Goal: Task Accomplishment & Management: Use online tool/utility

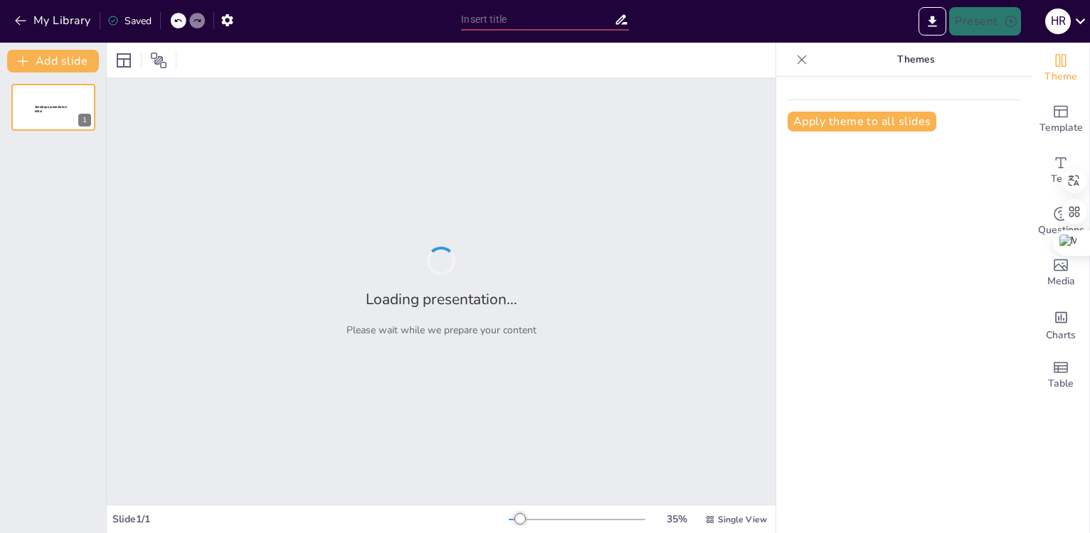
type input "Fundamentos del Pensamiento Político: Definición y Alcance"
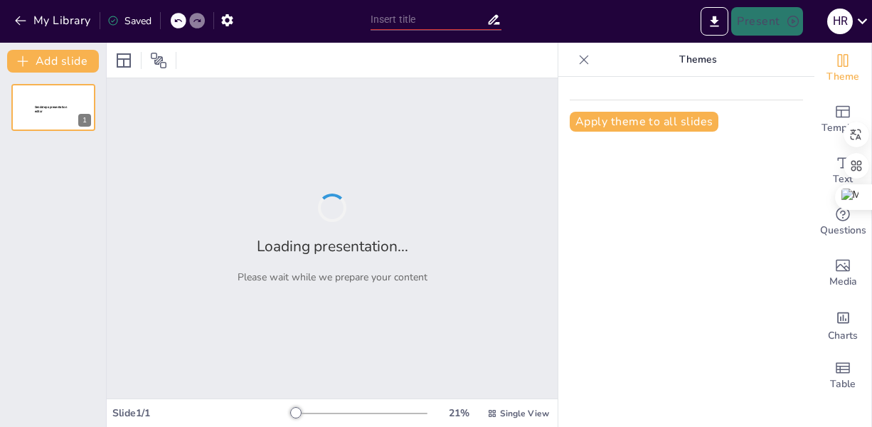
type input "Fundamentos del Pensamiento Político: Definiciones y Contextos"
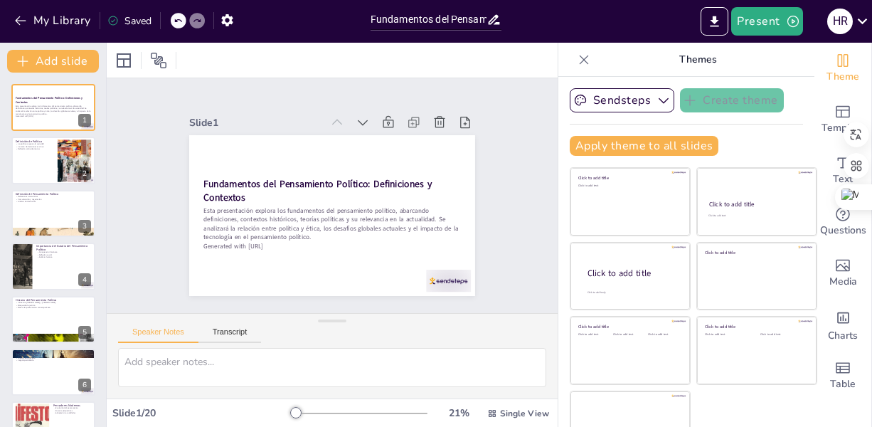
click at [622, 56] on p "Themes" at bounding box center [697, 60] width 205 height 34
click at [782, 27] on button "Present" at bounding box center [766, 21] width 71 height 28
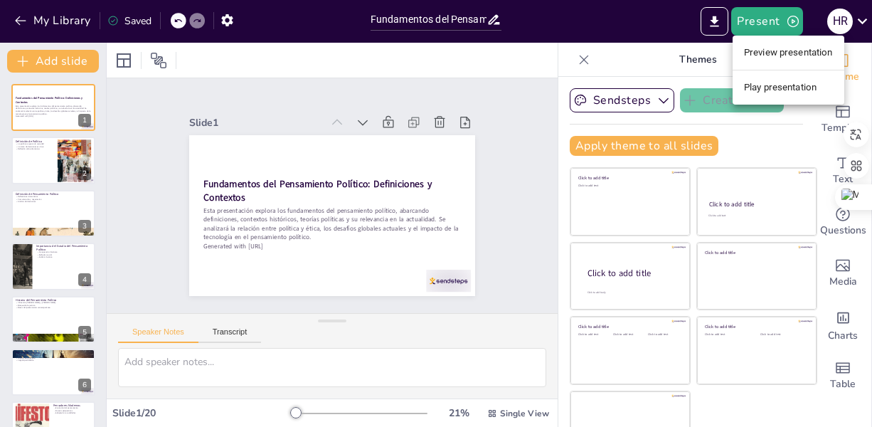
click at [782, 29] on div at bounding box center [436, 213] width 872 height 427
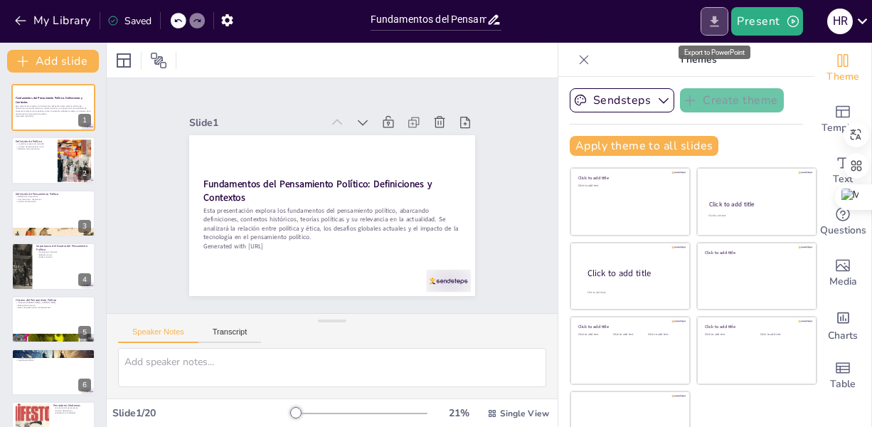
click at [713, 18] on icon "Export to PowerPoint" at bounding box center [714, 21] width 15 height 15
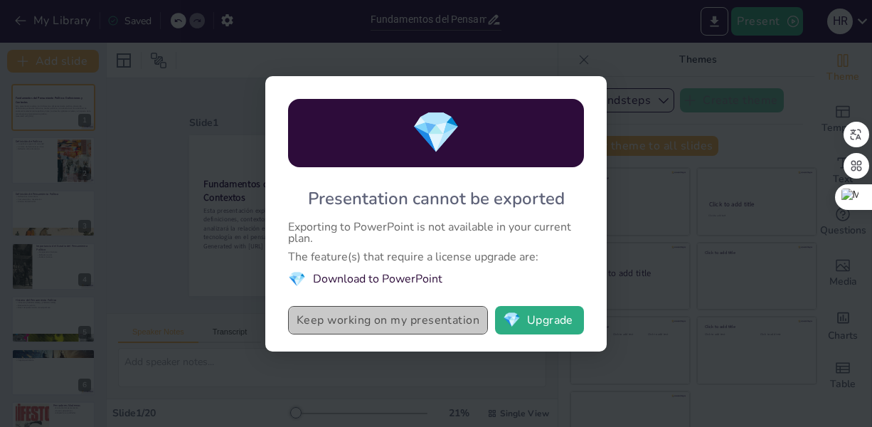
click at [434, 329] on button "Keep working on my presentation" at bounding box center [388, 320] width 200 height 28
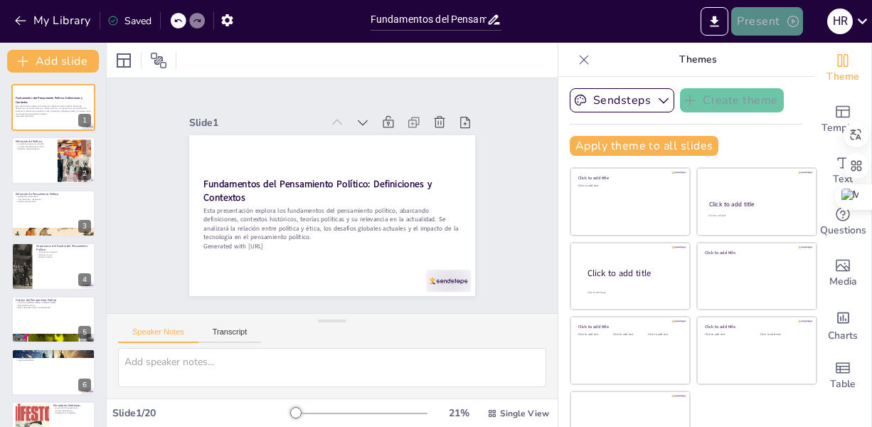
click at [772, 20] on button "Present" at bounding box center [766, 21] width 71 height 28
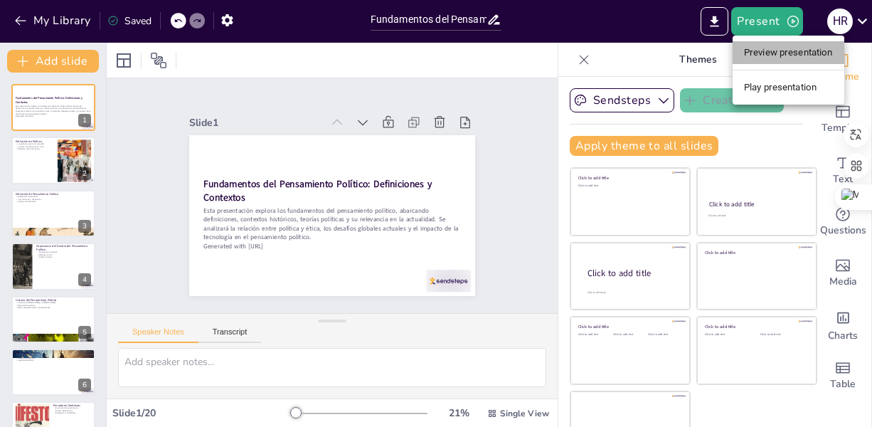
click at [785, 53] on li "Preview presentation" at bounding box center [789, 52] width 112 height 23
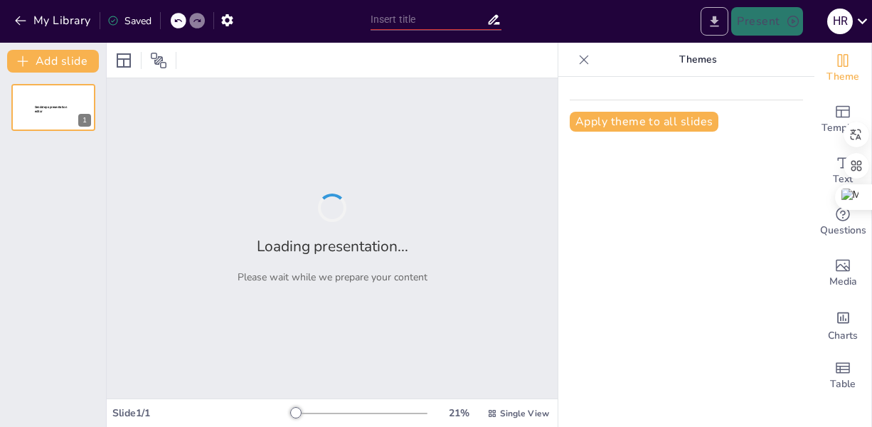
type input "Fundamentos del Pensamiento Político: Definiciones y Contextos"
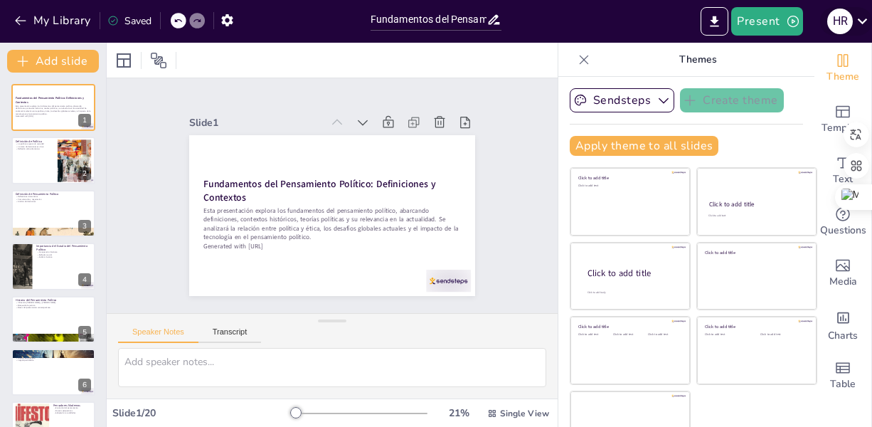
click at [864, 21] on icon at bounding box center [863, 21] width 10 height 6
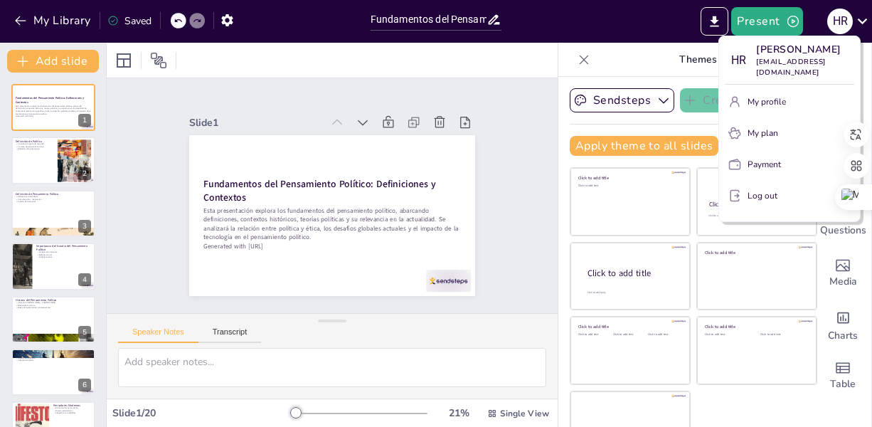
click at [864, 21] on div at bounding box center [436, 213] width 872 height 427
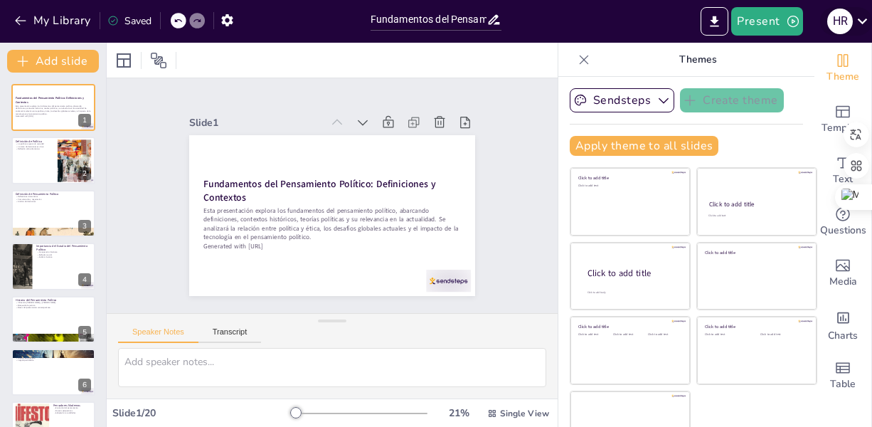
click at [862, 22] on icon at bounding box center [863, 21] width 10 height 6
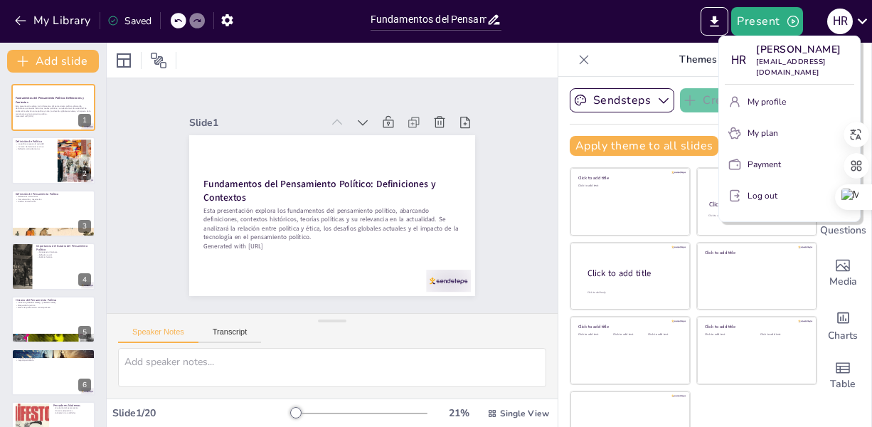
click at [810, 1] on div at bounding box center [436, 213] width 872 height 427
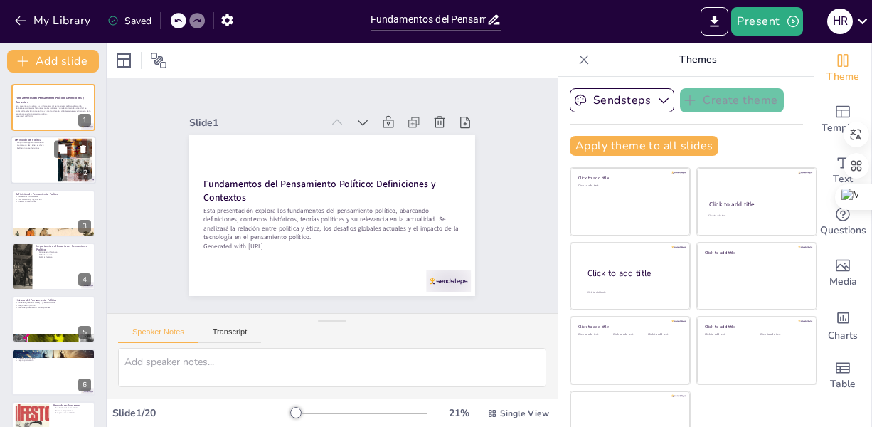
click at [40, 155] on div at bounding box center [53, 161] width 85 height 48
type textarea "La política actúa como una estructura que permite a las sociedades funcionar de…"
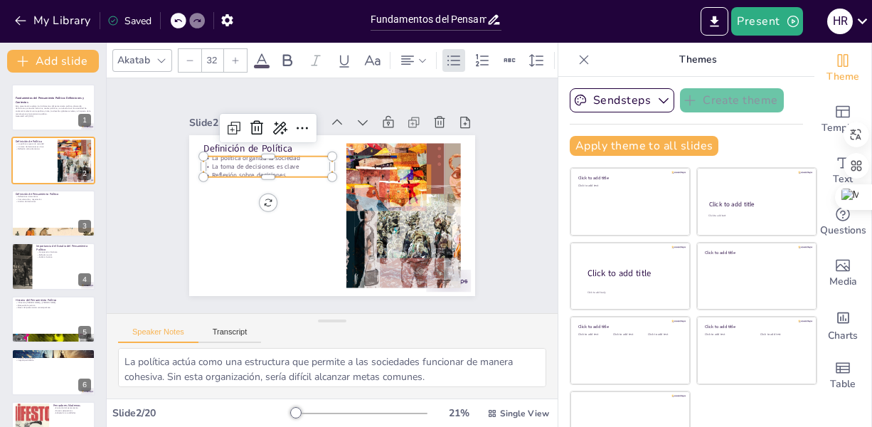
click at [270, 156] on p "La toma de decisiones es clave" at bounding box center [274, 154] width 127 height 36
click at [284, 142] on p "Definición de Política" at bounding box center [286, 131] width 127 height 53
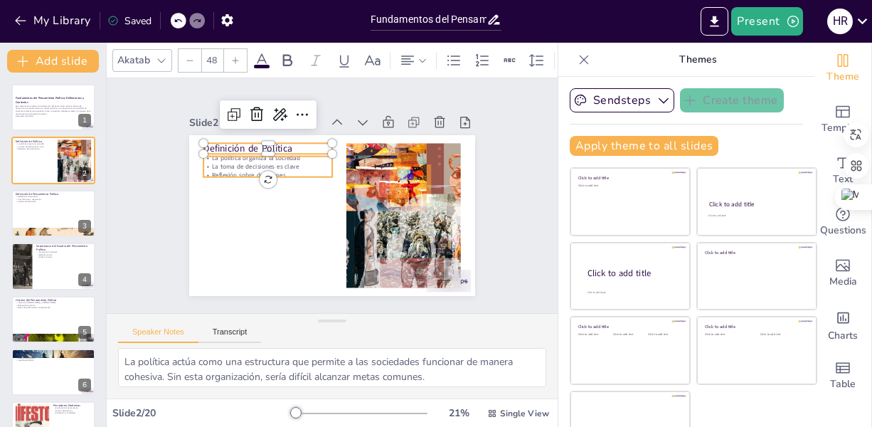
type input "32"
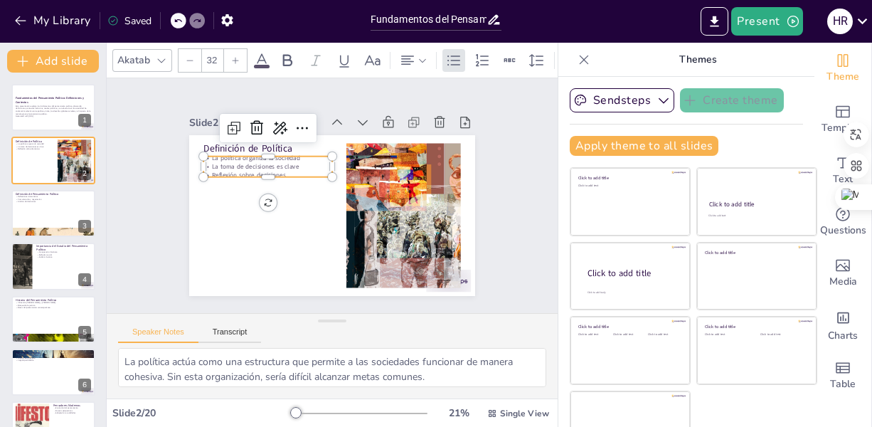
click at [285, 158] on p "La toma de decisiones es clave" at bounding box center [285, 142] width 121 height 60
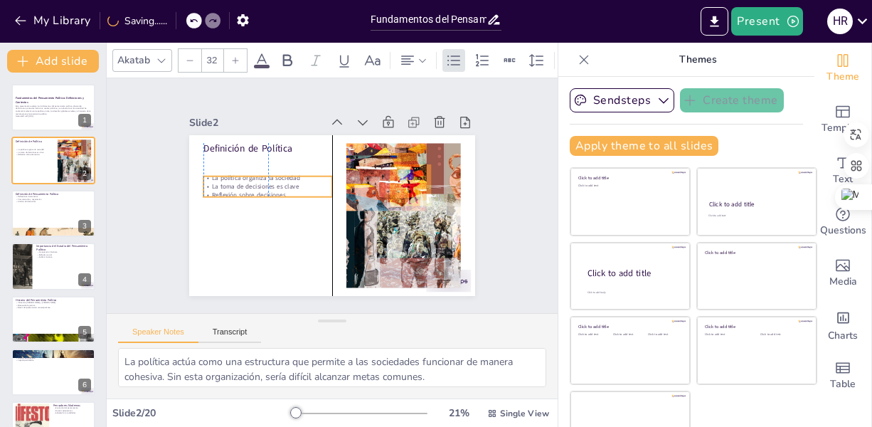
drag, startPoint x: 286, startPoint y: 168, endPoint x: 282, endPoint y: 188, distance: 20.2
click at [282, 188] on p "Reflexión sobre decisiones" at bounding box center [269, 182] width 127 height 36
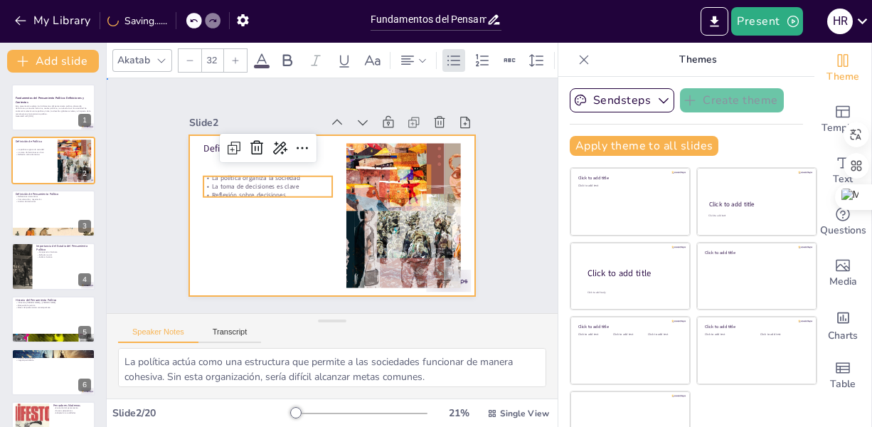
click at [280, 230] on div at bounding box center [326, 214] width 322 height 241
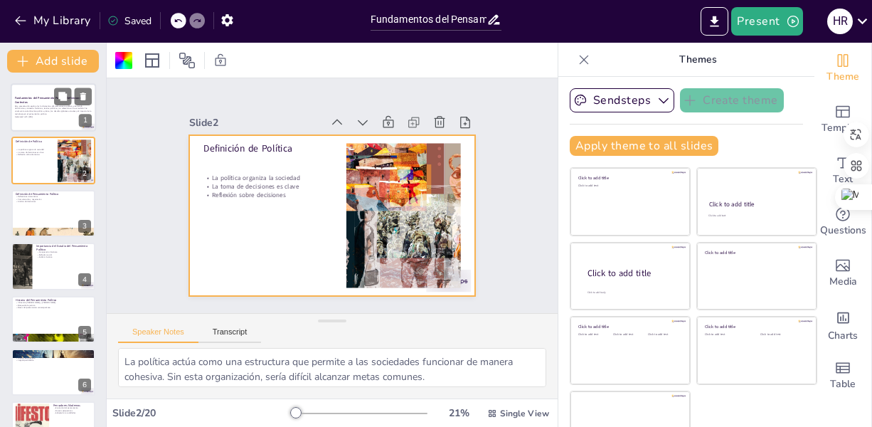
click at [41, 113] on p "Esta presentación explora los fundamentos del pensamiento político, abarcando d…" at bounding box center [53, 110] width 77 height 11
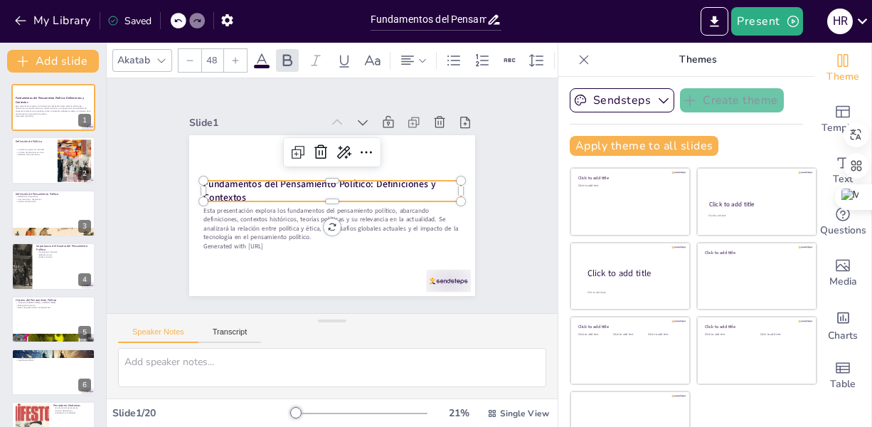
click at [275, 184] on strong "Fundamentos del Pensamiento Político: Definiciones y Contextos" at bounding box center [321, 182] width 233 height 61
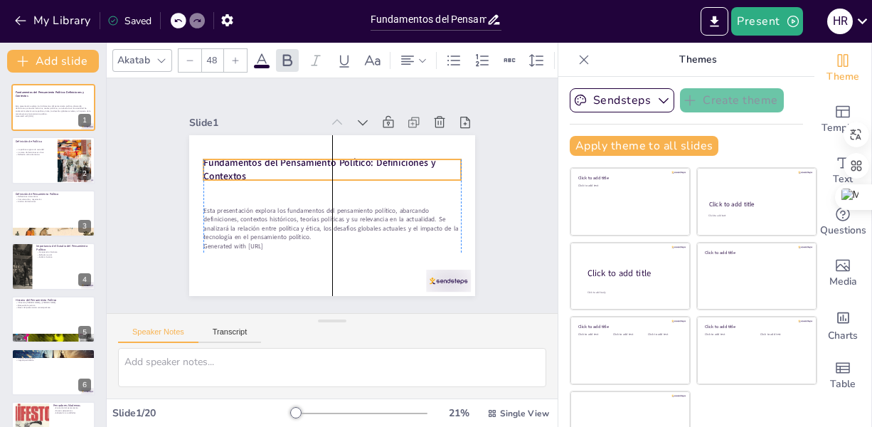
drag, startPoint x: 272, startPoint y: 177, endPoint x: 275, endPoint y: 156, distance: 20.9
click at [275, 156] on strong "Fundamentos del Pensamiento Político: Definiciones y Contextos" at bounding box center [328, 161] width 229 height 84
click at [39, 212] on div at bounding box center [53, 213] width 85 height 48
type textarea "La sistematización de las reflexiones permite una comprensión más profunda de l…"
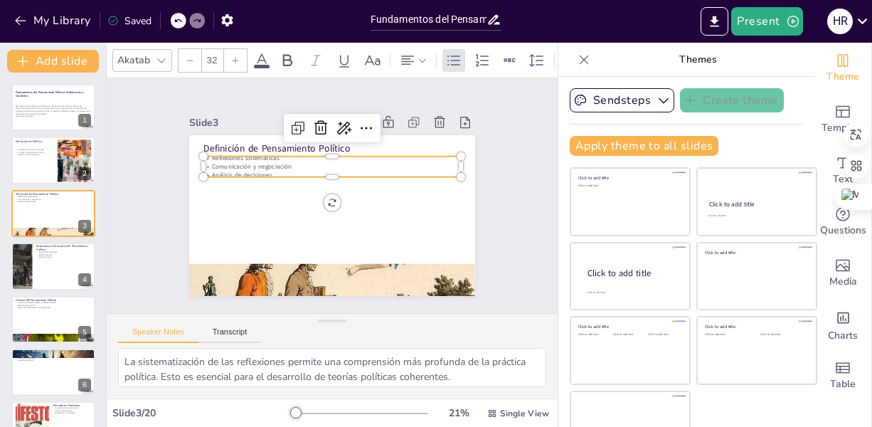
click at [240, 156] on p "Reflexiones sistemáticas" at bounding box center [339, 158] width 253 height 62
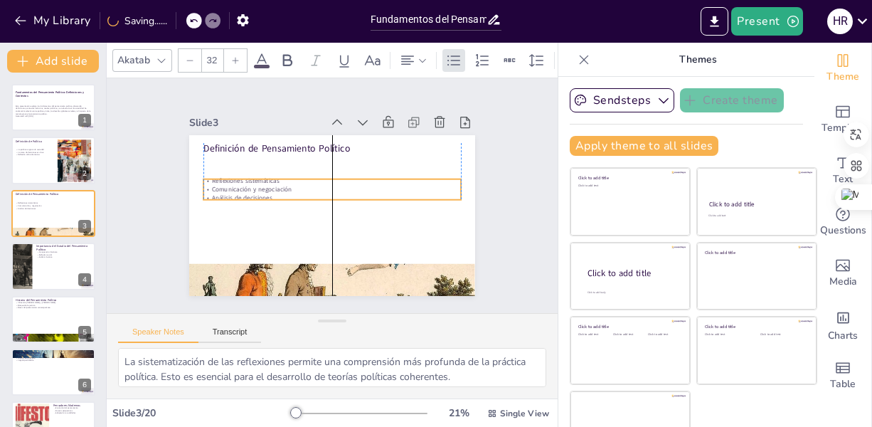
drag, startPoint x: 278, startPoint y: 170, endPoint x: 280, endPoint y: 192, distance: 22.1
click at [280, 192] on p "Análisis de decisiones" at bounding box center [332, 198] width 248 height 88
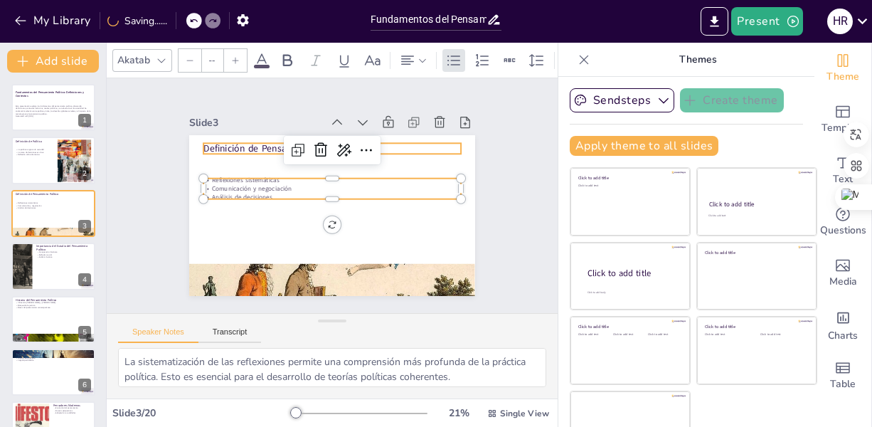
type input "48"
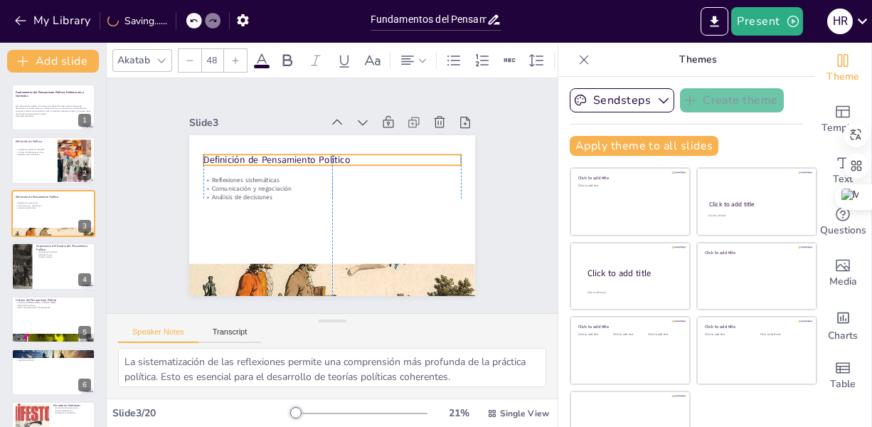
drag, startPoint x: 251, startPoint y: 144, endPoint x: 253, endPoint y: 154, distance: 9.4
click at [253, 154] on p "Definición de Pensamiento Político" at bounding box center [343, 161] width 249 height 92
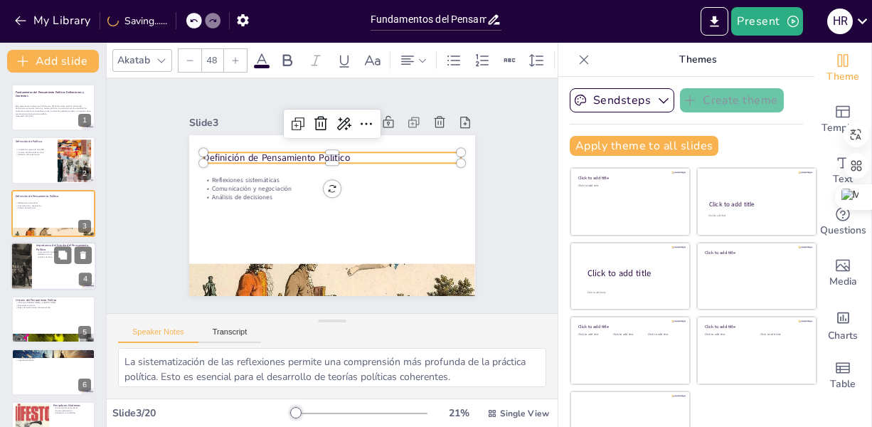
click at [37, 266] on div at bounding box center [53, 266] width 85 height 48
type textarea "Entender el desarrollo histórico del pensamiento político ayuda a contextualiza…"
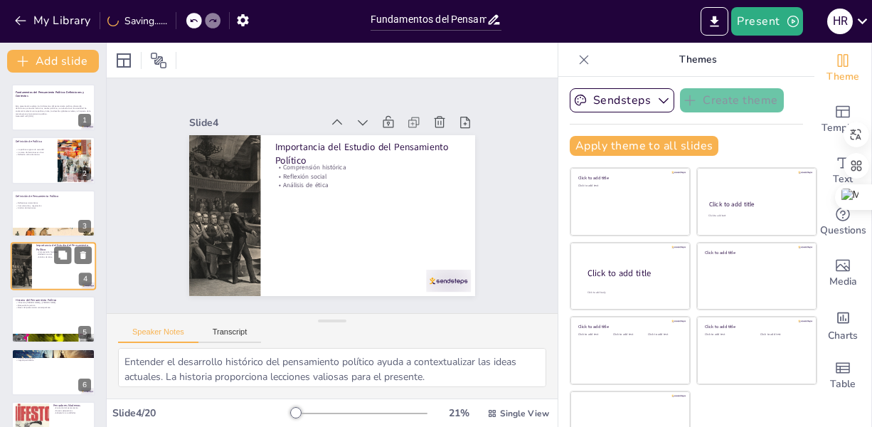
scroll to position [16, 0]
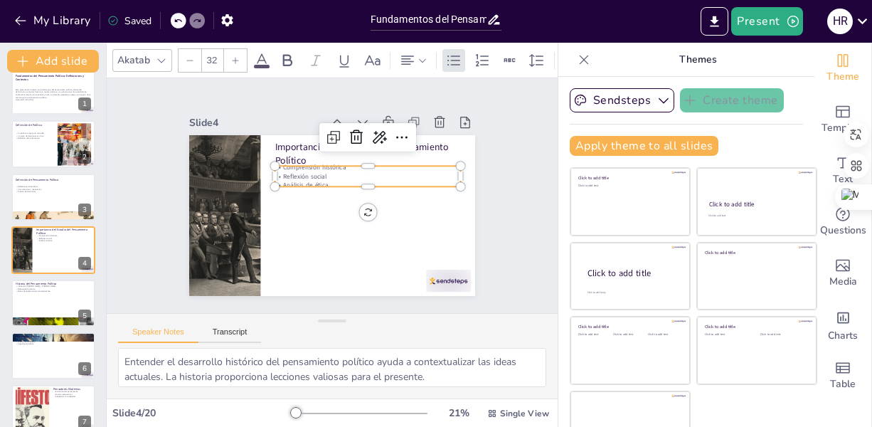
click at [298, 165] on p "Comprensión histórica" at bounding box center [377, 184] width 174 height 84
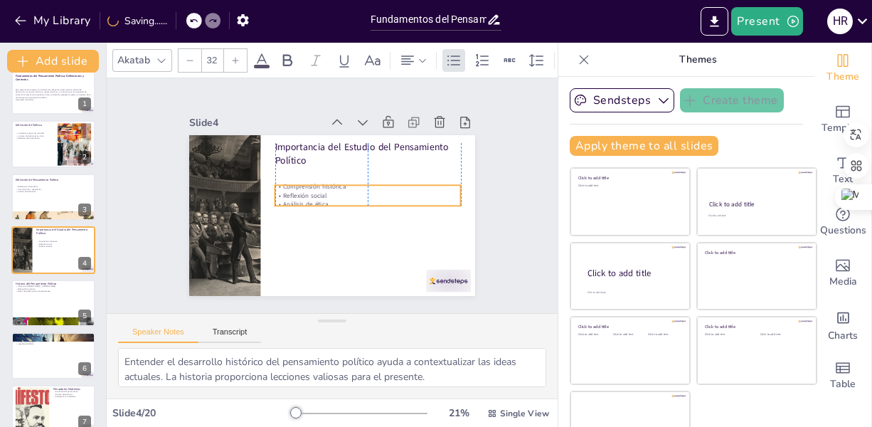
drag, startPoint x: 336, startPoint y: 162, endPoint x: 336, endPoint y: 182, distance: 19.9
click at [336, 182] on p "Comprensión histórica" at bounding box center [369, 195] width 184 height 48
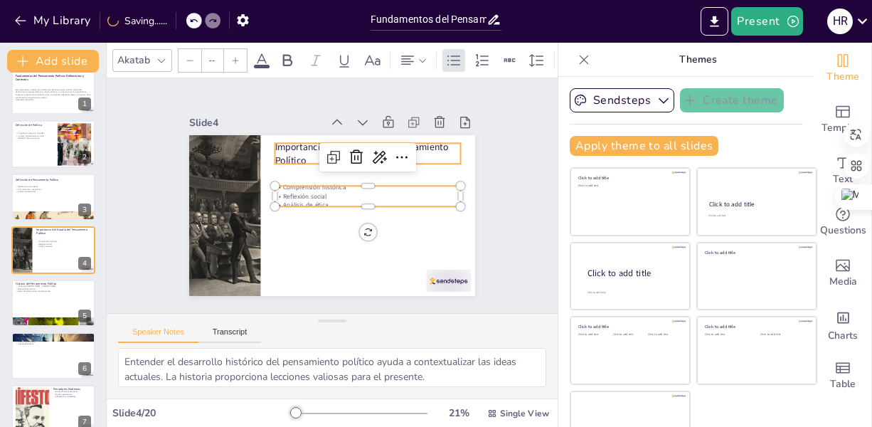
type input "48"
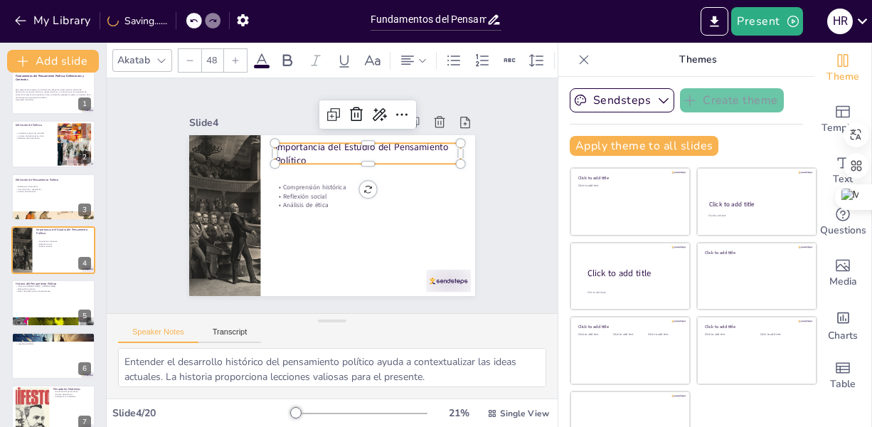
click at [292, 144] on p "Importancia del Estudio del Pensamiento Político" at bounding box center [382, 172] width 181 height 100
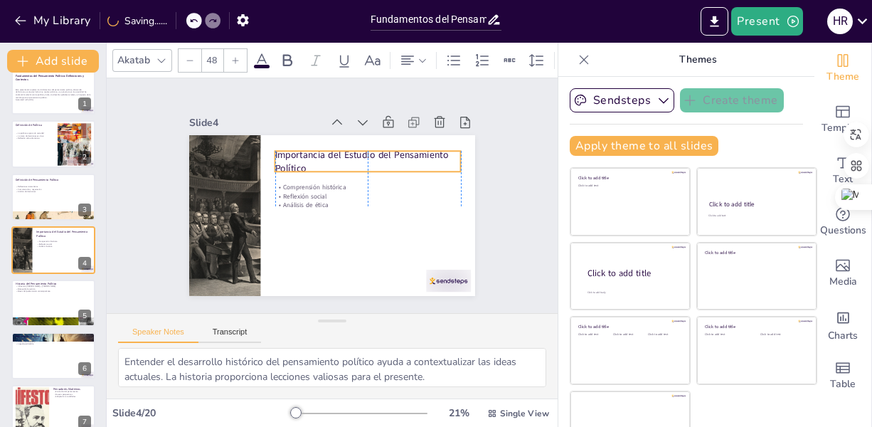
drag, startPoint x: 319, startPoint y: 155, endPoint x: 317, endPoint y: 163, distance: 8.1
click at [317, 163] on p "Importancia del Estudio del Pensamiento Político" at bounding box center [379, 179] width 181 height 100
click at [36, 301] on div at bounding box center [53, 303] width 85 height 48
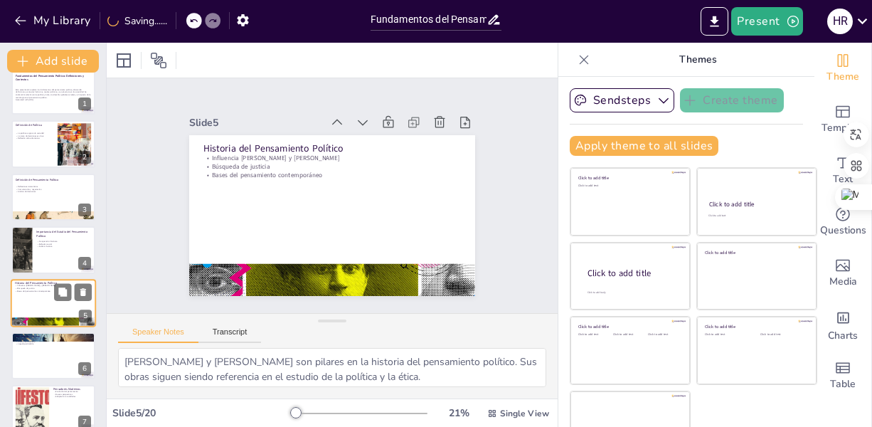
scroll to position [69, 0]
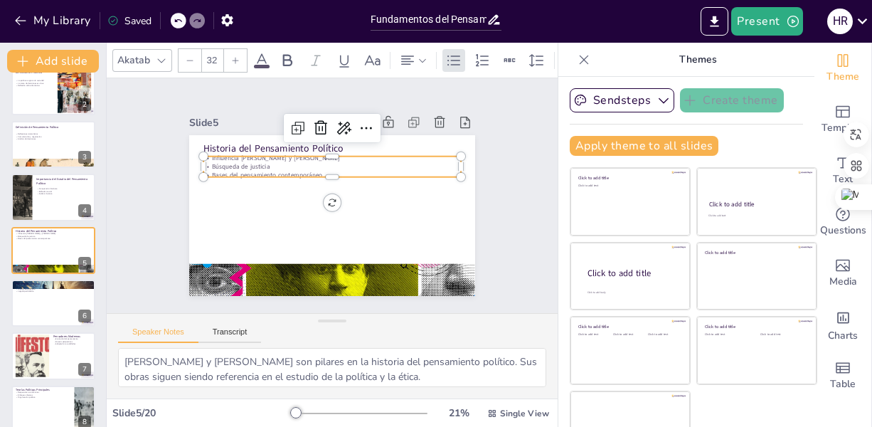
click at [279, 155] on p "Influencia [PERSON_NAME] y [PERSON_NAME]" at bounding box center [345, 159] width 248 height 88
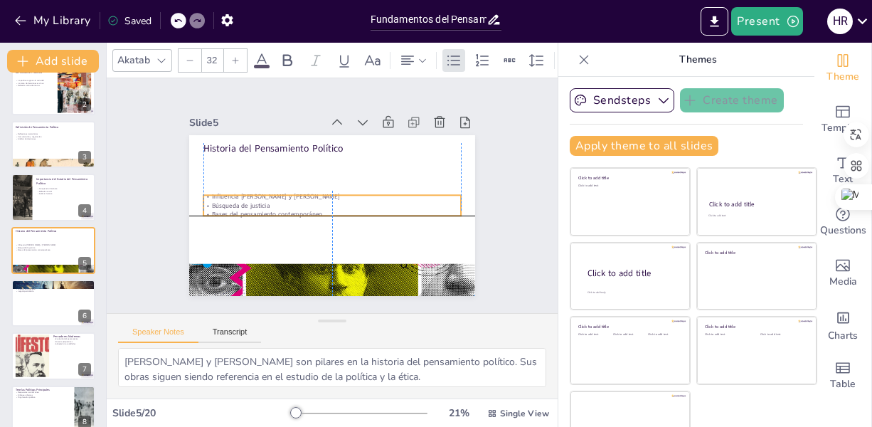
drag, startPoint x: 297, startPoint y: 169, endPoint x: 294, endPoint y: 218, distance: 49.2
click at [294, 205] on p "Bases del pensamiento contemporáneo" at bounding box center [327, 214] width 253 height 62
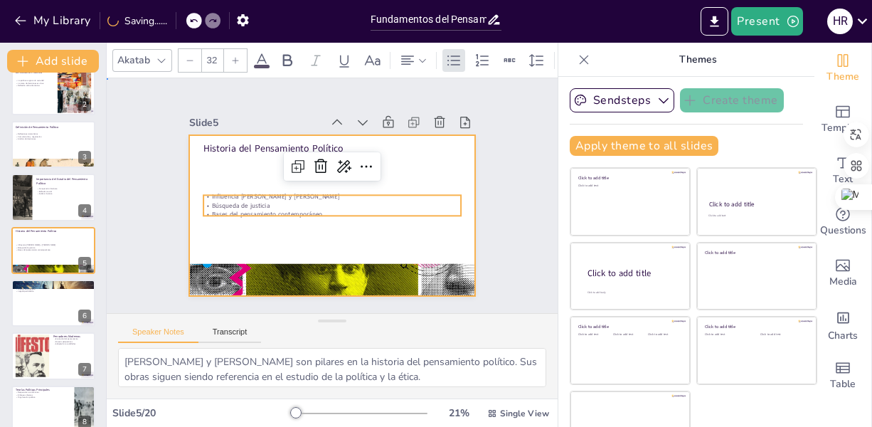
click at [255, 134] on div at bounding box center [327, 215] width 313 height 217
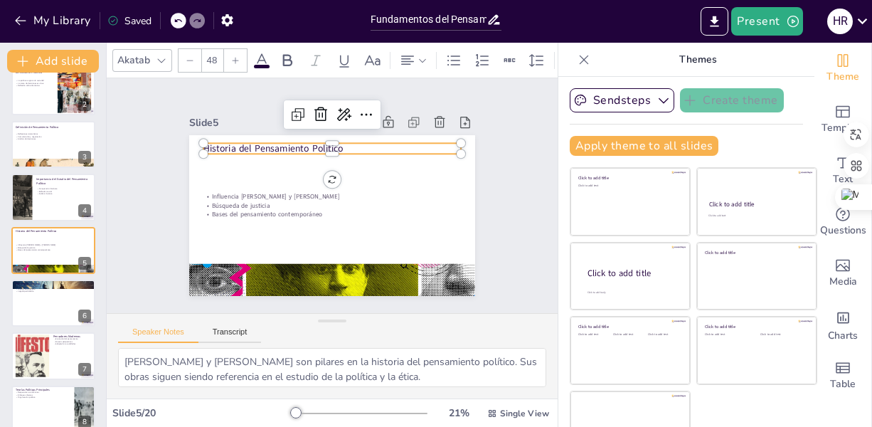
click at [253, 145] on p "Historia del Pensamiento Político" at bounding box center [351, 152] width 240 height 117
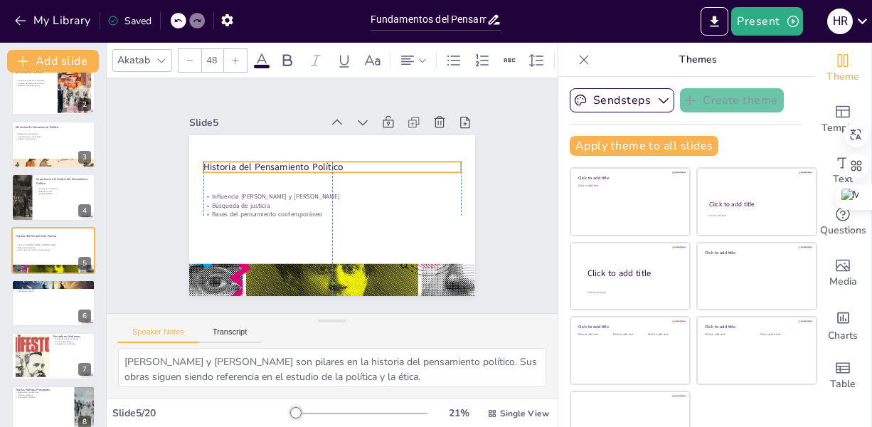
drag, startPoint x: 253, startPoint y: 143, endPoint x: 253, endPoint y: 156, distance: 13.5
click at [253, 156] on p "Historia del Pensamiento Político" at bounding box center [334, 167] width 257 height 41
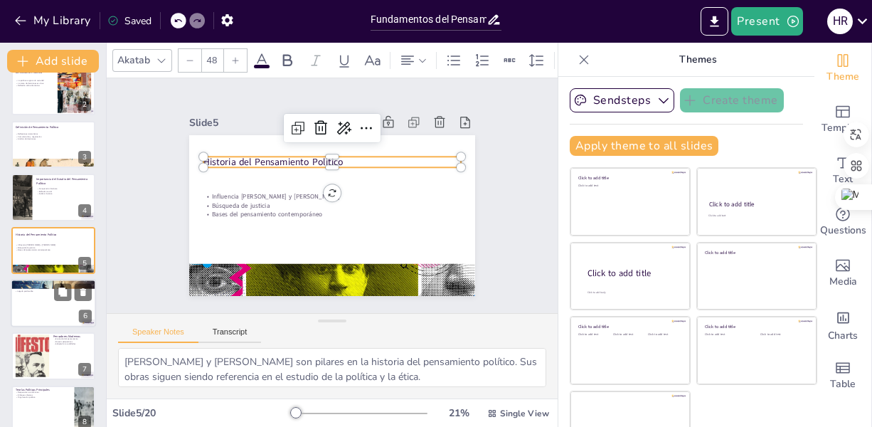
click at [48, 313] on div at bounding box center [53, 303] width 85 height 48
type textarea "Los principios establecidos por los pensadores clásicos son la base sobre la qu…"
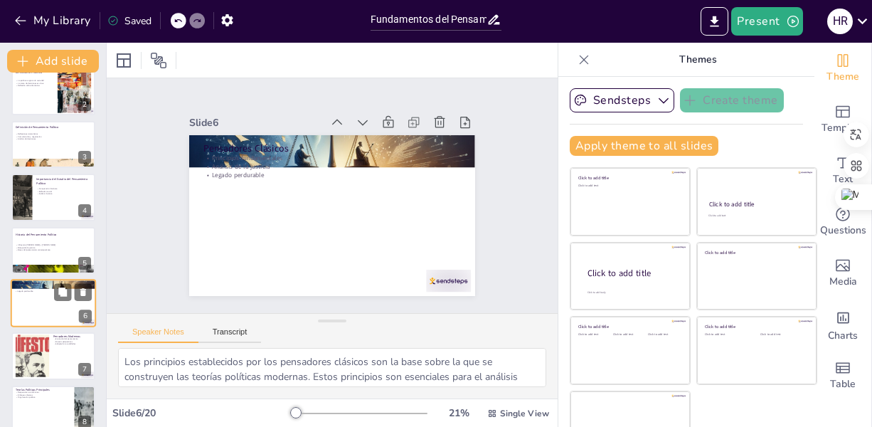
scroll to position [122, 0]
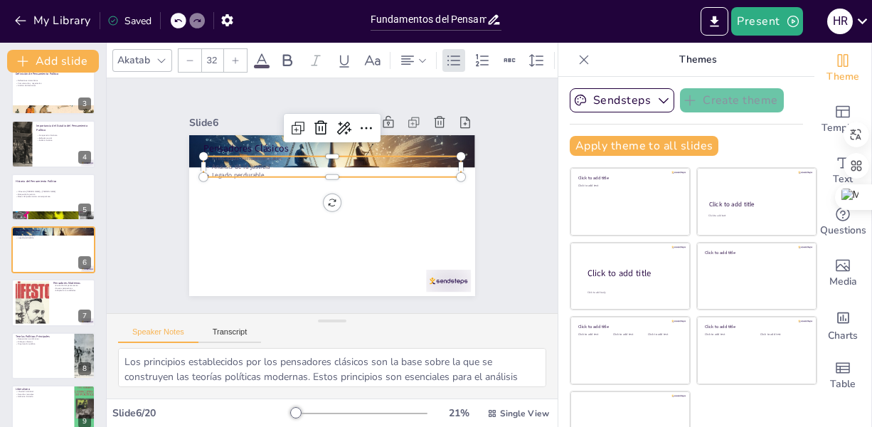
click at [253, 171] on div "Pensadores Clásicos Principios fundamentales Análisis de la justicia Legado per…" at bounding box center [326, 214] width 322 height 241
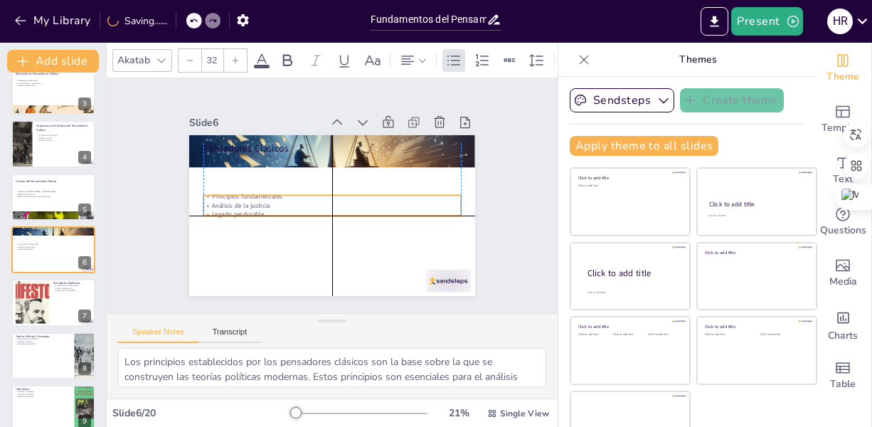
drag, startPoint x: 284, startPoint y: 168, endPoint x: 283, endPoint y: 206, distance: 38.4
click at [283, 206] on p "Legado perdurable" at bounding box center [330, 214] width 257 height 36
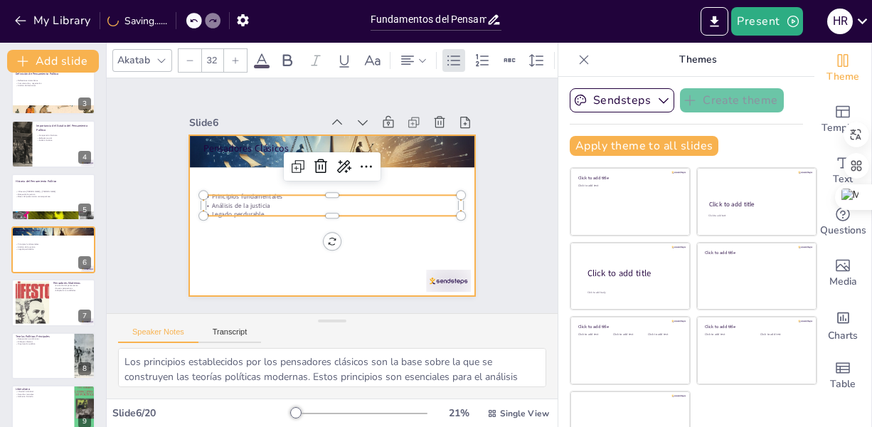
click at [292, 225] on div at bounding box center [326, 214] width 322 height 241
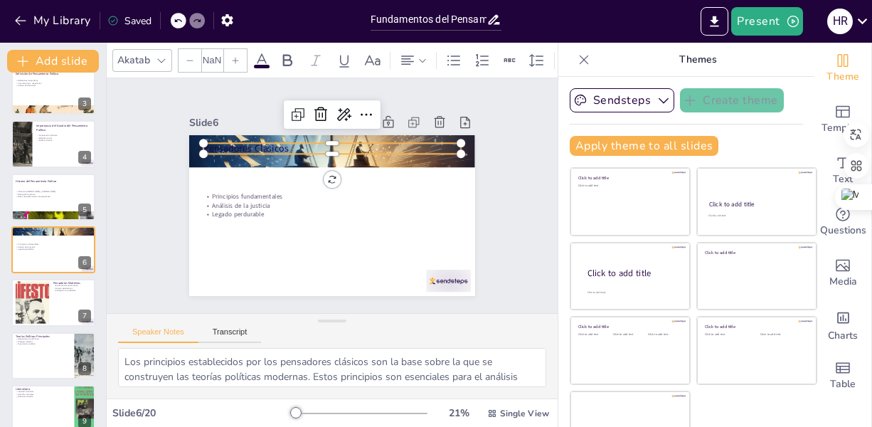
type input "48"
click at [267, 141] on p "Pensadores Clásicos" at bounding box center [364, 161] width 200 height 182
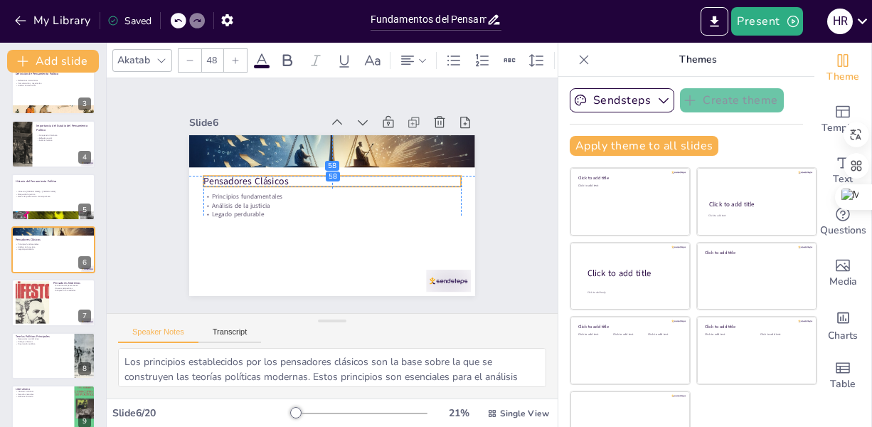
drag, startPoint x: 297, startPoint y: 147, endPoint x: 299, endPoint y: 182, distance: 35.6
click at [299, 182] on p "Pensadores Clásicos" at bounding box center [333, 181] width 257 height 41
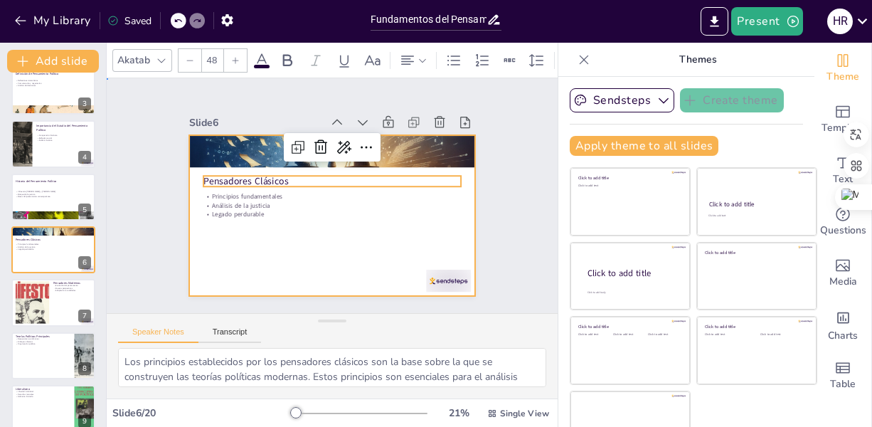
click at [275, 244] on div at bounding box center [327, 215] width 313 height 216
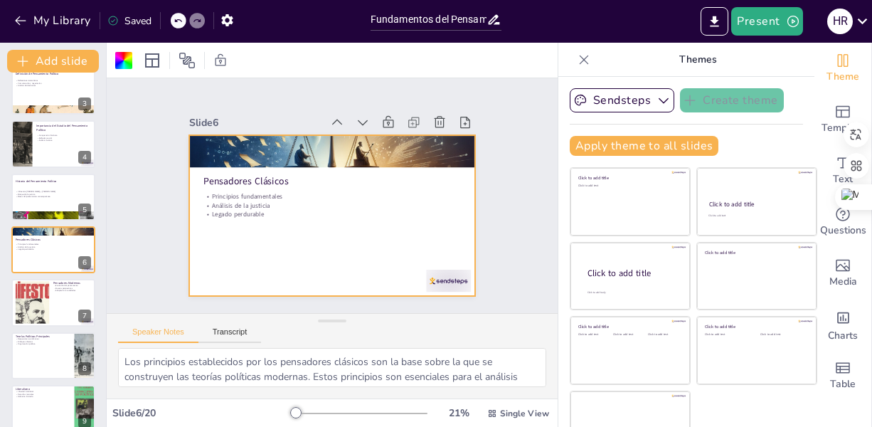
click at [275, 244] on div at bounding box center [327, 215] width 313 height 217
click at [275, 244] on div at bounding box center [326, 214] width 322 height 241
click at [56, 304] on div at bounding box center [53, 303] width 85 height 48
type textarea "La evolución del pensamiento político es clave para entender cómo las ideas se …"
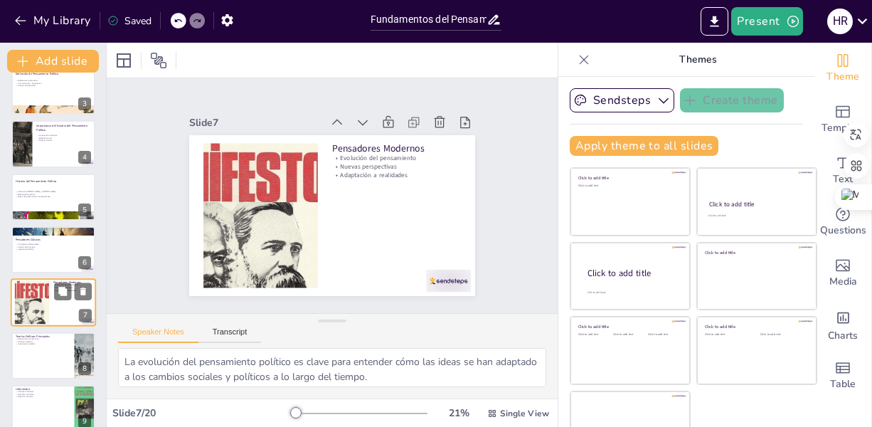
scroll to position [175, 0]
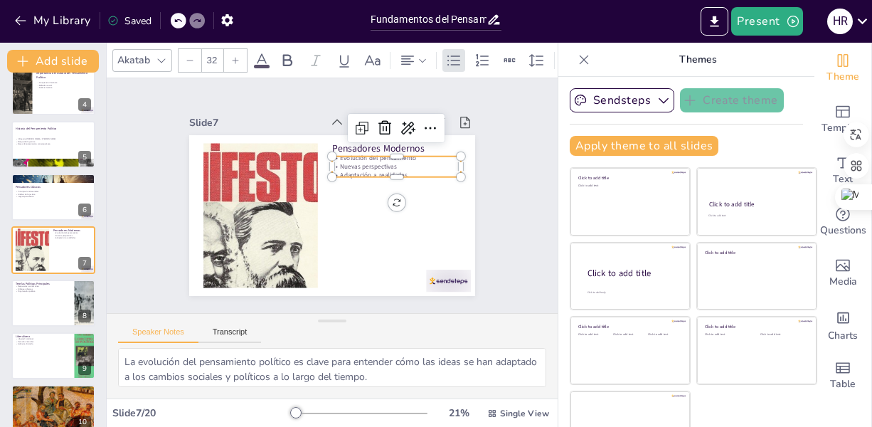
click at [349, 171] on p "Nuevas perspectivas" at bounding box center [400, 217] width 102 height 92
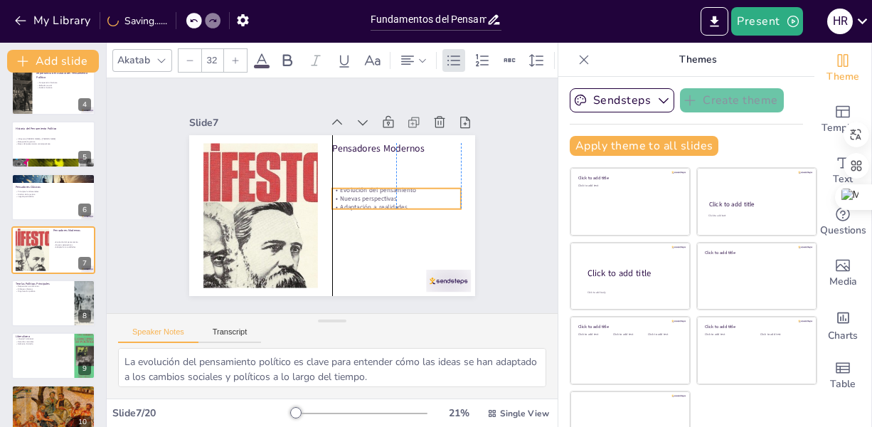
drag, startPoint x: 393, startPoint y: 170, endPoint x: 392, endPoint y: 202, distance: 32.0
click at [392, 203] on p "Adaptación a realidades" at bounding box center [392, 221] width 127 height 36
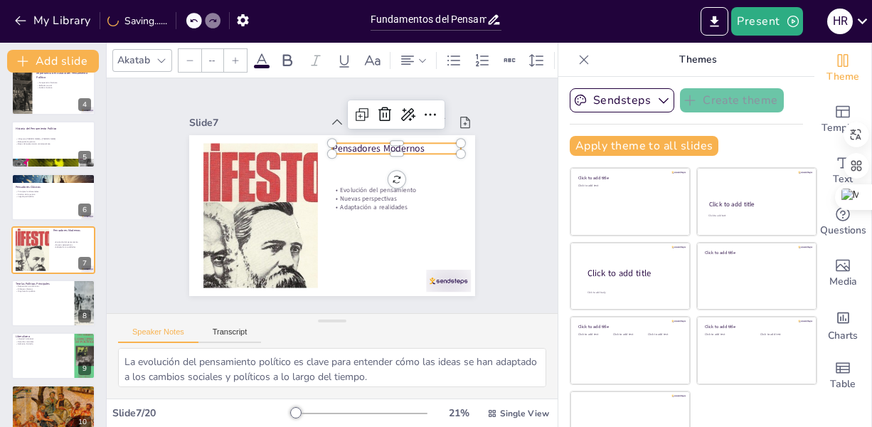
type input "48"
click at [319, 139] on div "Pensadores Modernos Evolución del pensamiento Nuevas perspectivas Adaptación a …" at bounding box center [327, 215] width 313 height 217
click at [359, 155] on div at bounding box center [403, 174] width 128 height 38
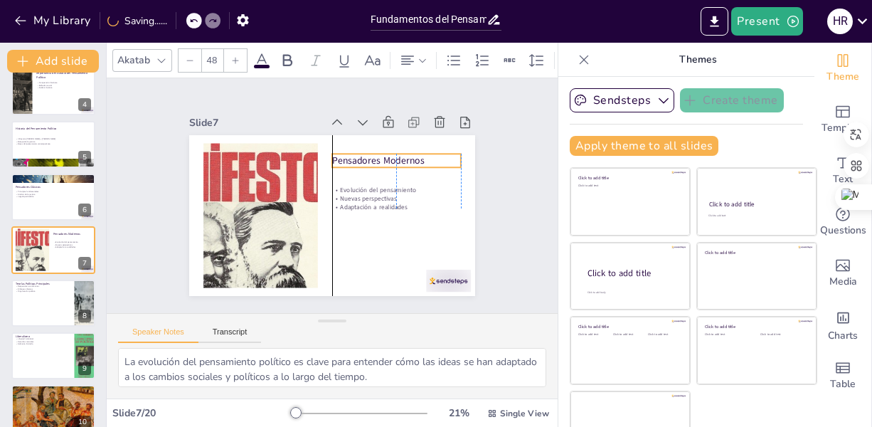
drag, startPoint x: 405, startPoint y: 149, endPoint x: 401, endPoint y: 161, distance: 12.6
click at [397, 161] on p "Pensadores Modernos" at bounding box center [349, 124] width 96 height 105
click at [31, 307] on div at bounding box center [53, 303] width 85 height 48
type textarea "Cada teoría política surge como respuesta a las condiciones sociales y económic…"
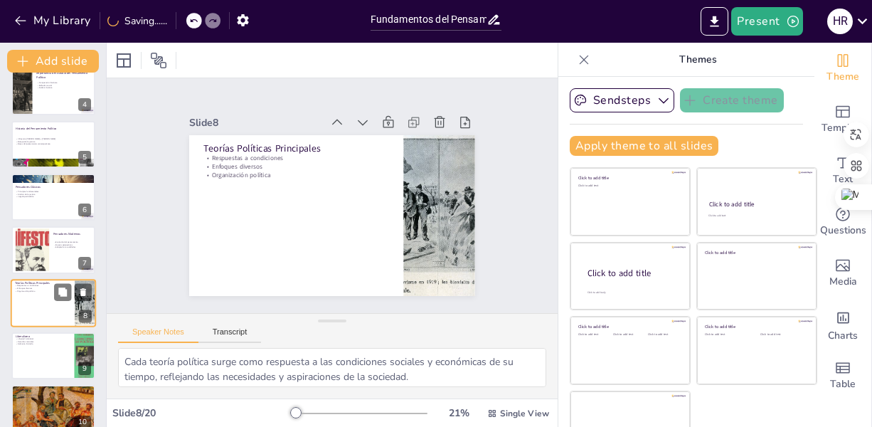
scroll to position [228, 0]
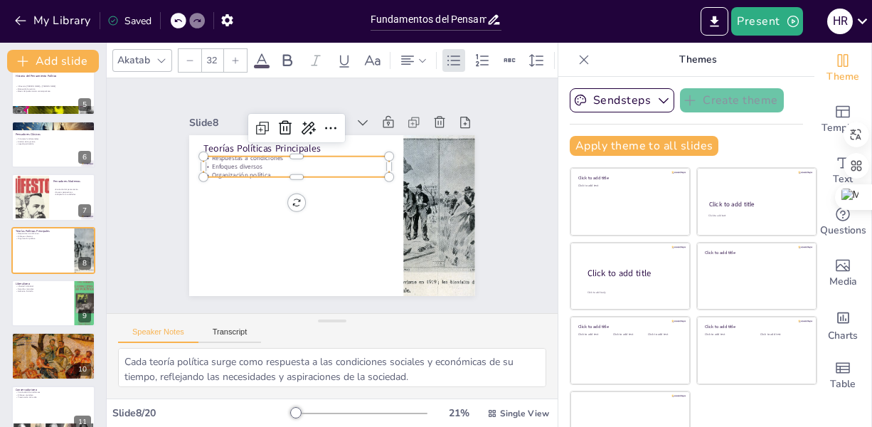
click at [246, 166] on p "Organización política" at bounding box center [304, 164] width 179 height 65
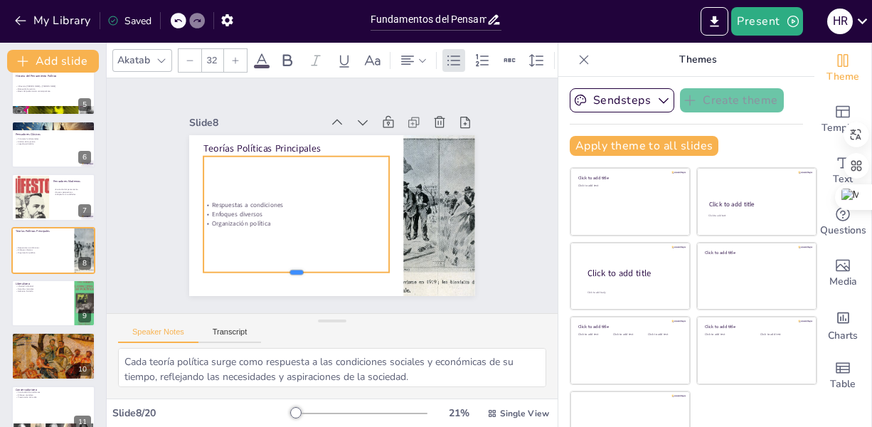
drag, startPoint x: 254, startPoint y: 171, endPoint x: 242, endPoint y: 265, distance: 94.7
click at [242, 265] on div "Teorías Políticas Principales Respuestas a condiciones Enfoques diversos Organi…" at bounding box center [323, 213] width 328 height 282
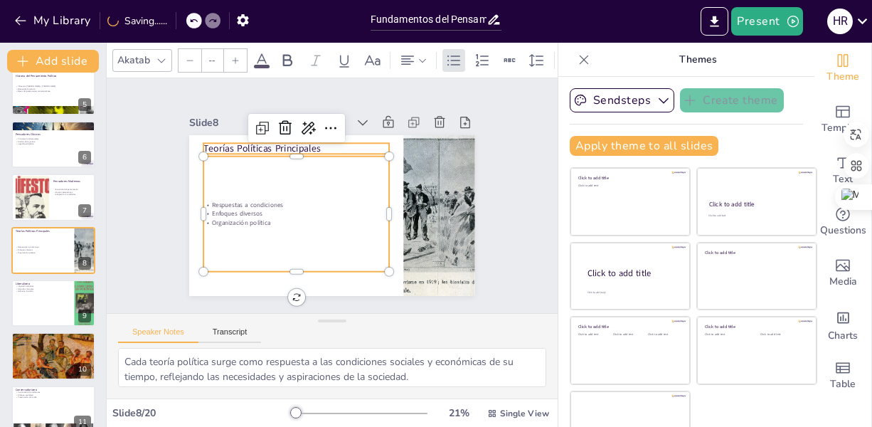
type input "48"
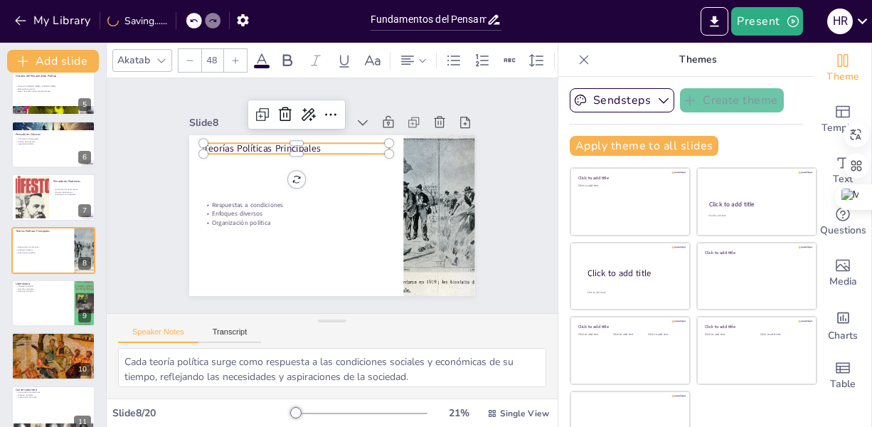
click at [255, 144] on p "Teorías Políticas Principales" at bounding box center [307, 143] width 184 height 52
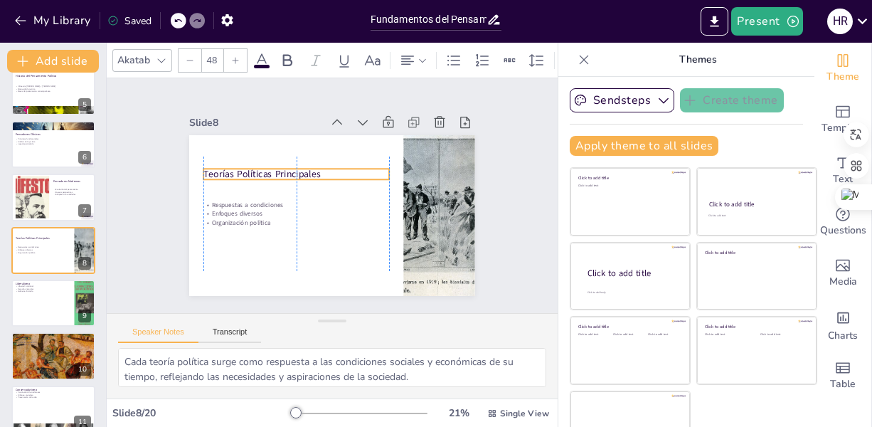
drag, startPoint x: 264, startPoint y: 147, endPoint x: 262, endPoint y: 174, distance: 27.8
click at [267, 174] on div "Teorías Políticas Principales Respuestas a condiciones Enfoques diversos Organi…" at bounding box center [373, 150] width 213 height 191
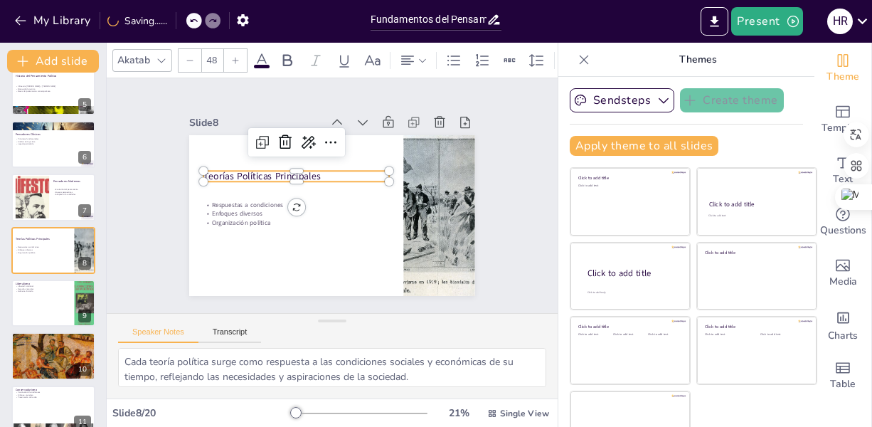
click at [27, 330] on div "Fundamentos del Pensamiento Político: Definiciones y Contextos Esta presentació…" at bounding box center [53, 382] width 106 height 1053
click at [33, 303] on div at bounding box center [53, 303] width 85 height 48
type textarea "La libertad individual es un pilar fundamental del liberalismo. Esta idea ha in…"
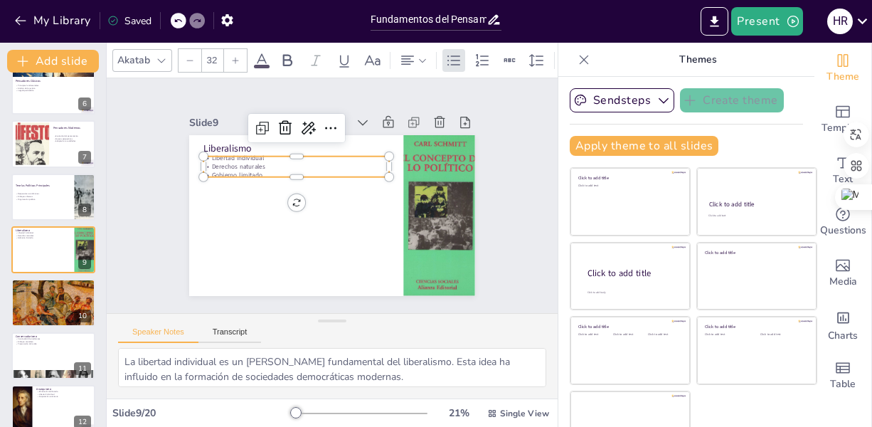
click at [252, 149] on div "Liberalismo Libertad individual Derechos naturales Gobierno limitado" at bounding box center [324, 214] width 326 height 263
click at [260, 168] on p "Gobierno limitado" at bounding box center [311, 160] width 165 height 100
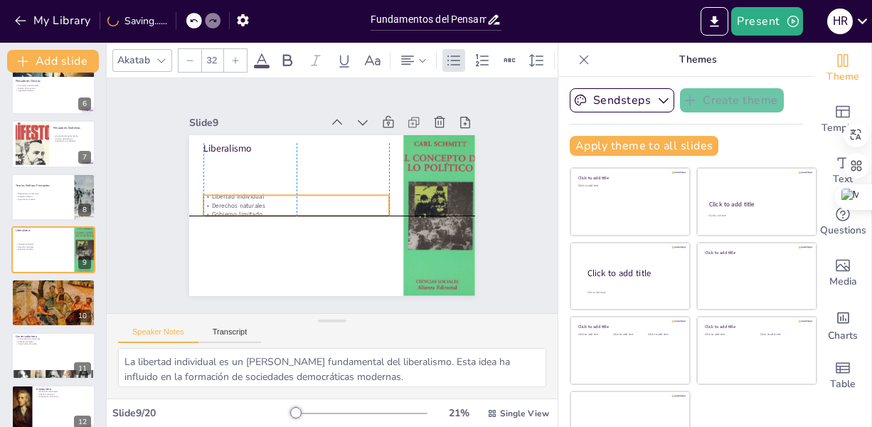
drag, startPoint x: 260, startPoint y: 167, endPoint x: 256, endPoint y: 208, distance: 41.4
click at [256, 208] on p "Gobierno limitado" at bounding box center [293, 198] width 174 height 84
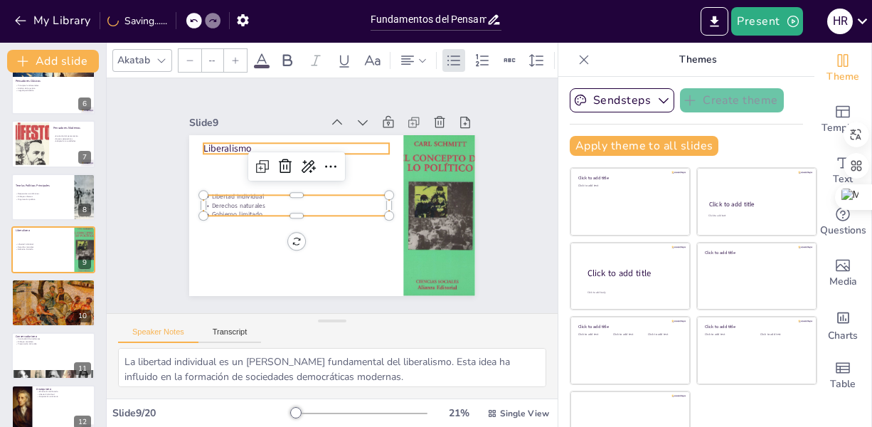
type input "48"
click at [212, 137] on div "Liberalismo Libertad individual Derechos naturales Gobierno limitado" at bounding box center [327, 215] width 313 height 216
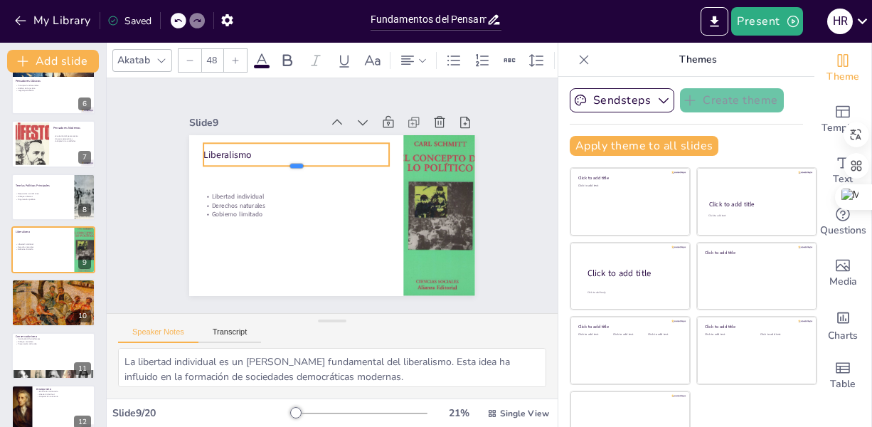
drag, startPoint x: 250, startPoint y: 151, endPoint x: 251, endPoint y: 162, distance: 11.4
click at [251, 162] on div at bounding box center [322, 153] width 146 height 133
click at [282, 139] on div "Liberalismo" at bounding box center [328, 141] width 164 height 127
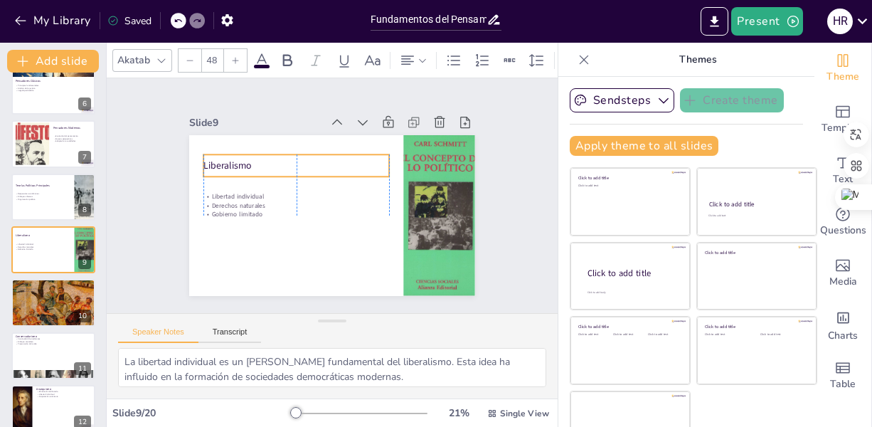
drag, startPoint x: 282, startPoint y: 139, endPoint x: 285, endPoint y: 151, distance: 12.4
click at [285, 151] on div "Liberalismo" at bounding box center [304, 159] width 186 height 60
drag, startPoint x: 256, startPoint y: 162, endPoint x: 184, endPoint y: 160, distance: 71.9
click at [184, 160] on div "Libertad individual Derechos naturales Gobierno limitado Liberalismo" at bounding box center [326, 214] width 322 height 241
click at [284, 52] on icon at bounding box center [287, 60] width 17 height 17
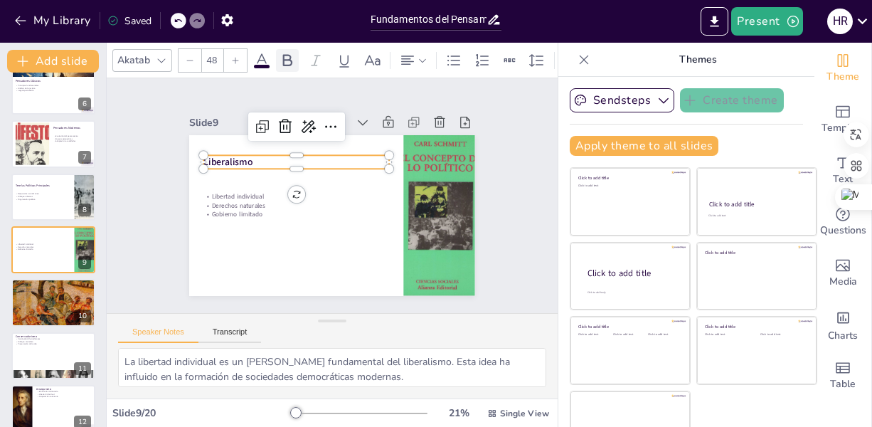
click at [290, 58] on icon at bounding box center [287, 60] width 17 height 17
click at [393, 92] on div "Slide 1 Fundamentos del Pensamiento Político: Definiciones y Contextos Esta pre…" at bounding box center [332, 195] width 322 height 255
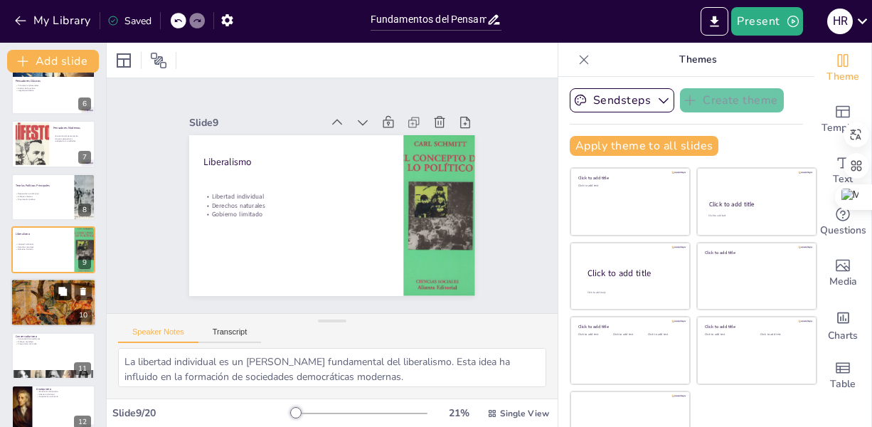
click at [60, 297] on button at bounding box center [62, 291] width 17 height 17
type textarea "La búsqueda de igualdad social es central en el socialismo, reflejando la aspir…"
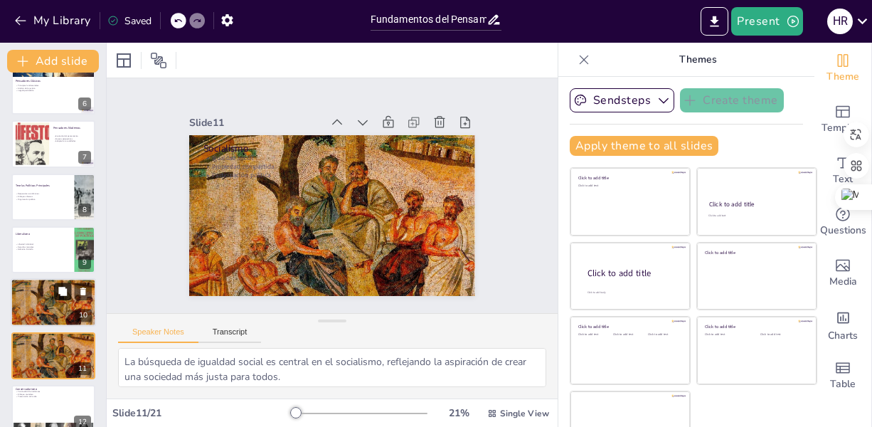
scroll to position [386, 0]
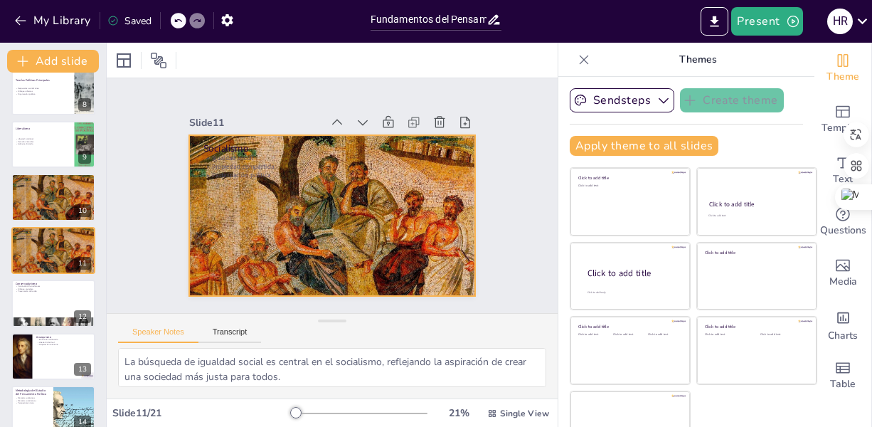
click at [288, 193] on div at bounding box center [327, 215] width 313 height 217
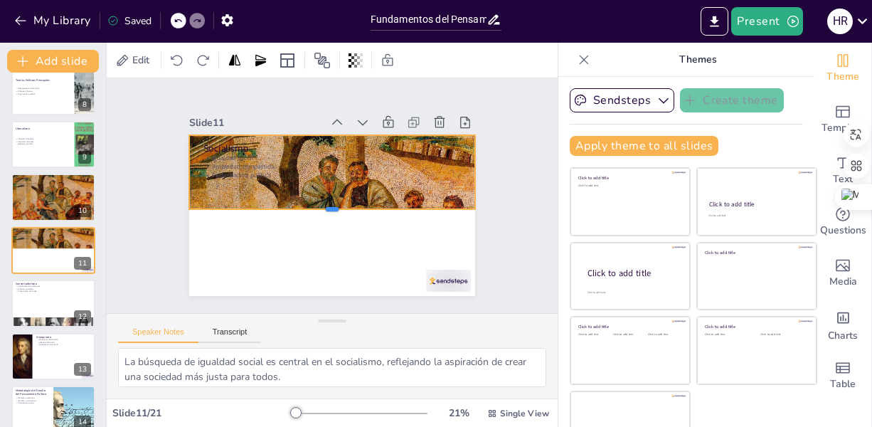
drag, startPoint x: 314, startPoint y: 295, endPoint x: 316, endPoint y: 208, distance: 86.8
click at [316, 208] on div at bounding box center [319, 210] width 220 height 200
click at [309, 231] on div "Socialismo Igualdad social Propiedad compartida Participación política 0 °" at bounding box center [324, 214] width 326 height 263
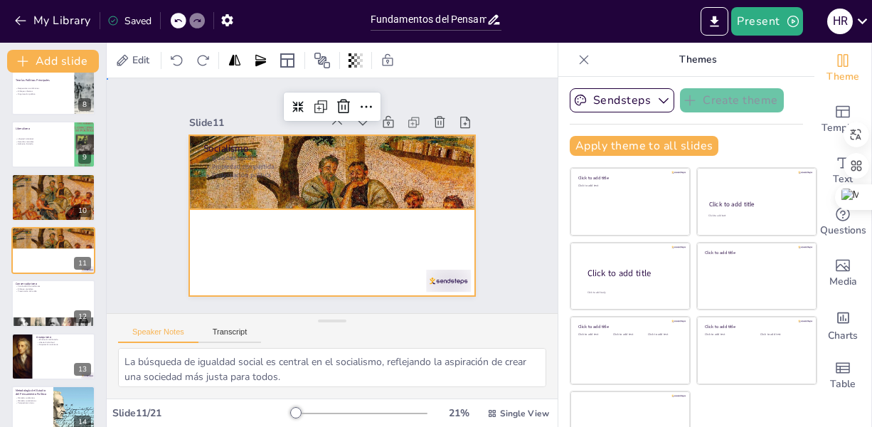
click at [272, 232] on div at bounding box center [326, 214] width 322 height 241
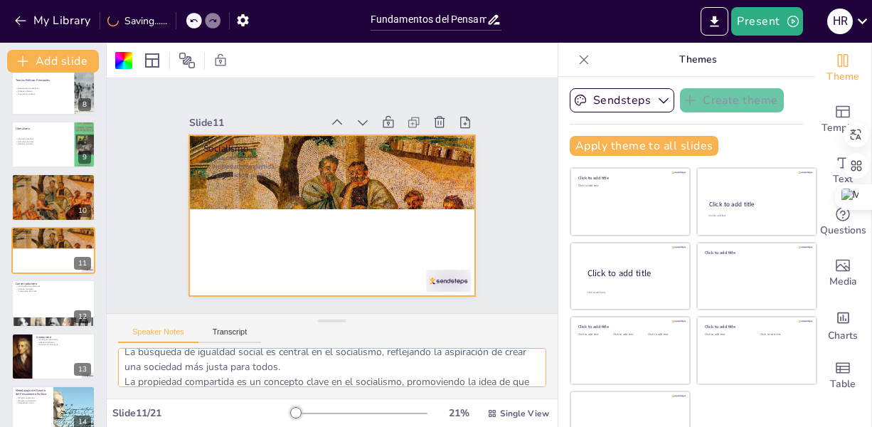
scroll to position [0, 0]
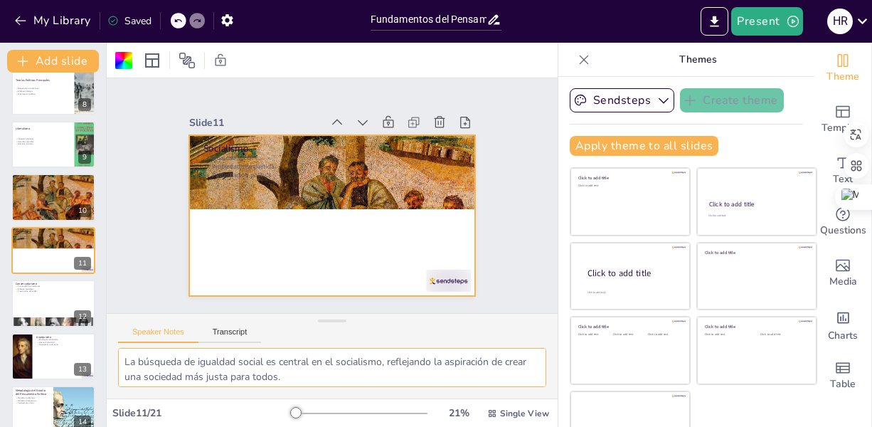
drag, startPoint x: 313, startPoint y: 376, endPoint x: 141, endPoint y: 354, distance: 173.5
click at [141, 354] on textarea "La búsqueda de igualdad social es central en el socialismo, reflejando la aspir…" at bounding box center [332, 367] width 428 height 39
drag, startPoint x: 123, startPoint y: 366, endPoint x: 368, endPoint y: 377, distance: 244.9
click at [368, 377] on textarea "La búsqueda de igualdad social es central en el socialismo, reflejando la aspir…" at bounding box center [332, 367] width 428 height 39
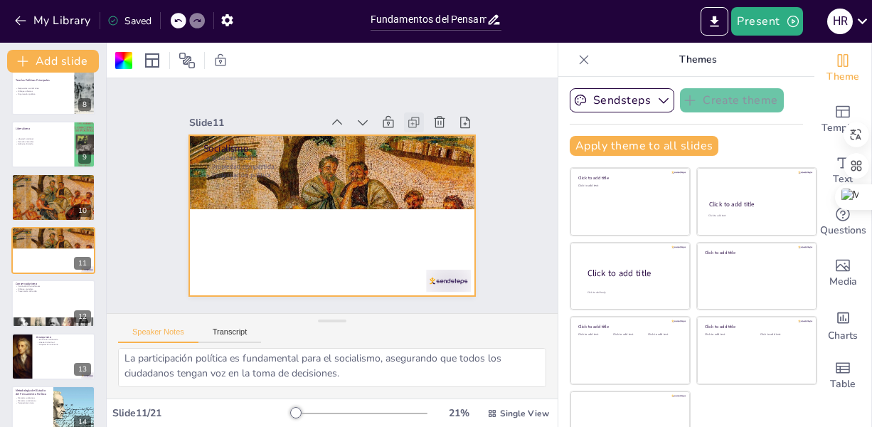
click at [423, 142] on icon at bounding box center [432, 151] width 18 height 18
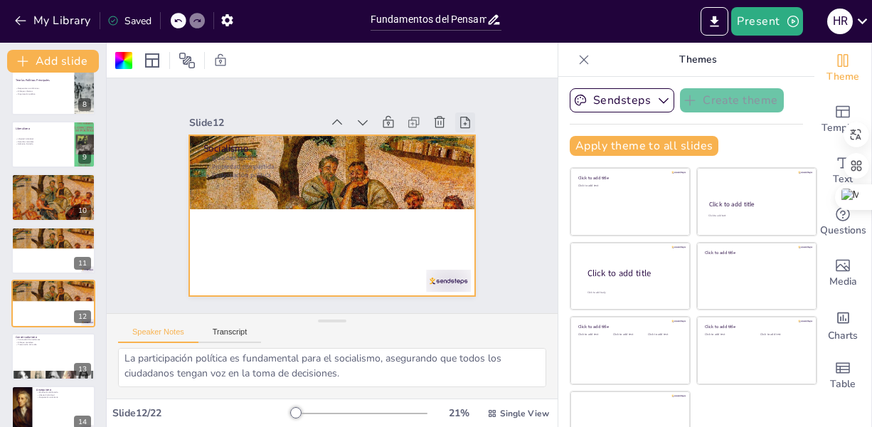
click at [472, 158] on icon at bounding box center [481, 167] width 18 height 18
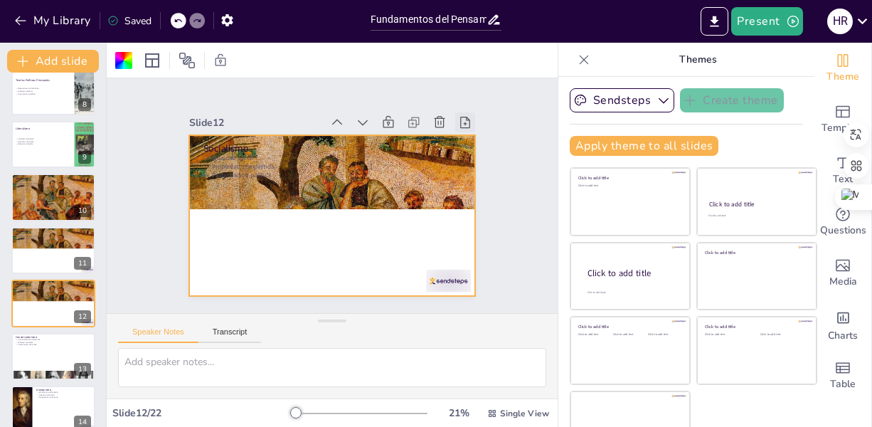
scroll to position [0, 0]
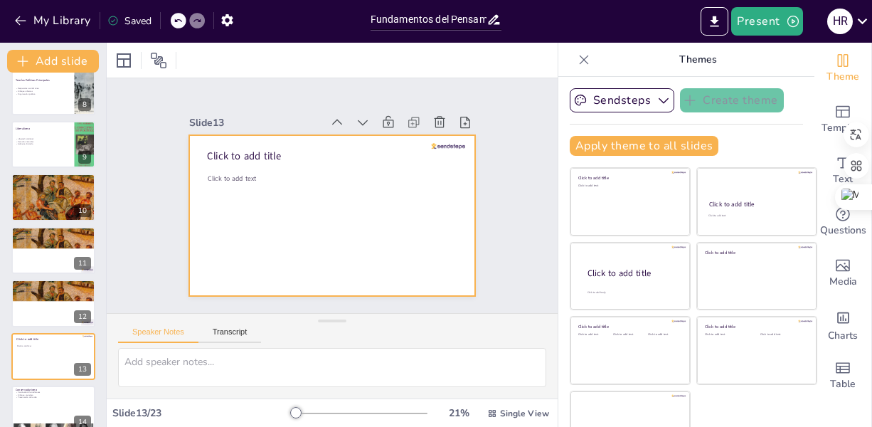
click at [259, 168] on div at bounding box center [327, 215] width 313 height 217
click at [301, 25] on div "My Library Saved" at bounding box center [181, 20] width 363 height 26
click at [59, 289] on icon at bounding box center [62, 291] width 9 height 9
type textarea "La búsqueda de igualdad social es central en el socialismo, reflejando la aspir…"
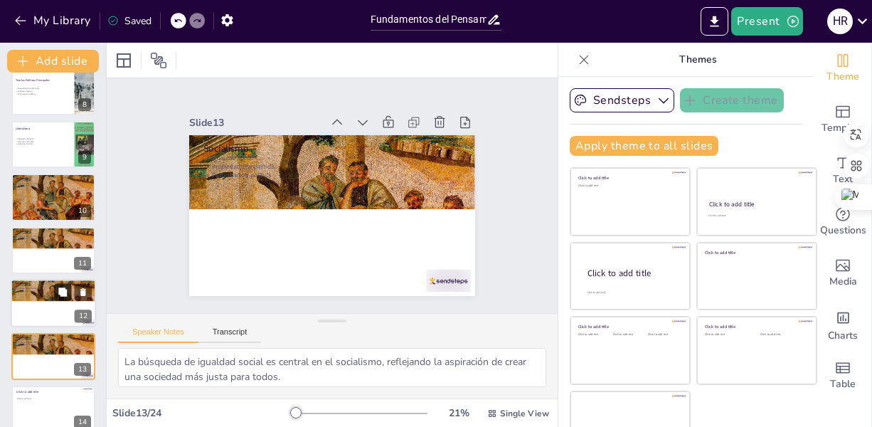
scroll to position [492, 0]
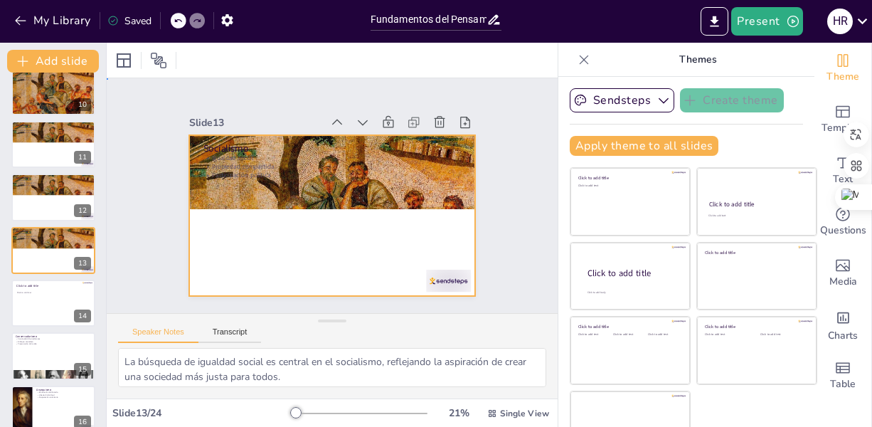
click at [269, 233] on div at bounding box center [323, 213] width 328 height 282
click at [39, 317] on div at bounding box center [53, 303] width 85 height 48
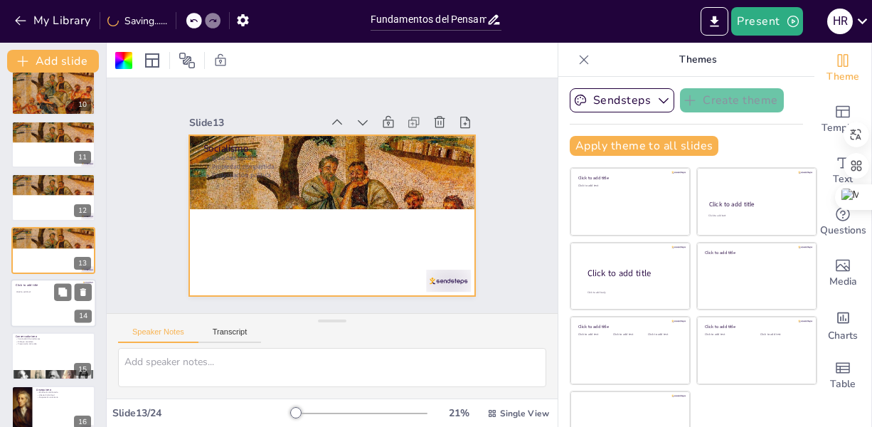
scroll to position [546, 0]
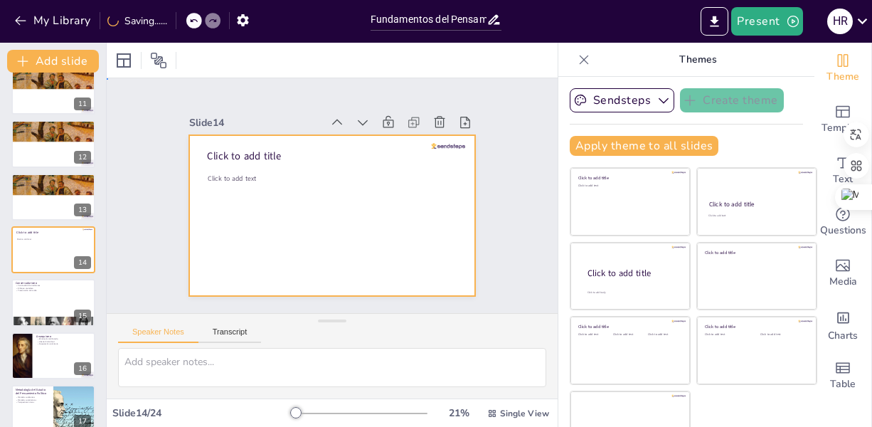
click at [286, 223] on div at bounding box center [329, 215] width 301 height 190
click at [286, 223] on div at bounding box center [326, 214] width 322 height 241
click at [388, 121] on icon at bounding box center [396, 129] width 16 height 16
click at [317, 95] on div "Slide 1 Fundamentos del Pensamiento Político: Definiciones y Contextos Esta pre…" at bounding box center [332, 195] width 343 height 299
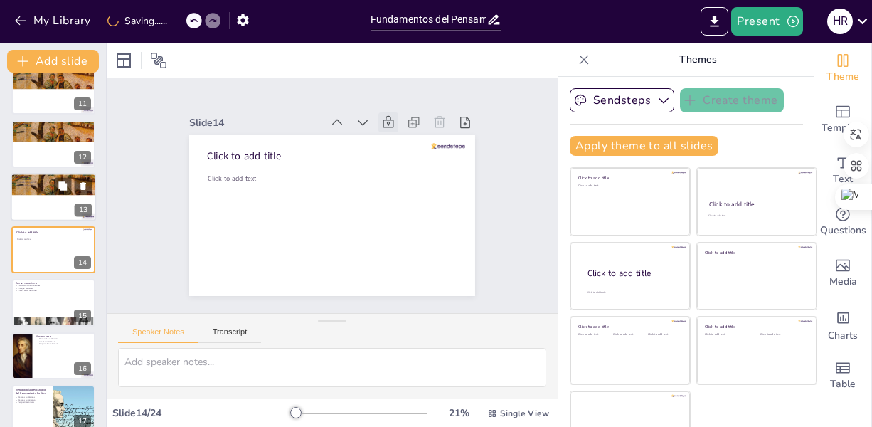
click at [43, 196] on div at bounding box center [53, 197] width 85 height 48
type textarea "La búsqueda de igualdad social es central en el socialismo, reflejando la aspir…"
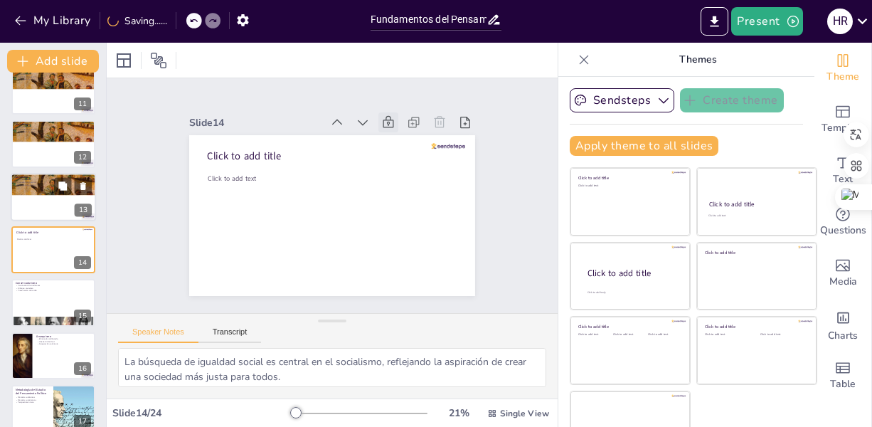
scroll to position [492, 0]
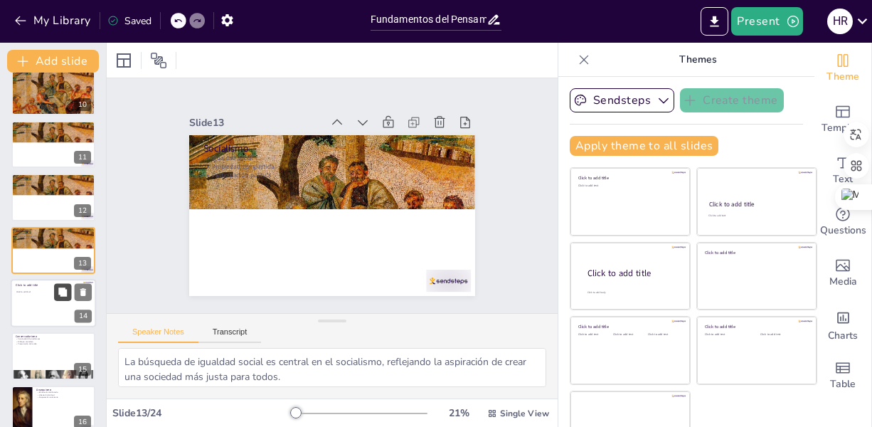
click at [63, 296] on icon at bounding box center [62, 291] width 9 height 9
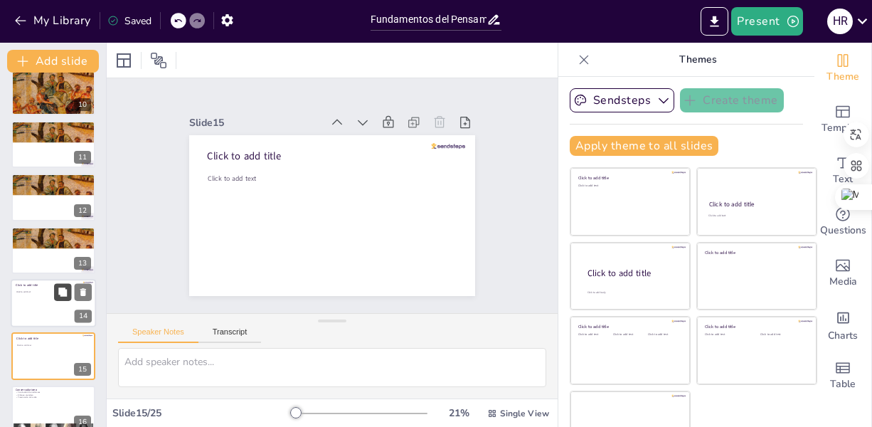
scroll to position [598, 0]
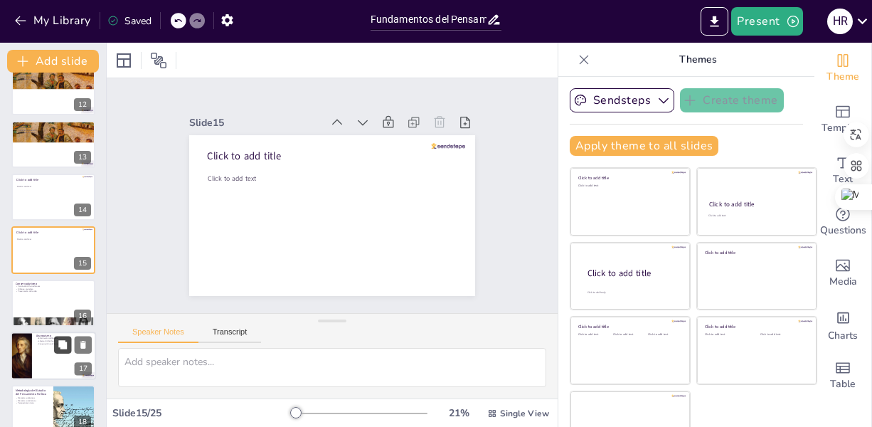
click at [56, 344] on button at bounding box center [62, 344] width 17 height 17
type textarea "La eliminación del Estado es un concepto central en el anarquismo, que busca un…"
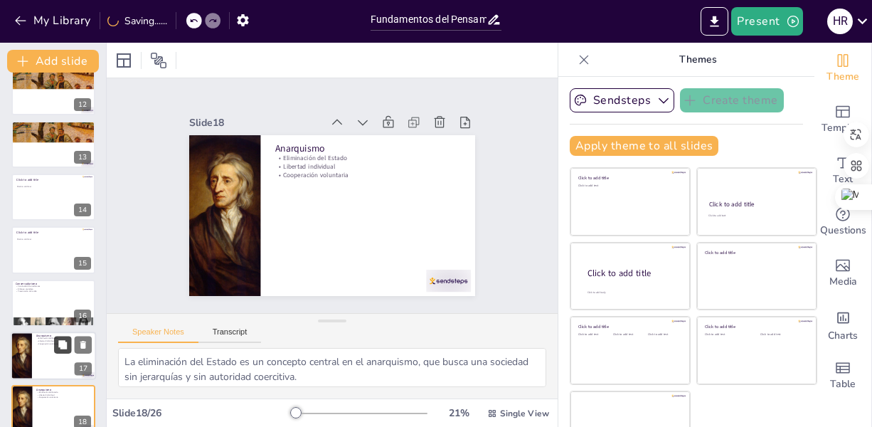
scroll to position [757, 0]
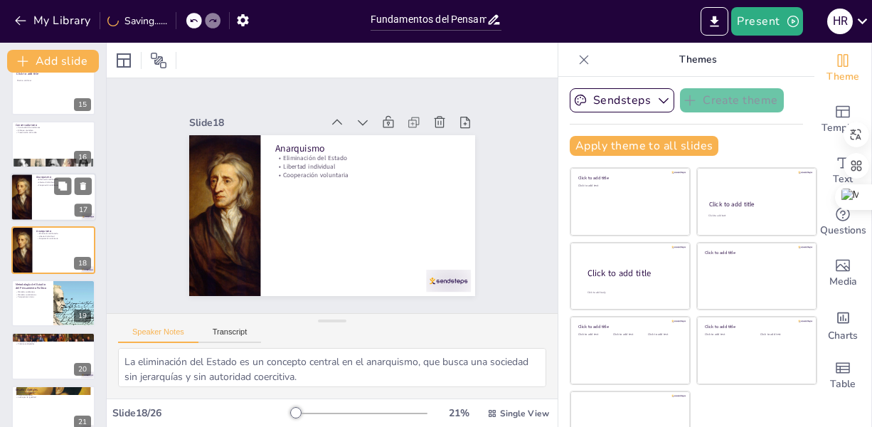
click at [52, 194] on div at bounding box center [53, 197] width 85 height 48
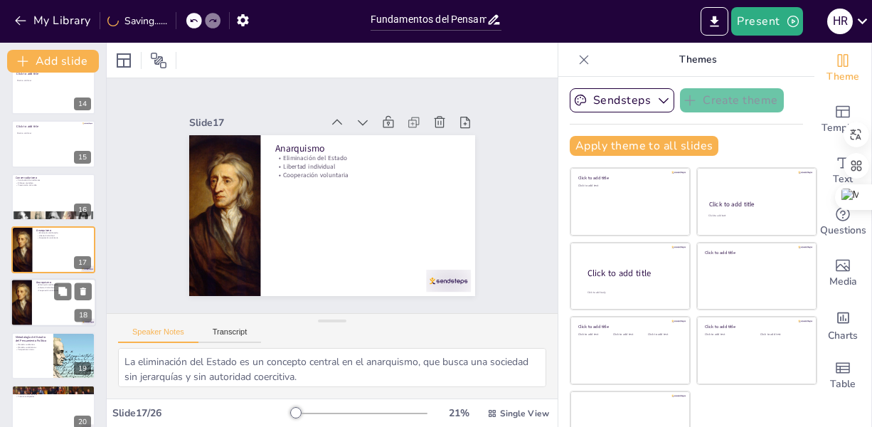
click at [44, 292] on div at bounding box center [53, 303] width 85 height 48
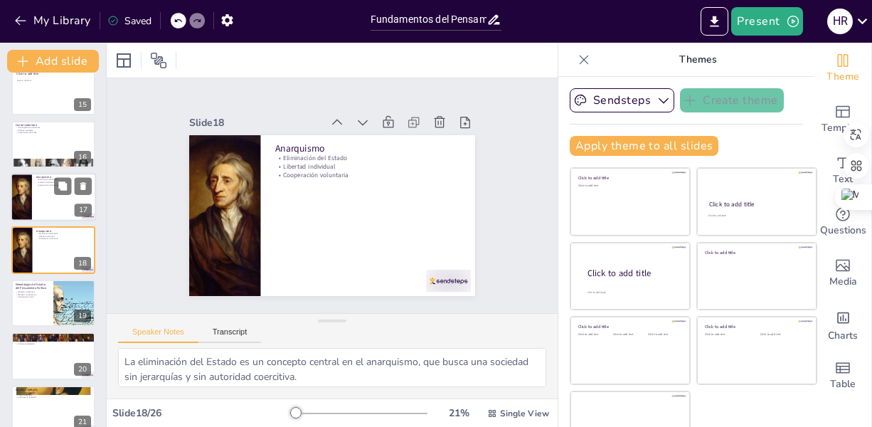
click at [53, 188] on div at bounding box center [53, 197] width 85 height 48
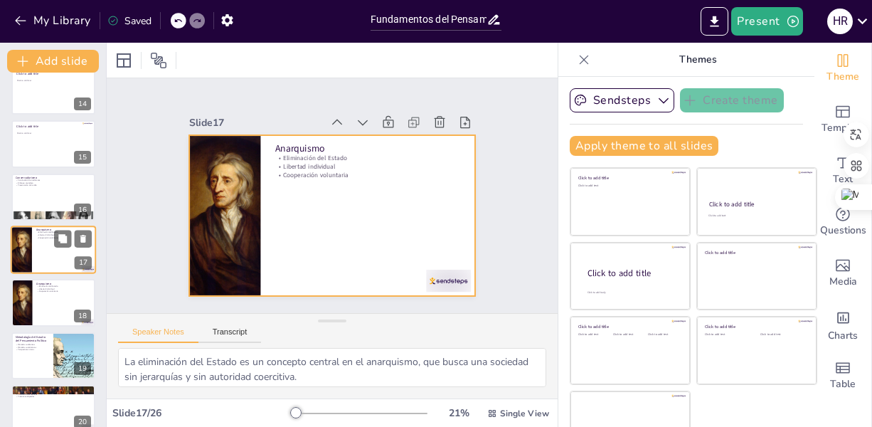
click at [50, 242] on div at bounding box center [53, 249] width 85 height 48
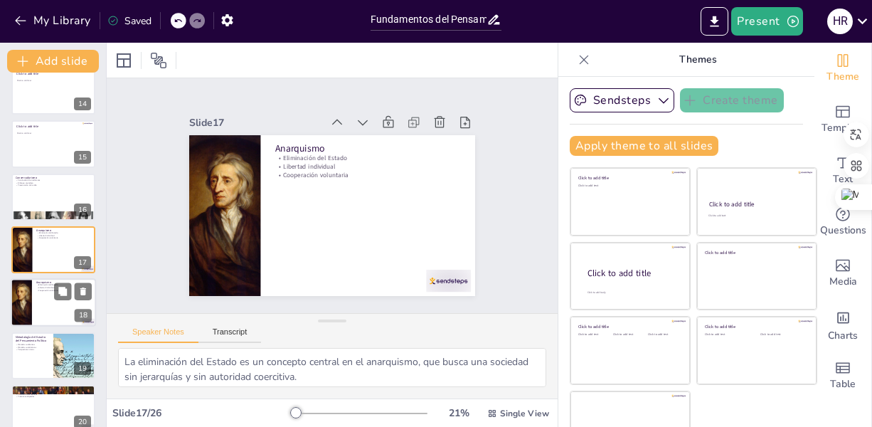
click at [38, 292] on div at bounding box center [53, 303] width 85 height 48
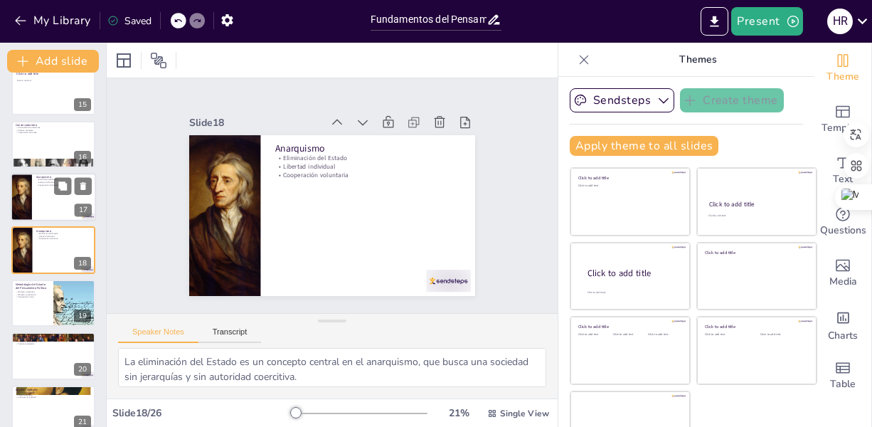
click at [48, 213] on div at bounding box center [53, 197] width 85 height 48
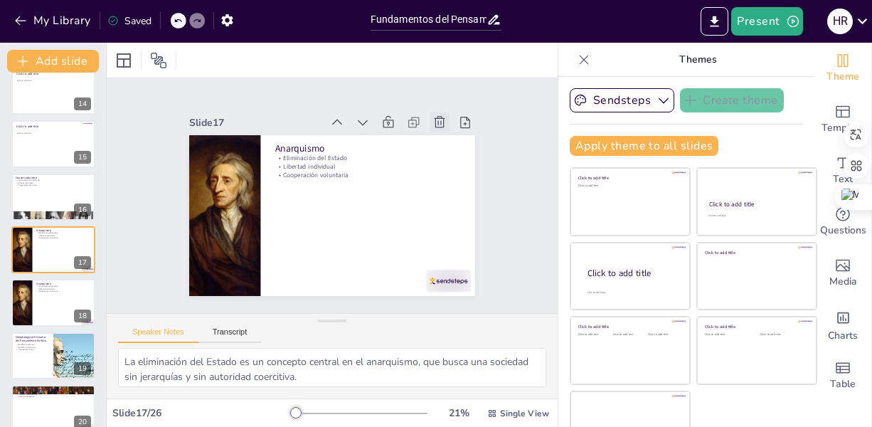
click at [450, 152] on icon at bounding box center [457, 159] width 14 height 14
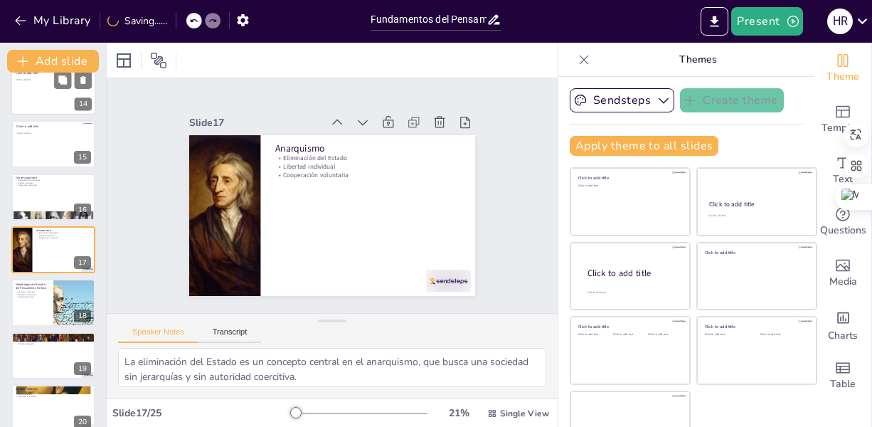
click at [36, 97] on div at bounding box center [53, 91] width 85 height 48
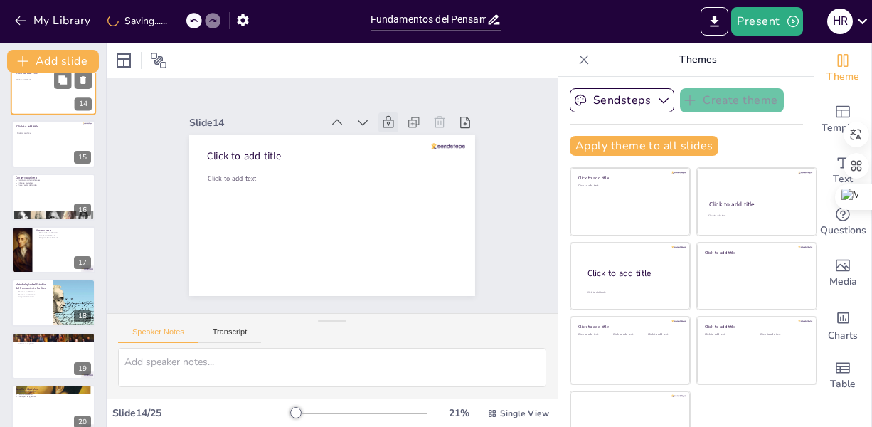
scroll to position [546, 0]
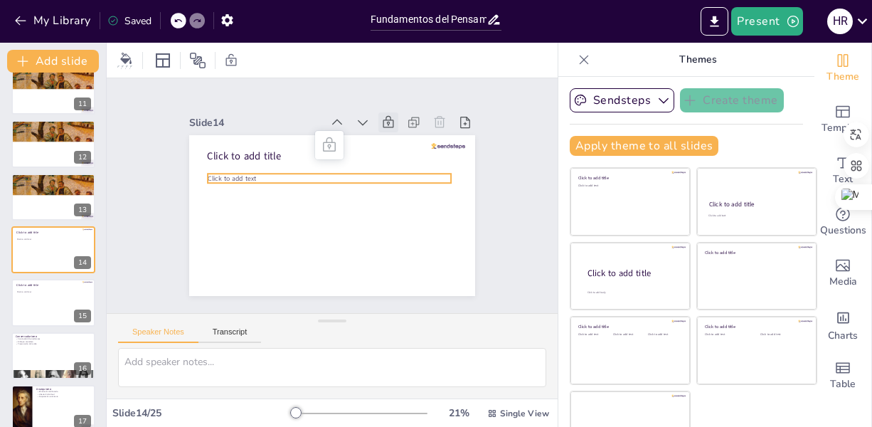
click at [215, 167] on span "Click to add text" at bounding box center [237, 157] width 49 height 19
click at [39, 201] on div at bounding box center [53, 197] width 85 height 48
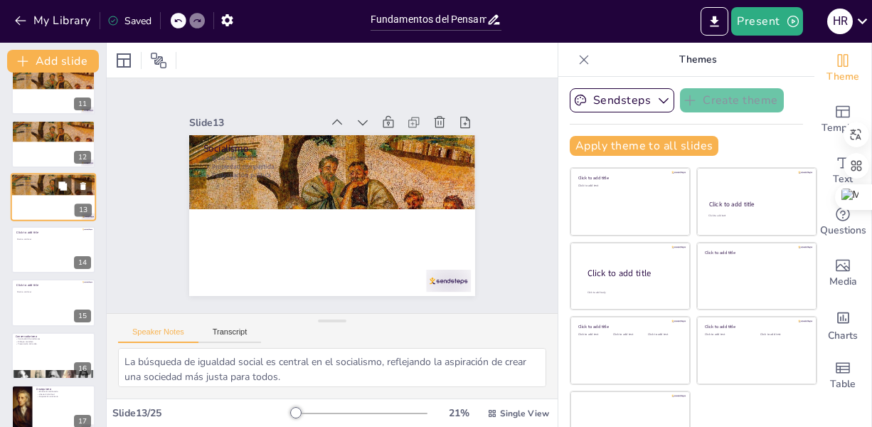
scroll to position [492, 0]
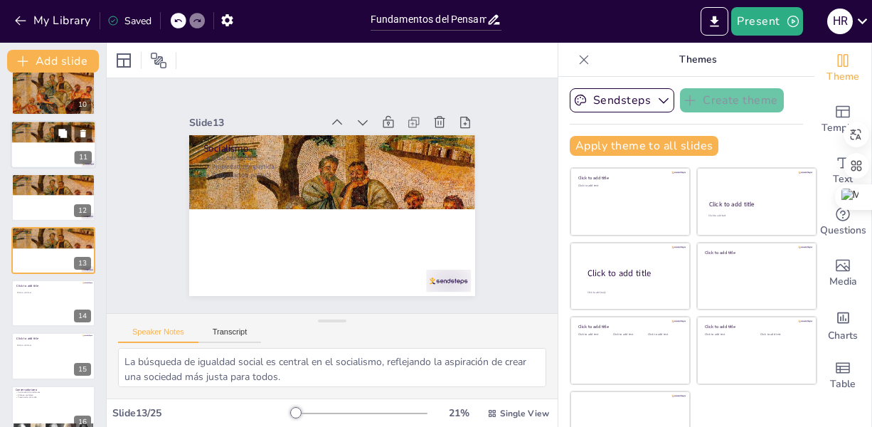
click at [55, 138] on button at bounding box center [62, 132] width 17 height 17
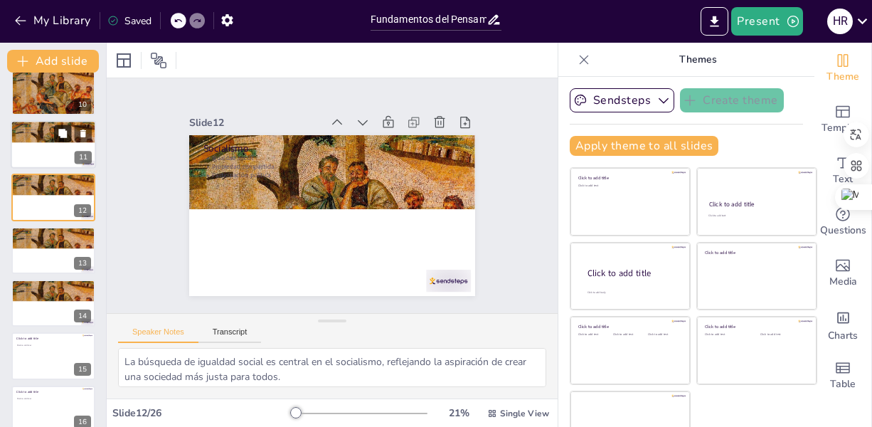
scroll to position [440, 0]
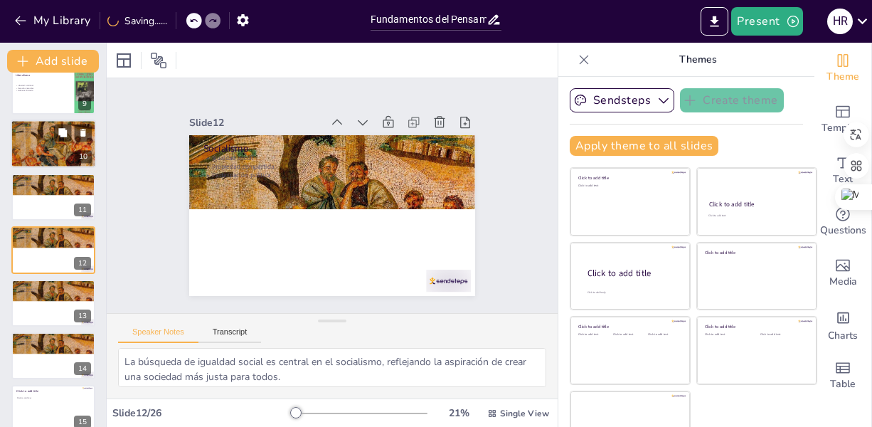
click at [48, 143] on div at bounding box center [53, 144] width 85 height 48
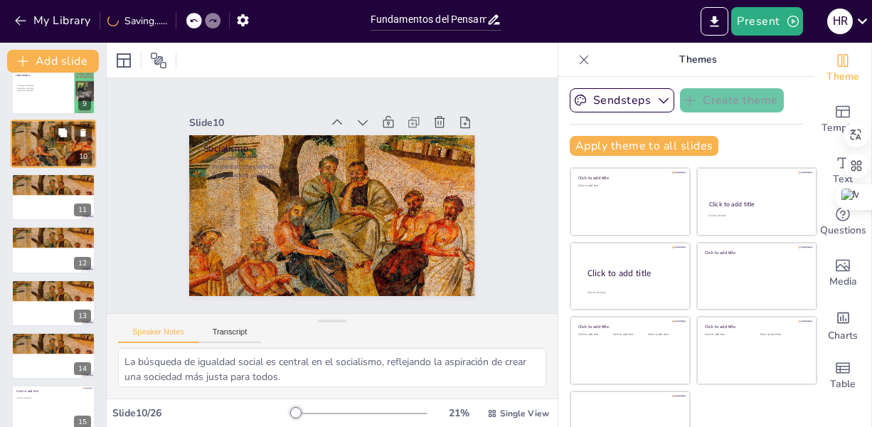
scroll to position [334, 0]
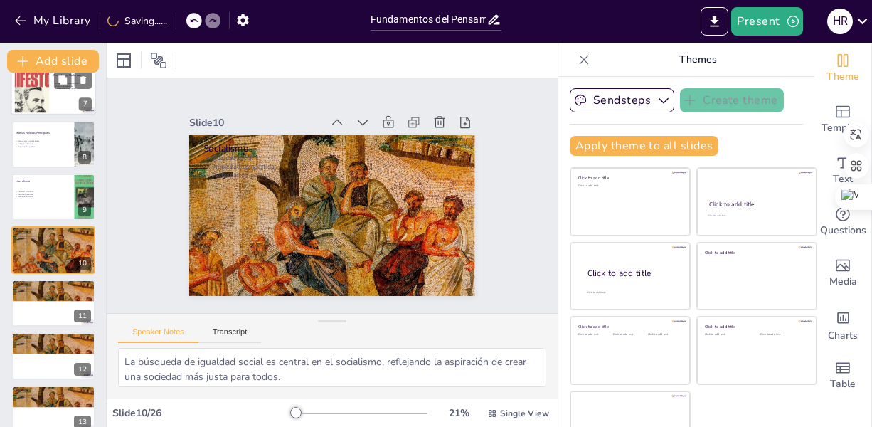
click at [50, 102] on div at bounding box center [53, 92] width 85 height 48
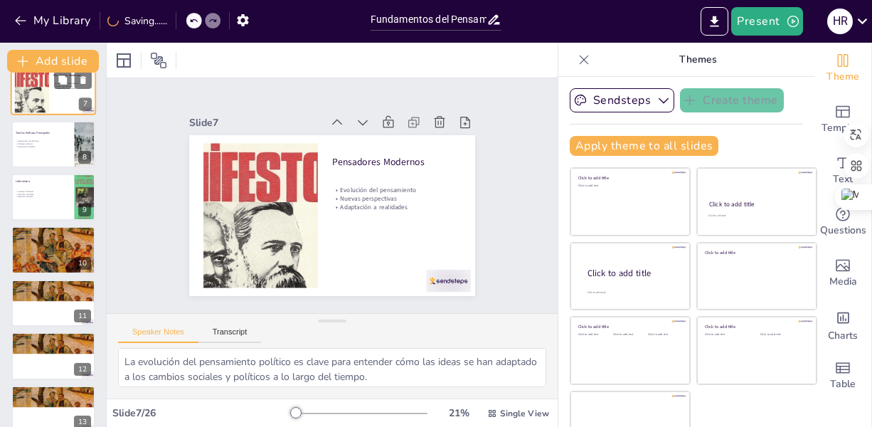
scroll to position [175, 0]
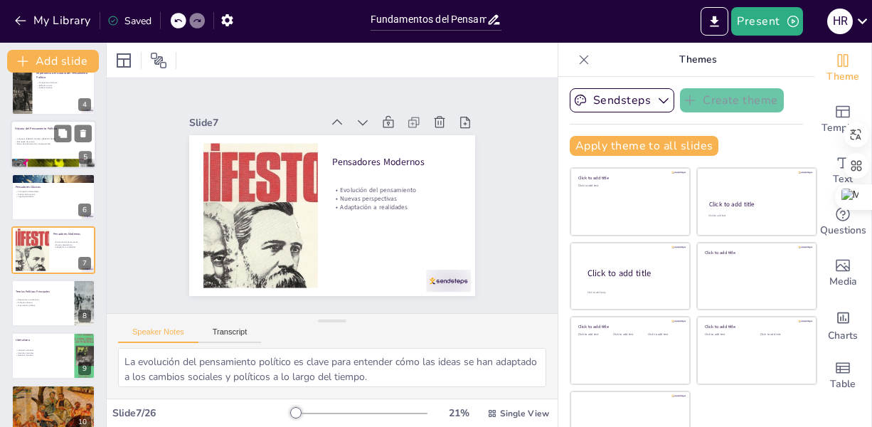
click at [43, 152] on div at bounding box center [53, 144] width 85 height 48
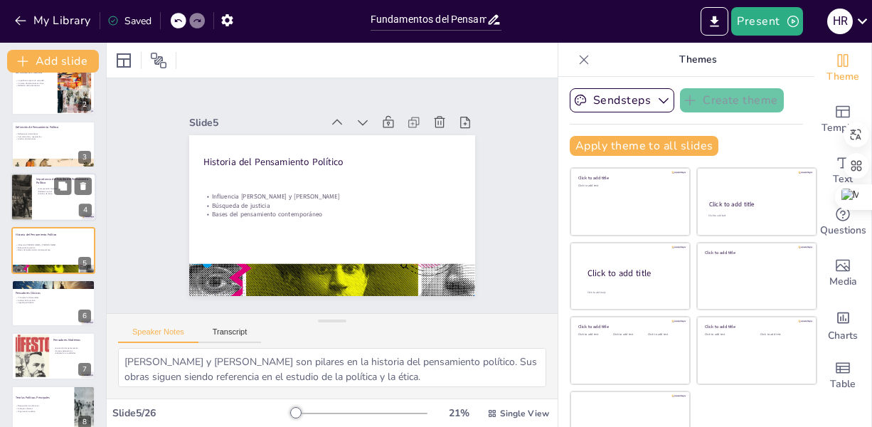
click at [55, 201] on div at bounding box center [53, 197] width 85 height 48
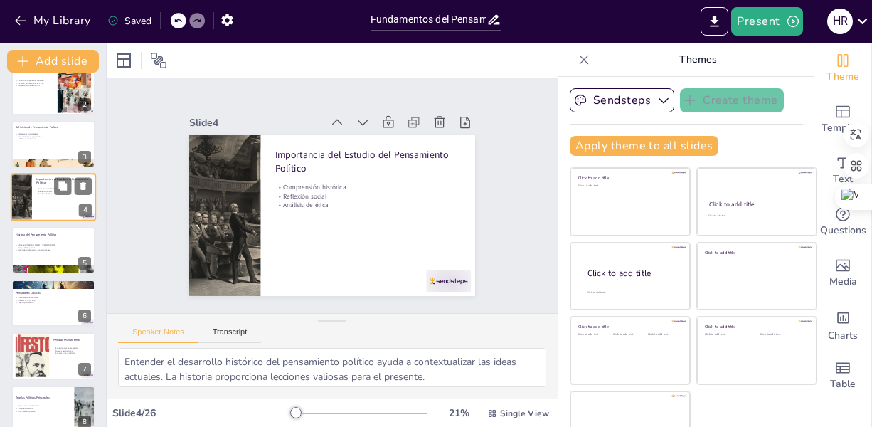
scroll to position [16, 0]
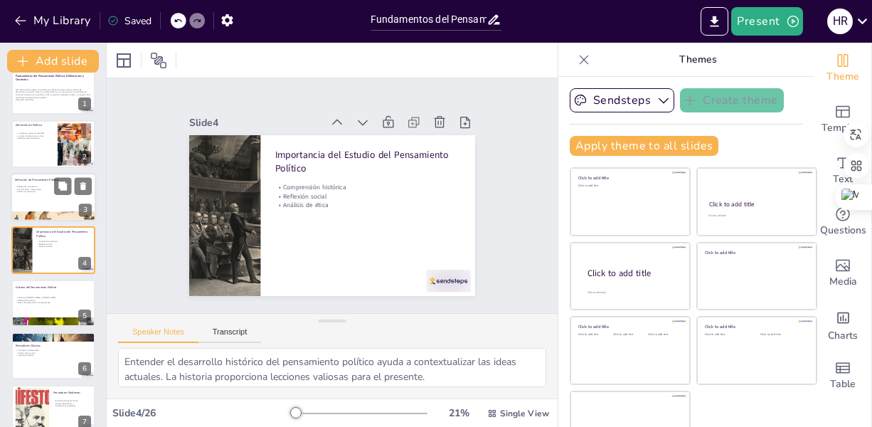
click at [58, 203] on div at bounding box center [53, 197] width 85 height 48
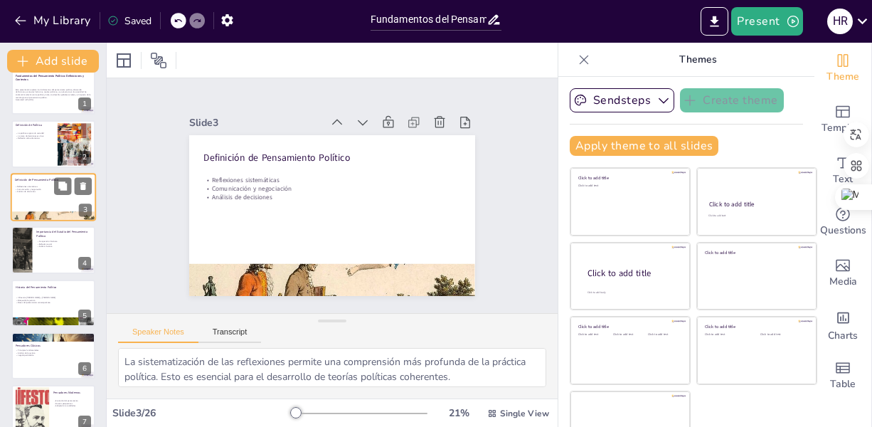
scroll to position [0, 0]
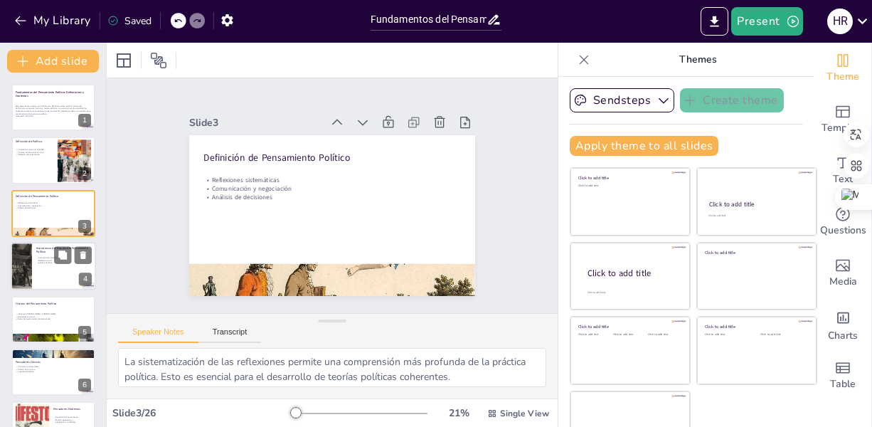
click at [51, 260] on p "Reflexión social" at bounding box center [63, 260] width 55 height 3
type textarea "Entender el desarrollo histórico del pensamiento político ayuda a contextualiza…"
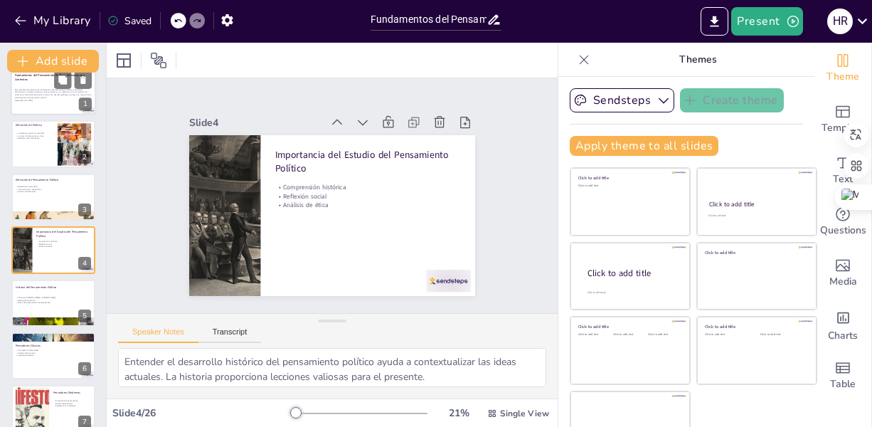
click at [35, 102] on div at bounding box center [53, 91] width 85 height 48
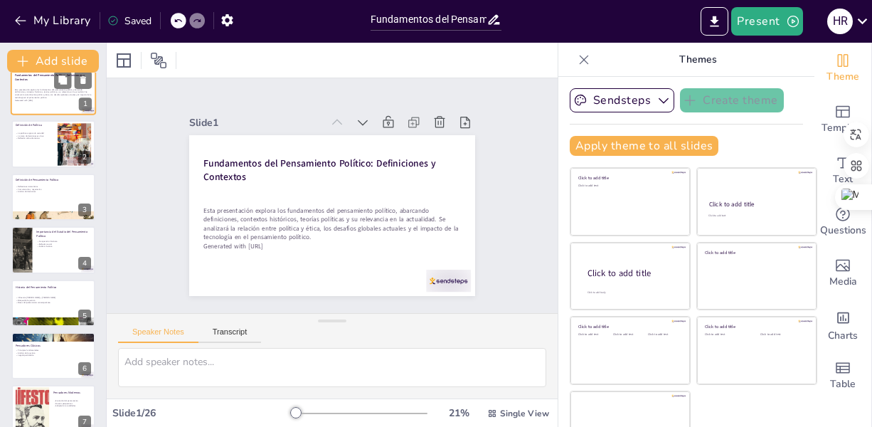
scroll to position [0, 0]
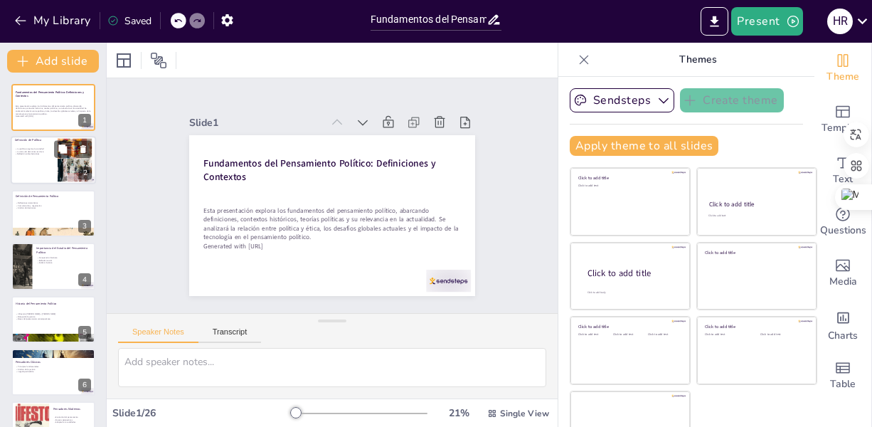
click at [41, 171] on div at bounding box center [53, 161] width 85 height 48
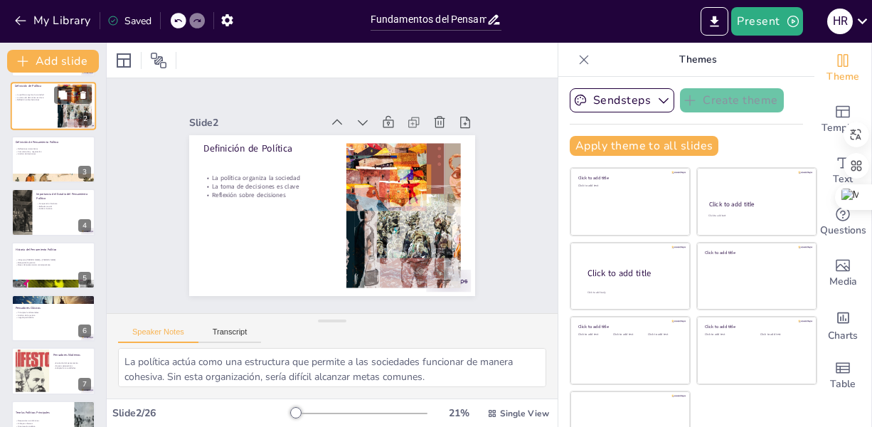
scroll to position [57, 0]
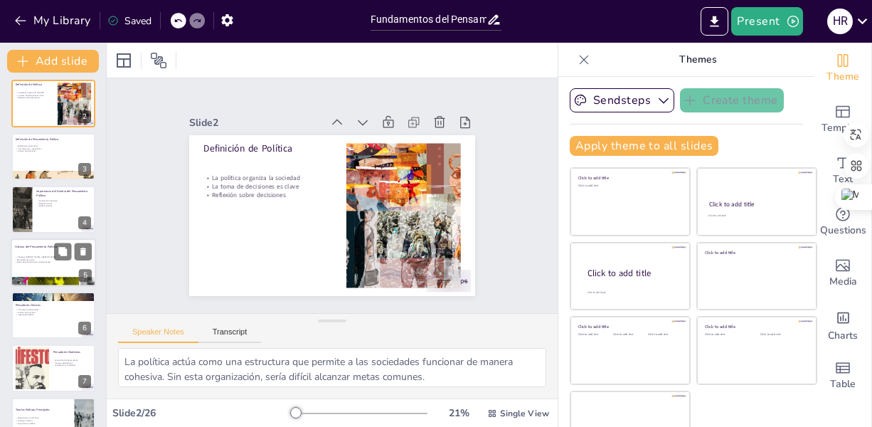
click at [48, 257] on p "Influencia [PERSON_NAME] y [PERSON_NAME]" at bounding box center [53, 256] width 77 height 3
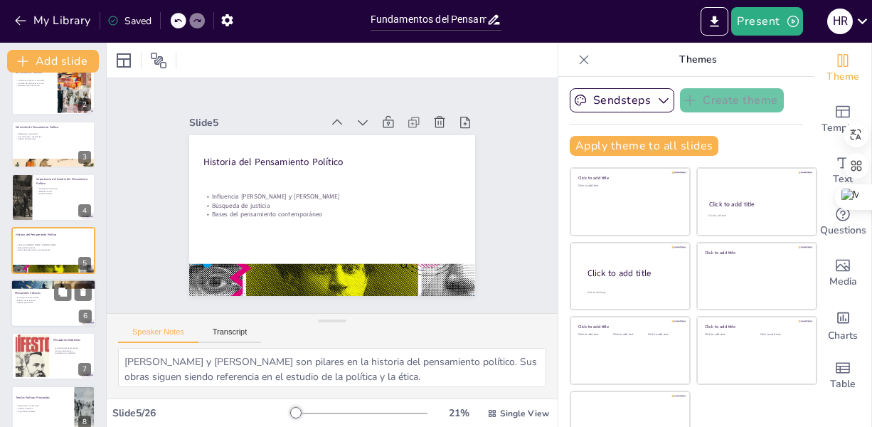
click at [34, 304] on p "Legado perdurable" at bounding box center [53, 303] width 77 height 3
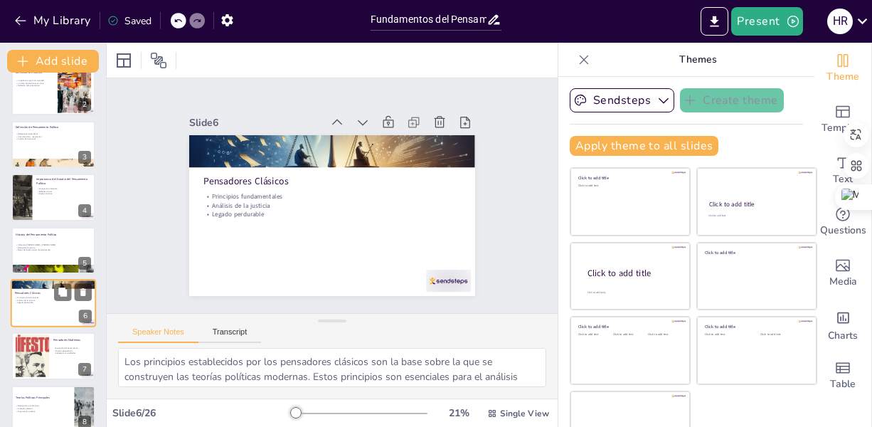
scroll to position [122, 0]
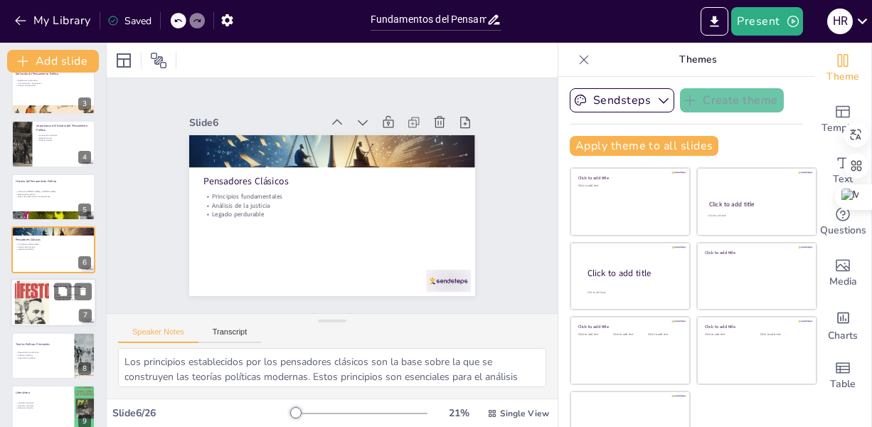
click at [37, 299] on div at bounding box center [32, 302] width 87 height 43
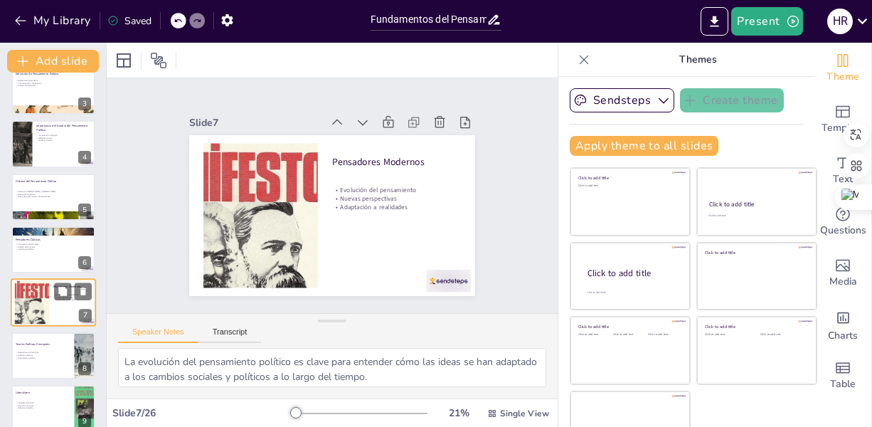
scroll to position [175, 0]
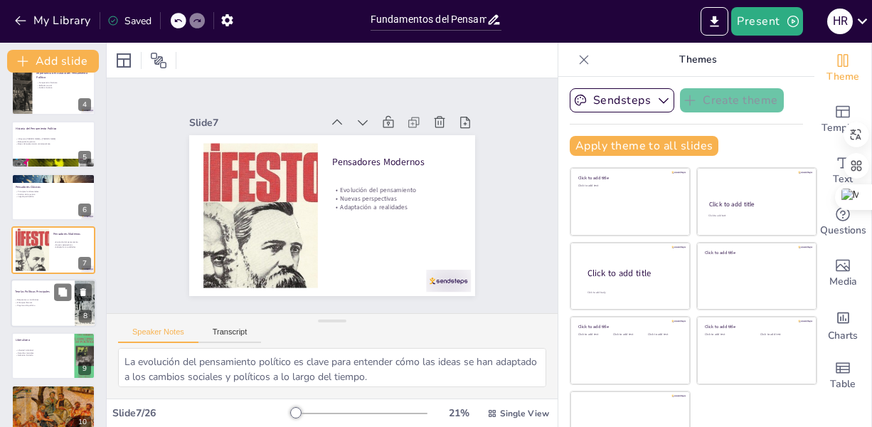
click at [33, 317] on div "Respuestas a condiciones Enfoques diversos Organización política" at bounding box center [42, 302] width 55 height 34
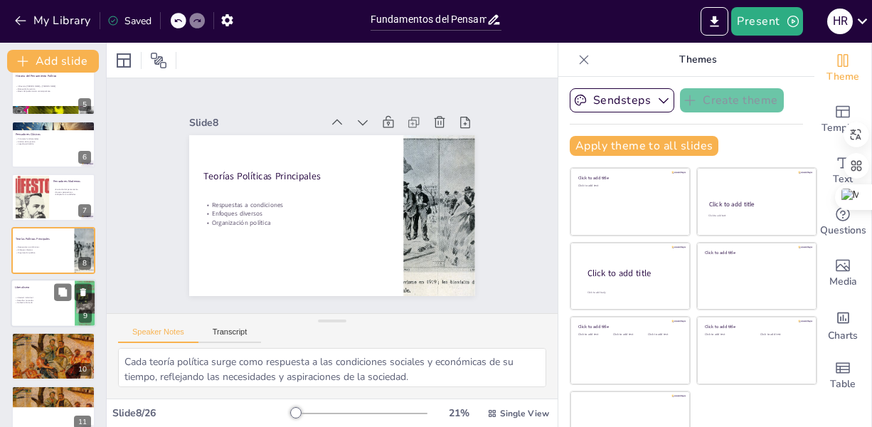
click at [33, 308] on div at bounding box center [53, 303] width 85 height 48
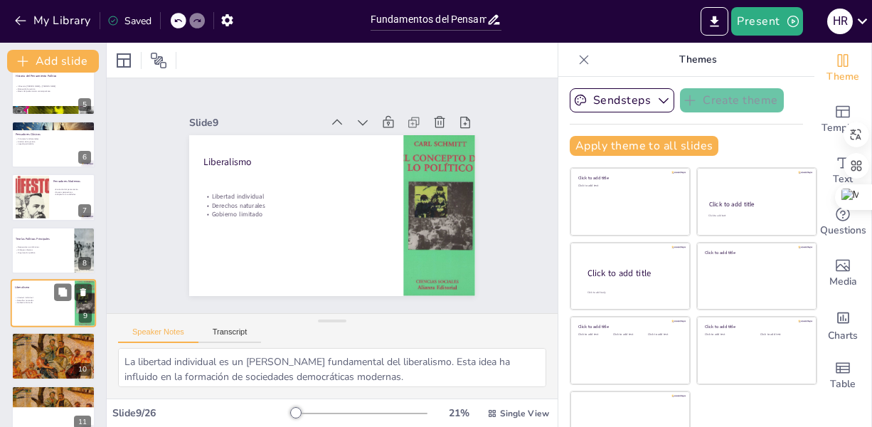
scroll to position [281, 0]
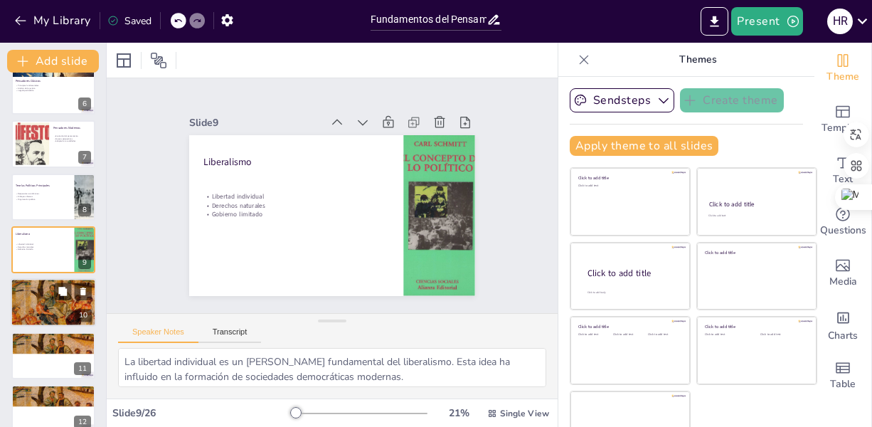
click at [38, 314] on div at bounding box center [53, 303] width 85 height 48
type textarea "La búsqueda de igualdad social es central en el socialismo, reflejando la aspir…"
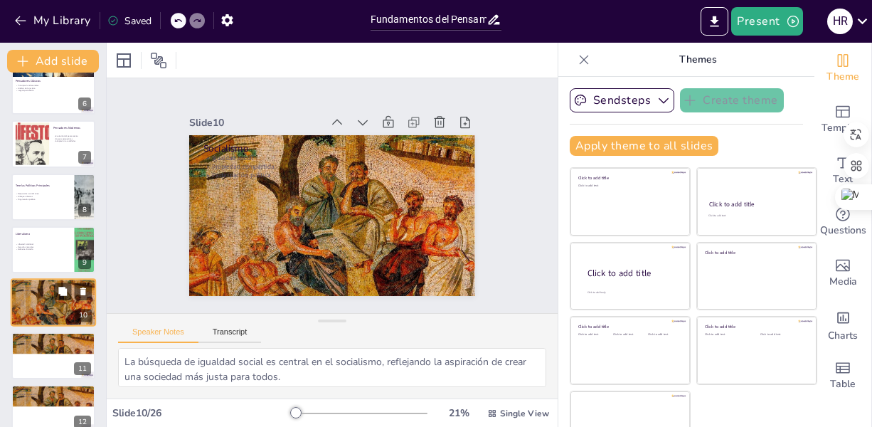
scroll to position [334, 0]
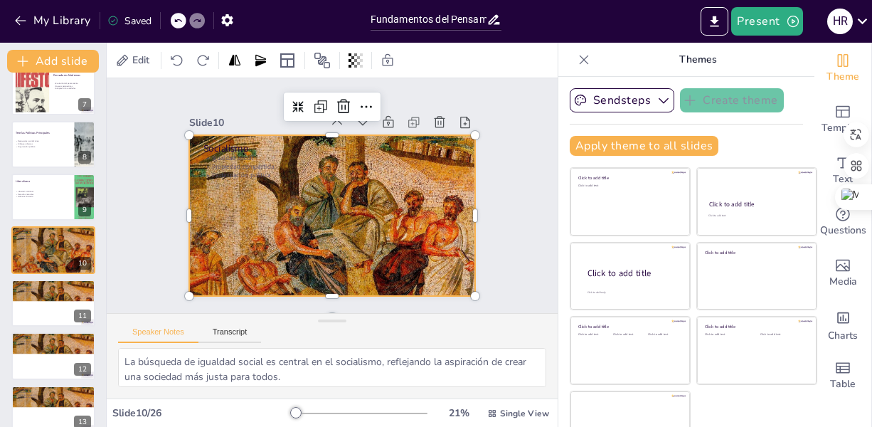
click at [334, 276] on div at bounding box center [324, 214] width 326 height 263
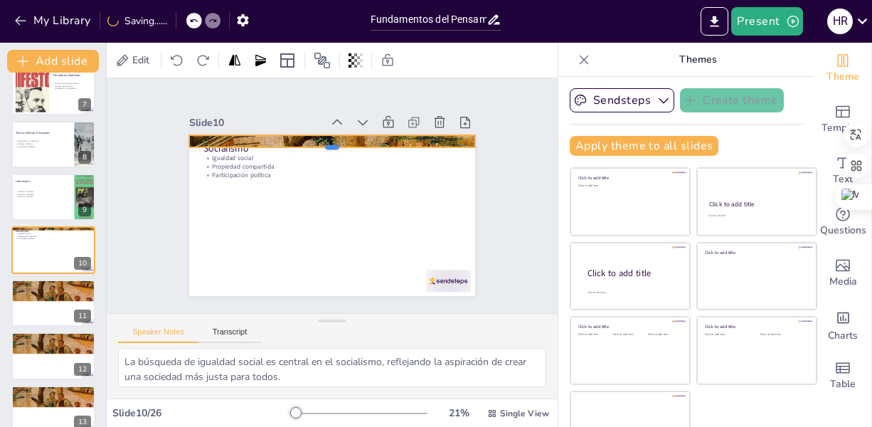
drag, startPoint x: 315, startPoint y: 293, endPoint x: 321, endPoint y: 142, distance: 150.9
click at [321, 142] on div at bounding box center [353, 159] width 253 height 153
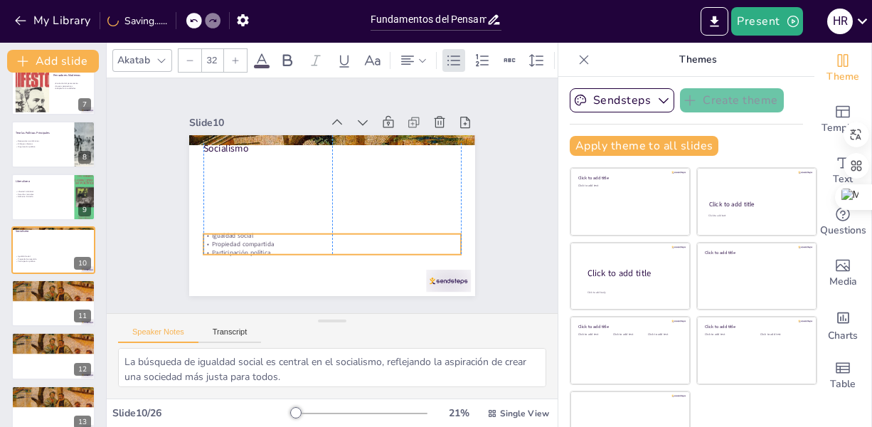
drag, startPoint x: 256, startPoint y: 169, endPoint x: 252, endPoint y: 247, distance: 77.7
click at [252, 247] on p "Participación política" at bounding box center [303, 245] width 227 height 137
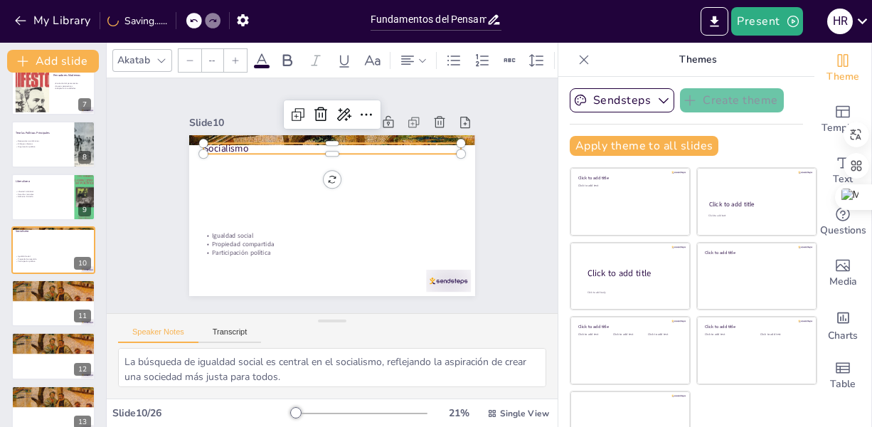
type input "48"
click at [216, 137] on div "Socialismo Igualdad social Propiedad compartida Participación política" at bounding box center [327, 215] width 313 height 217
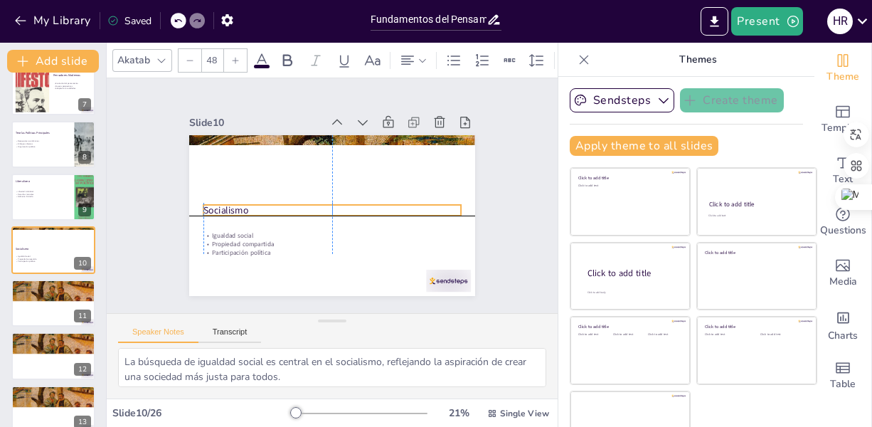
drag, startPoint x: 241, startPoint y: 146, endPoint x: 244, endPoint y: 206, distance: 60.5
click at [244, 206] on p "Socialismo" at bounding box center [321, 187] width 162 height 216
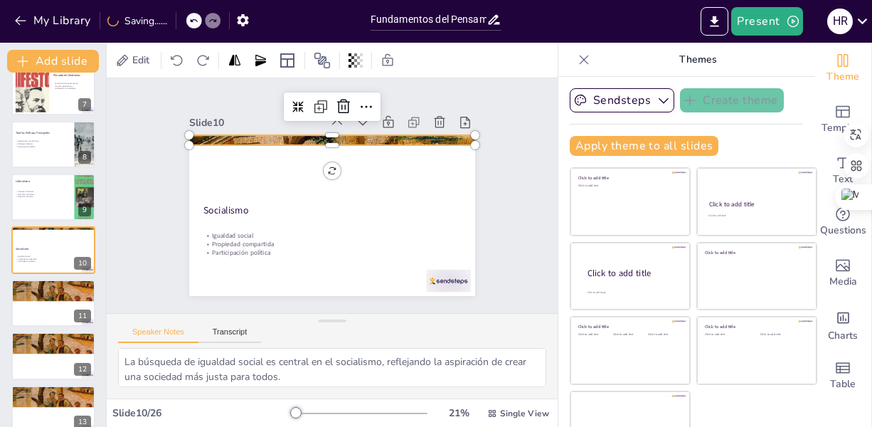
click at [349, 132] on div at bounding box center [324, 214] width 326 height 263
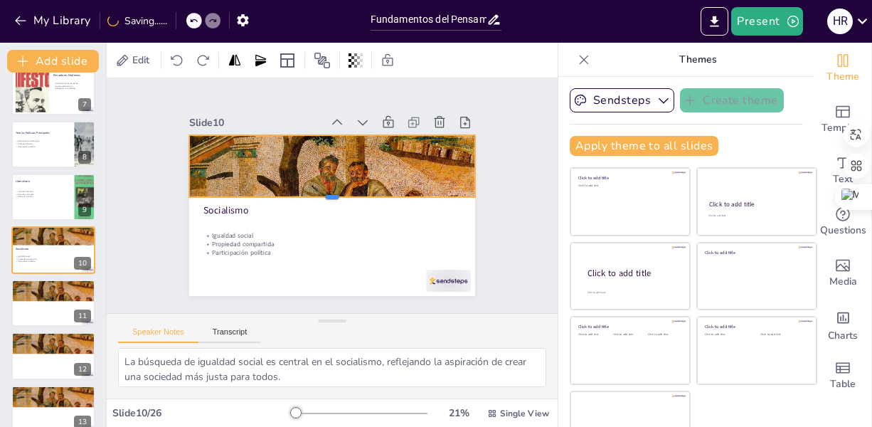
drag, startPoint x: 315, startPoint y: 142, endPoint x: 312, endPoint y: 194, distance: 52.0
click at [312, 194] on div at bounding box center [329, 202] width 275 height 99
click at [31, 298] on div at bounding box center [53, 303] width 85 height 48
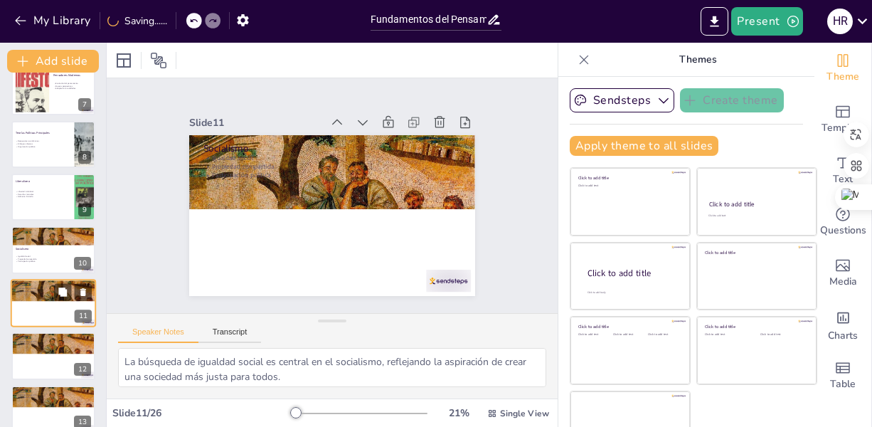
scroll to position [386, 0]
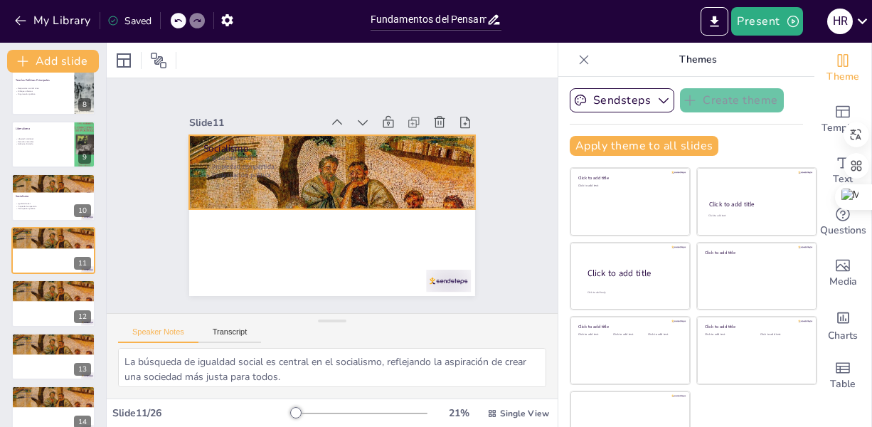
click at [318, 202] on div at bounding box center [327, 215] width 313 height 217
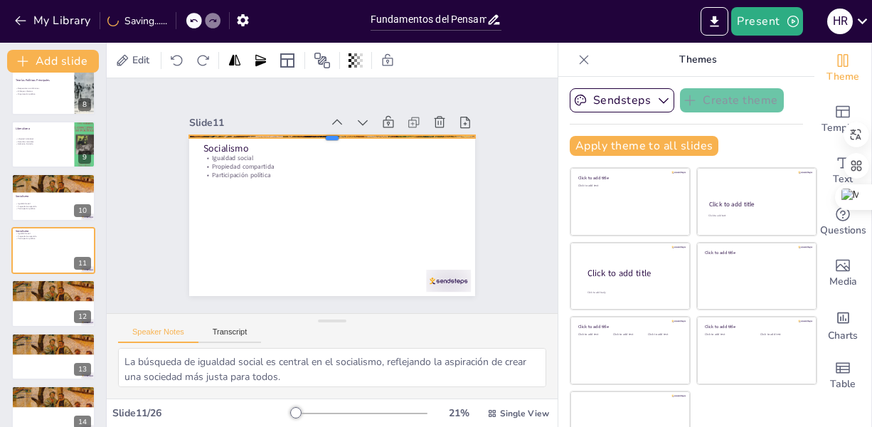
drag, startPoint x: 316, startPoint y: 207, endPoint x: 314, endPoint y: 129, distance: 77.6
click at [314, 129] on div "Socialismo Igualdad social Propiedad compartida Participación política" at bounding box center [324, 214] width 326 height 263
click at [43, 211] on div at bounding box center [53, 198] width 85 height 48
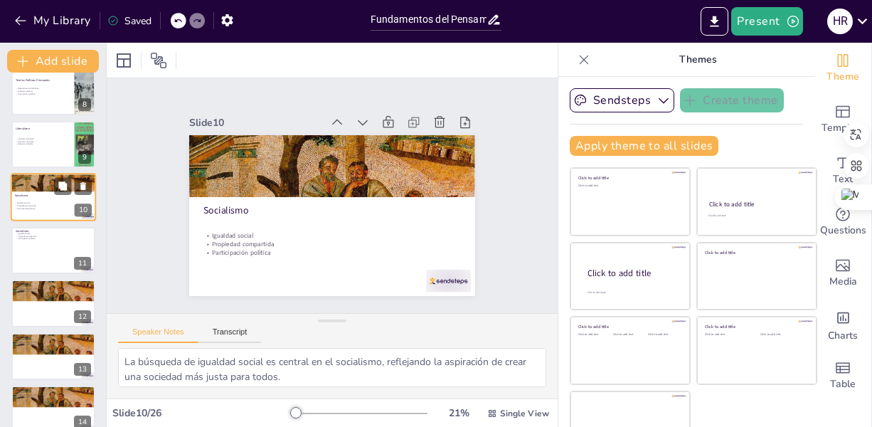
scroll to position [334, 0]
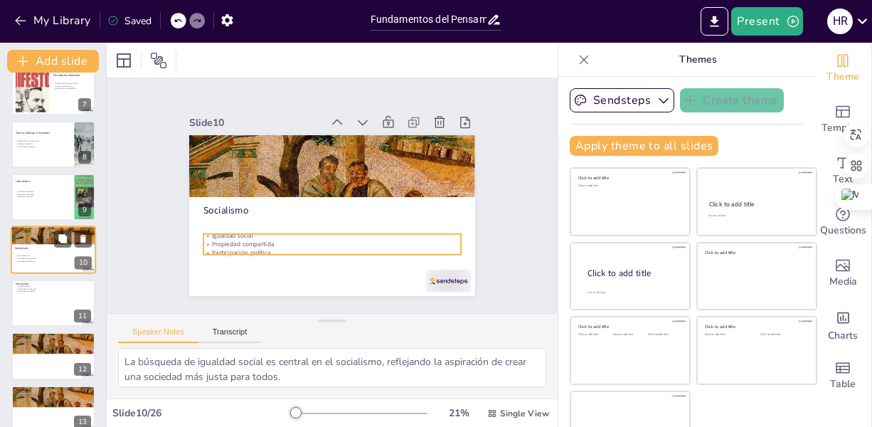
click at [49, 262] on p "Participación política" at bounding box center [53, 261] width 77 height 3
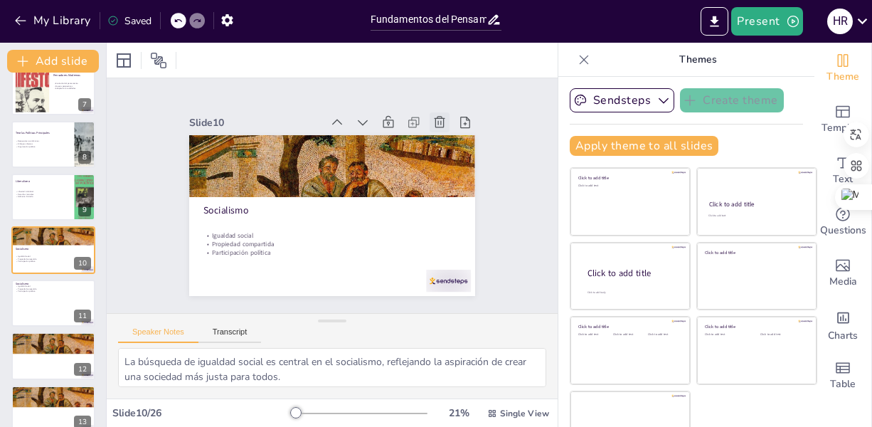
click at [439, 126] on icon at bounding box center [447, 134] width 16 height 16
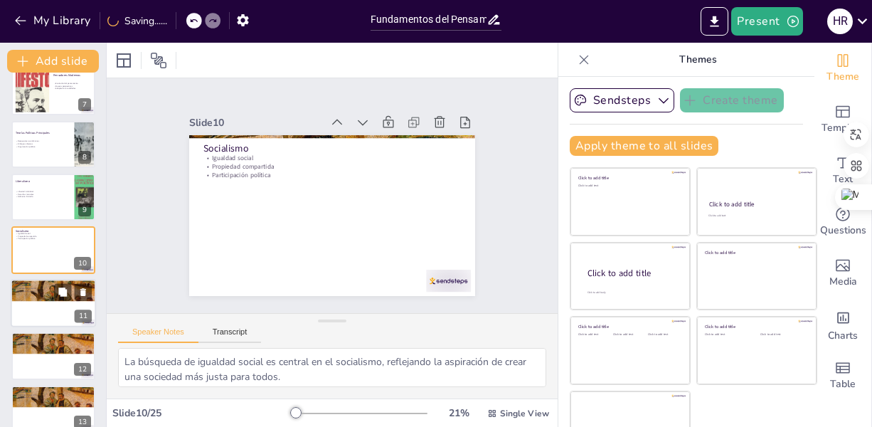
click at [45, 305] on div at bounding box center [53, 303] width 85 height 48
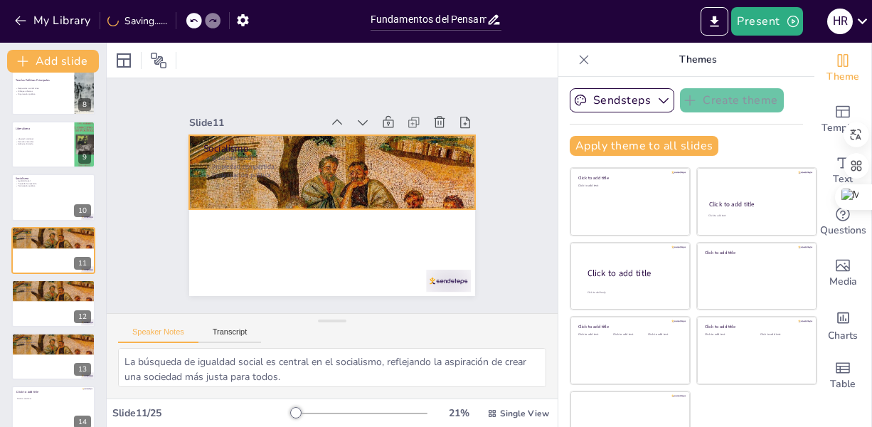
click at [318, 201] on div at bounding box center [349, 185] width 282 height 328
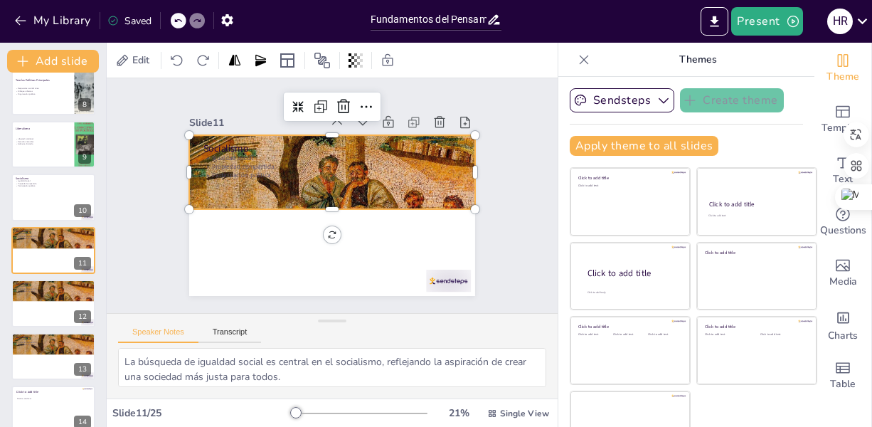
click at [313, 200] on div at bounding box center [324, 214] width 326 height 263
click at [312, 198] on div at bounding box center [321, 212] width 326 height 298
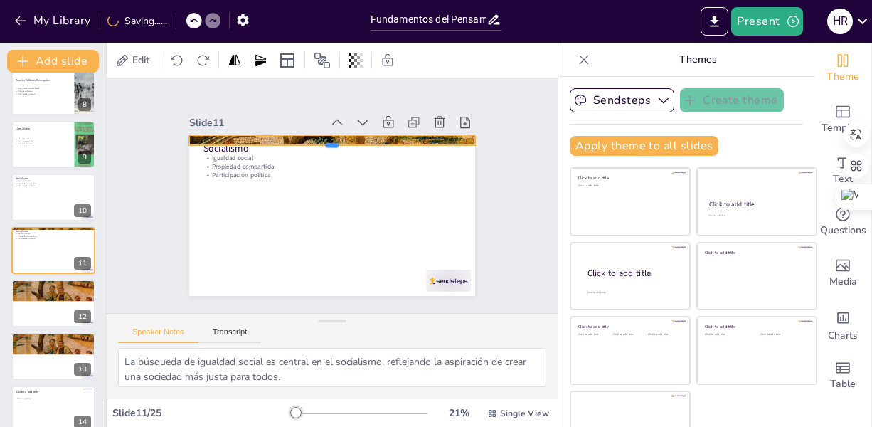
drag, startPoint x: 322, startPoint y: 204, endPoint x: 309, endPoint y: 140, distance: 65.3
click at [309, 140] on div at bounding box center [351, 154] width 266 height 127
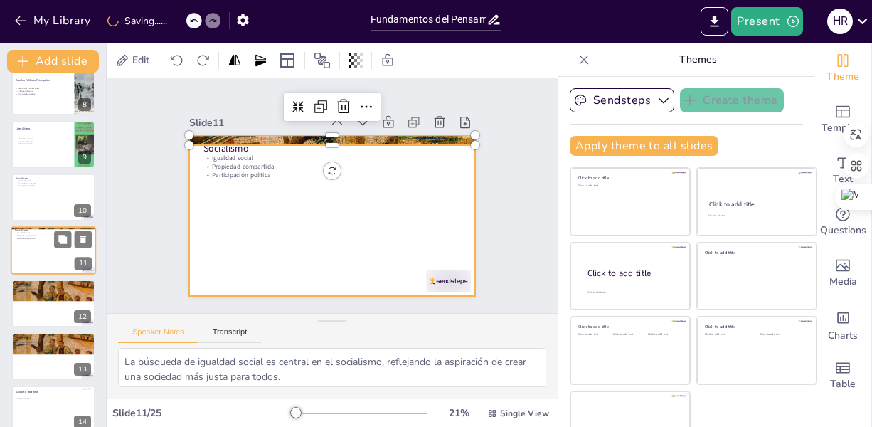
click at [34, 245] on div at bounding box center [53, 250] width 85 height 48
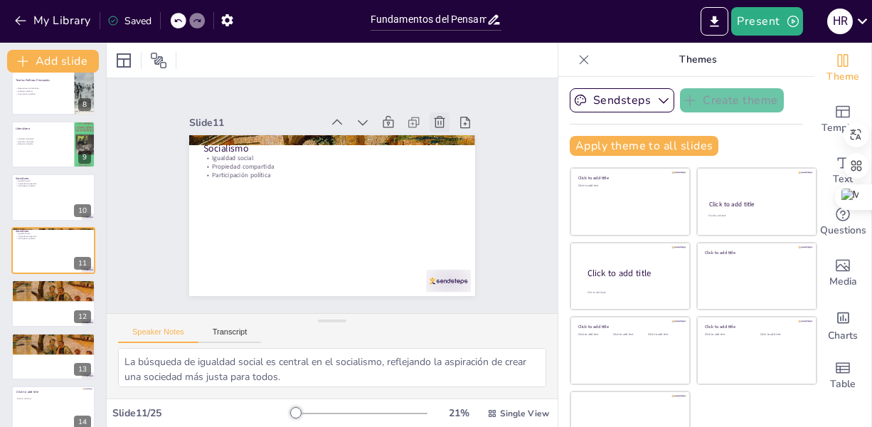
click at [448, 150] on icon at bounding box center [457, 159] width 18 height 18
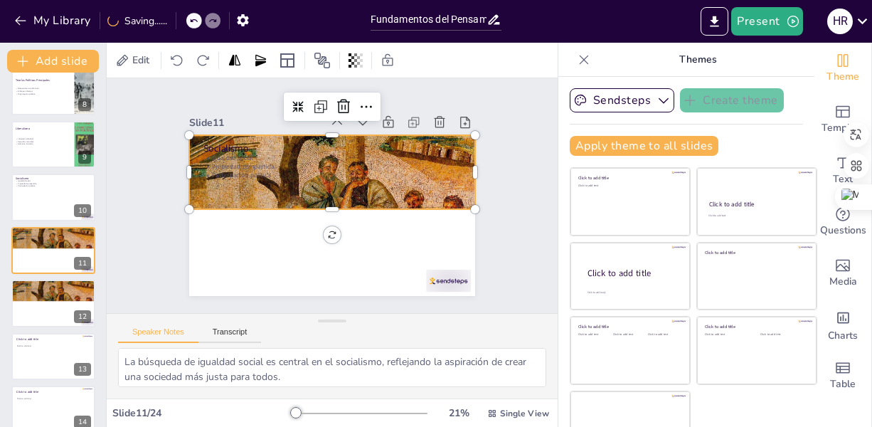
click at [311, 198] on div at bounding box center [326, 214] width 322 height 241
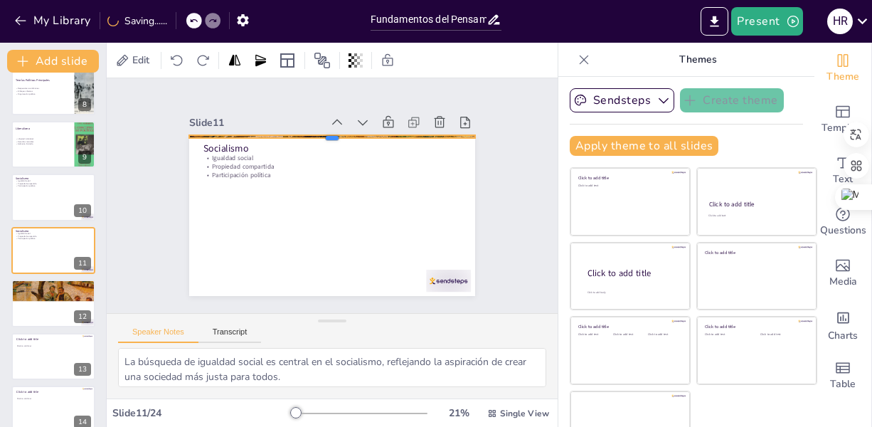
drag, startPoint x: 314, startPoint y: 206, endPoint x: 304, endPoint y: 115, distance: 92.4
click at [304, 115] on div "Slide 11 Socialismo Igualdad social Propiedad compartida Participación política" at bounding box center [330, 204] width 318 height 239
click at [452, 189] on icon at bounding box center [462, 199] width 20 height 20
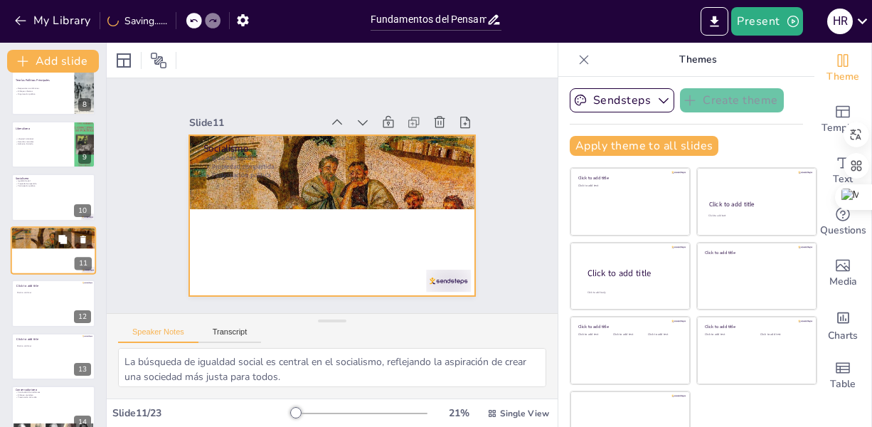
click at [44, 250] on div at bounding box center [53, 250] width 85 height 48
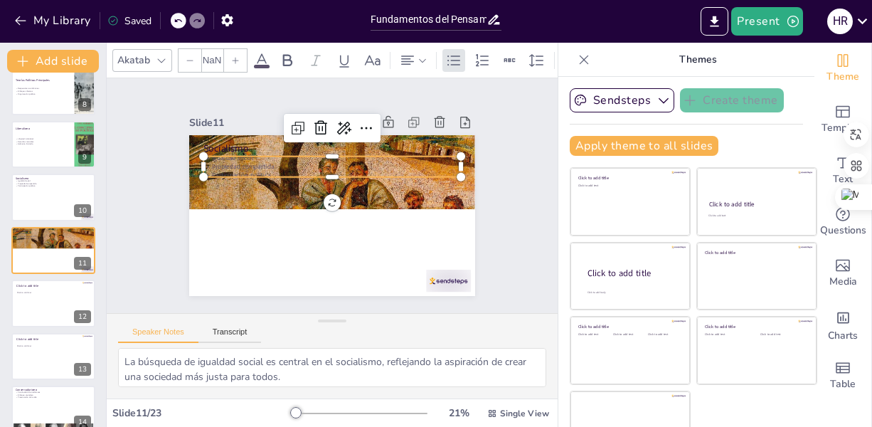
type input "32"
click at [301, 174] on div "Socialismo Igualdad social Propiedad compartida Participación política" at bounding box center [326, 214] width 322 height 241
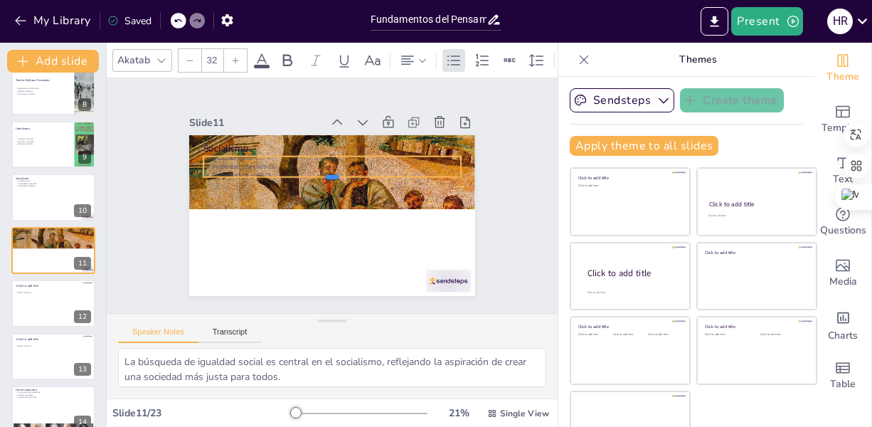
click at [291, 176] on div at bounding box center [335, 182] width 254 height 65
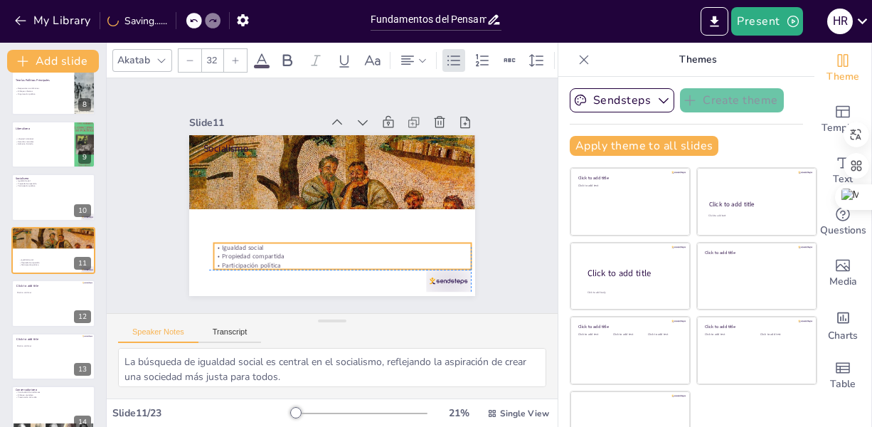
drag, startPoint x: 297, startPoint y: 174, endPoint x: 302, endPoint y: 264, distance: 90.5
click at [302, 226] on p "Participación política" at bounding box center [370, 137] width 197 height 179
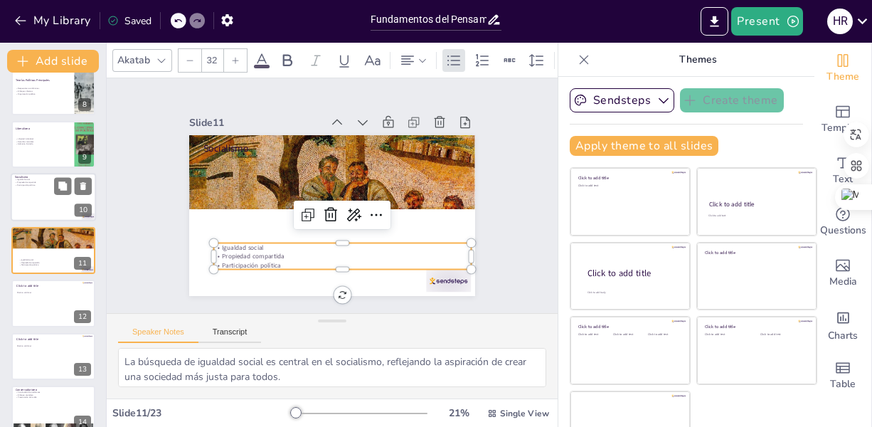
click at [21, 203] on div at bounding box center [53, 198] width 85 height 48
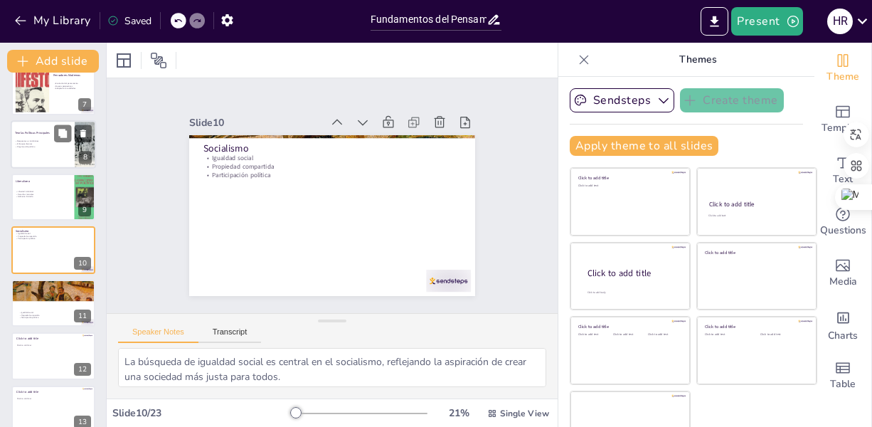
click at [16, 151] on div "Respuestas a condiciones Enfoques diversos Organización política" at bounding box center [42, 144] width 55 height 34
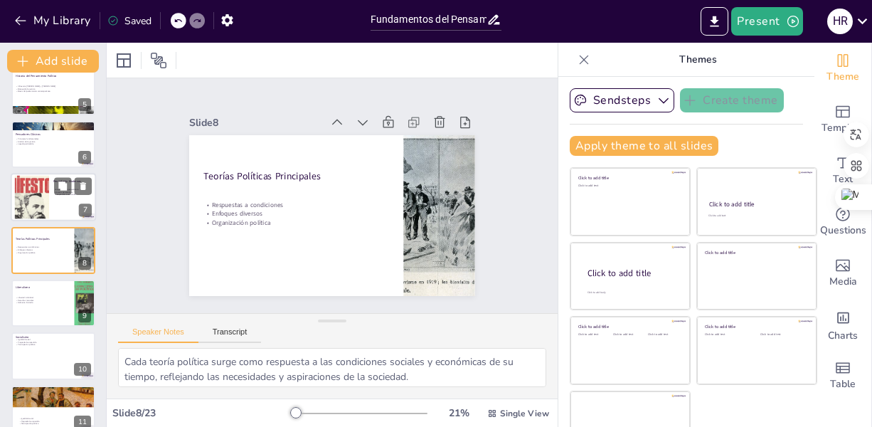
click at [37, 191] on div at bounding box center [32, 197] width 87 height 43
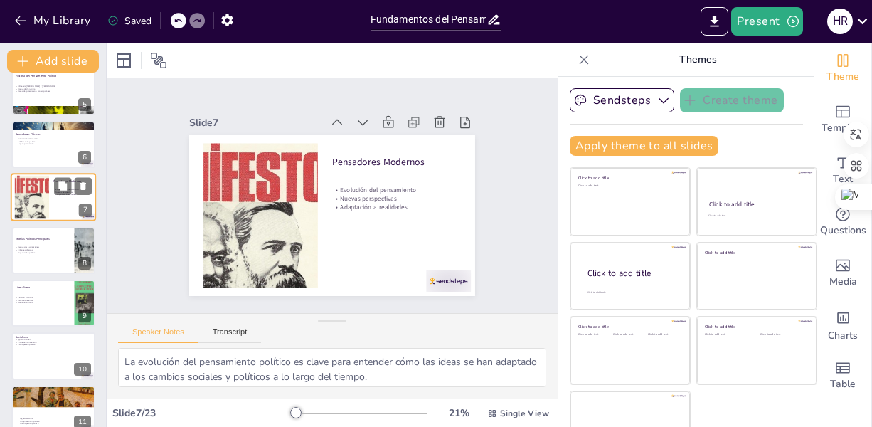
scroll to position [175, 0]
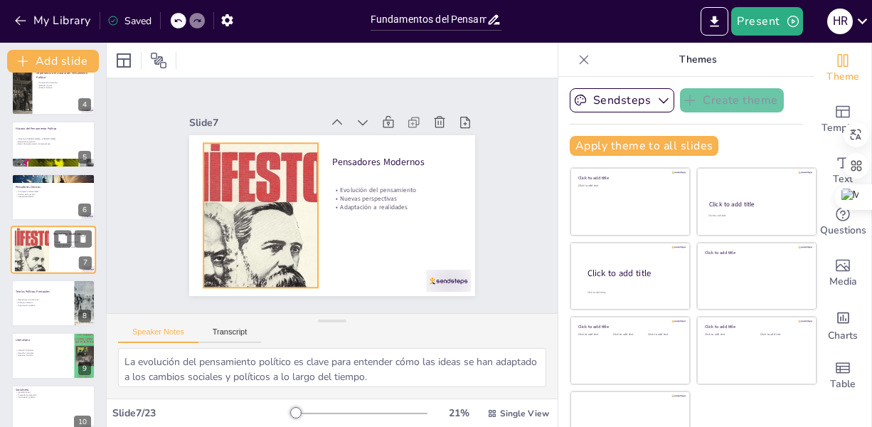
click at [48, 256] on div at bounding box center [32, 249] width 87 height 43
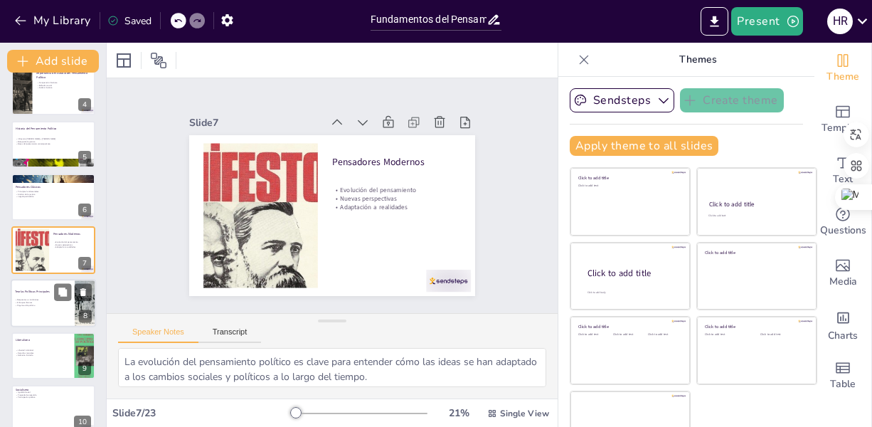
click at [46, 299] on p "Respuestas a condiciones" at bounding box center [42, 299] width 55 height 3
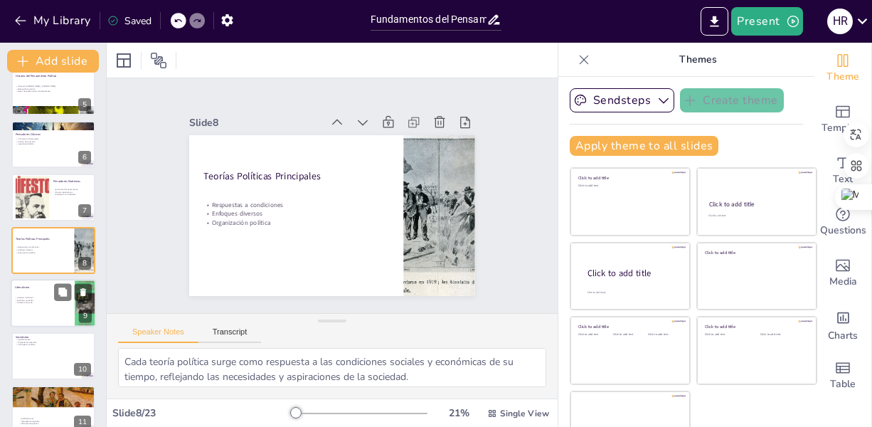
click at [29, 304] on div at bounding box center [53, 303] width 85 height 48
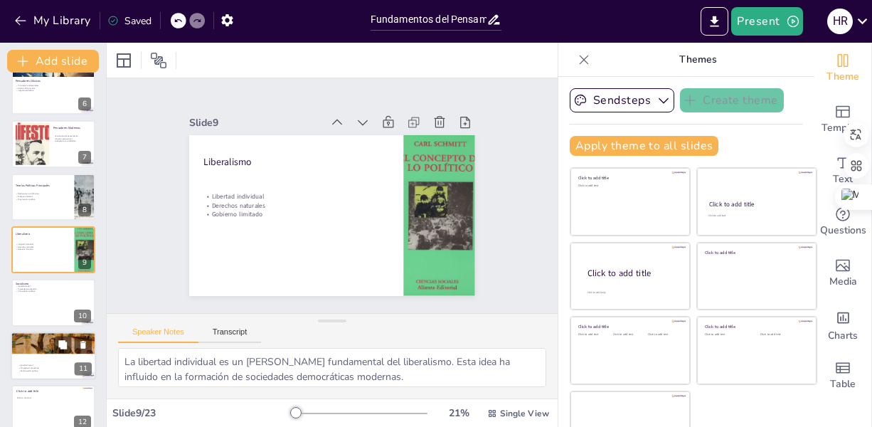
click at [42, 337] on p "Socialismo" at bounding box center [53, 336] width 77 height 4
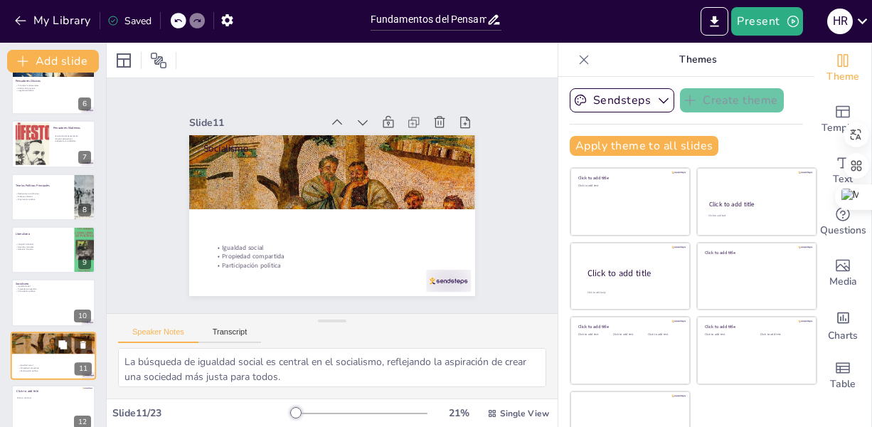
scroll to position [386, 0]
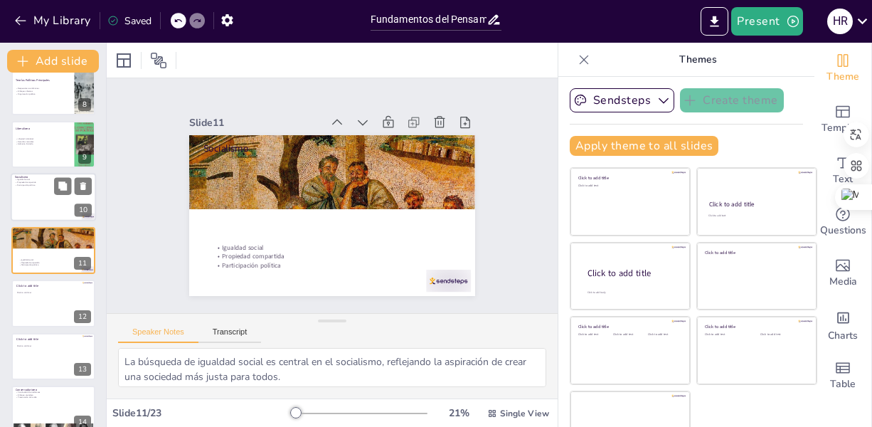
click at [36, 203] on div at bounding box center [53, 198] width 85 height 48
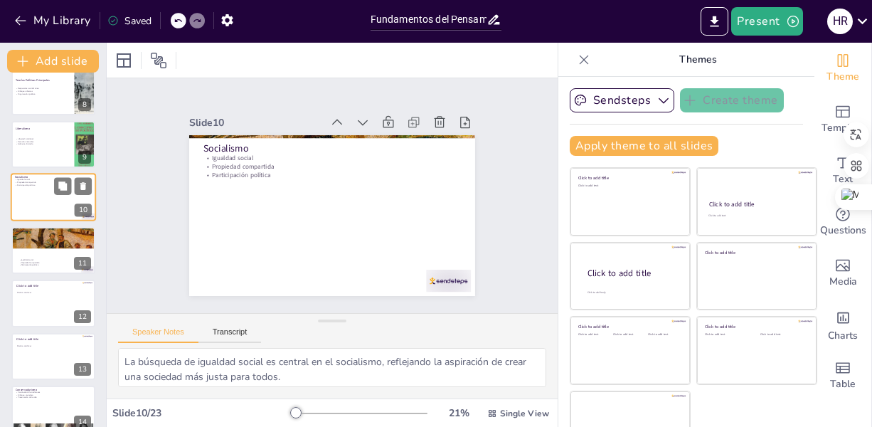
scroll to position [334, 0]
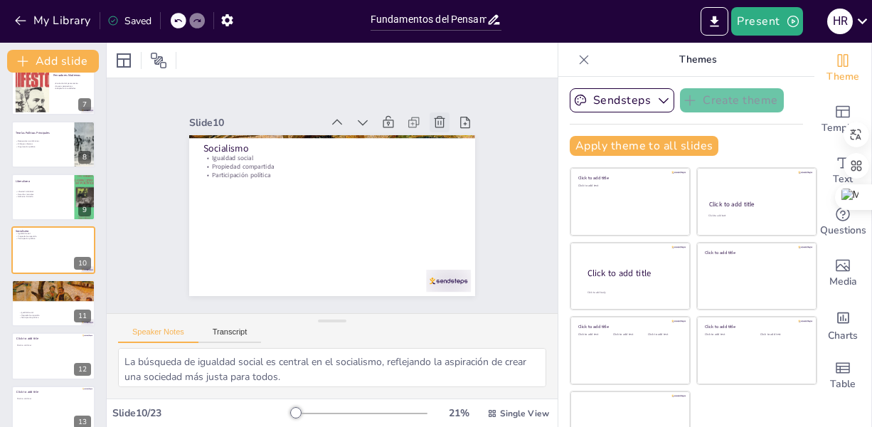
click at [451, 163] on icon at bounding box center [460, 172] width 18 height 18
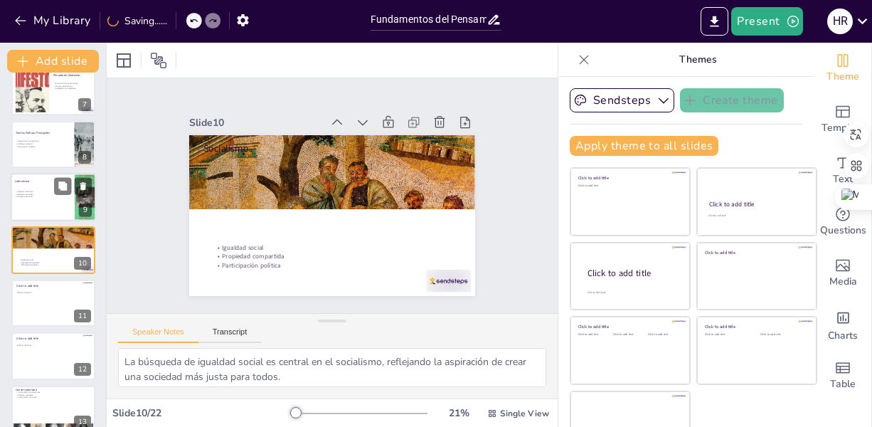
click at [23, 197] on p "Gobierno limitado" at bounding box center [42, 197] width 55 height 3
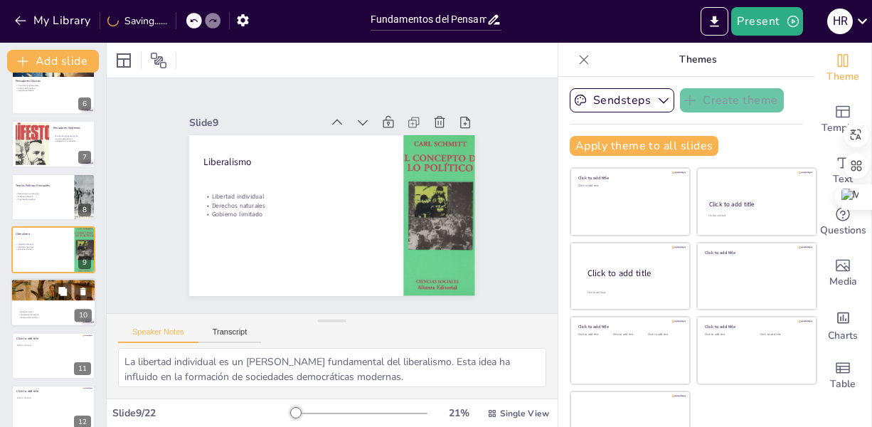
click at [45, 288] on div at bounding box center [53, 303] width 85 height 48
type textarea "La búsqueda de igualdad social es central en el socialismo, reflejando la aspir…"
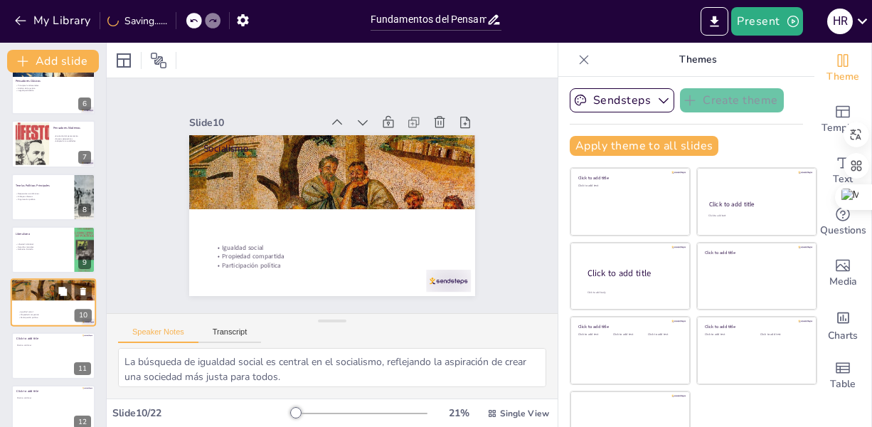
scroll to position [334, 0]
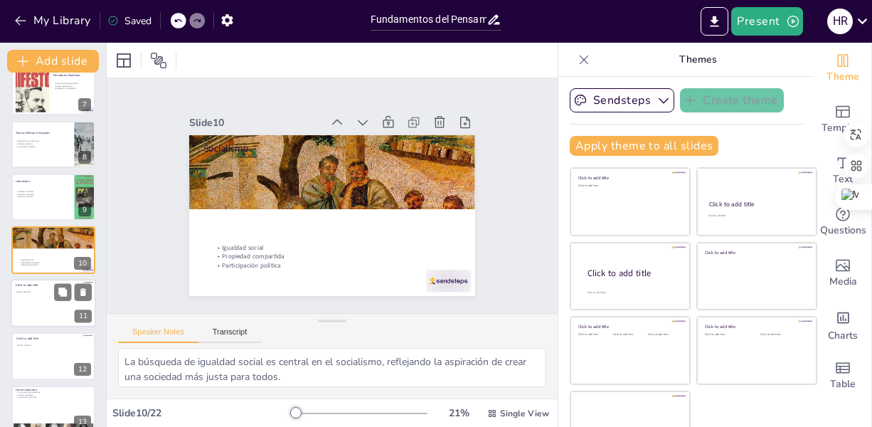
click at [40, 292] on p "Click to add text" at bounding box center [52, 291] width 73 height 3
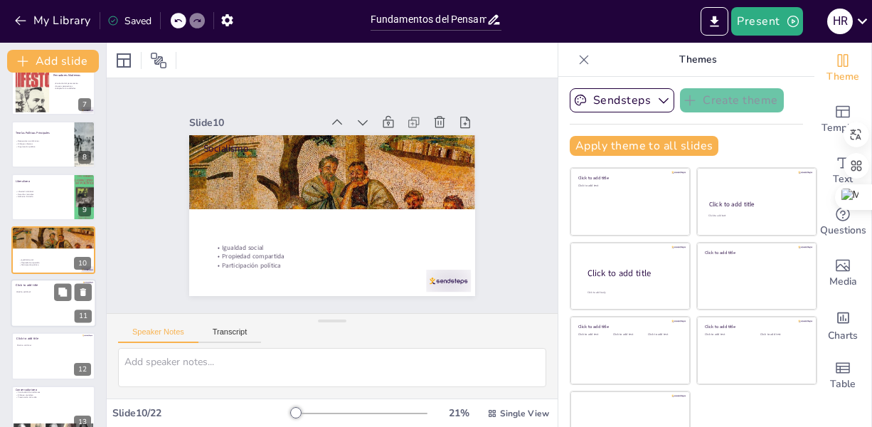
scroll to position [386, 0]
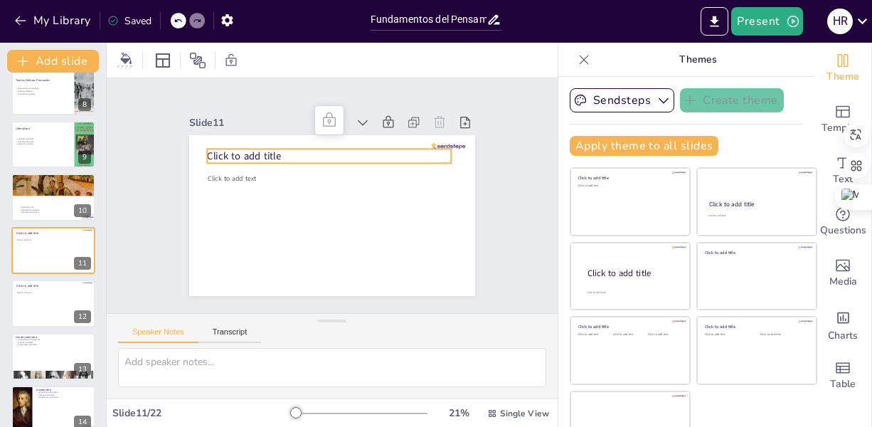
click at [292, 145] on p "Click to add title" at bounding box center [308, 227] width 191 height 174
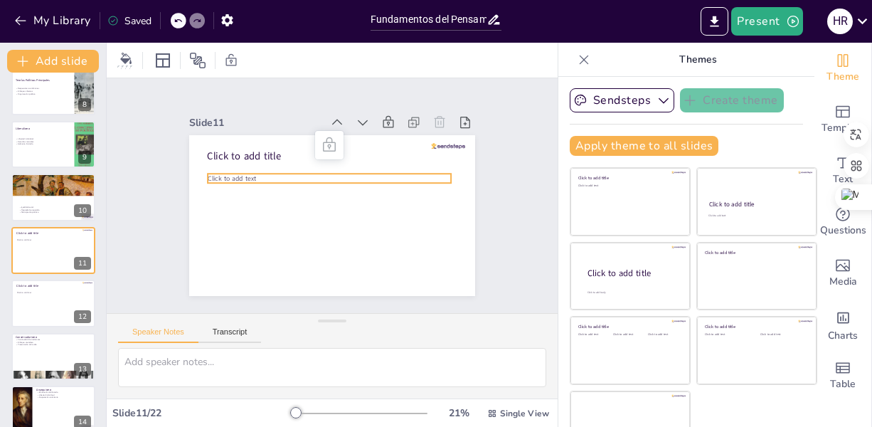
click at [250, 175] on p "Click to add text" at bounding box center [335, 179] width 234 height 84
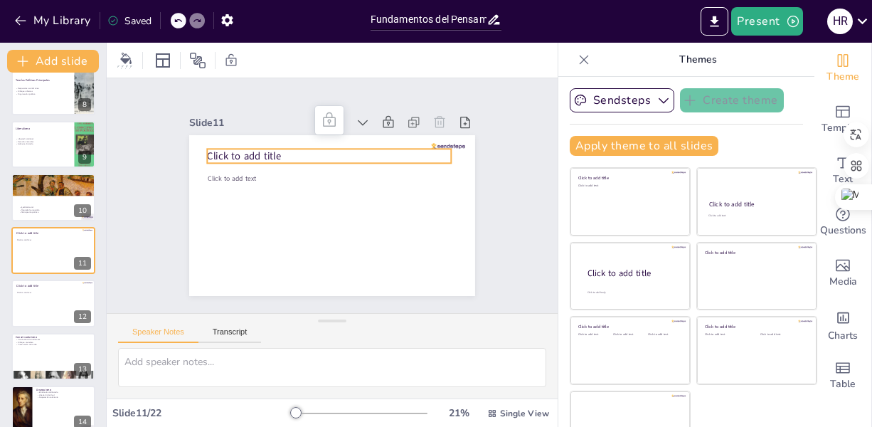
click at [295, 145] on p "Click to add title" at bounding box center [337, 156] width 241 height 65
click at [36, 307] on div at bounding box center [53, 303] width 85 height 48
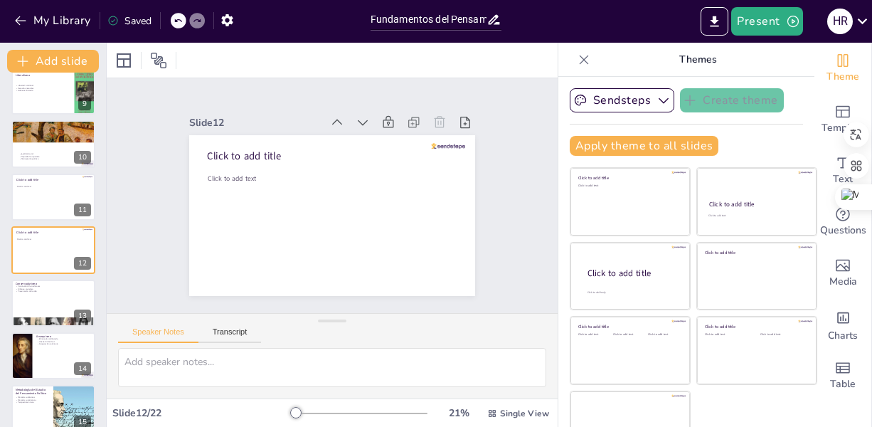
click at [40, 222] on div "Fundamentos del Pensamiento Político: Definiciones y Contextos Esta presentació…" at bounding box center [53, 223] width 106 height 1158
click at [48, 201] on div at bounding box center [53, 197] width 85 height 48
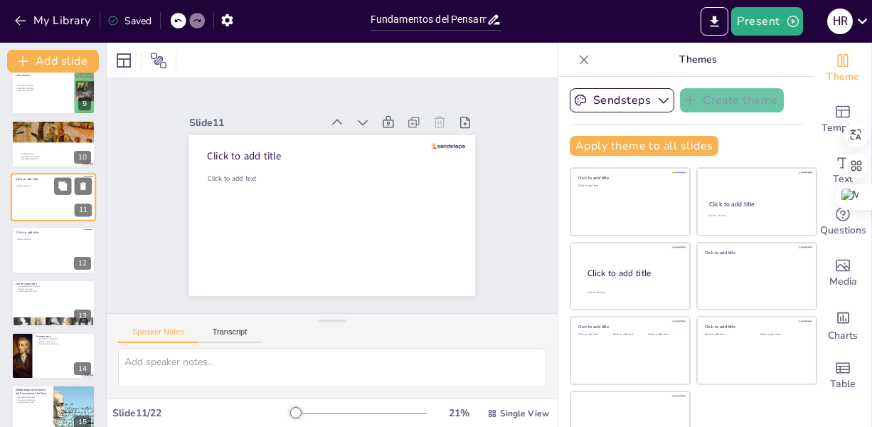
scroll to position [386, 0]
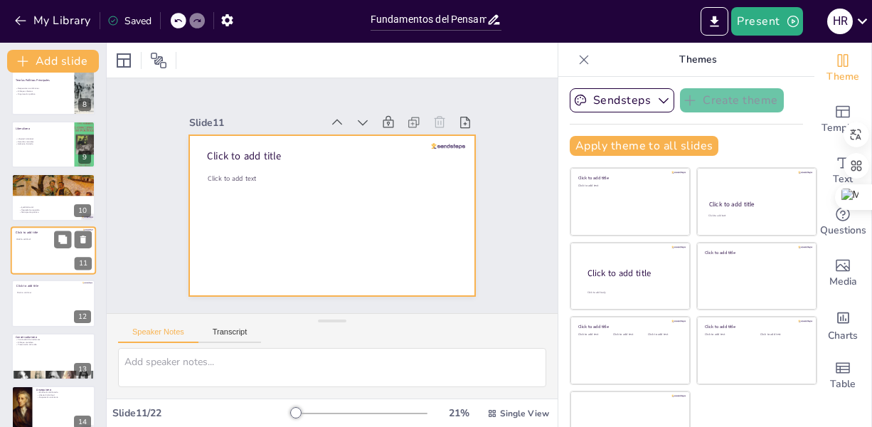
click at [47, 250] on div at bounding box center [53, 250] width 85 height 48
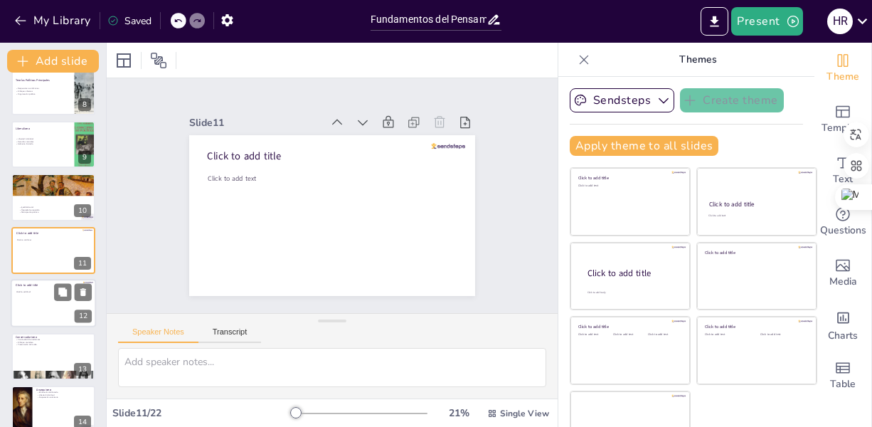
click at [48, 291] on p "Click to add text" at bounding box center [52, 292] width 73 height 3
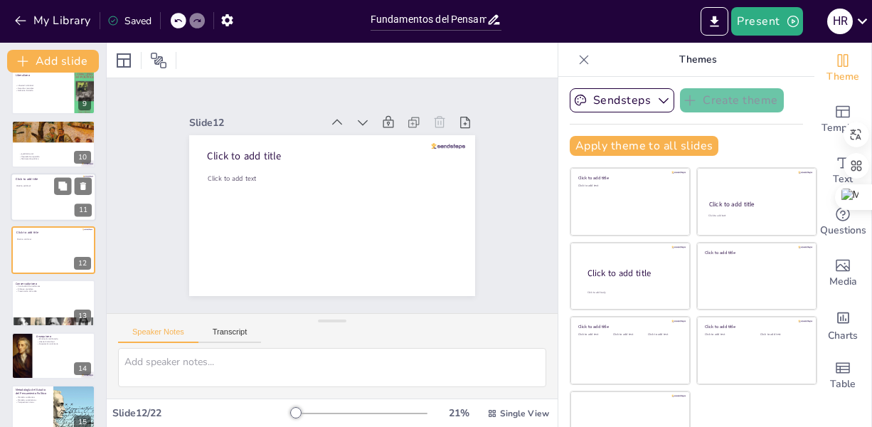
click at [30, 188] on div at bounding box center [53, 197] width 85 height 48
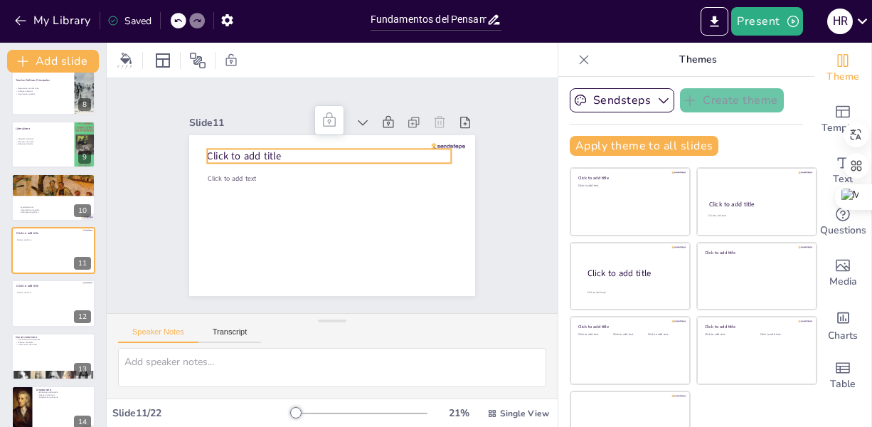
click at [279, 152] on p "Click to add title" at bounding box center [345, 158] width 228 height 112
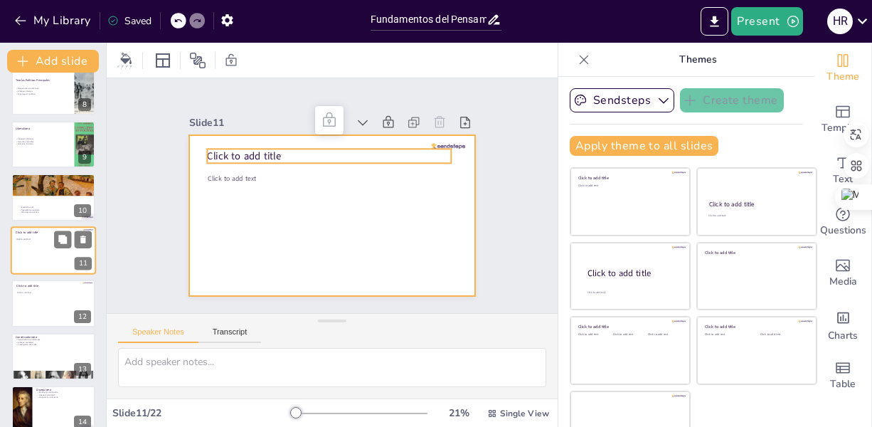
click at [26, 243] on div at bounding box center [53, 250] width 85 height 48
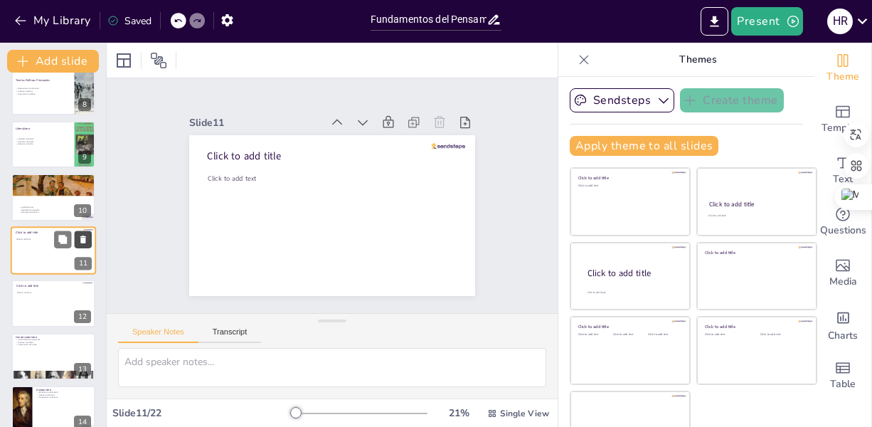
click at [83, 238] on icon at bounding box center [83, 239] width 6 height 8
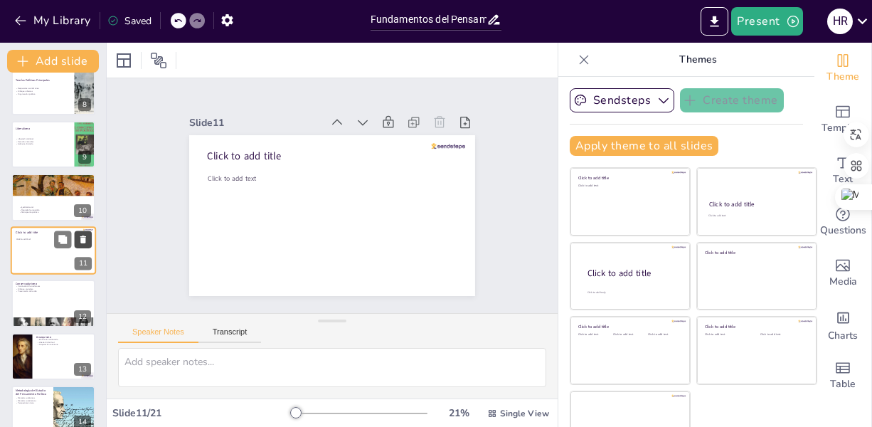
click at [83, 239] on icon at bounding box center [83, 239] width 6 height 8
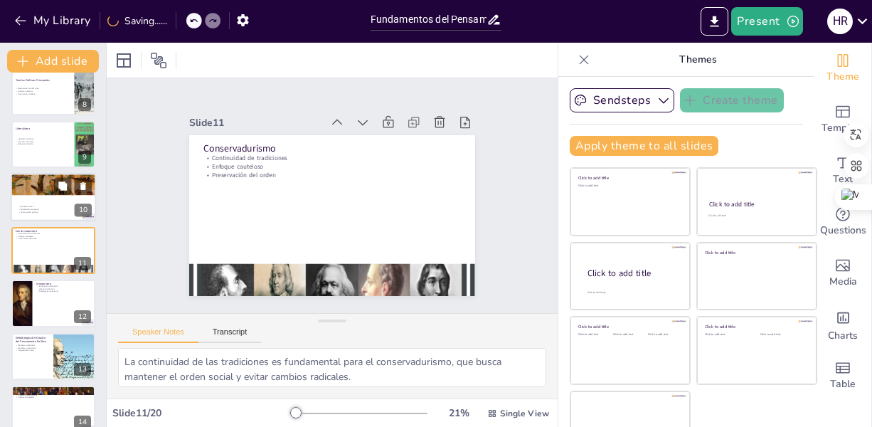
click at [42, 203] on div at bounding box center [53, 198] width 85 height 48
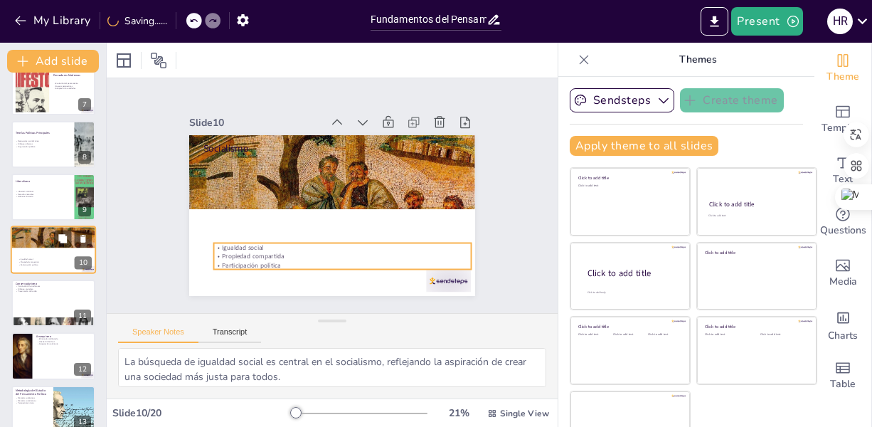
click at [38, 261] on p "Propiedad compartida" at bounding box center [56, 262] width 77 height 3
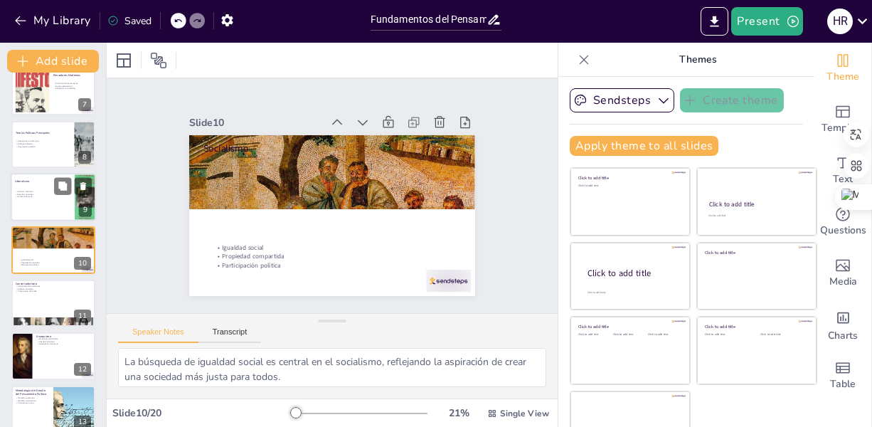
click at [46, 198] on div at bounding box center [53, 197] width 85 height 48
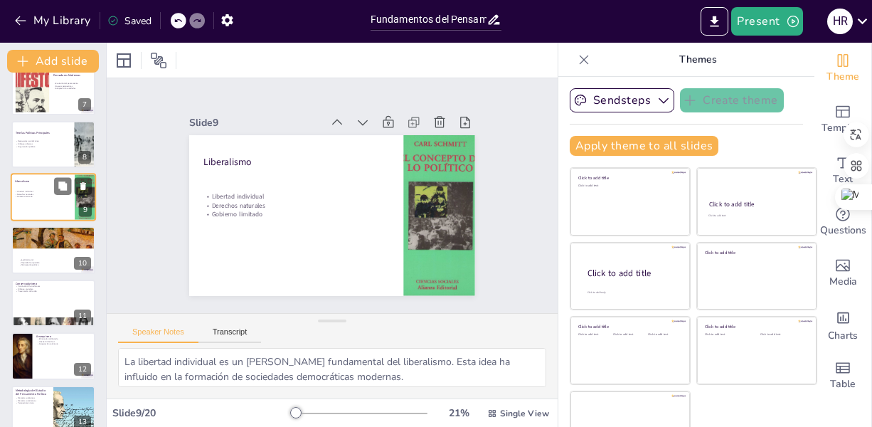
scroll to position [281, 0]
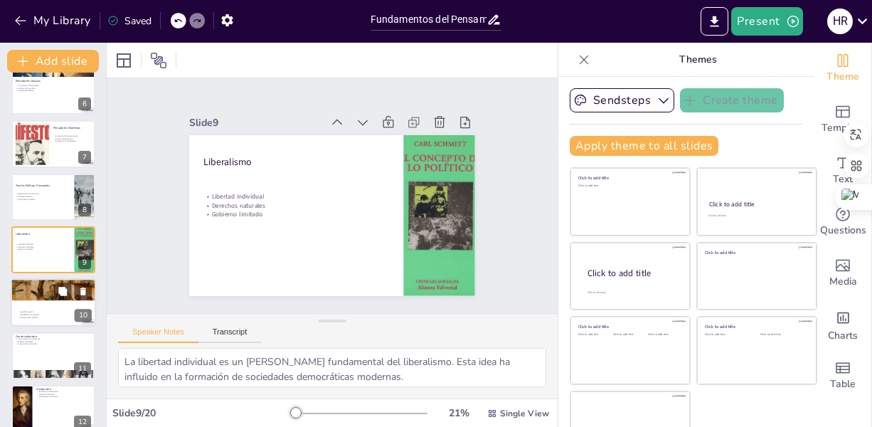
click at [48, 279] on div "Socialismo Igualdad social Propiedad compartida Participación política" at bounding box center [53, 279] width 85 height 0
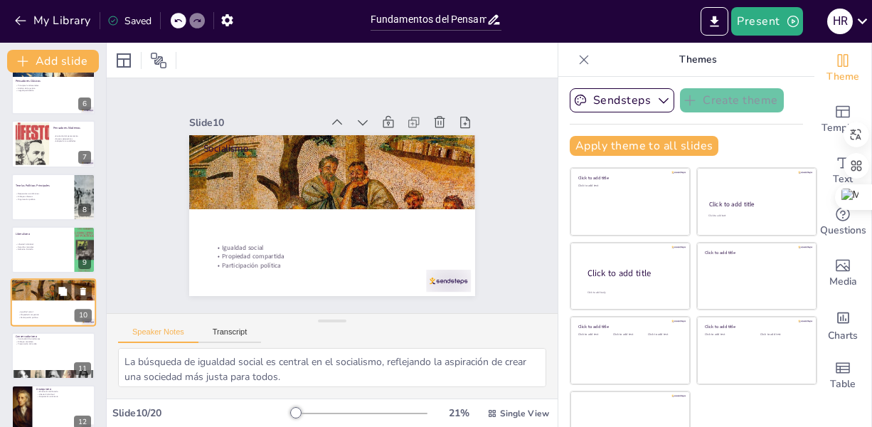
scroll to position [334, 0]
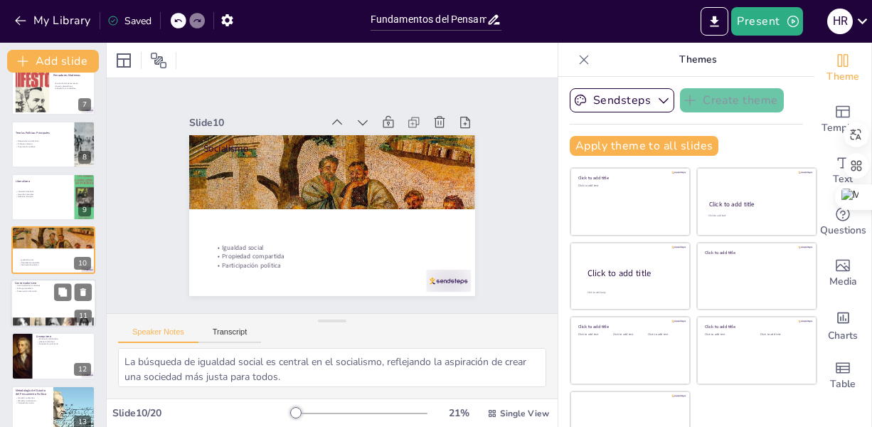
click at [38, 304] on div at bounding box center [53, 303] width 85 height 48
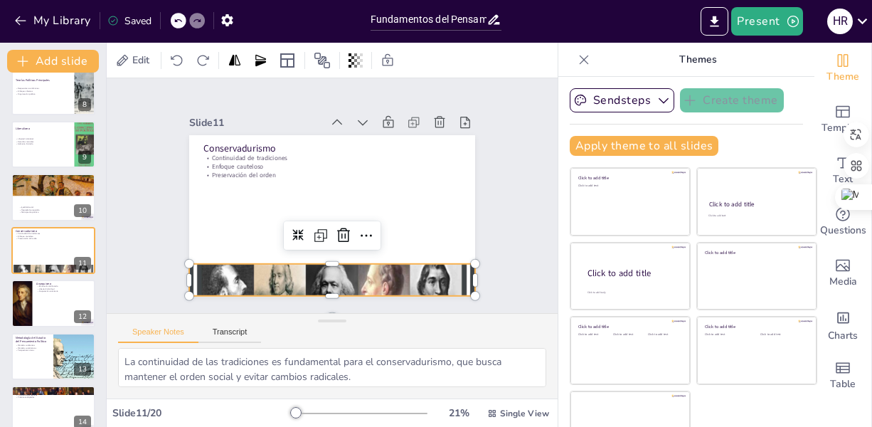
click at [300, 267] on div at bounding box center [306, 275] width 386 height 440
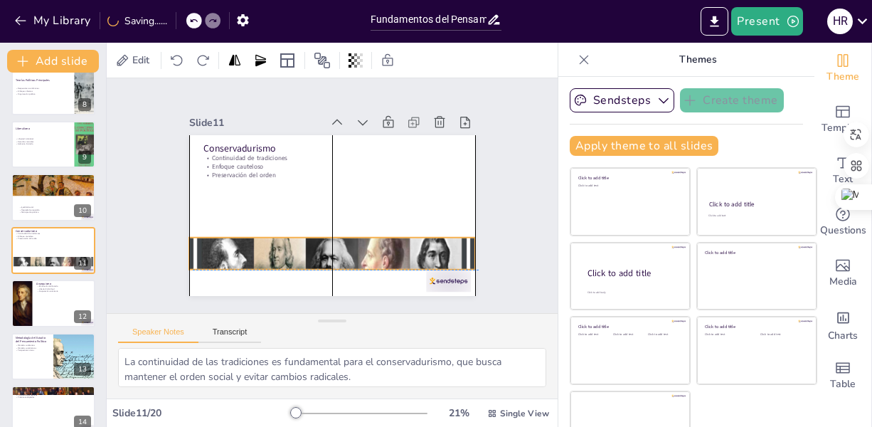
drag, startPoint x: 349, startPoint y: 260, endPoint x: 353, endPoint y: 231, distance: 29.4
click at [353, 182] on div "Conservadurismo Continuidad de tradiciones Enfoque cauteloso Preservación del o…" at bounding box center [351, 138] width 272 height 88
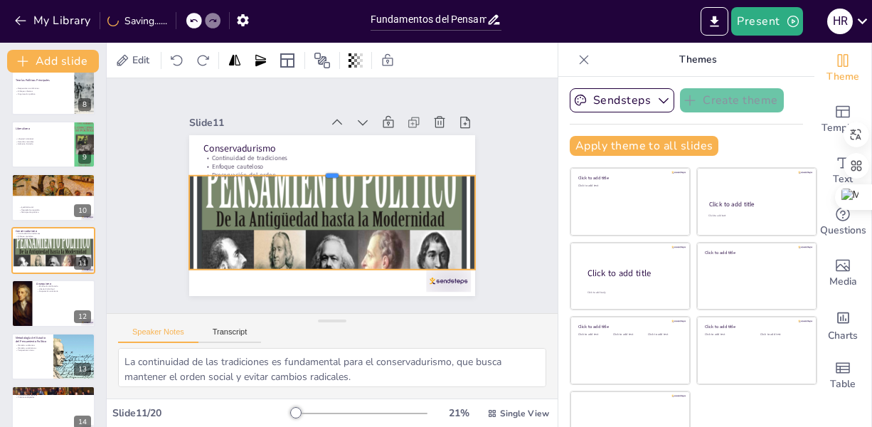
drag, startPoint x: 311, startPoint y: 230, endPoint x: 314, endPoint y: 168, distance: 62.0
click at [314, 168] on div at bounding box center [337, 170] width 282 height 70
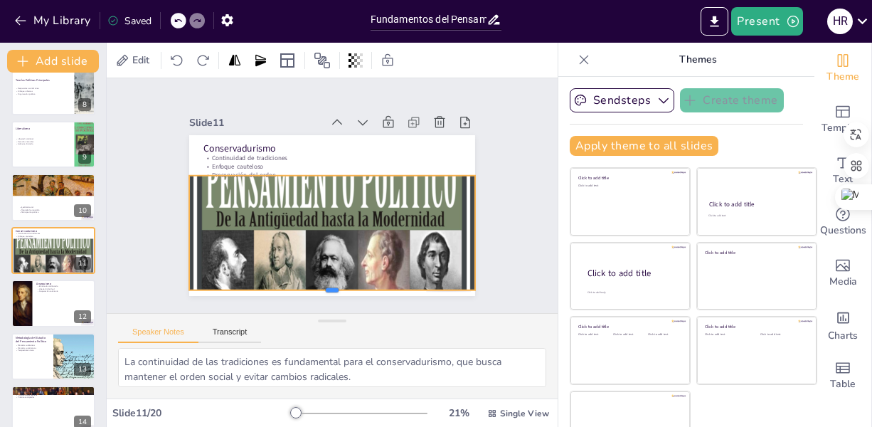
drag, startPoint x: 313, startPoint y: 265, endPoint x: 304, endPoint y: 286, distance: 22.6
click at [304, 286] on div at bounding box center [301, 290] width 275 height 99
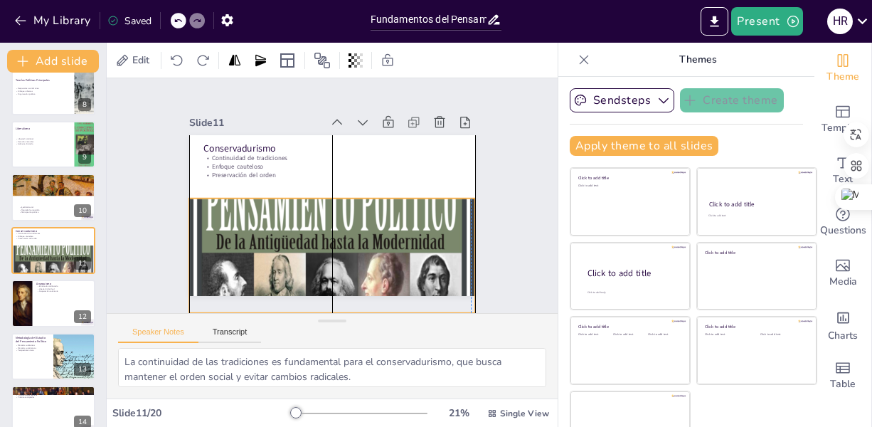
drag, startPoint x: 364, startPoint y: 187, endPoint x: 365, endPoint y: 210, distance: 22.8
click at [365, 210] on div at bounding box center [315, 274] width 356 height 421
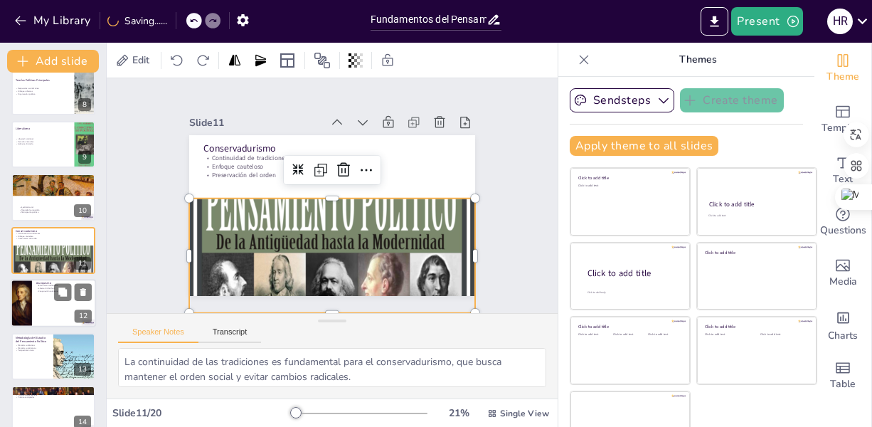
click at [44, 292] on div at bounding box center [53, 303] width 85 height 48
type textarea "La eliminación del Estado es un concepto central en el anarquismo, que busca un…"
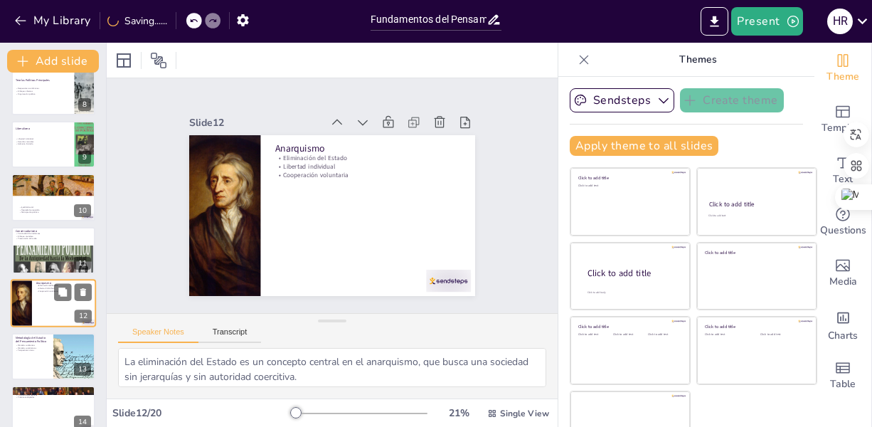
scroll to position [440, 0]
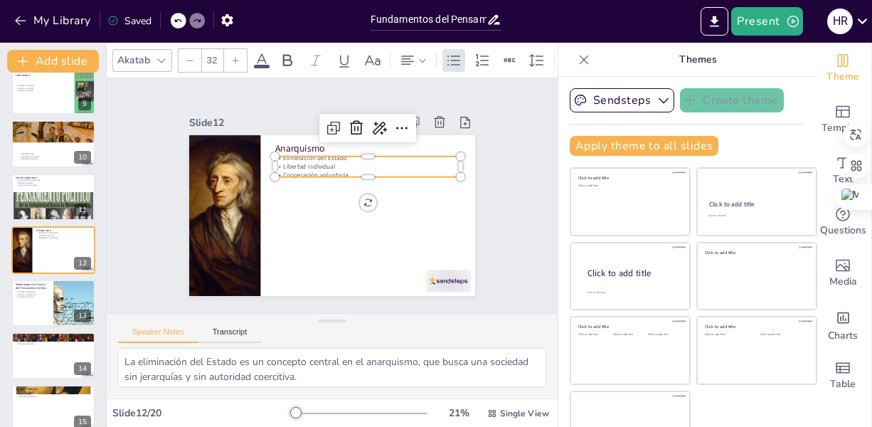
click at [301, 171] on div "Anarquismo Eliminación del Estado Libertad individual Cooperación voluntaria" at bounding box center [329, 215] width 301 height 190
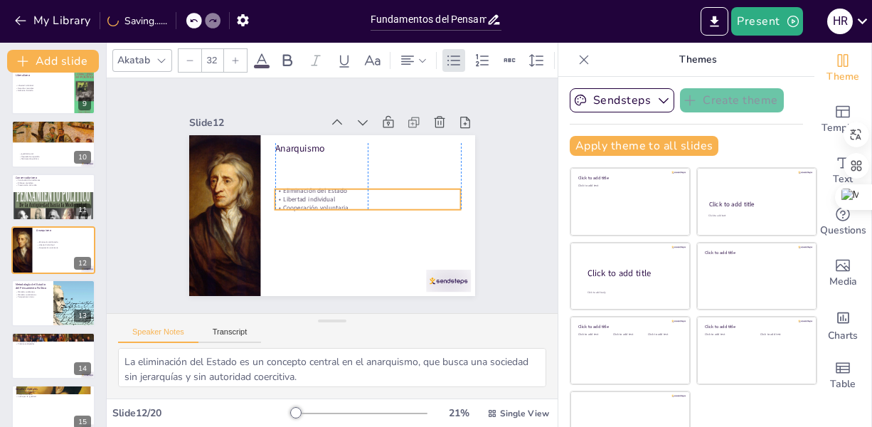
drag, startPoint x: 373, startPoint y: 154, endPoint x: 372, endPoint y: 190, distance: 35.6
click at [372, 190] on p "Eliminación del Estado" at bounding box center [368, 194] width 186 height 28
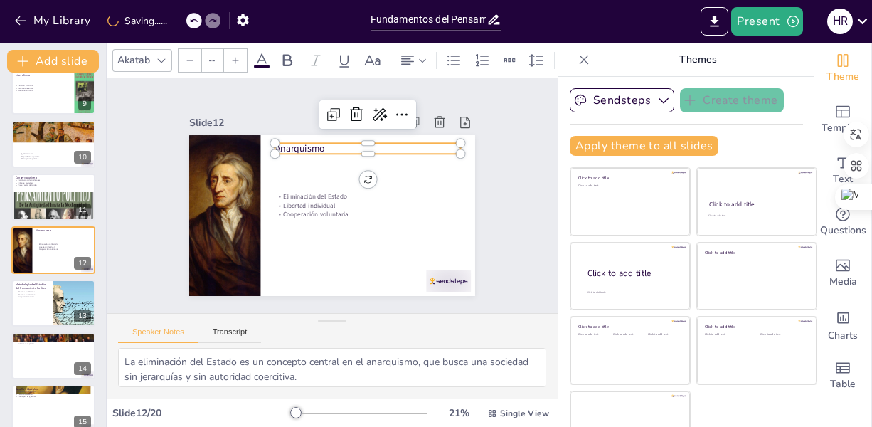
type input "48"
click at [290, 146] on p "Anarquismo" at bounding box center [380, 162] width 181 height 70
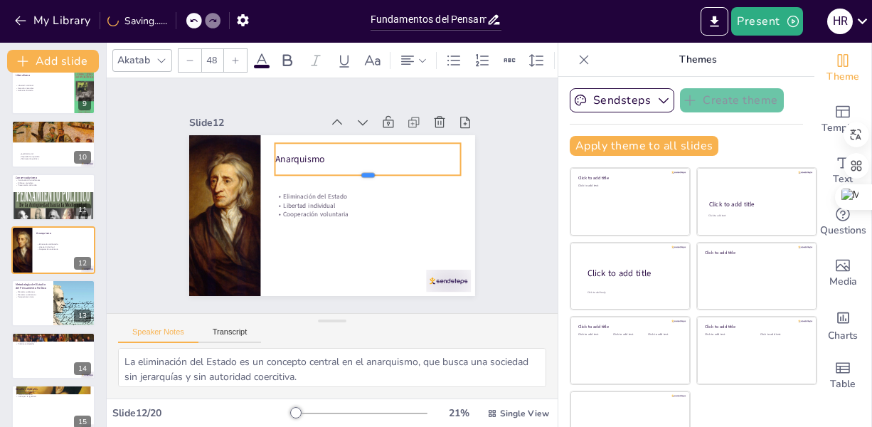
drag, startPoint x: 277, startPoint y: 148, endPoint x: 282, endPoint y: 169, distance: 21.9
click at [282, 169] on div at bounding box center [370, 189] width 184 height 50
click at [32, 293] on p "Métodos cuantitativos" at bounding box center [32, 293] width 34 height 3
type textarea "Los métodos cualitativos son esenciales para comprender las teorías políticas e…"
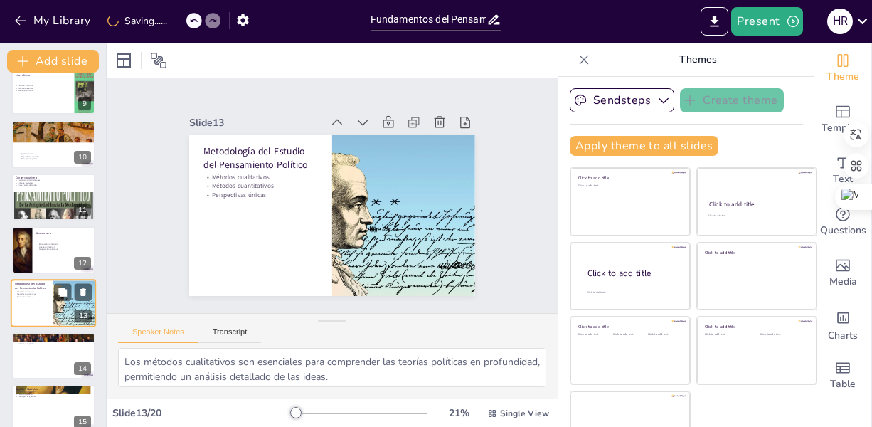
scroll to position [492, 0]
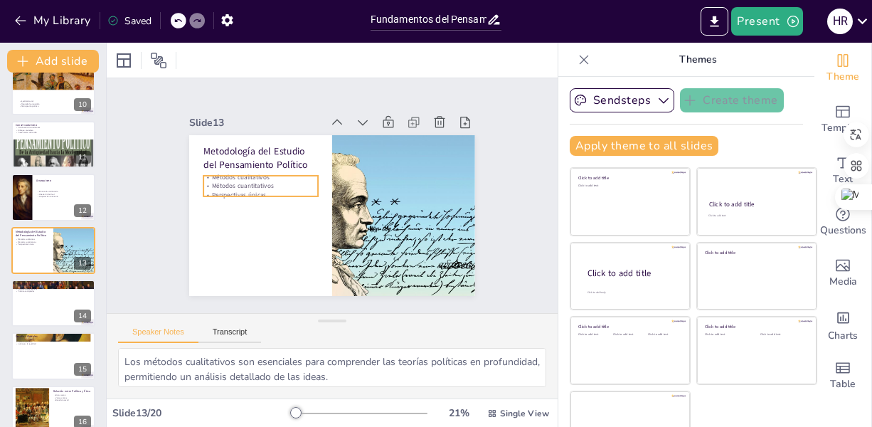
click at [260, 168] on div "Metodología del Estudio del Pensamiento Político Métodos cualitativos Métodos c…" at bounding box center [351, 138] width 272 height 88
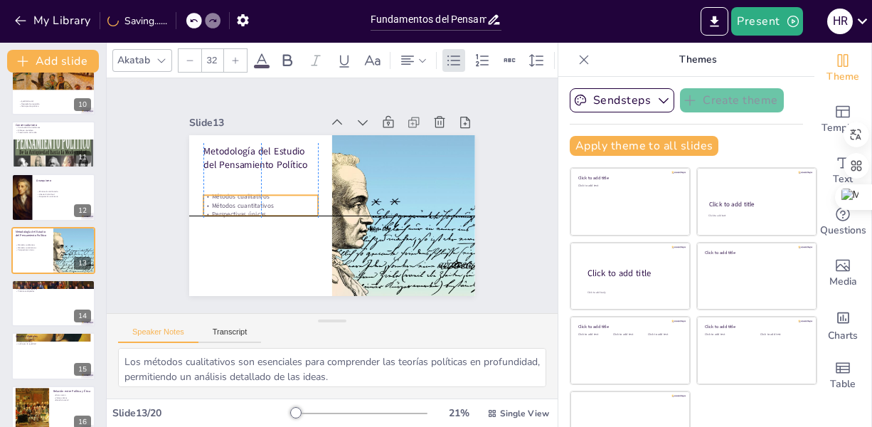
drag, startPoint x: 271, startPoint y: 186, endPoint x: 270, endPoint y: 211, distance: 24.2
click at [270, 211] on p "Perspectivas únicas" at bounding box center [259, 191] width 112 height 44
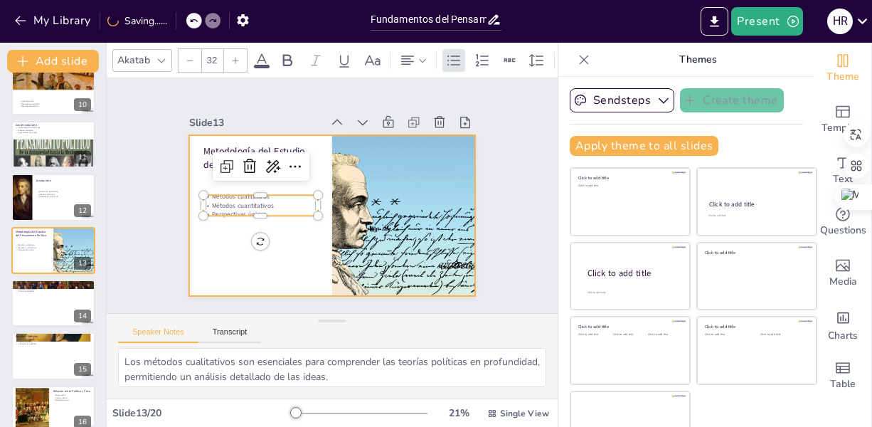
type input "48"
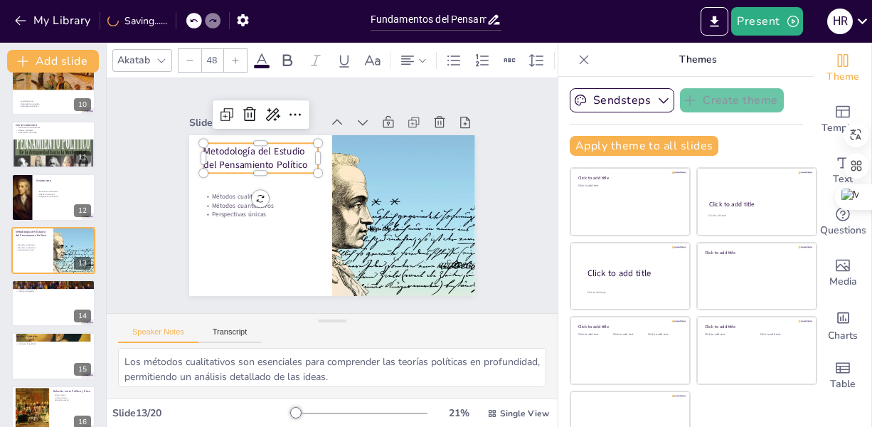
click at [250, 138] on div "Metodología del Estudio del Pensamiento Político" at bounding box center [282, 132] width 117 height 74
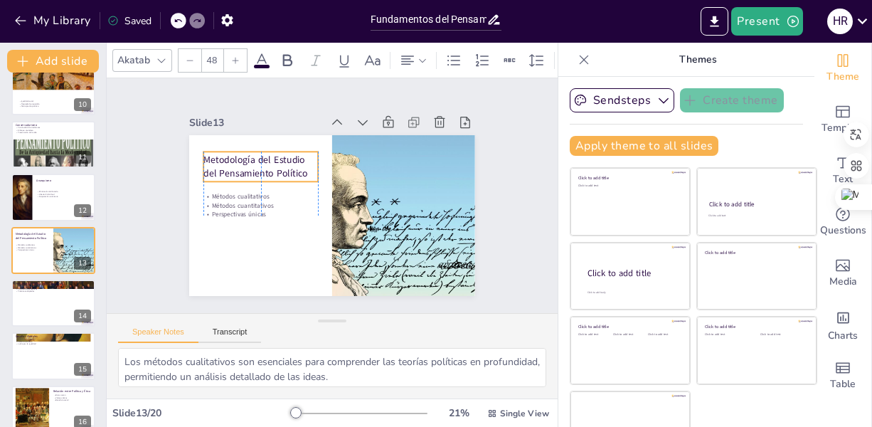
drag, startPoint x: 263, startPoint y: 166, endPoint x: 260, endPoint y: 175, distance: 9.2
click at [260, 175] on p "Metodología del Estudio del Pensamiento Político" at bounding box center [278, 140] width 115 height 71
click at [45, 317] on div at bounding box center [53, 303] width 85 height 48
type textarea "Los nuevos desafíos en el pensamiento político requieren un enfoque innovador q…"
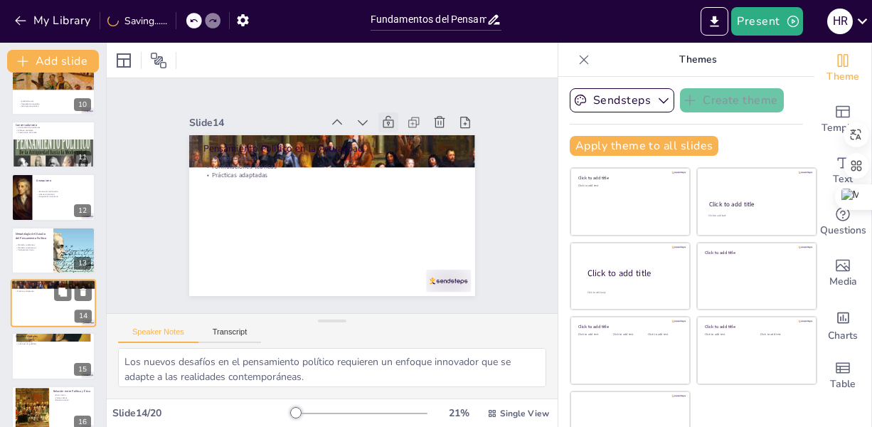
scroll to position [546, 0]
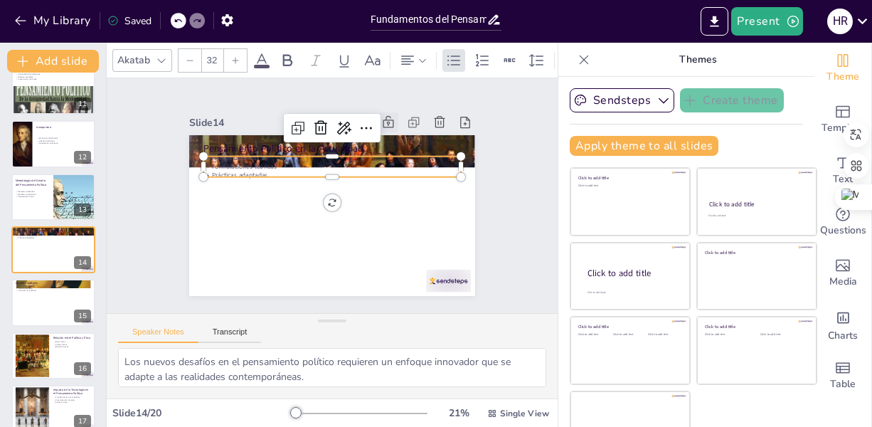
click at [307, 171] on div "Pensamiento Político en la Actualidad Nuevos desafíos Formulaciones teóricas Pr…" at bounding box center [327, 215] width 313 height 216
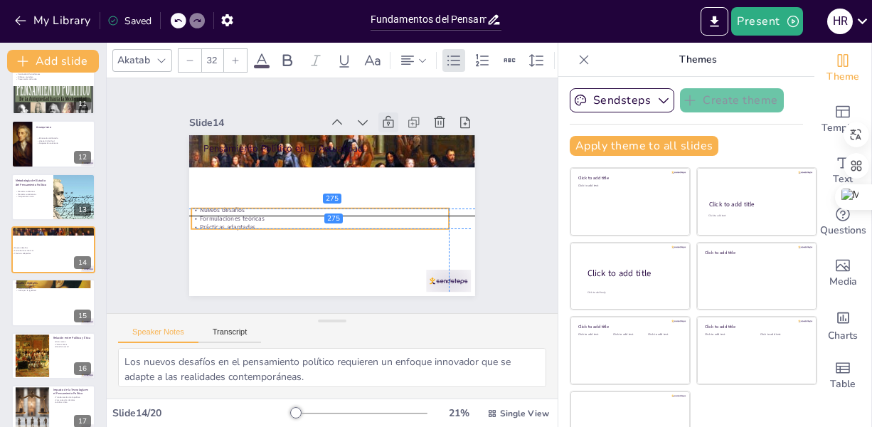
drag, startPoint x: 345, startPoint y: 152, endPoint x: 338, endPoint y: 204, distance: 53.1
click at [338, 204] on p "Nuevos desafíos" at bounding box center [317, 207] width 253 height 63
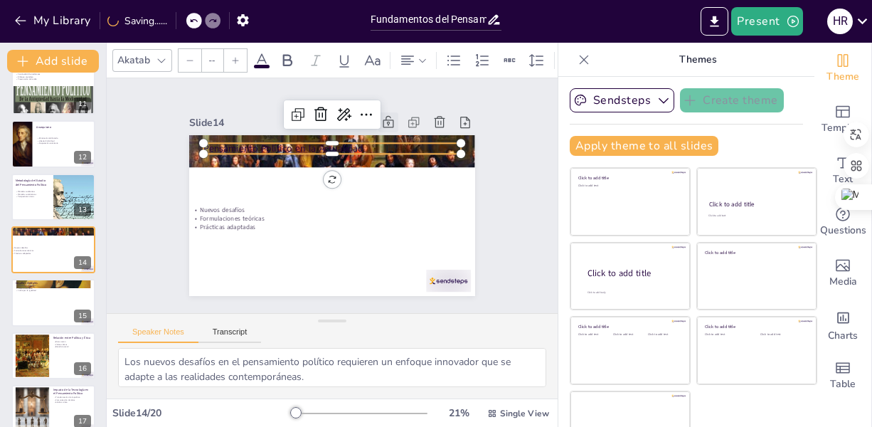
type input "48"
click at [260, 143] on p "Pensamiento Político en la Actualidad" at bounding box center [336, 149] width 257 height 40
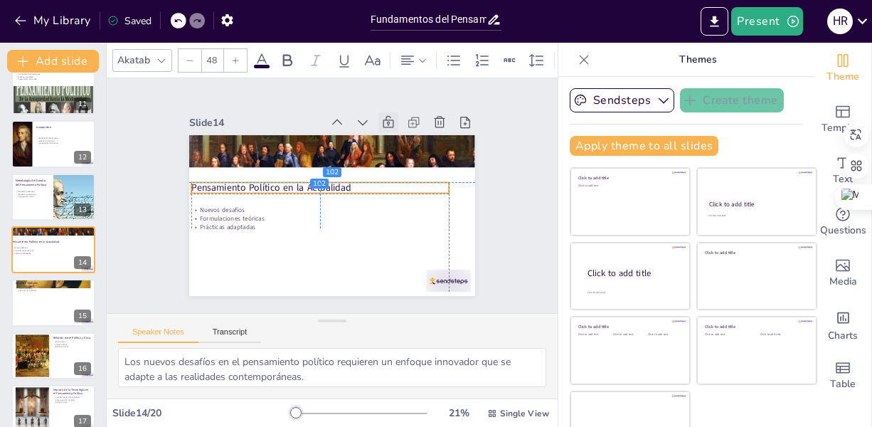
drag, startPoint x: 288, startPoint y: 147, endPoint x: 275, endPoint y: 186, distance: 42.1
click at [275, 186] on p "Pensamiento Político en la Actualidad" at bounding box center [324, 183] width 240 height 117
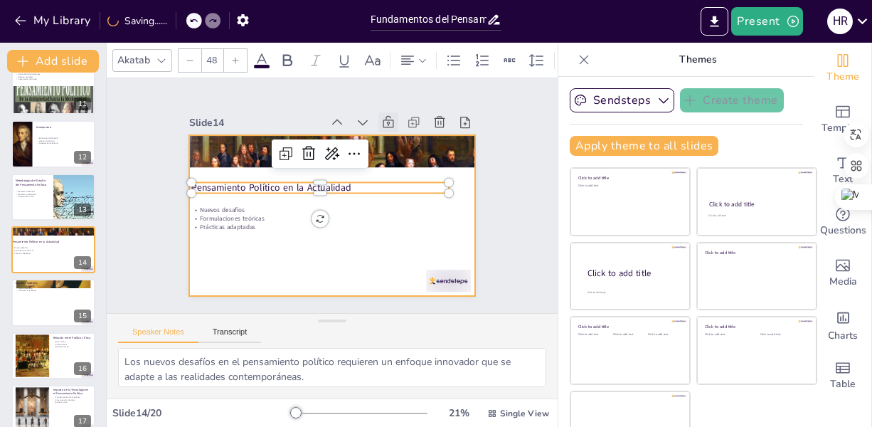
click at [297, 257] on div at bounding box center [329, 215] width 301 height 190
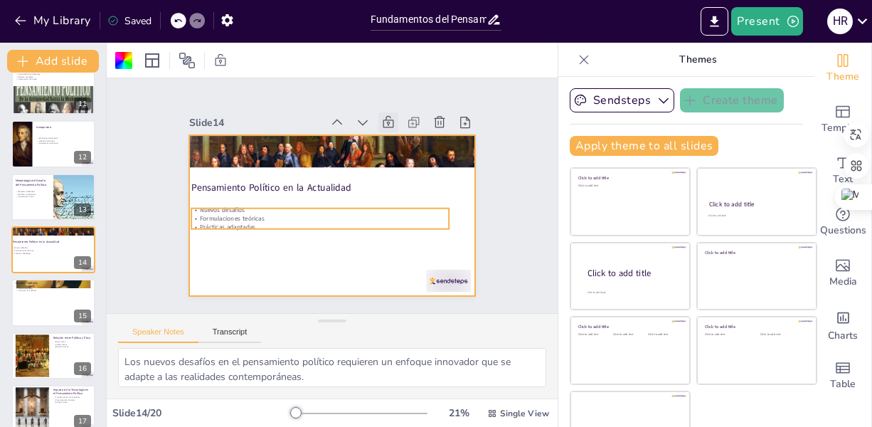
click at [230, 213] on p "Formulaciones teóricas" at bounding box center [312, 211] width 238 height 113
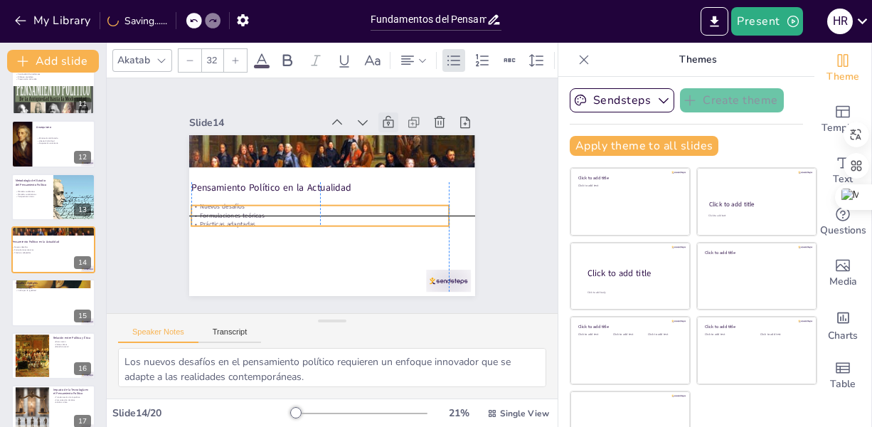
click at [193, 200] on p "Nuevos desafíos" at bounding box center [317, 203] width 248 height 88
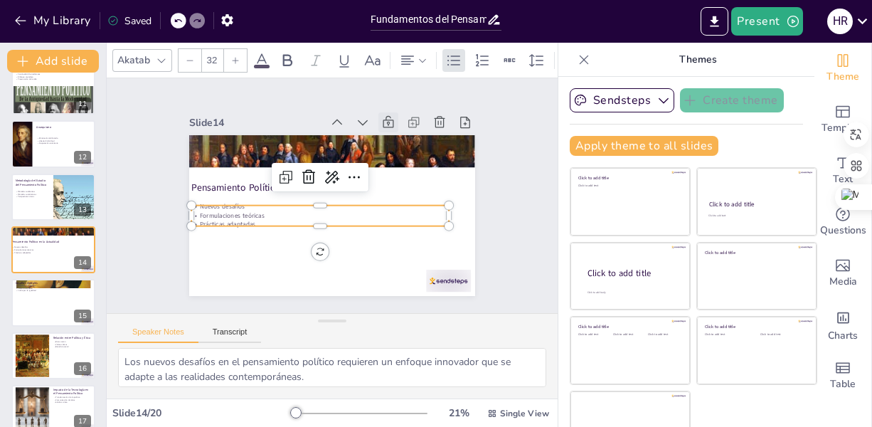
click at [244, 213] on p "Formulaciones teóricas" at bounding box center [315, 212] width 253 height 63
click at [41, 313] on div at bounding box center [53, 303] width 85 height 48
type textarea "Los desafíos globales tienen un impacto significativo en la política, obligando…"
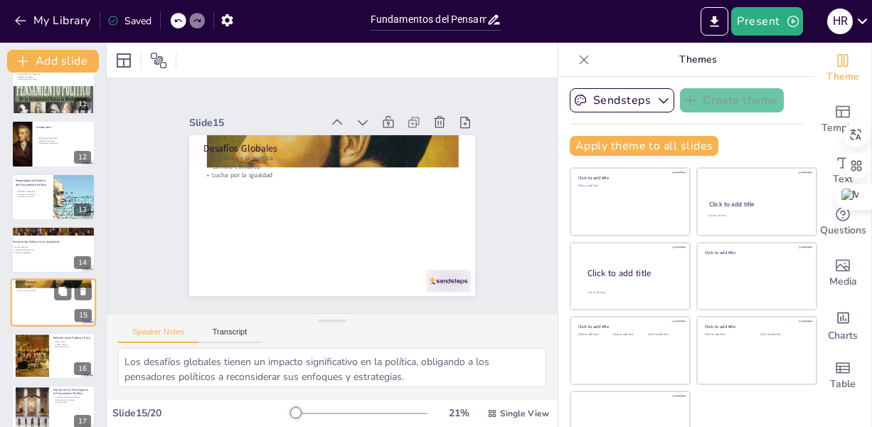
scroll to position [598, 0]
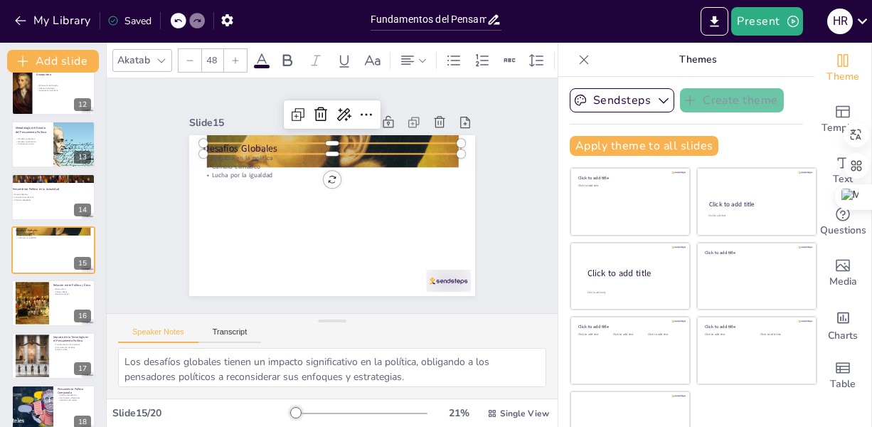
click at [223, 142] on p "Desafíos Globales" at bounding box center [347, 151] width 249 height 92
type input "32"
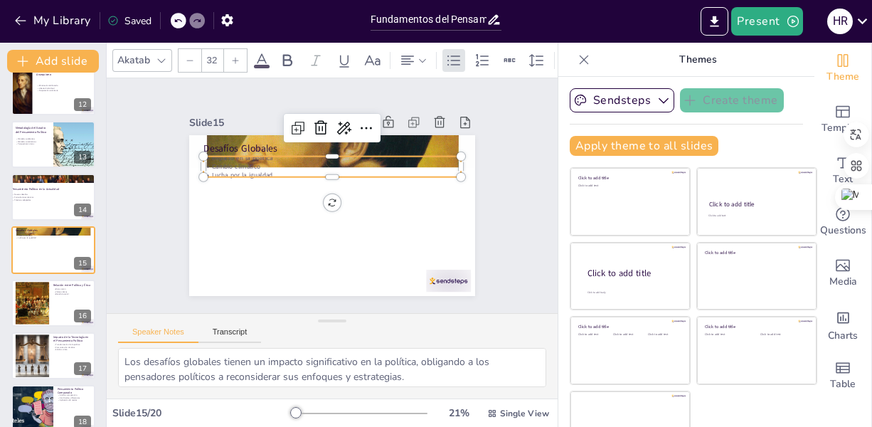
click at [222, 171] on div "Desafíos Globales Impacto en la política Cambio climático Lucha por la igualdad" at bounding box center [327, 215] width 313 height 217
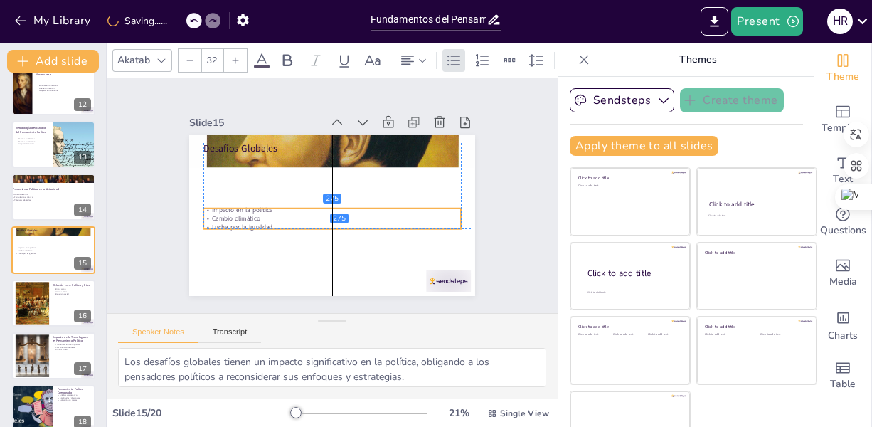
drag, startPoint x: 277, startPoint y: 168, endPoint x: 281, endPoint y: 218, distance: 50.6
click at [281, 218] on p "Lucha por la igualdad" at bounding box center [325, 227] width 253 height 62
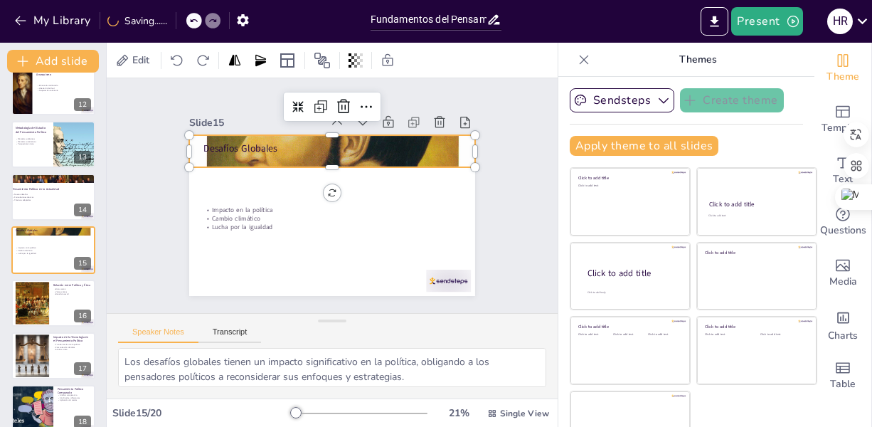
click at [254, 135] on div at bounding box center [337, 152] width 323 height 398
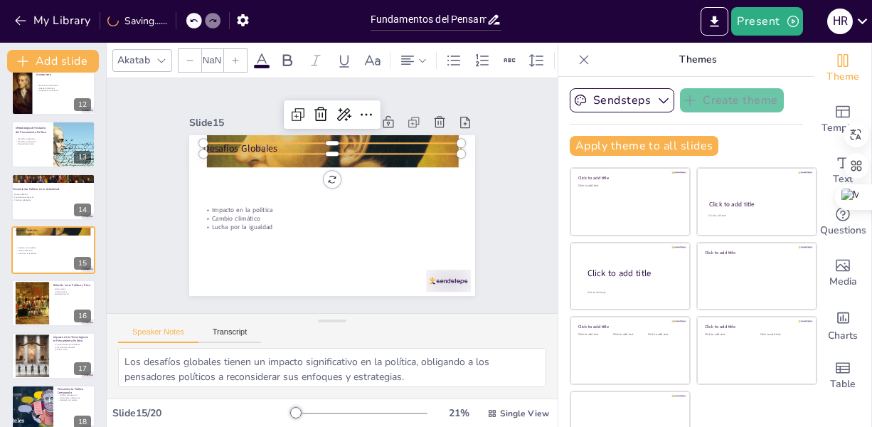
type input "48"
drag, startPoint x: 262, startPoint y: 150, endPoint x: 260, endPoint y: 134, distance: 15.7
click at [260, 134] on p "Desafíos Globales" at bounding box center [342, 149] width 255 height 67
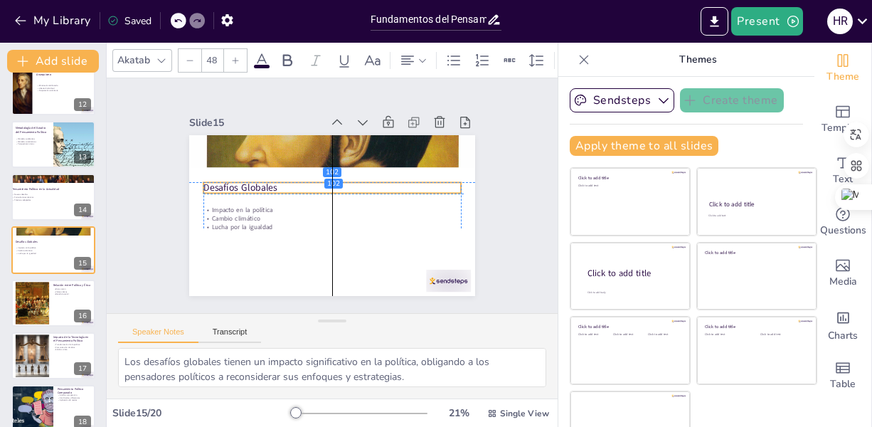
drag, startPoint x: 287, startPoint y: 134, endPoint x: 290, endPoint y: 190, distance: 56.3
click at [290, 166] on div "Desafíos Globales Impacto en la política Cambio climático Lucha por la igualdad" at bounding box center [345, 136] width 280 height 59
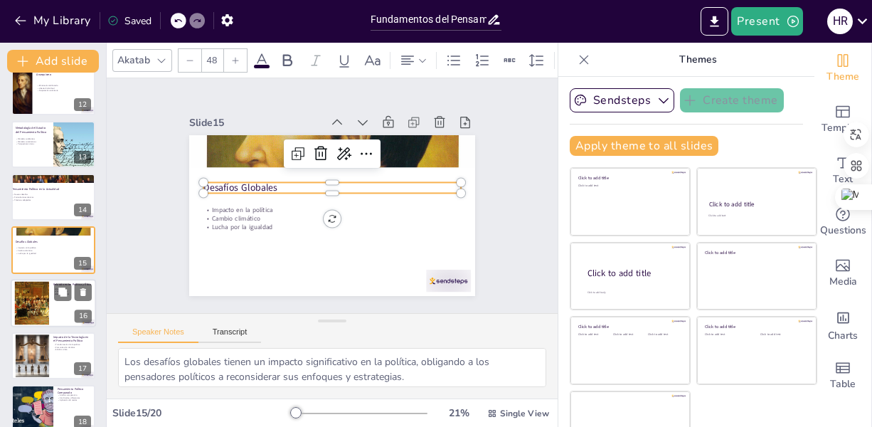
click at [22, 315] on div at bounding box center [31, 302] width 85 height 43
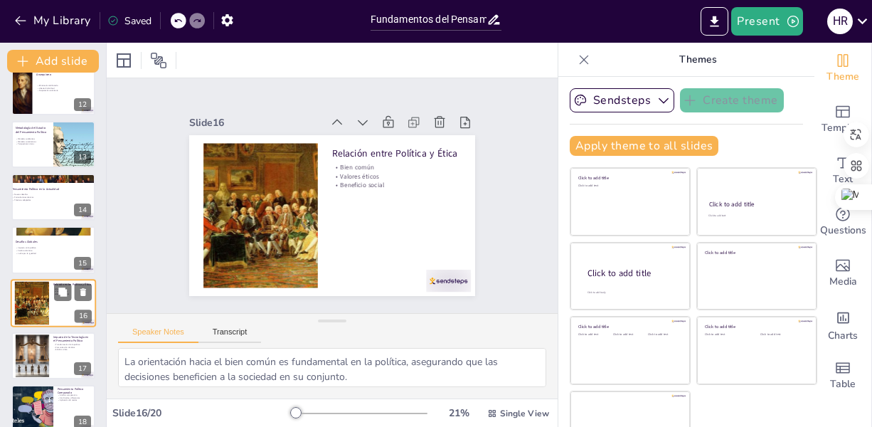
scroll to position [651, 0]
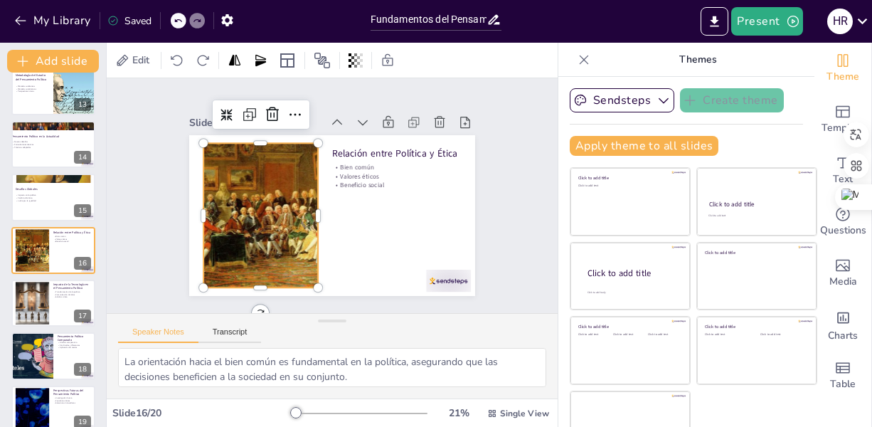
click at [273, 243] on div at bounding box center [259, 185] width 318 height 248
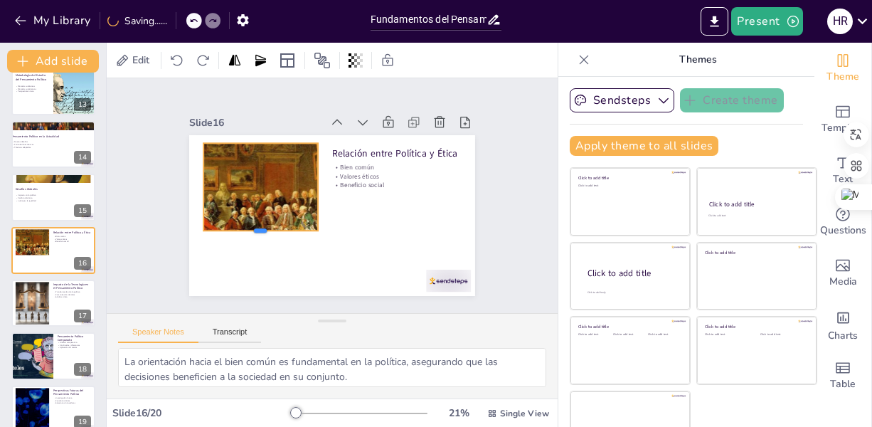
drag, startPoint x: 241, startPoint y: 283, endPoint x: 245, endPoint y: 224, distance: 59.2
click at [245, 224] on div at bounding box center [256, 228] width 115 height 23
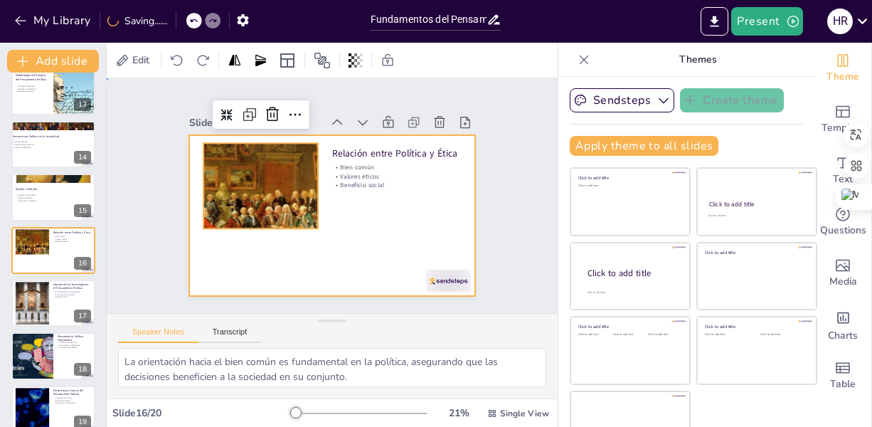
click at [363, 218] on div at bounding box center [339, 176] width 322 height 241
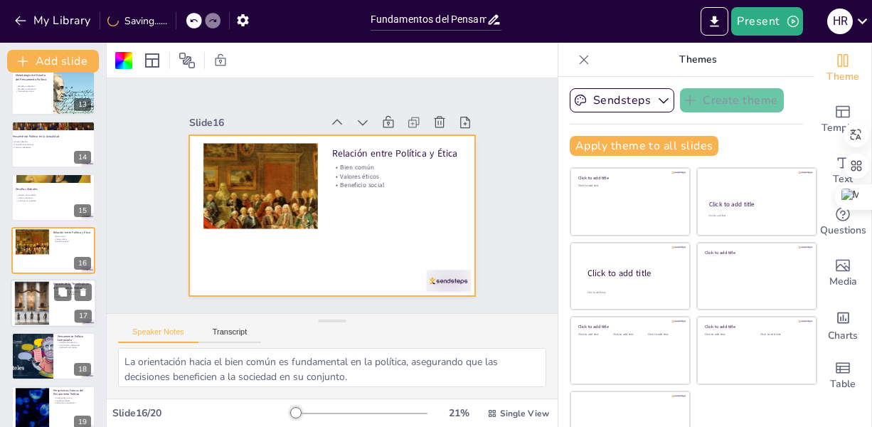
click at [20, 293] on div at bounding box center [32, 303] width 77 height 43
type textarea "La transformación de la política a través de la tecnología ha cambiado la forma…"
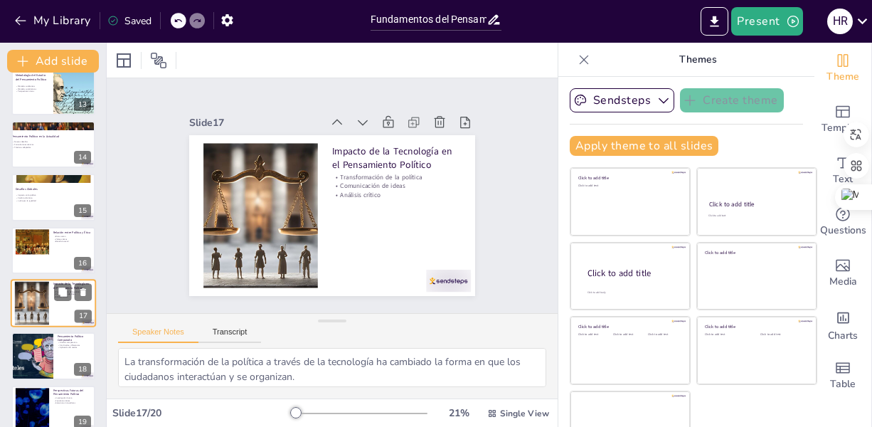
scroll to position [704, 0]
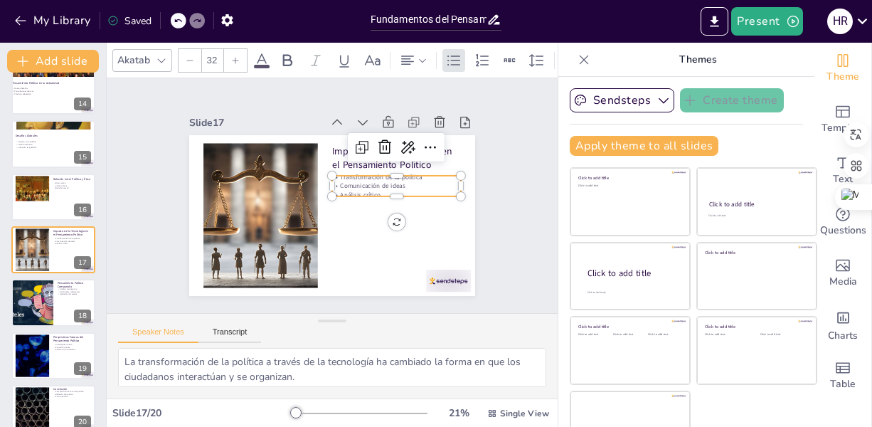
click at [368, 173] on p "Transformación de la política" at bounding box center [398, 191] width 127 height 36
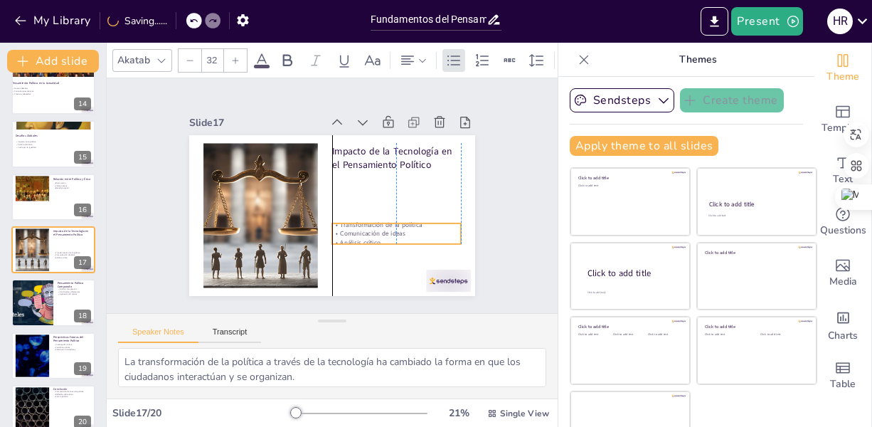
drag, startPoint x: 375, startPoint y: 190, endPoint x: 376, endPoint y: 238, distance: 47.7
click at [376, 238] on p "Análisis crítico" at bounding box center [385, 255] width 127 height 36
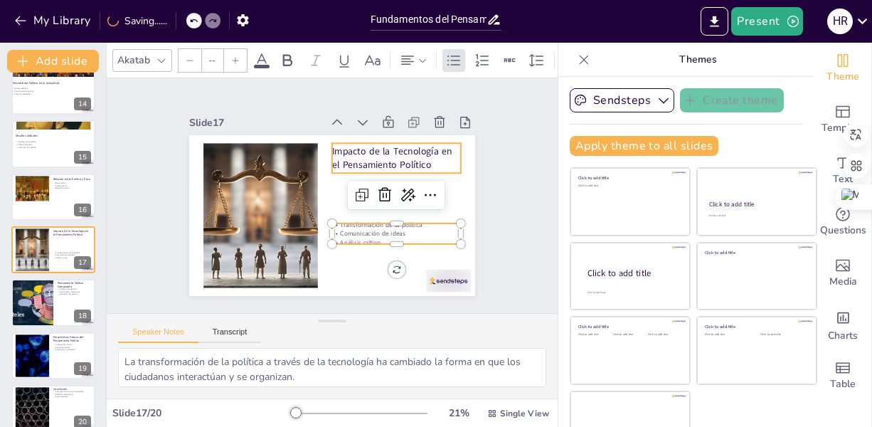
type input "48"
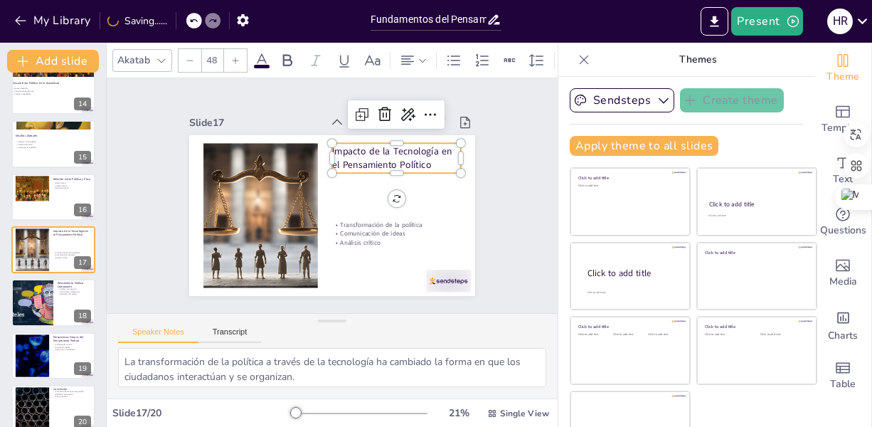
click at [381, 159] on p "Impacto de la Tecnología en el Pensamiento Político" at bounding box center [400, 165] width 131 height 40
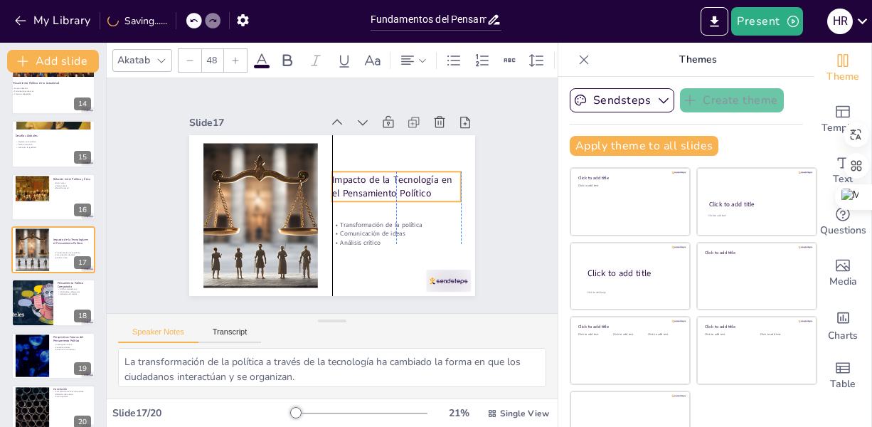
drag, startPoint x: 408, startPoint y: 167, endPoint x: 407, endPoint y: 196, distance: 28.5
click at [407, 196] on div "Impacto de la Tecnología en el Pensamiento Político" at bounding box center [396, 192] width 131 height 43
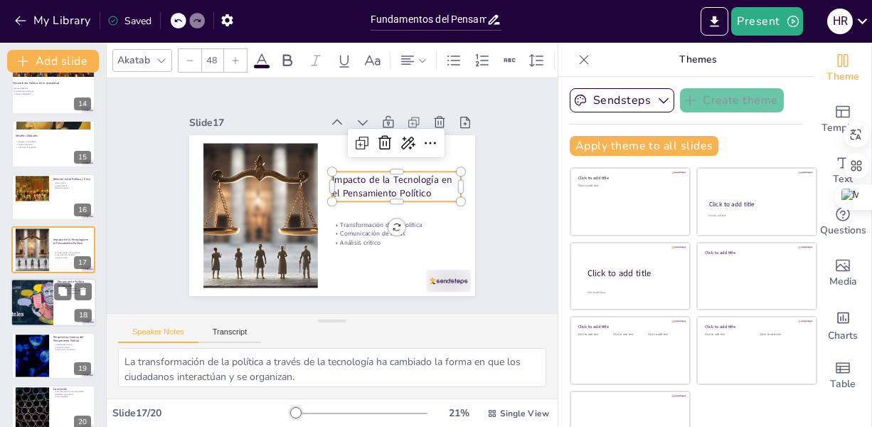
click at [41, 295] on div at bounding box center [31, 303] width 85 height 48
type textarea "El análisis comparativo es fundamental para identificar patrones y tendencias e…"
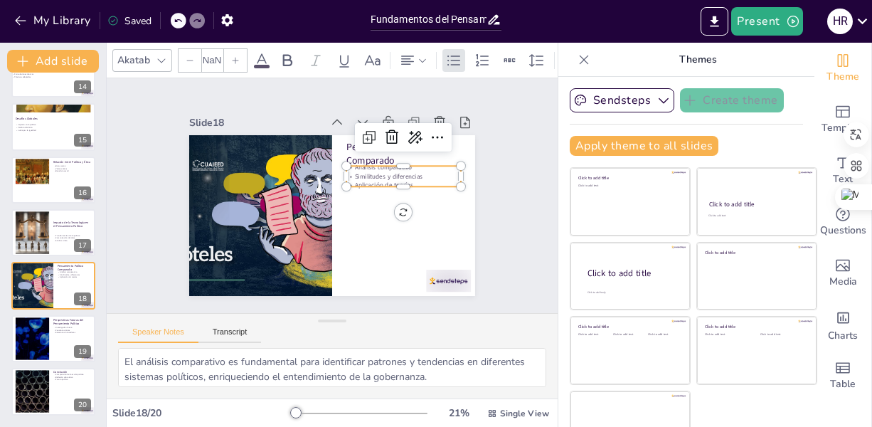
type input "32"
click at [411, 175] on p "Similitudes y diferencias" at bounding box center [406, 191] width 114 height 33
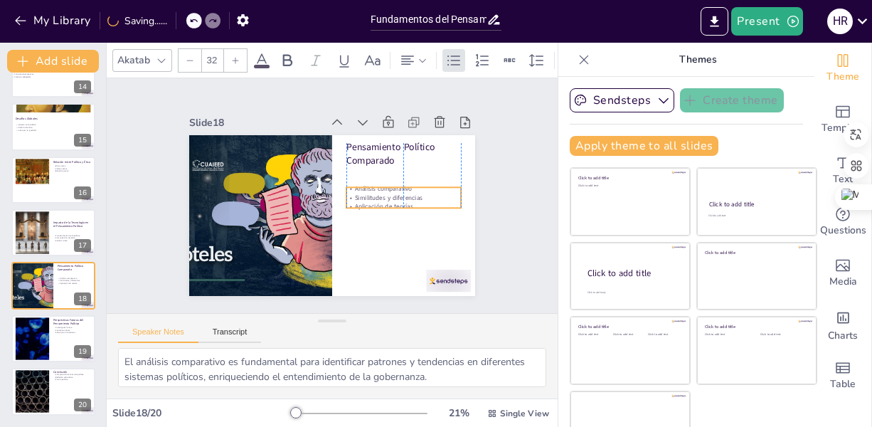
drag, startPoint x: 404, startPoint y: 180, endPoint x: 400, endPoint y: 203, distance: 23.2
click at [400, 206] on p "Aplicación de teorías" at bounding box center [397, 228] width 112 height 44
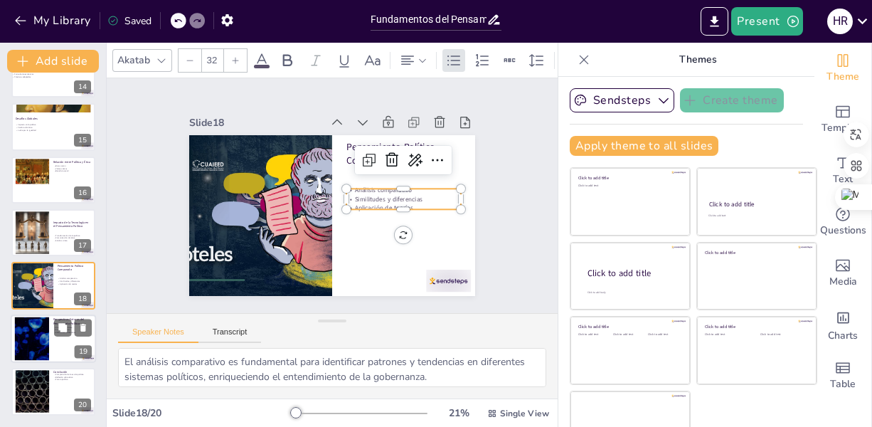
click at [39, 334] on div at bounding box center [32, 338] width 77 height 43
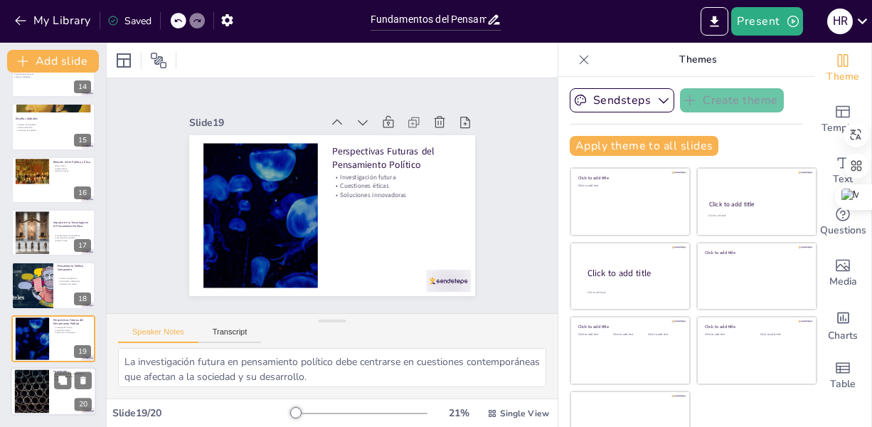
click at [29, 384] on div at bounding box center [32, 391] width 77 height 43
type textarea "Comprender la acción política es crucial para poder participar activamente en l…"
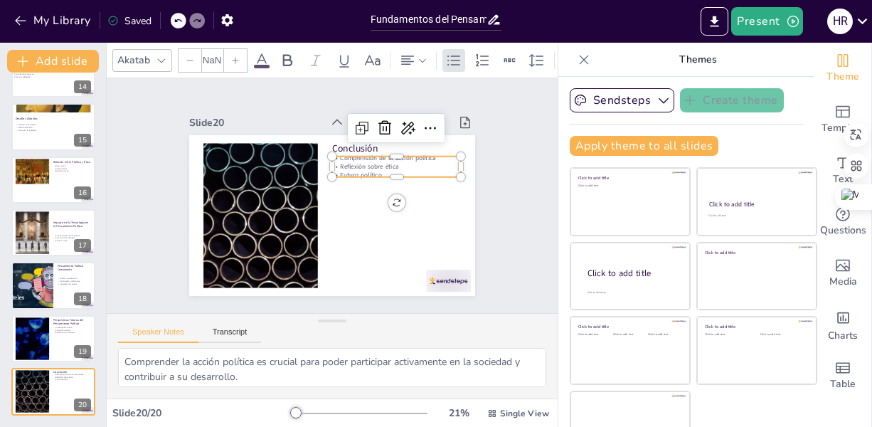
type input "32"
click at [369, 173] on div "Conclusión Comprensión de la acción política Reflexión sobre ética Futuro polít…" at bounding box center [326, 214] width 322 height 241
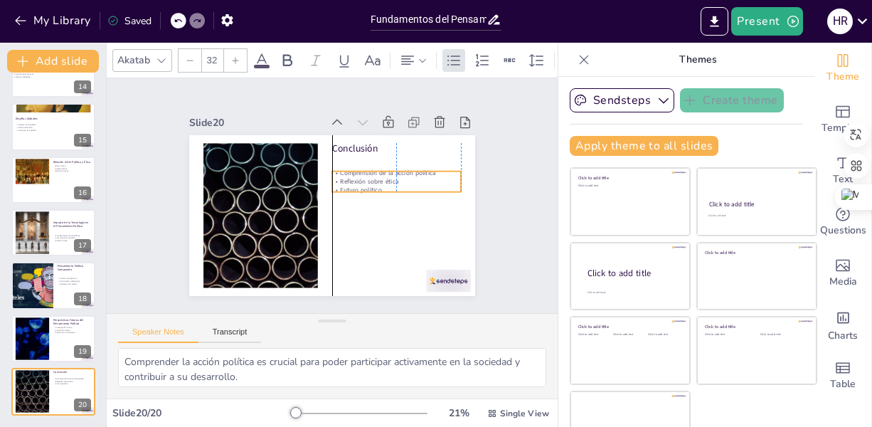
drag, startPoint x: 398, startPoint y: 169, endPoint x: 398, endPoint y: 184, distance: 14.9
click at [398, 186] on p "Futuro político" at bounding box center [396, 197] width 129 height 22
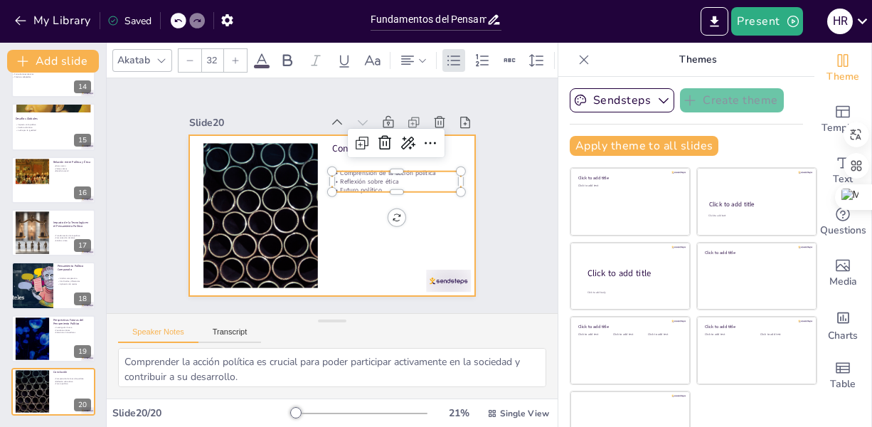
click at [317, 260] on div at bounding box center [329, 216] width 301 height 190
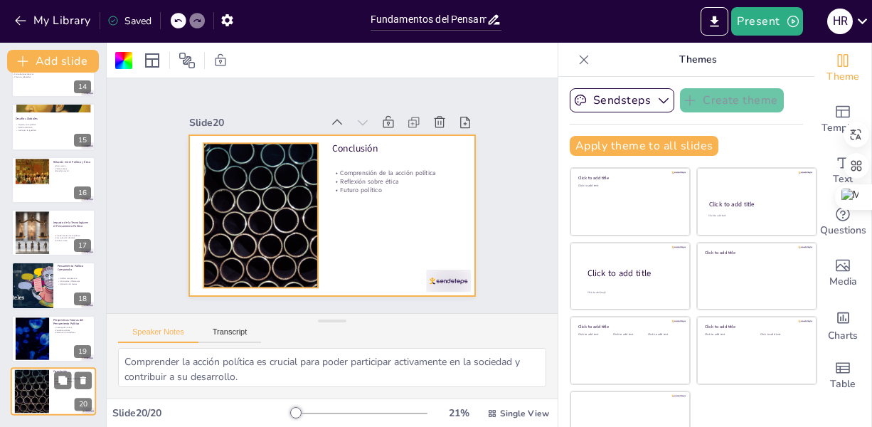
click at [26, 391] on div at bounding box center [32, 391] width 77 height 43
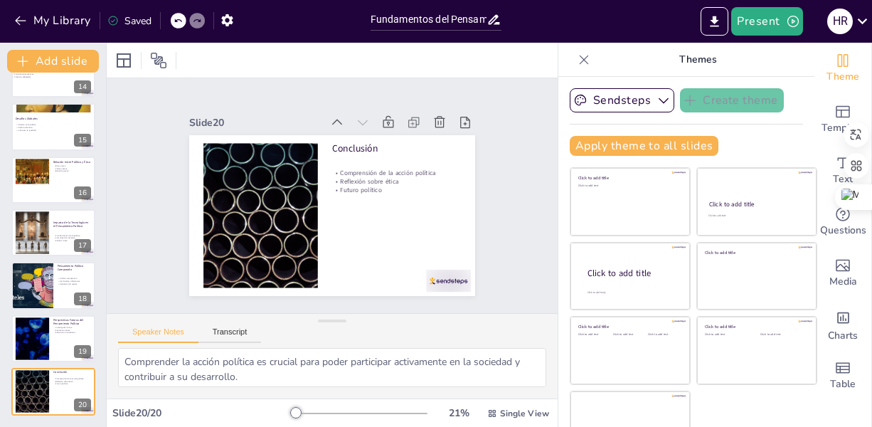
scroll to position [0, 0]
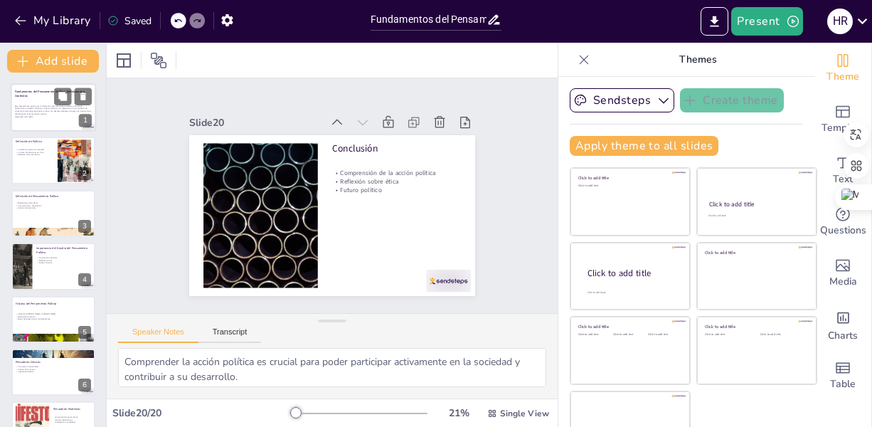
click at [52, 124] on div at bounding box center [53, 107] width 85 height 48
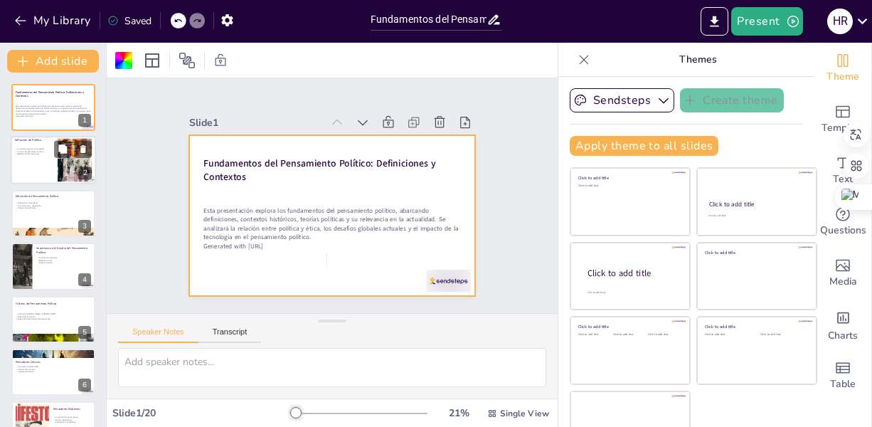
click at [23, 162] on div at bounding box center [53, 161] width 85 height 48
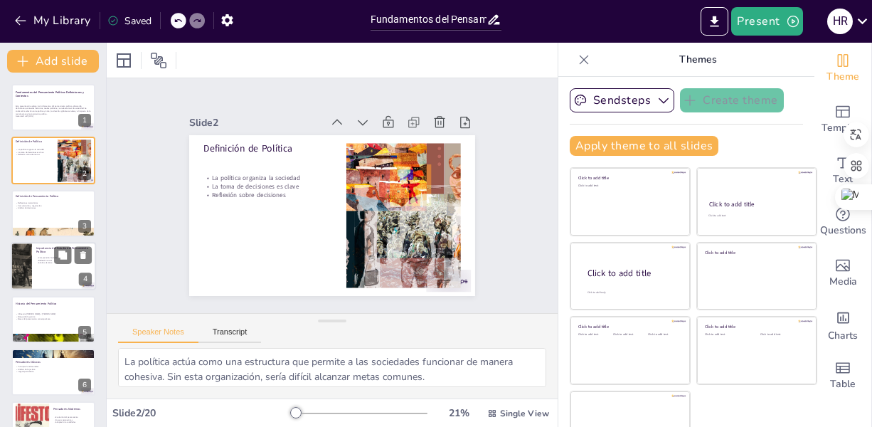
click at [36, 242] on div "Importancia del Estudio del Pensamiento Político Comprensión histórica Reflexió…" at bounding box center [53, 242] width 85 height 0
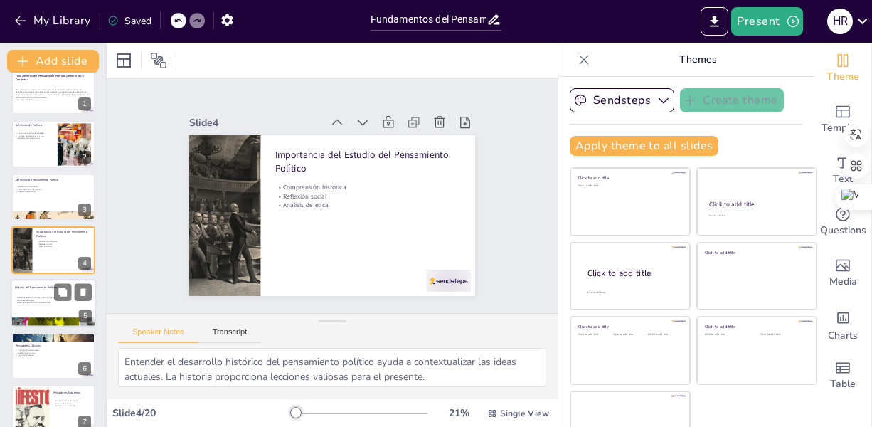
click at [49, 326] on div "Historia del Pensamiento Político Influencia de Platón y Aristóteles Búsqueda d…" at bounding box center [53, 303] width 85 height 48
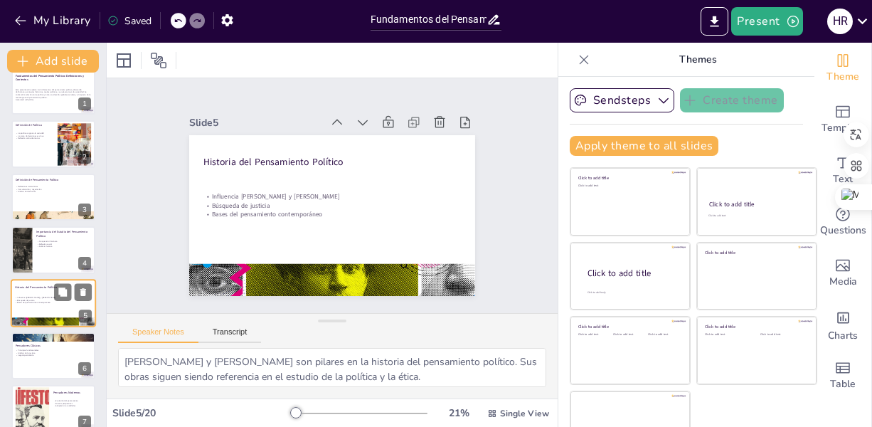
scroll to position [69, 0]
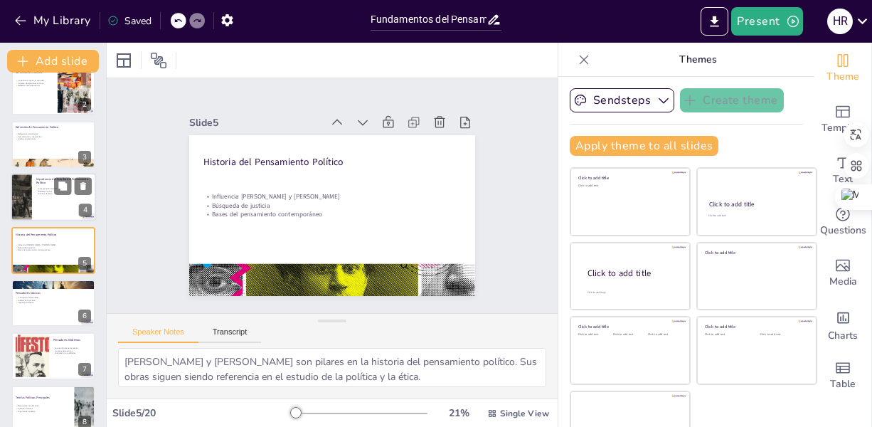
click at [41, 202] on div at bounding box center [53, 197] width 85 height 48
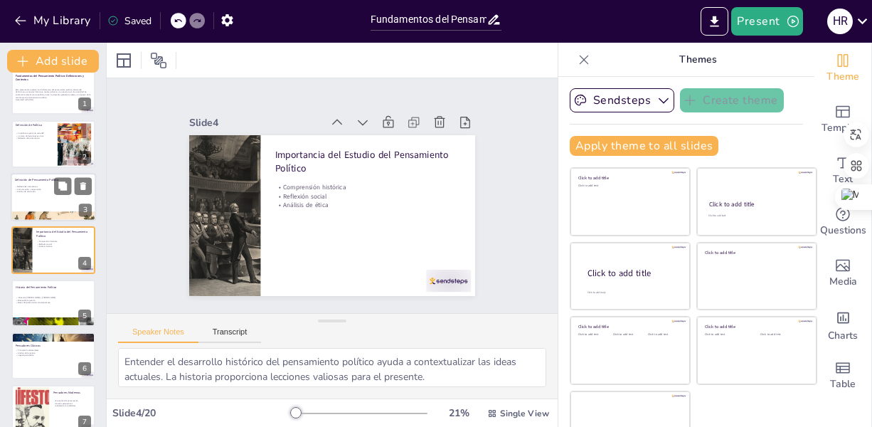
click at [33, 184] on div at bounding box center [53, 197] width 85 height 48
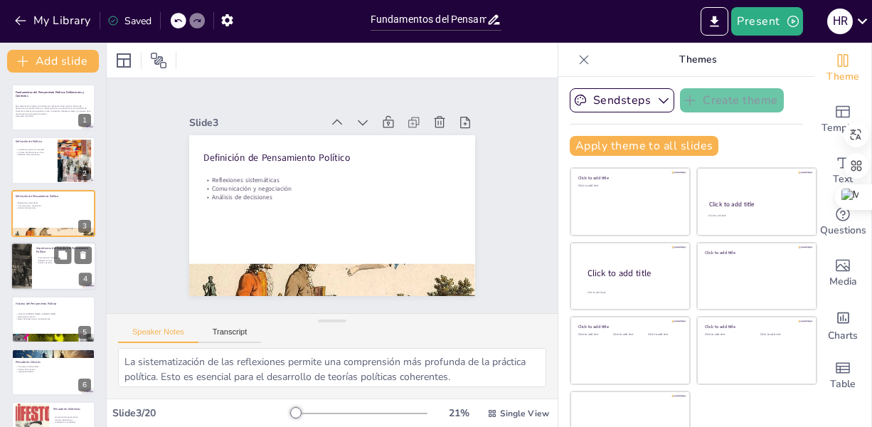
click at [47, 255] on div at bounding box center [53, 266] width 85 height 48
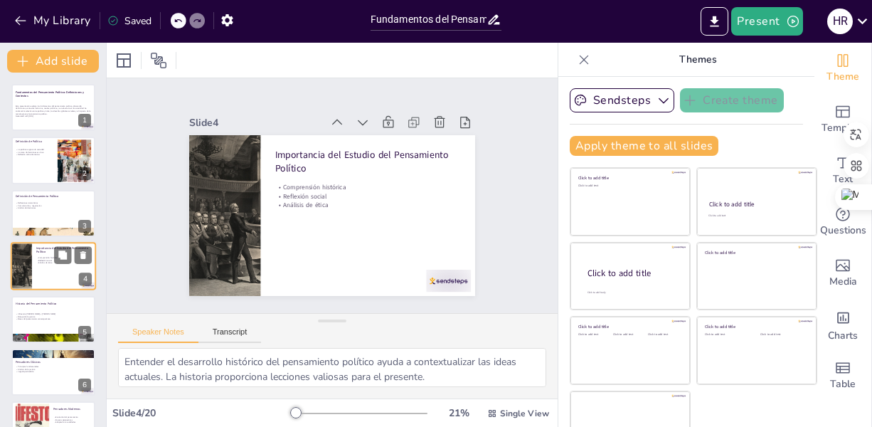
scroll to position [16, 0]
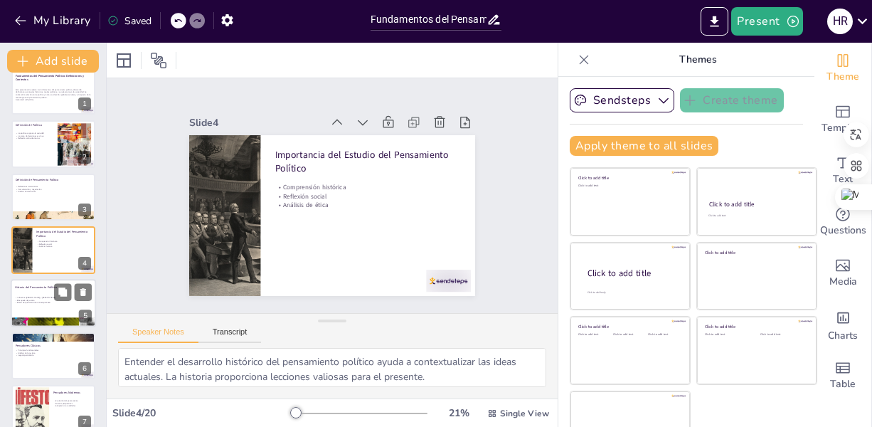
click at [43, 308] on div at bounding box center [53, 303] width 85 height 48
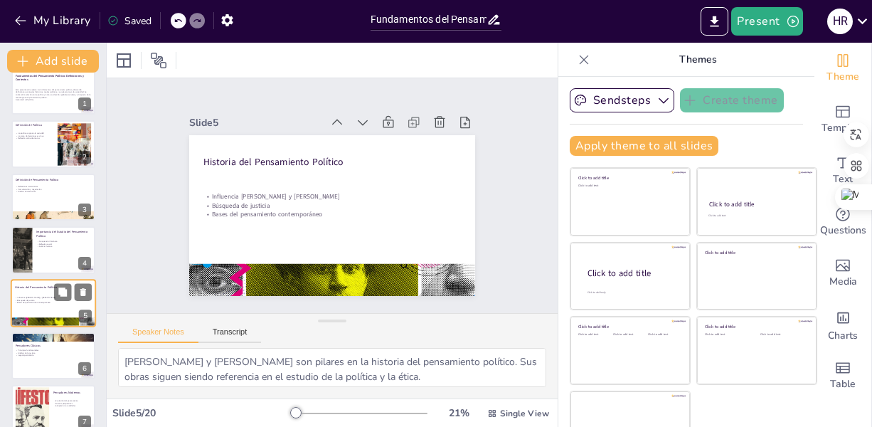
scroll to position [69, 0]
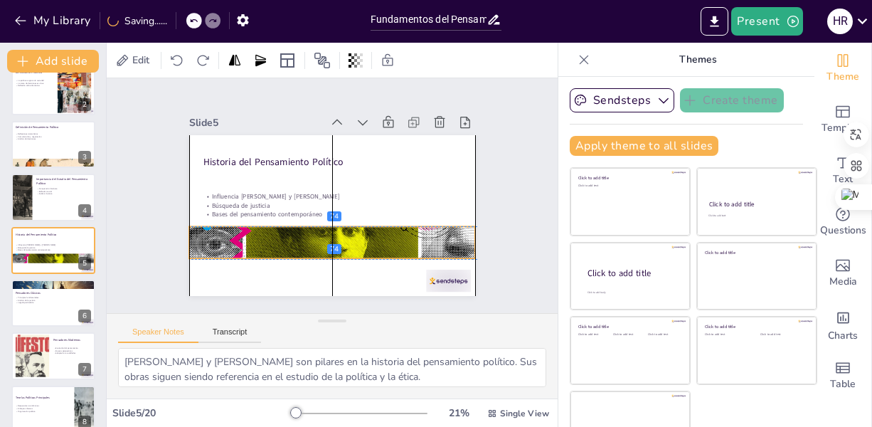
drag, startPoint x: 345, startPoint y: 262, endPoint x: 347, endPoint y: 223, distance: 39.2
click at [347, 223] on div at bounding box center [327, 243] width 295 height 134
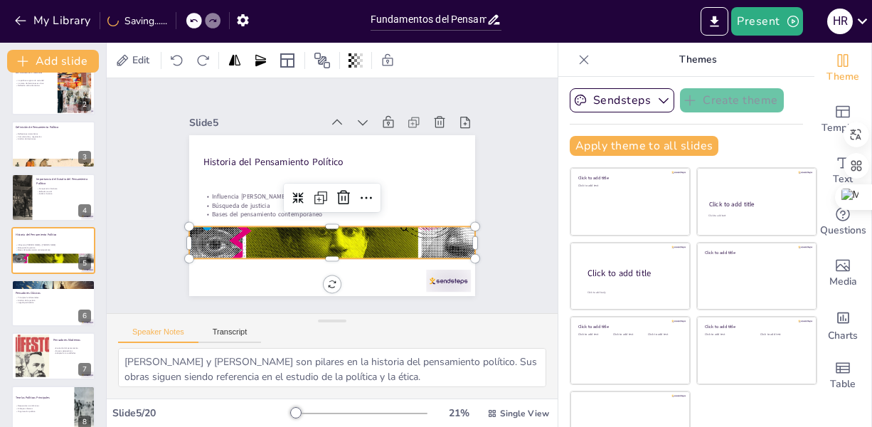
click at [487, 285] on div "Slide 1 Fundamentos del Pensamiento Político: Definiciones y Contextos Esta pre…" at bounding box center [331, 196] width 415 height 332
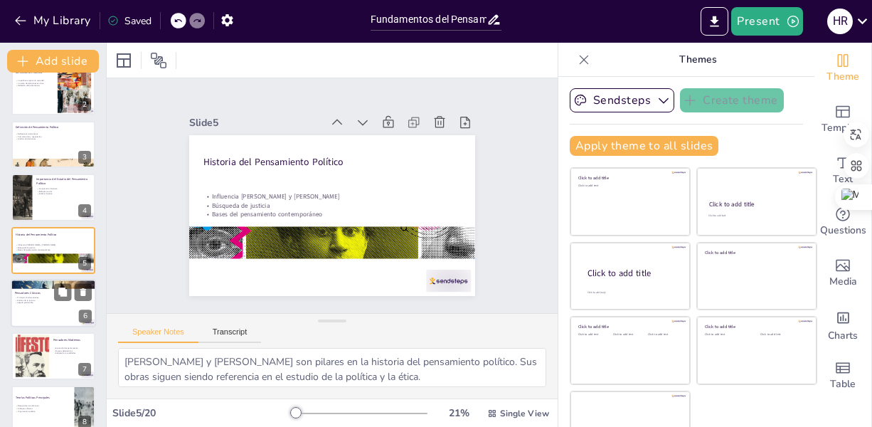
click at [51, 307] on div at bounding box center [53, 303] width 85 height 48
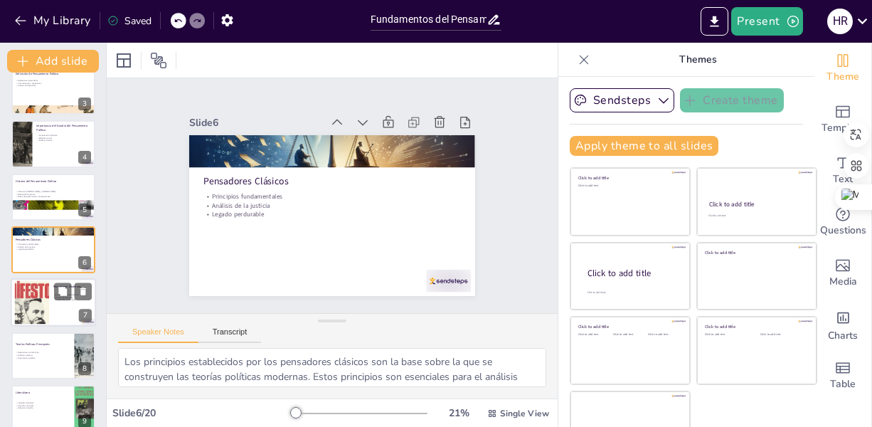
click at [42, 307] on div at bounding box center [32, 302] width 87 height 43
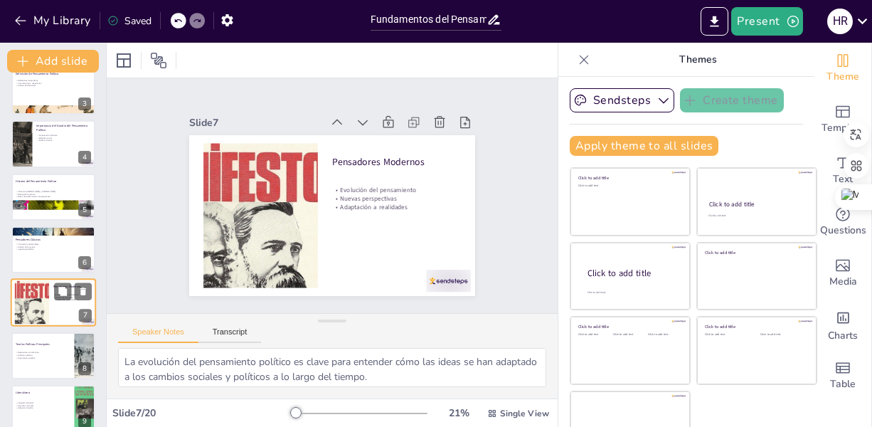
scroll to position [175, 0]
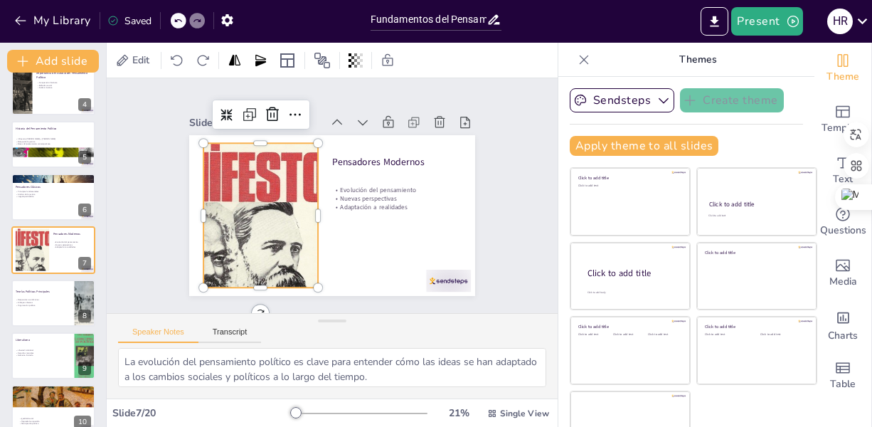
click at [266, 236] on div at bounding box center [258, 201] width 313 height 202
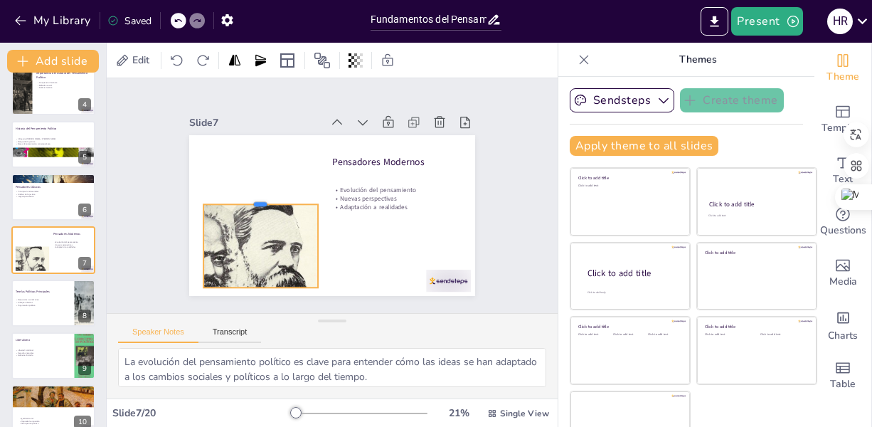
drag, startPoint x: 239, startPoint y: 134, endPoint x: 237, endPoint y: 196, distance: 61.2
click at [346, 196] on div at bounding box center [403, 192] width 115 height 11
click at [272, 233] on div at bounding box center [258, 192] width 320 height 227
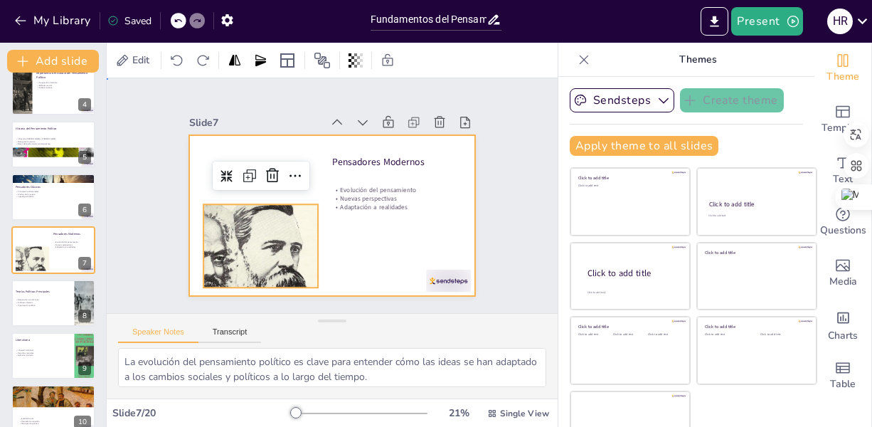
click at [349, 233] on div at bounding box center [327, 215] width 313 height 217
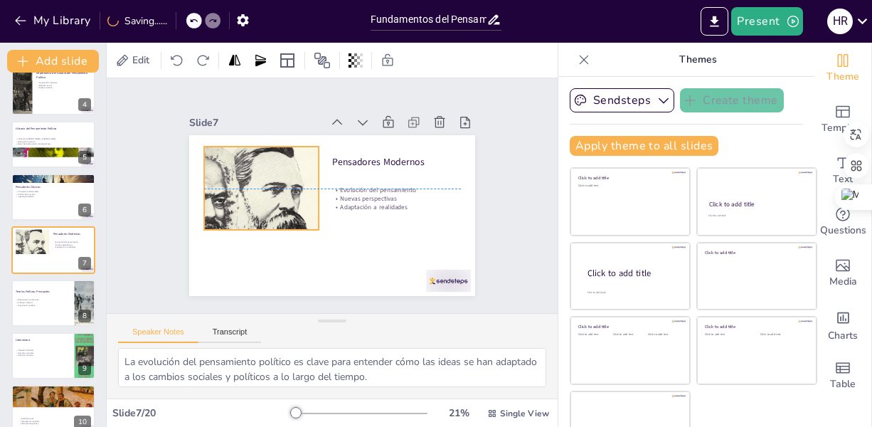
drag, startPoint x: 249, startPoint y: 208, endPoint x: 250, endPoint y: 152, distance: 56.2
click at [250, 152] on div at bounding box center [283, 132] width 323 height 250
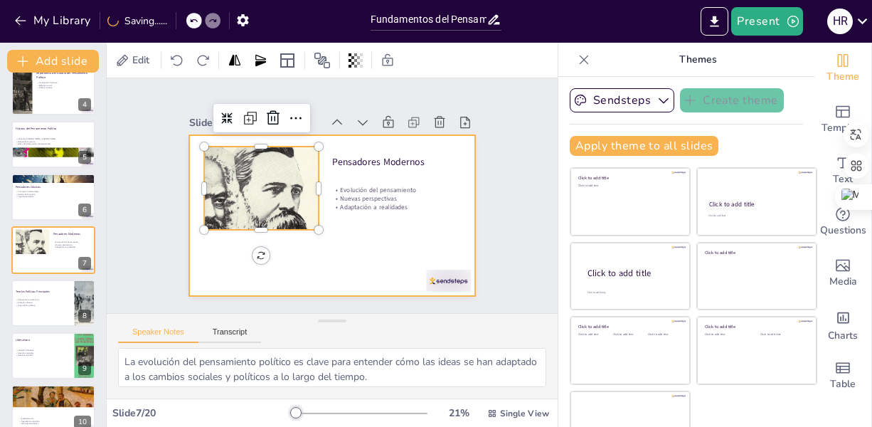
click at [378, 235] on div at bounding box center [327, 215] width 313 height 217
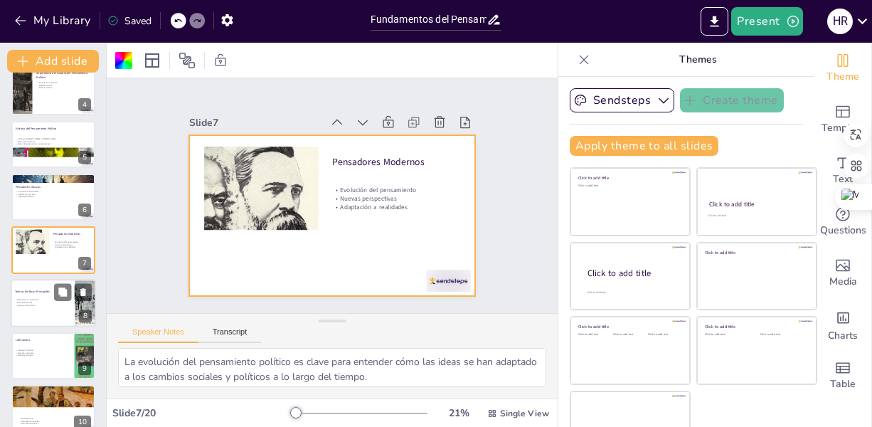
click at [47, 299] on p "Respuestas a condiciones" at bounding box center [42, 299] width 55 height 3
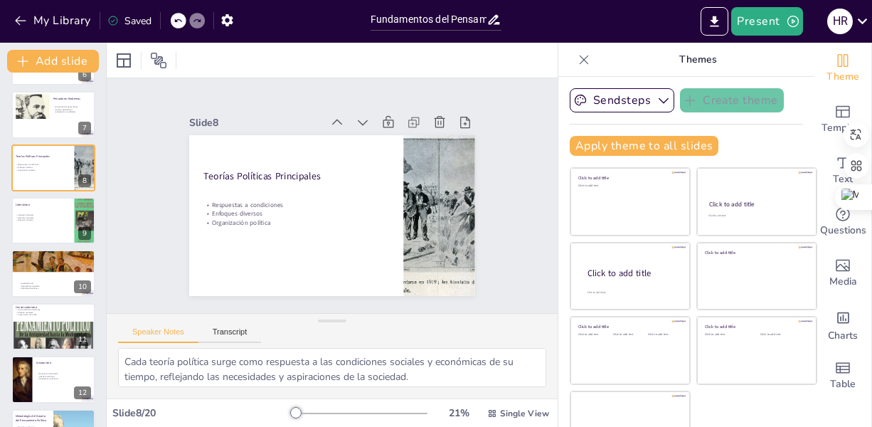
scroll to position [268, 0]
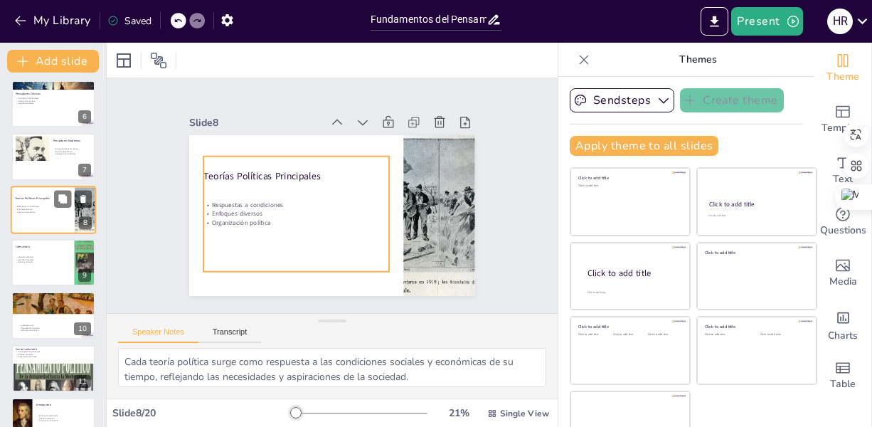
click at [57, 208] on p "Enfoques diversos" at bounding box center [42, 209] width 55 height 3
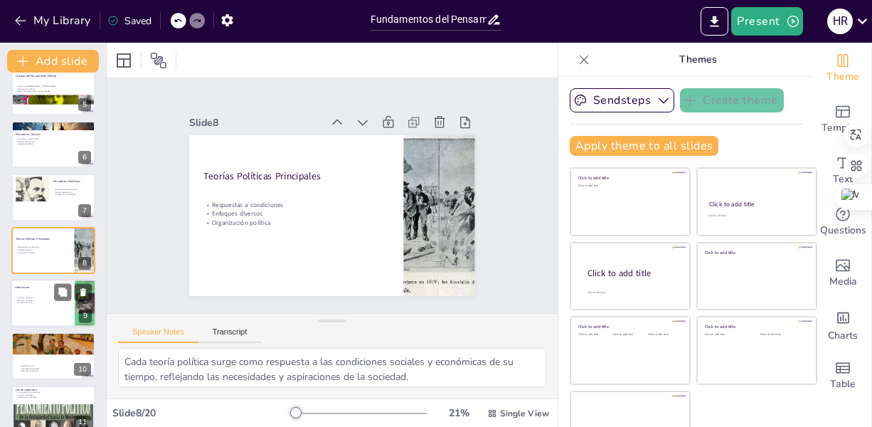
click at [48, 316] on div at bounding box center [53, 303] width 85 height 48
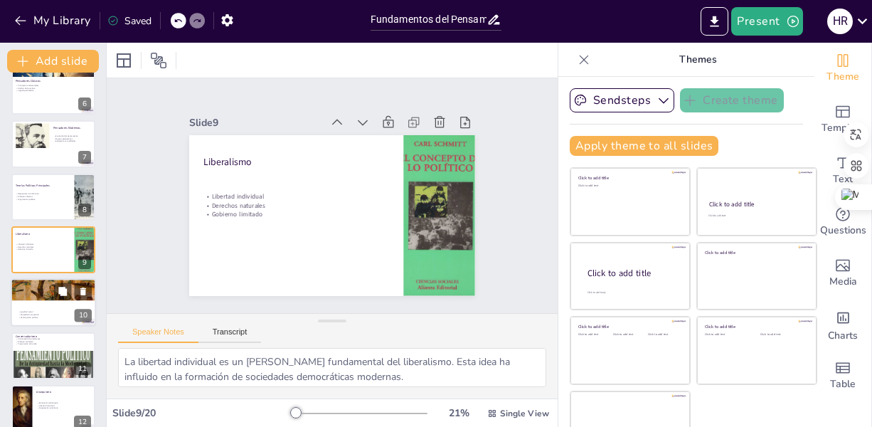
click at [19, 314] on p "Propiedad compartida" at bounding box center [56, 315] width 77 height 3
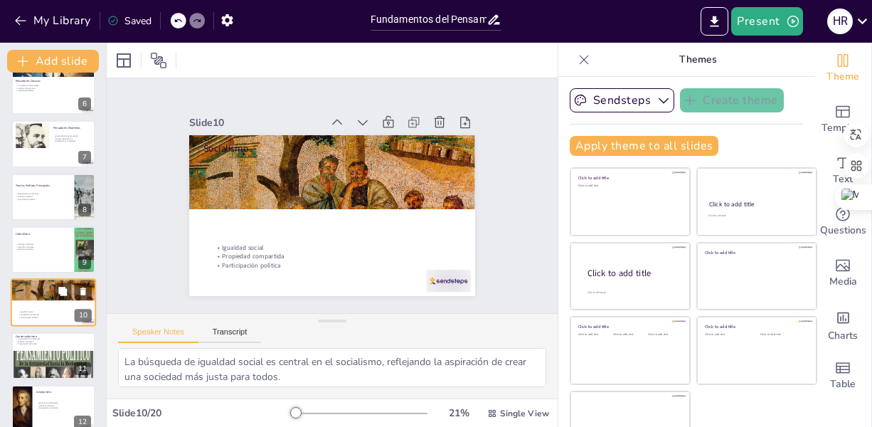
scroll to position [334, 0]
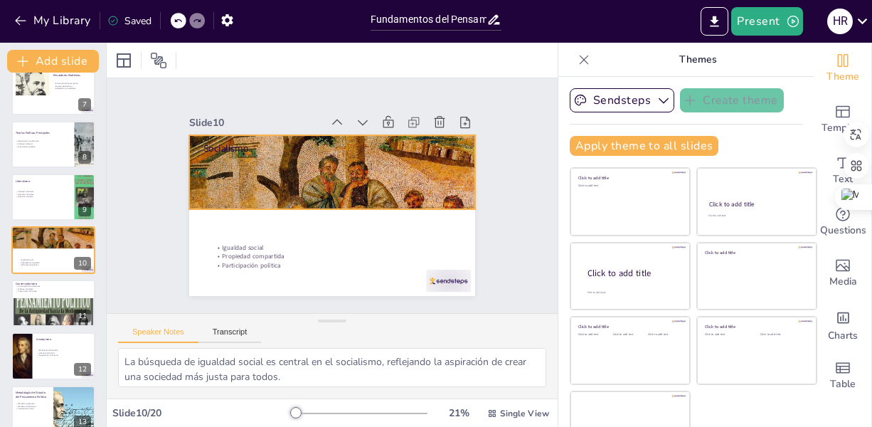
click at [304, 171] on div at bounding box center [324, 214] width 326 height 263
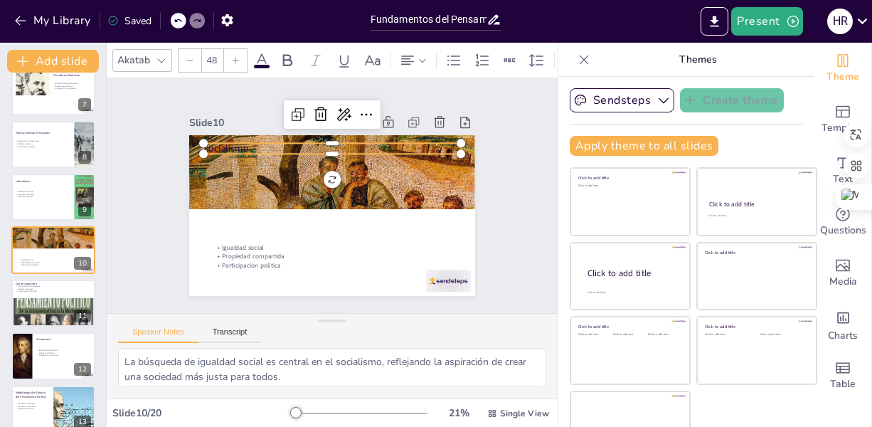
click at [328, 144] on p "Socialismo" at bounding box center [356, 155] width 230 height 140
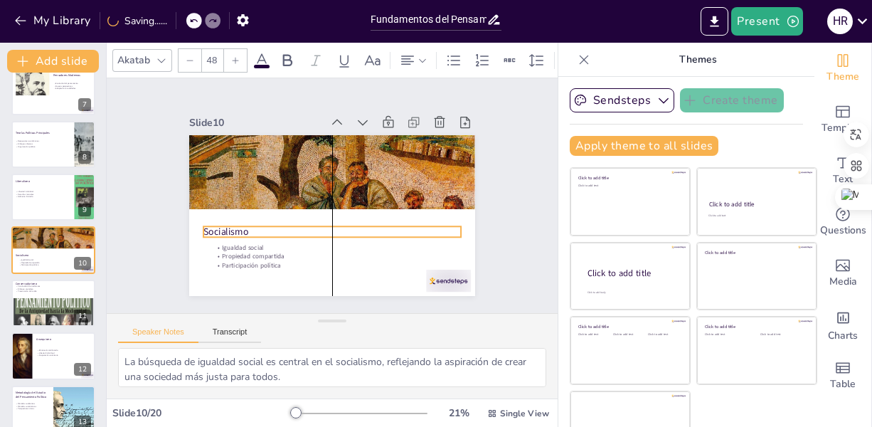
drag, startPoint x: 328, startPoint y: 144, endPoint x: 330, endPoint y: 228, distance: 83.3
click at [330, 228] on p "Socialismo" at bounding box center [314, 226] width 230 height 140
click at [495, 268] on div "Slide 1 Fundamentos del Pensamiento Político: Definiciones y Contextos Esta pre…" at bounding box center [331, 195] width 393 height 405
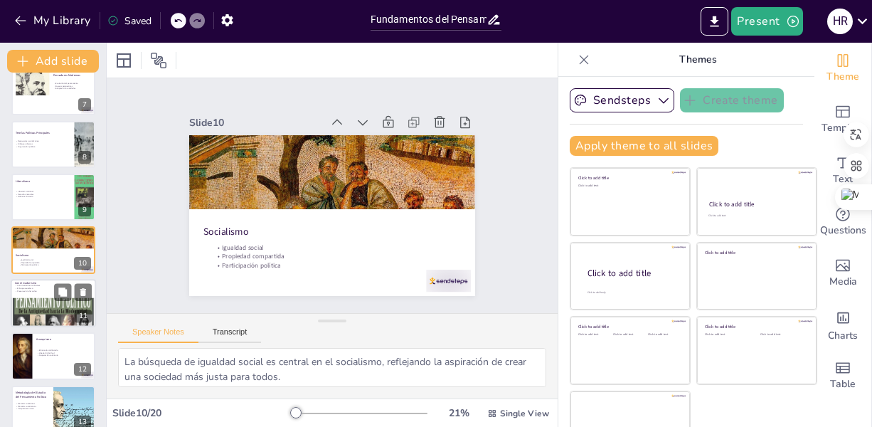
click at [44, 292] on div at bounding box center [53, 303] width 85 height 48
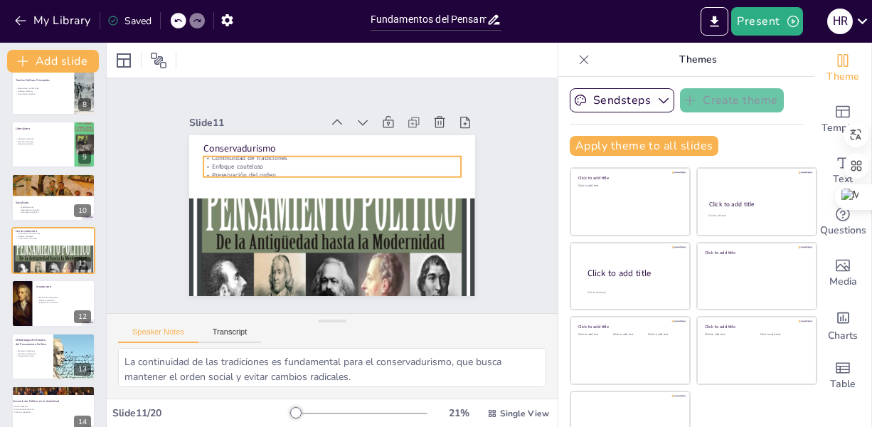
click at [257, 165] on p "Enfoque cauteloso" at bounding box center [344, 168] width 238 height 113
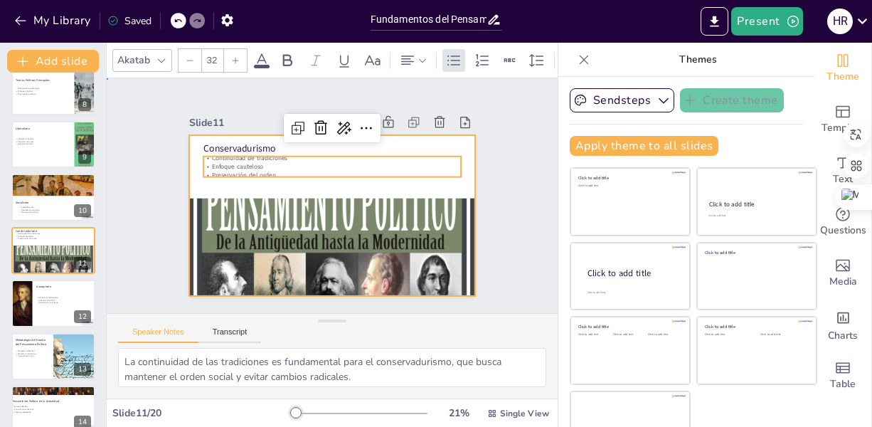
click at [338, 180] on div at bounding box center [332, 215] width 286 height 161
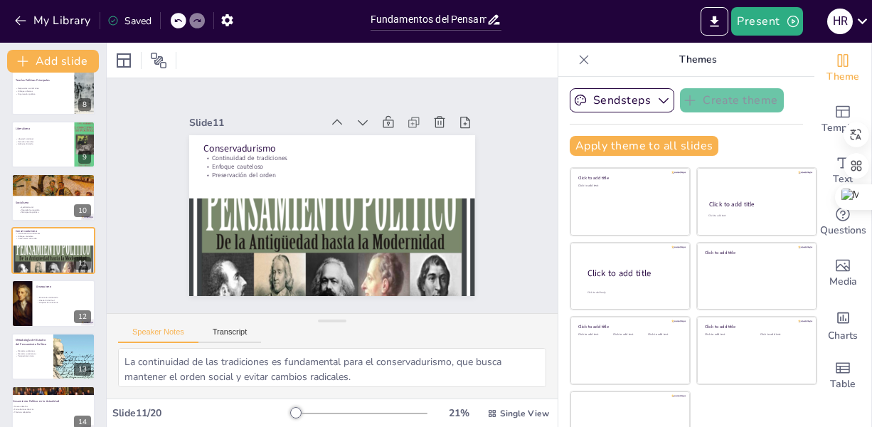
click at [387, 288] on div at bounding box center [308, 273] width 386 height 440
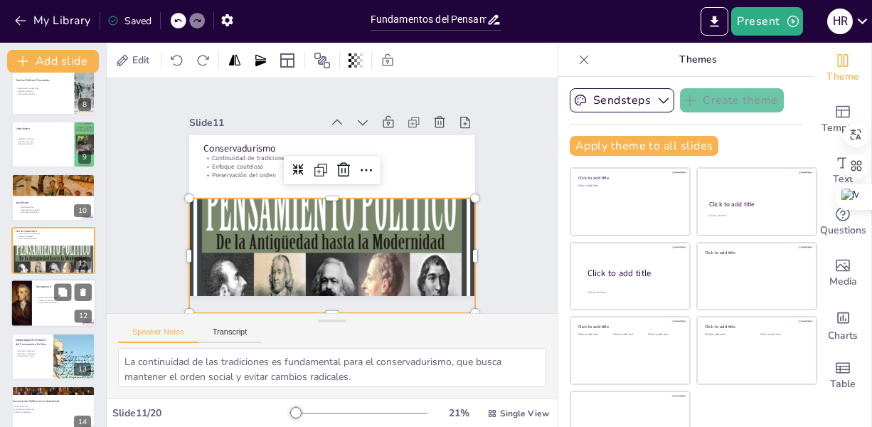
click at [39, 311] on div at bounding box center [53, 303] width 85 height 48
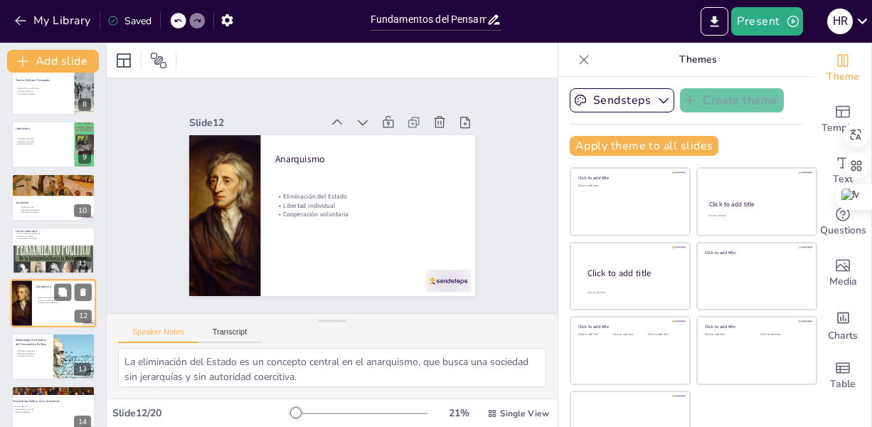
scroll to position [440, 0]
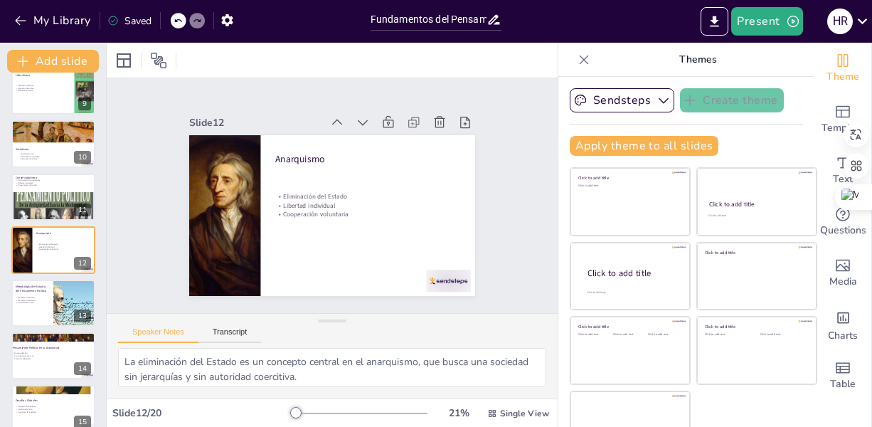
click at [344, 223] on div at bounding box center [327, 215] width 313 height 217
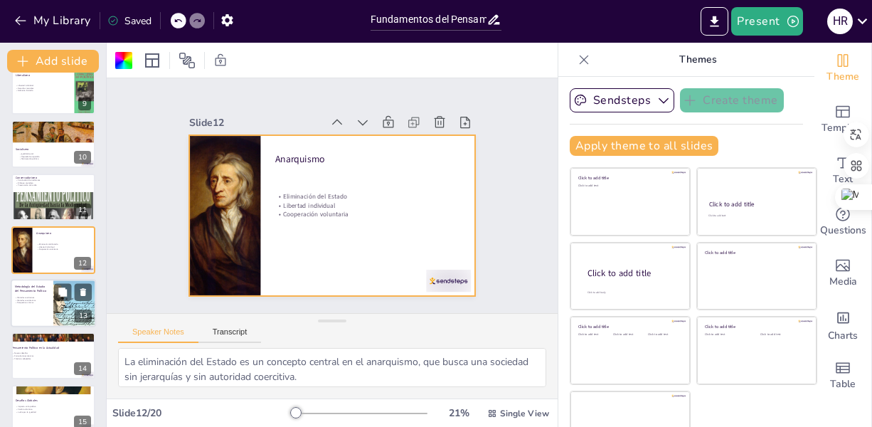
click at [22, 311] on div at bounding box center [53, 303] width 85 height 48
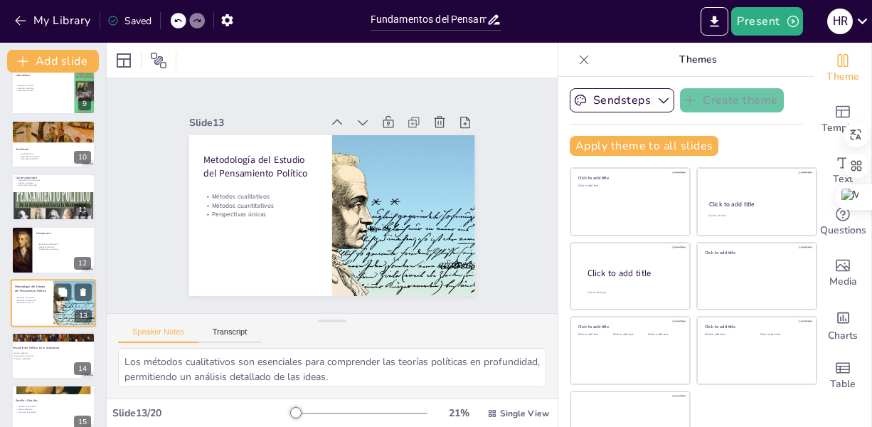
scroll to position [492, 0]
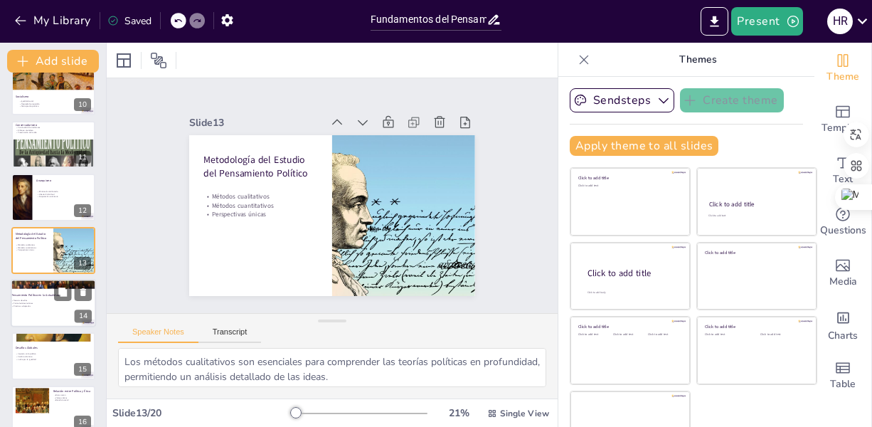
click at [36, 307] on div at bounding box center [53, 303] width 85 height 48
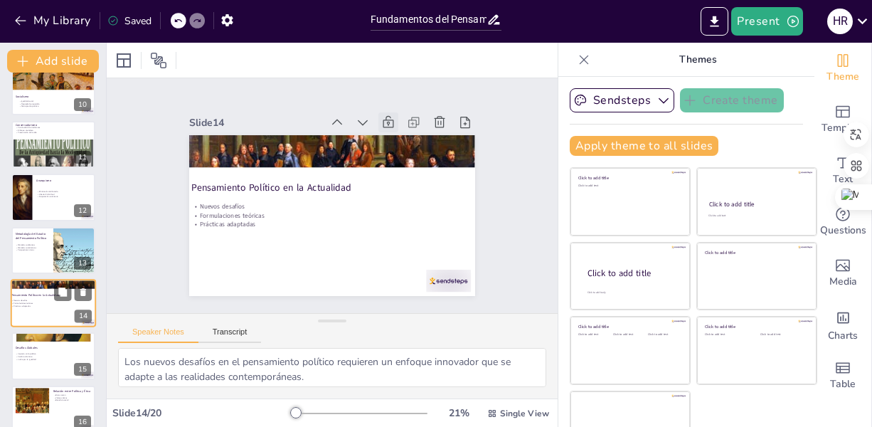
scroll to position [546, 0]
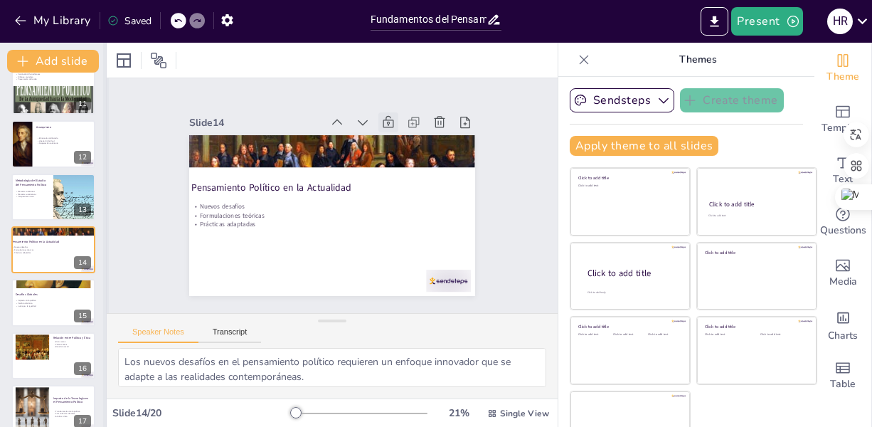
click at [105, 333] on div at bounding box center [106, 235] width 6 height 384
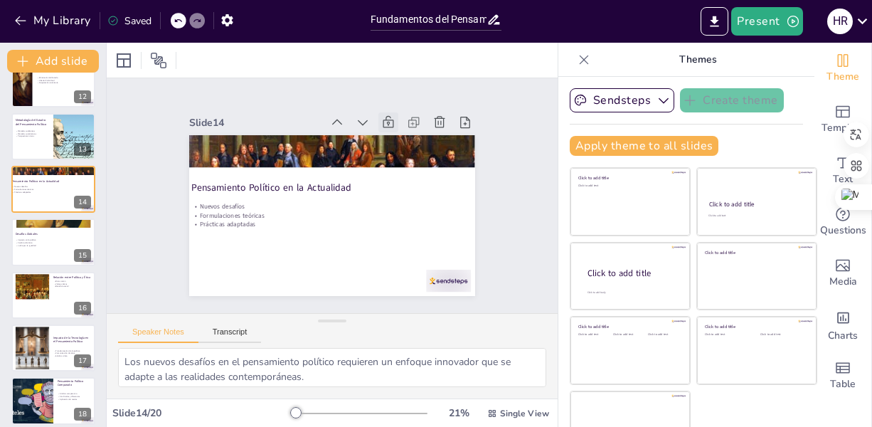
scroll to position [602, 0]
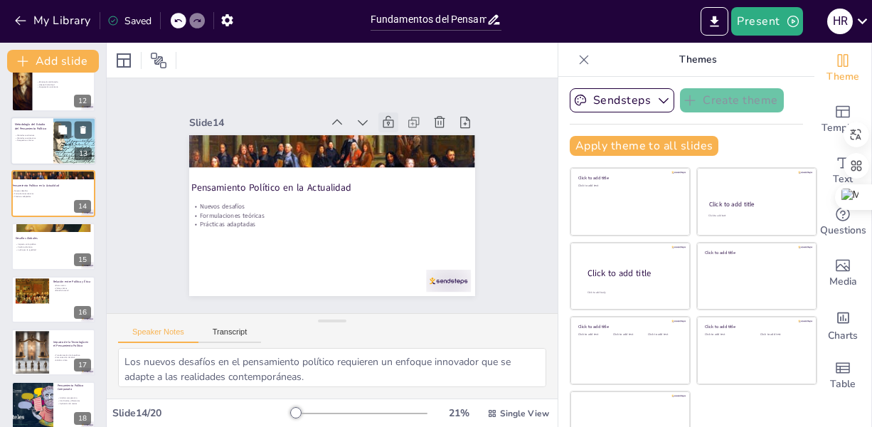
click at [39, 151] on div at bounding box center [53, 141] width 85 height 48
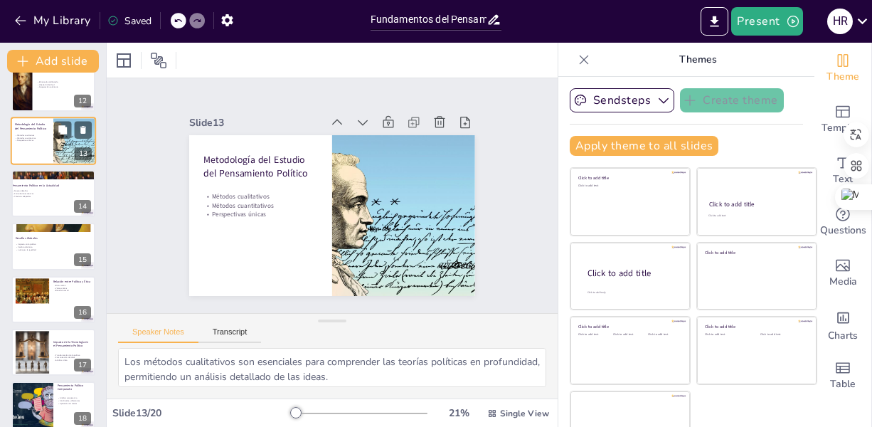
scroll to position [492, 0]
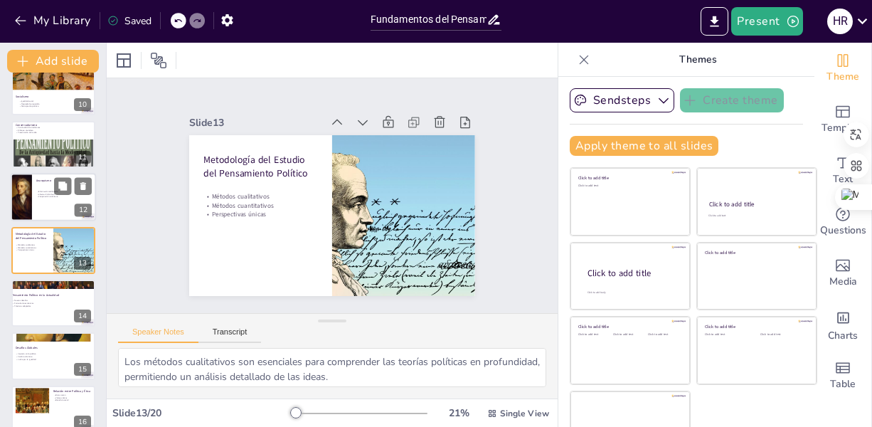
click at [48, 217] on div at bounding box center [53, 197] width 85 height 48
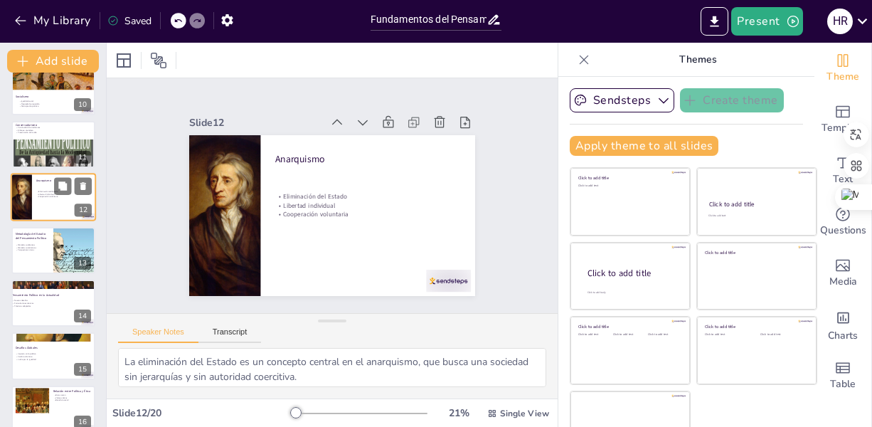
scroll to position [440, 0]
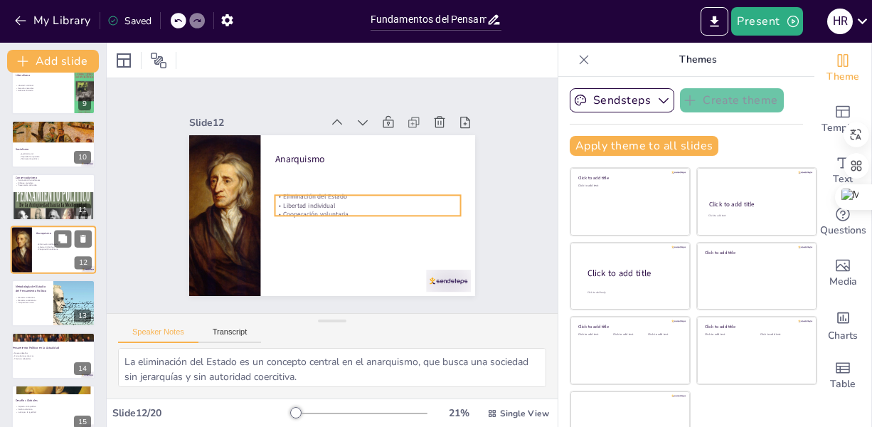
click at [44, 248] on p "Cooperación voluntaria" at bounding box center [63, 249] width 55 height 3
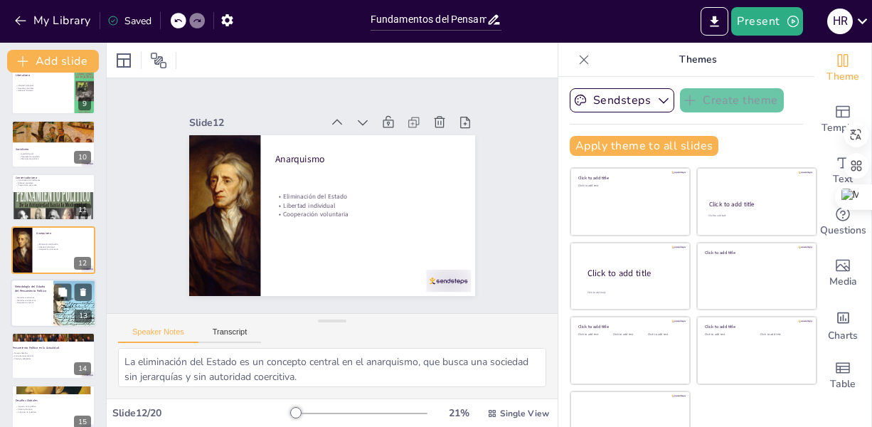
click at [46, 302] on p "Perspectivas únicas" at bounding box center [32, 302] width 34 height 3
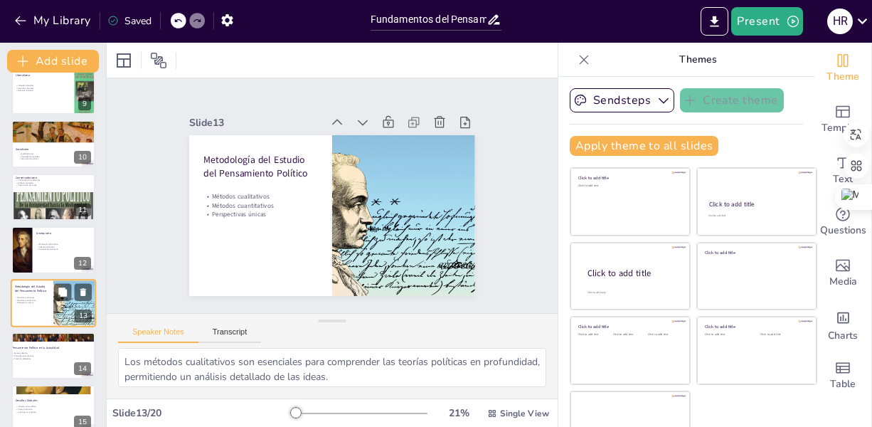
scroll to position [492, 0]
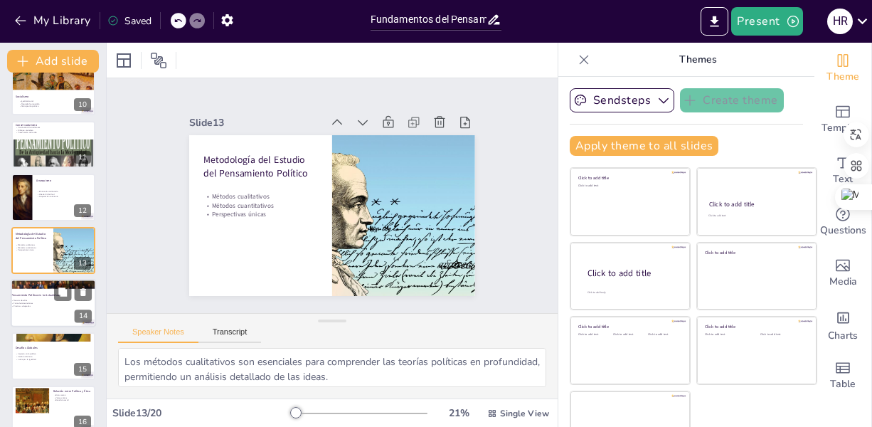
click at [43, 318] on div at bounding box center [53, 303] width 85 height 48
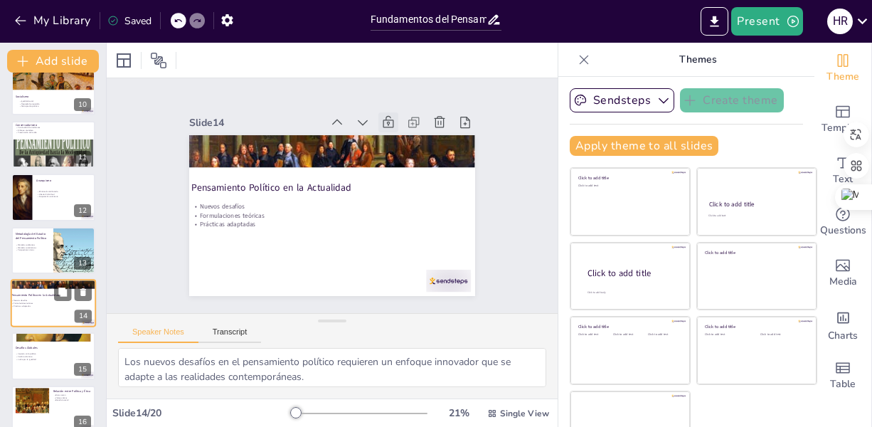
scroll to position [546, 0]
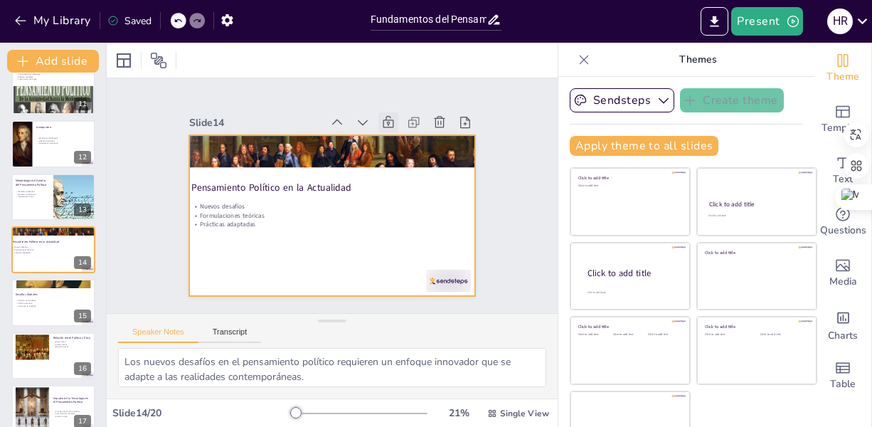
click at [358, 238] on div at bounding box center [326, 214] width 322 height 241
click at [38, 299] on p "Impacto en la política" at bounding box center [53, 300] width 77 height 3
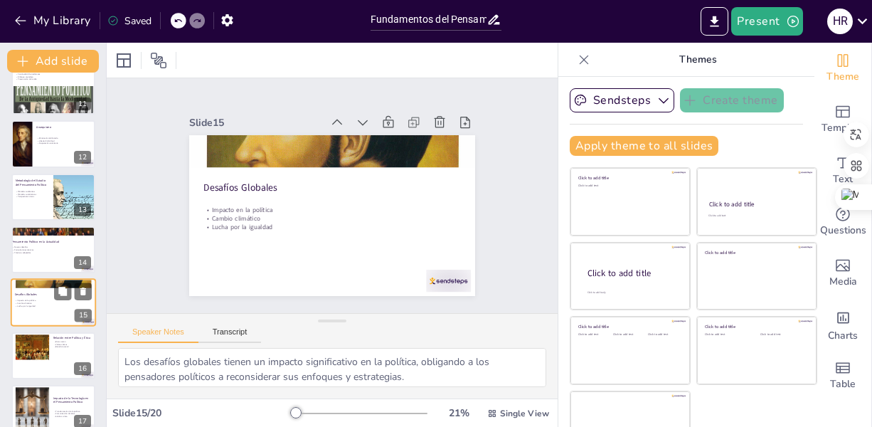
scroll to position [598, 0]
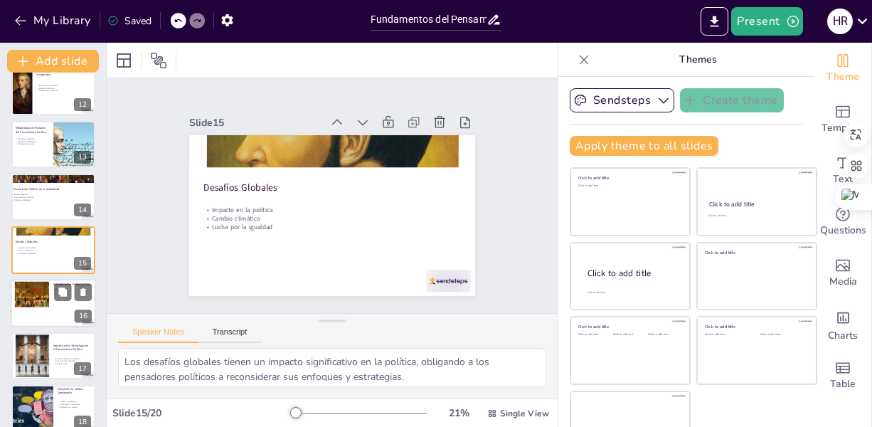
click at [50, 291] on div at bounding box center [53, 303] width 85 height 48
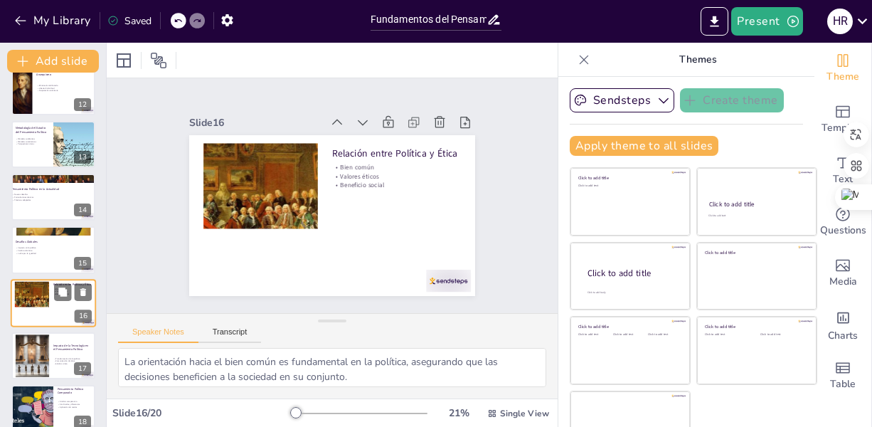
scroll to position [651, 0]
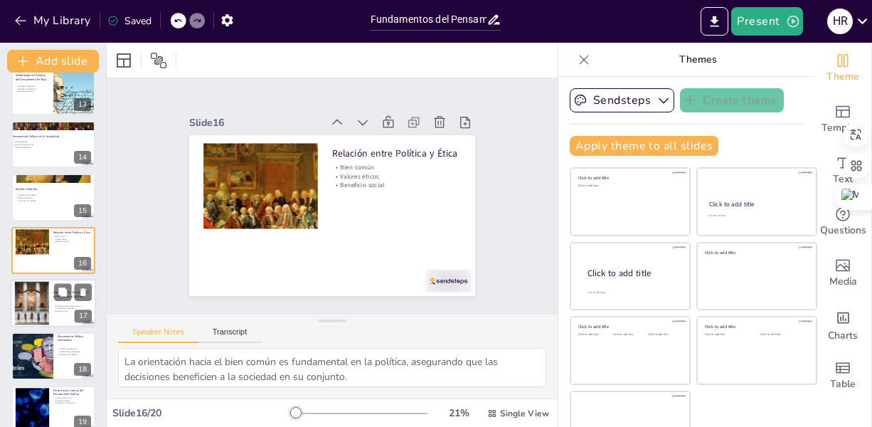
click at [42, 308] on div at bounding box center [32, 303] width 77 height 43
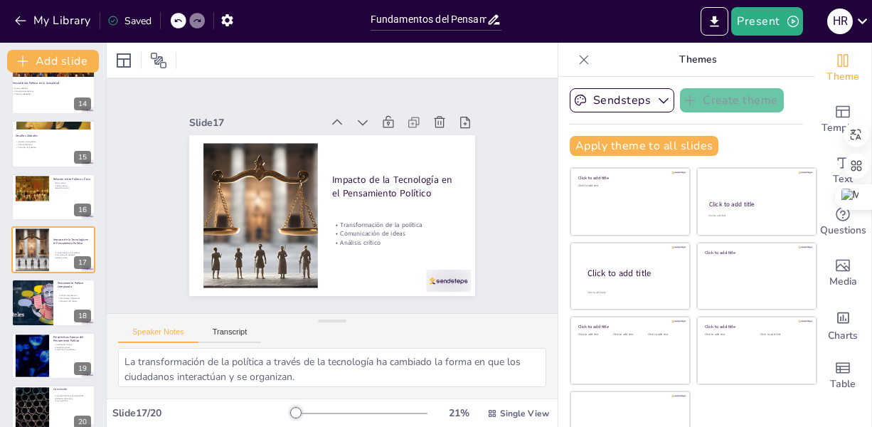
scroll to position [721, 0]
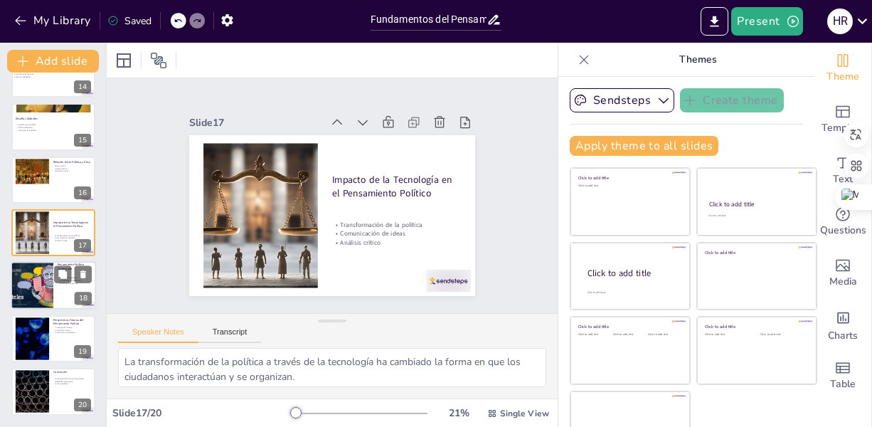
click at [33, 275] on div at bounding box center [31, 286] width 85 height 48
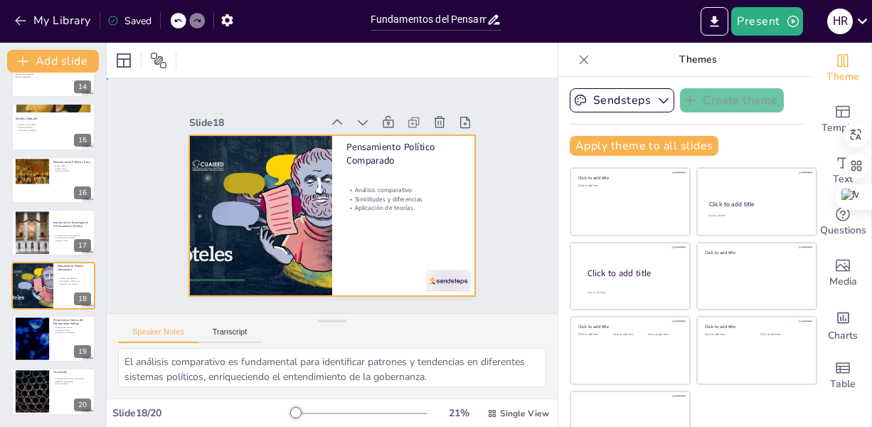
click at [408, 229] on div at bounding box center [327, 215] width 313 height 216
click at [36, 338] on div at bounding box center [32, 338] width 77 height 43
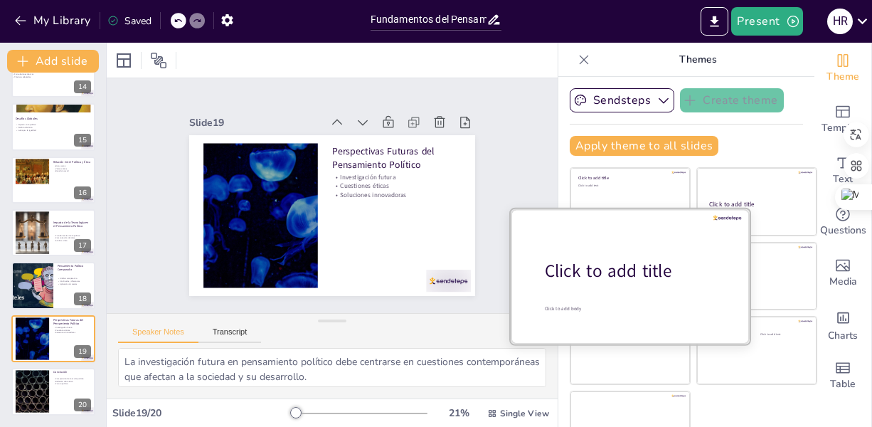
click at [512, 274] on div at bounding box center [630, 275] width 239 height 134
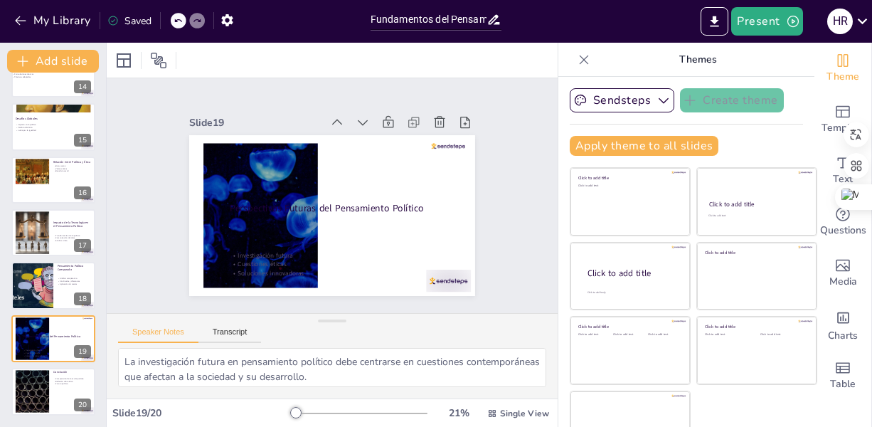
click at [474, 271] on div "Slide 1 Fundamentos del Pensamiento Político: Definiciones y Contextos Esta pre…" at bounding box center [331, 196] width 415 height 332
click at [70, 393] on div at bounding box center [53, 391] width 85 height 48
type textarea "Comprender la acción política es crucial para poder participar activamente en l…"
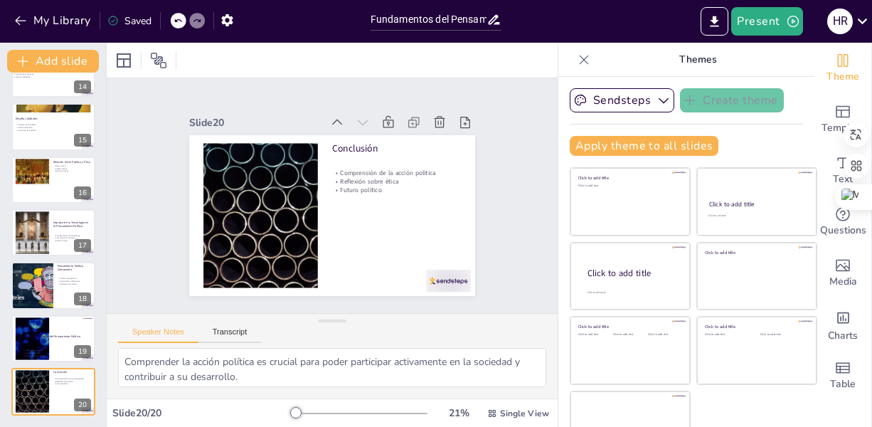
click at [558, 262] on div "Sendsteps Create theme Apply theme to all slides Click to add title Click to ad…" at bounding box center [686, 252] width 256 height 350
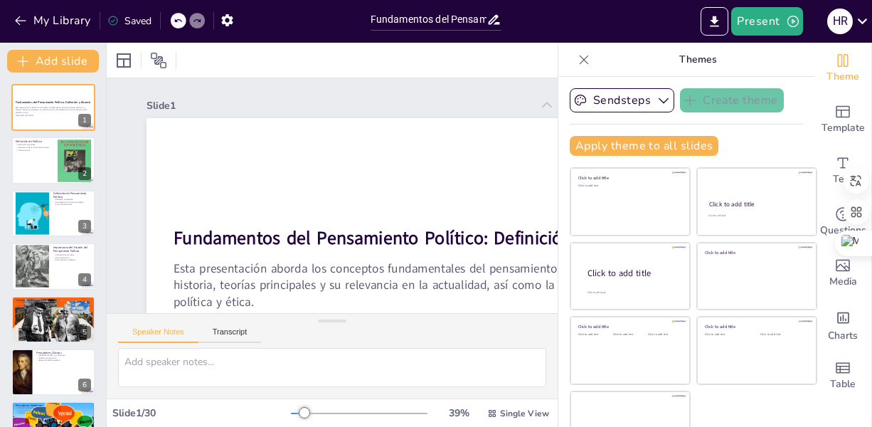
checkbox input "true"
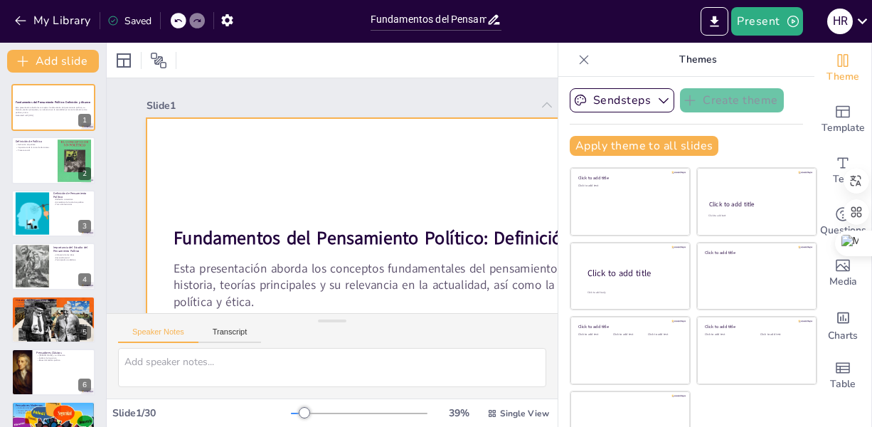
checkbox input "true"
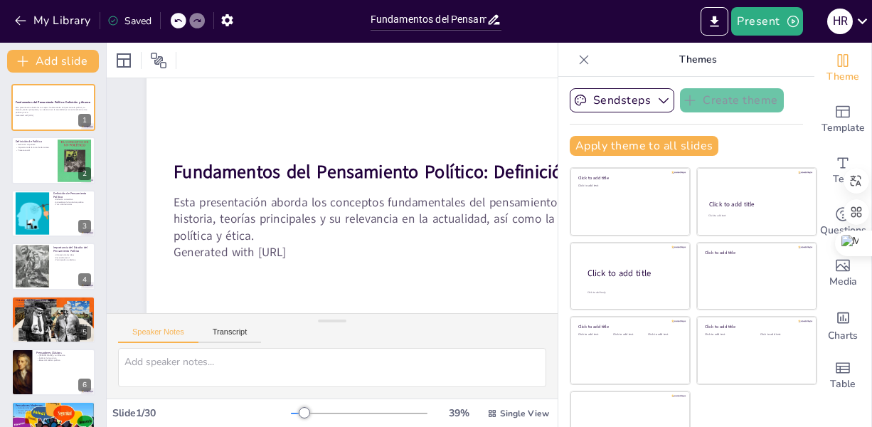
scroll to position [67, 0]
checkbox input "true"
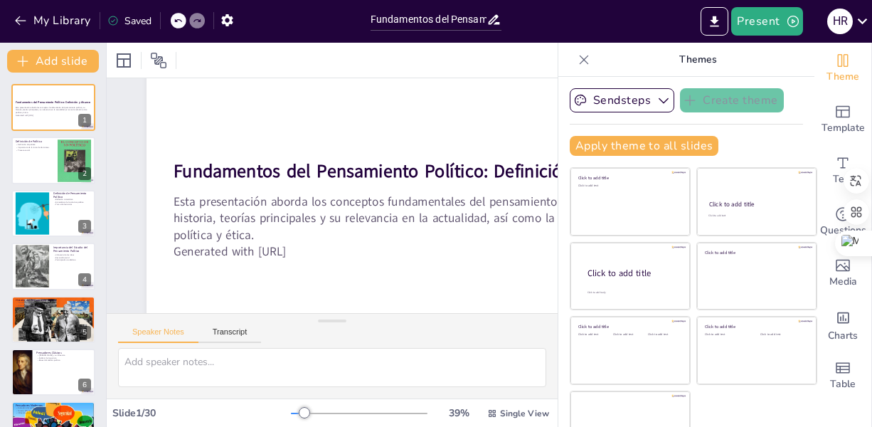
checkbox input "true"
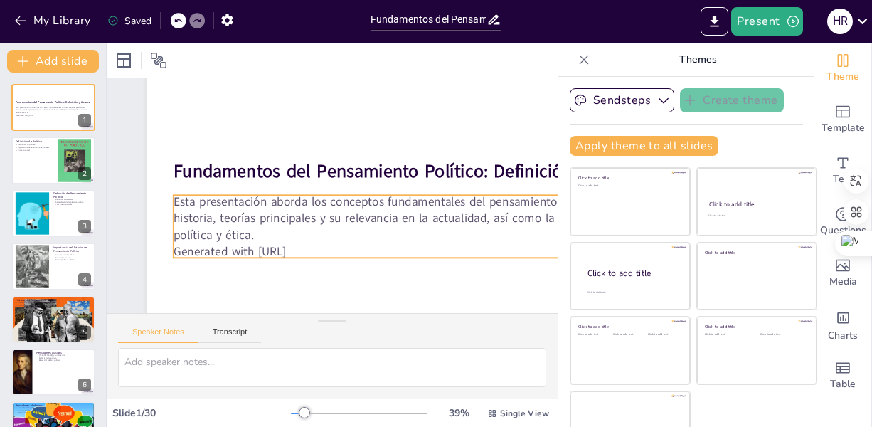
checkbox input "true"
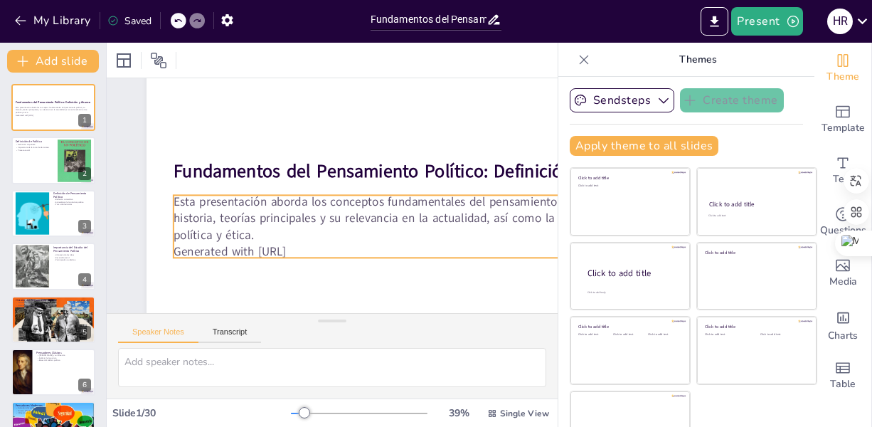
checkbox input "true"
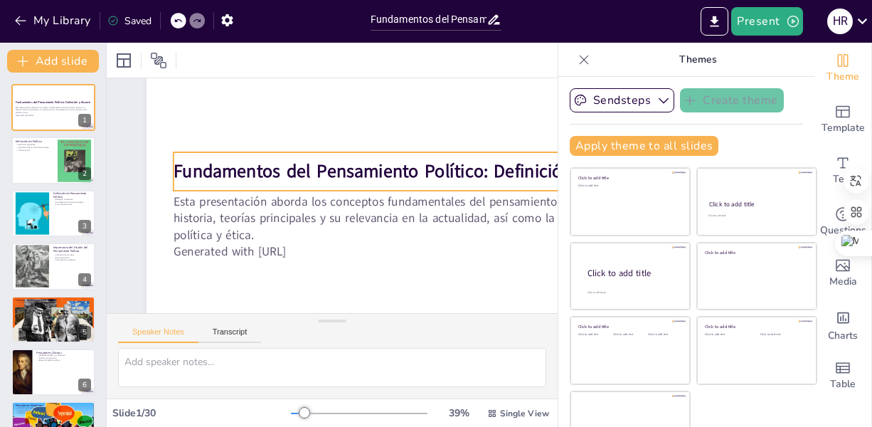
checkbox input "true"
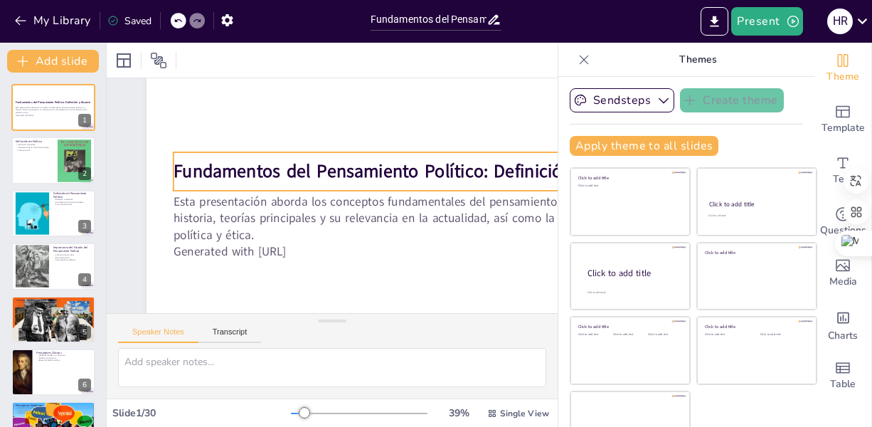
checkbox input "true"
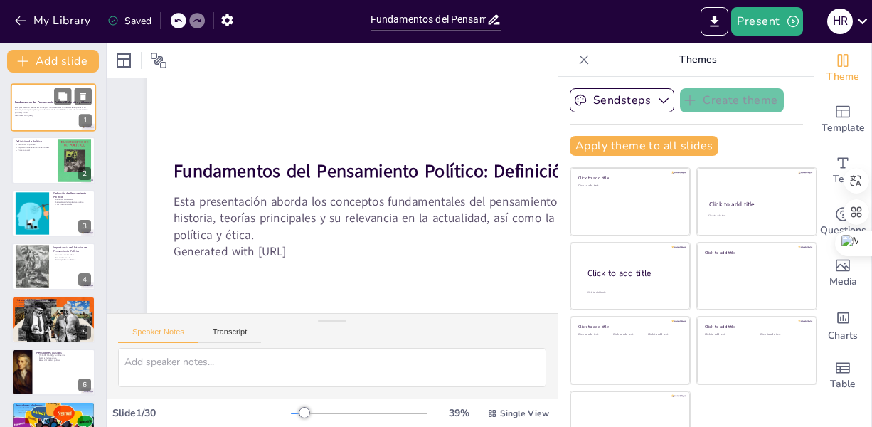
checkbox input "true"
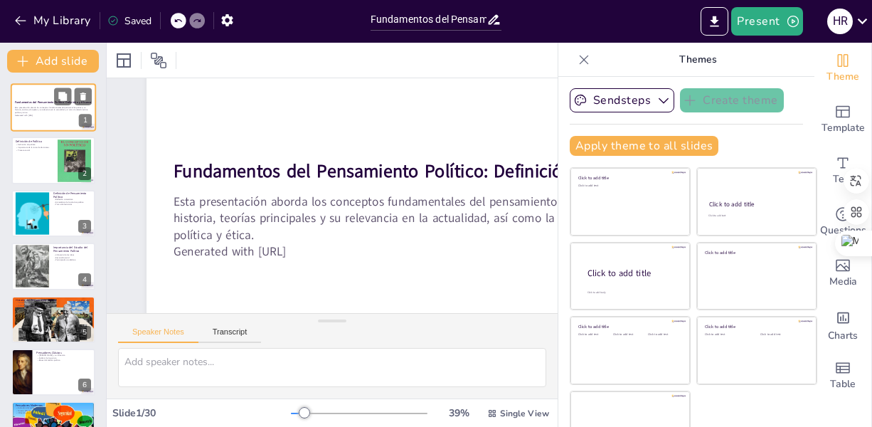
checkbox input "true"
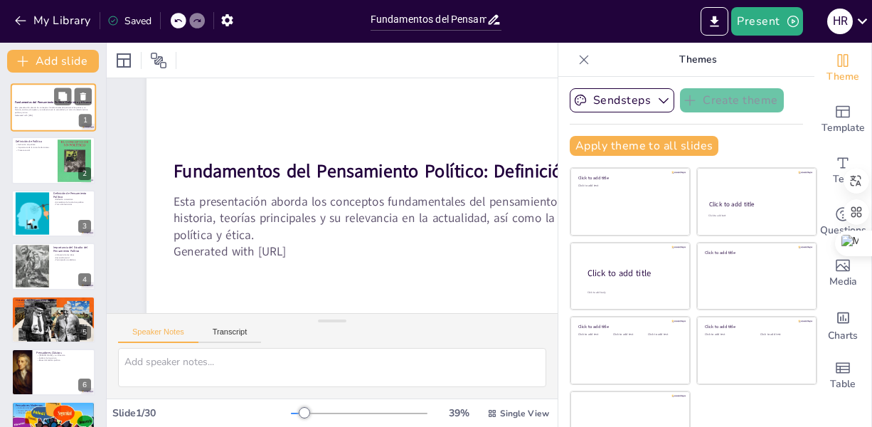
checkbox input "true"
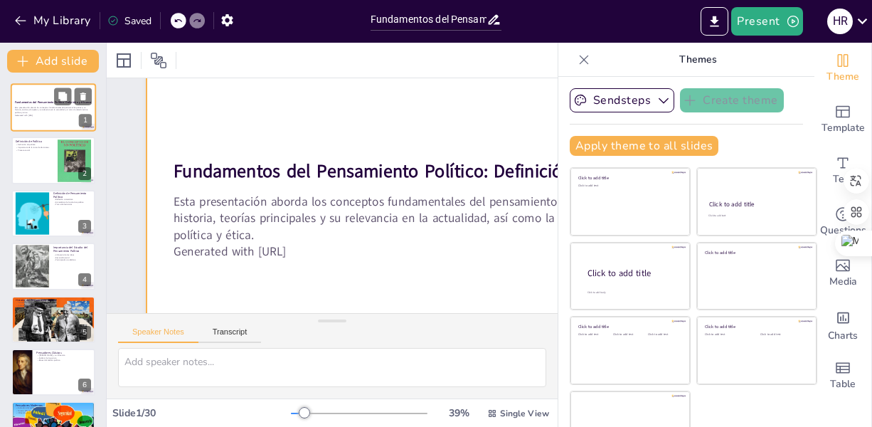
checkbox input "true"
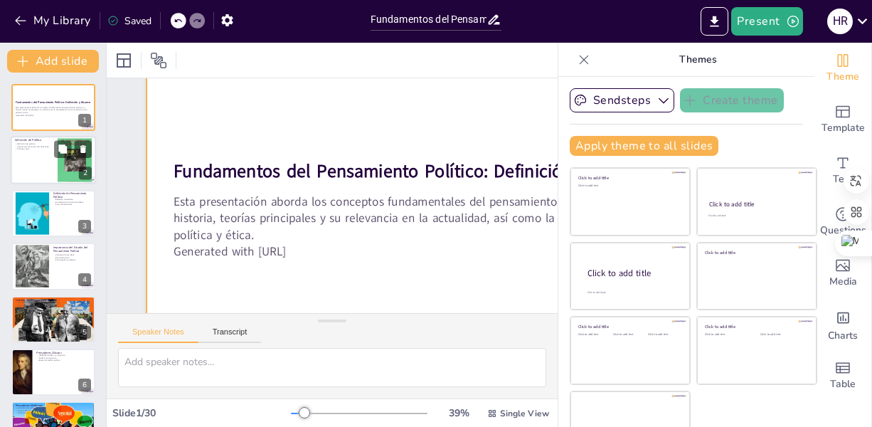
checkbox input "true"
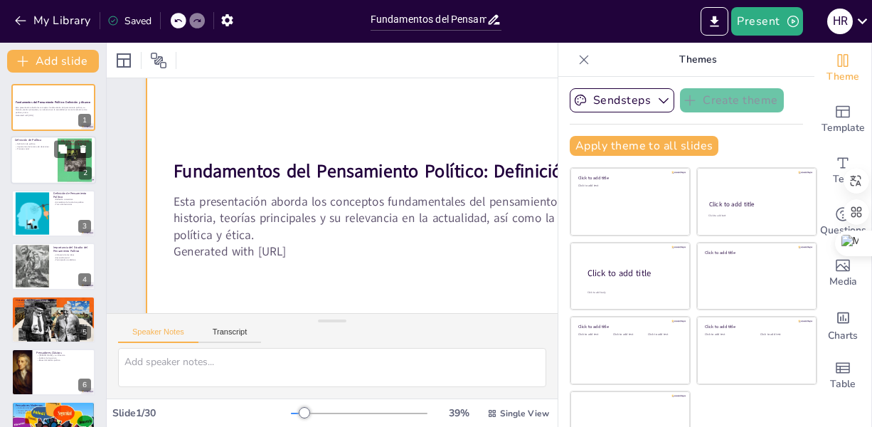
checkbox input "true"
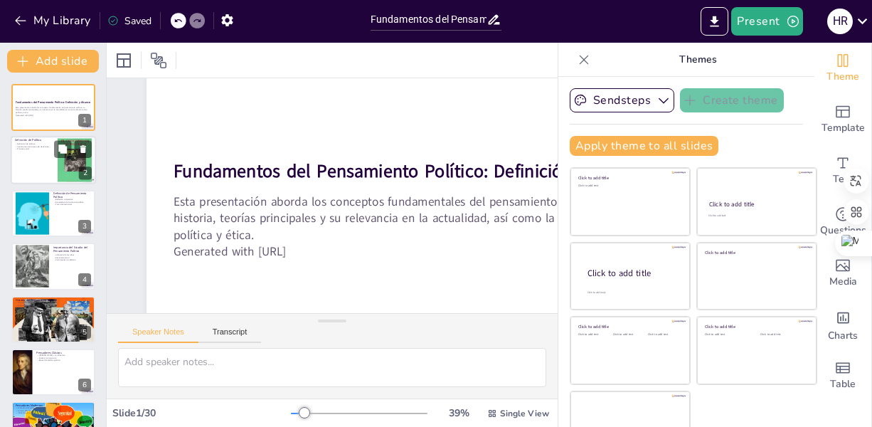
click at [47, 155] on div at bounding box center [53, 161] width 85 height 48
checkbox input "true"
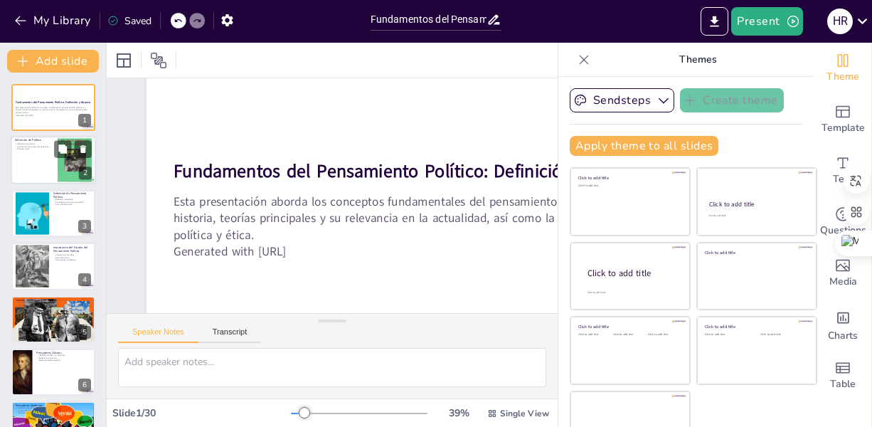
checkbox input "true"
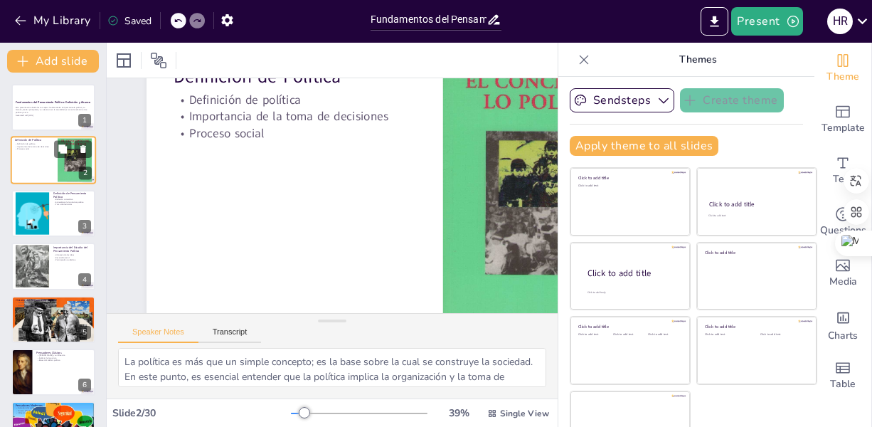
scroll to position [0, 0]
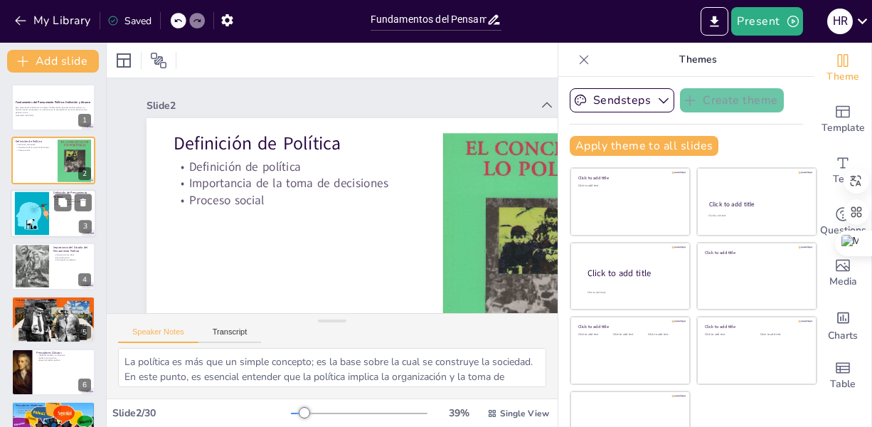
checkbox input "true"
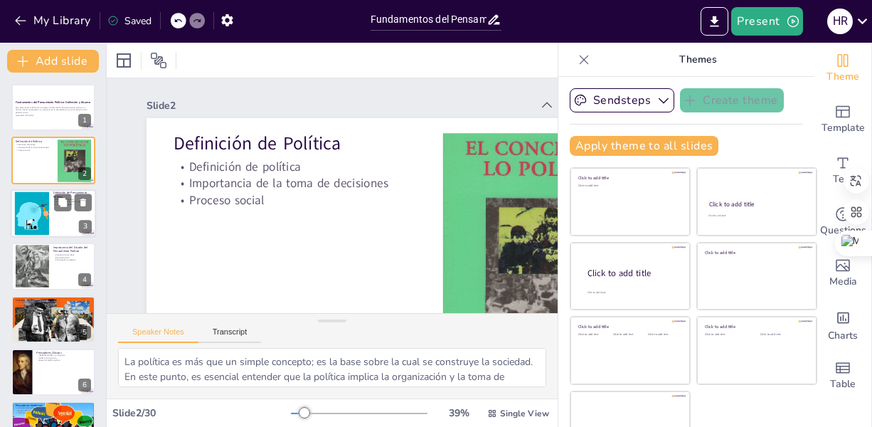
checkbox input "true"
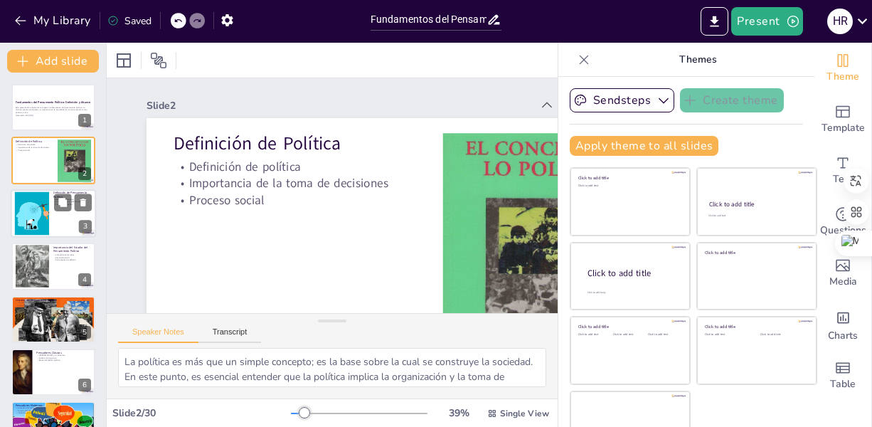
checkbox input "true"
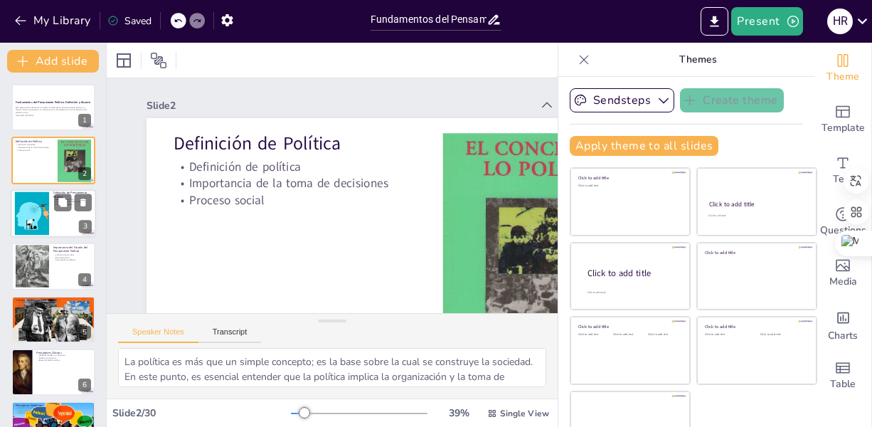
click at [38, 211] on div at bounding box center [32, 212] width 58 height 43
checkbox input "true"
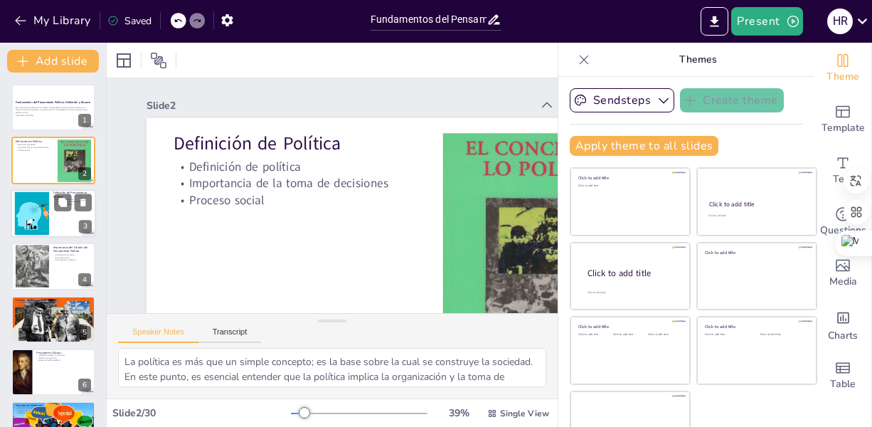
checkbox input "true"
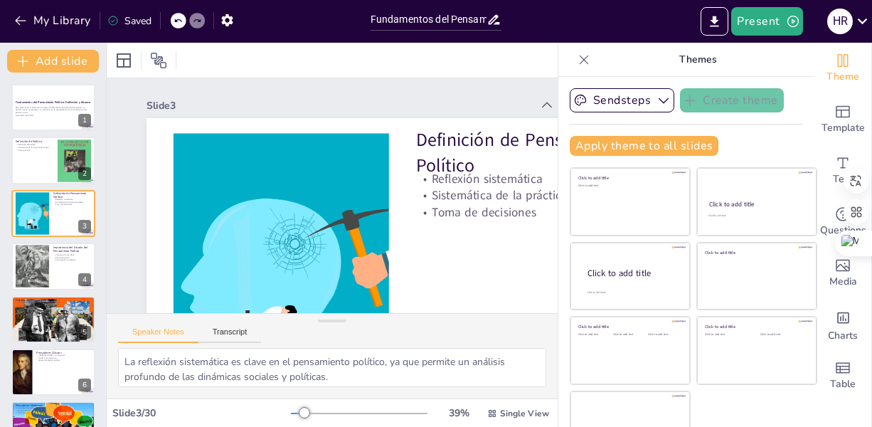
checkbox input "true"
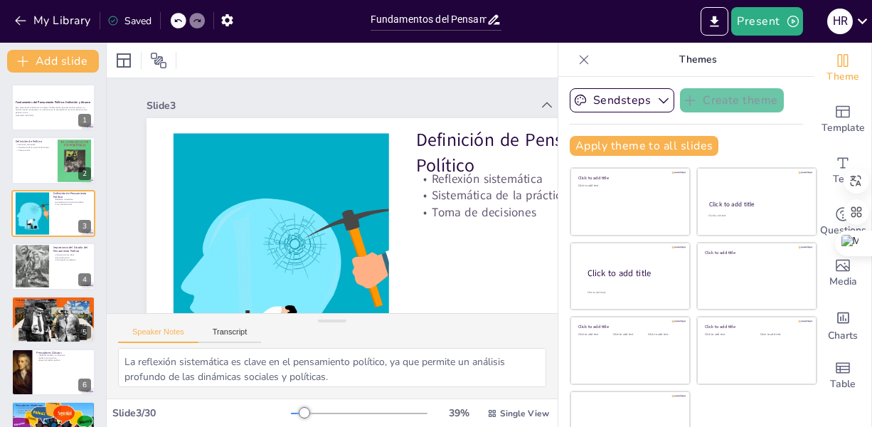
checkbox input "true"
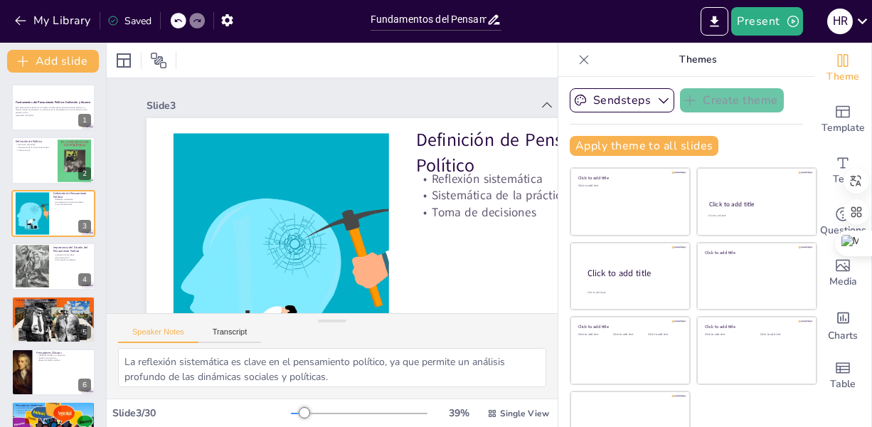
checkbox input "true"
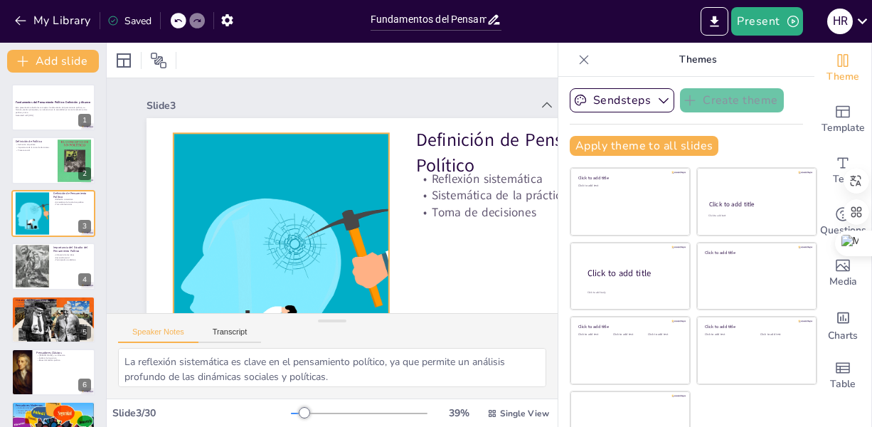
checkbox input "true"
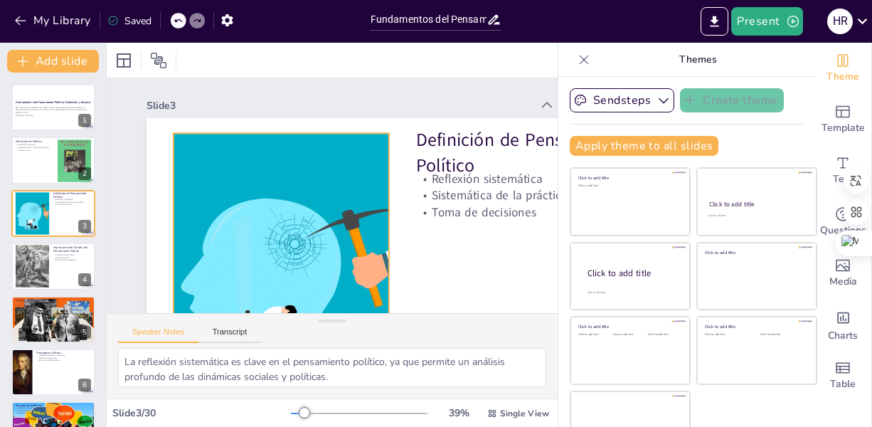
checkbox input "true"
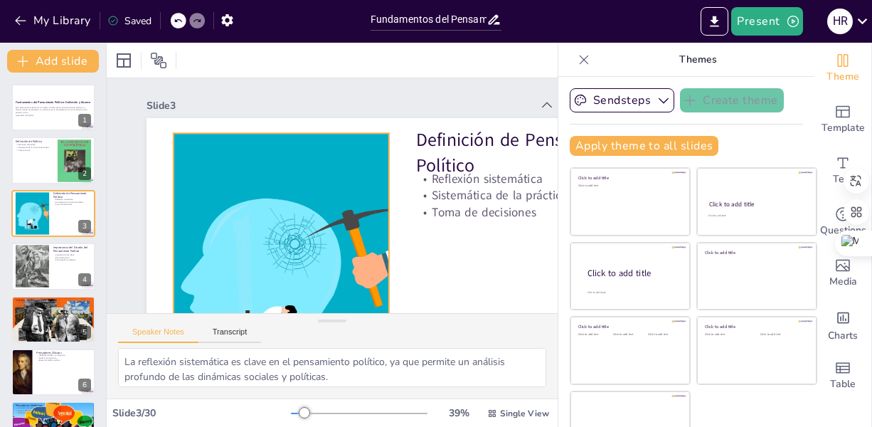
checkbox input "true"
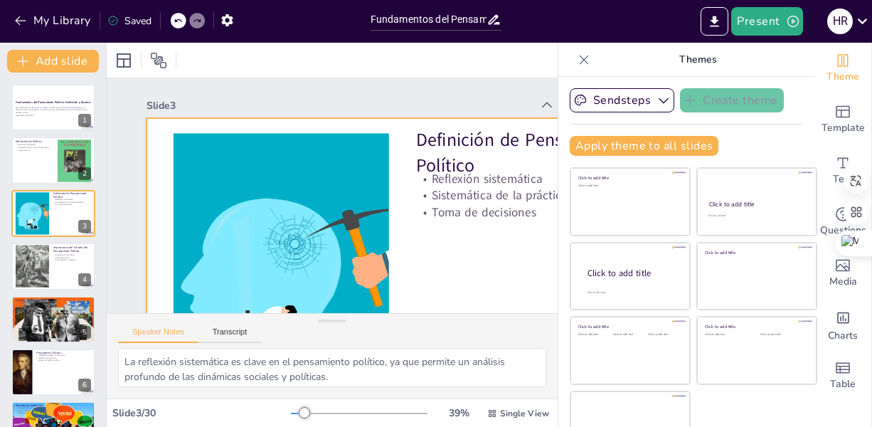
checkbox input "true"
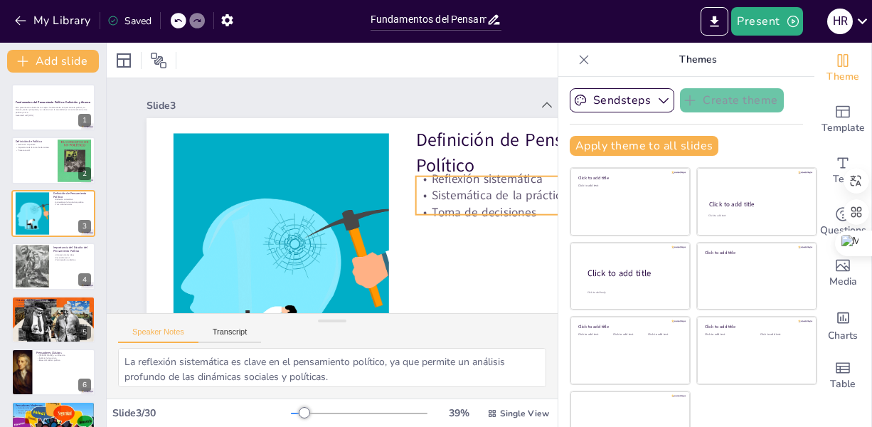
checkbox input "true"
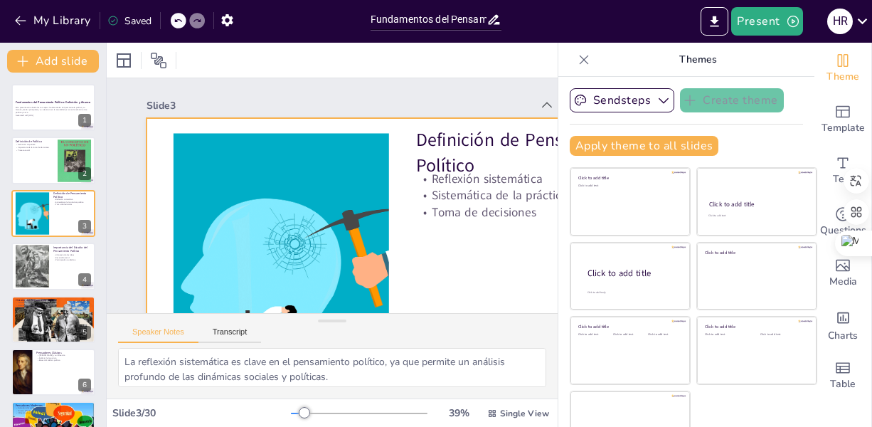
checkbox input "true"
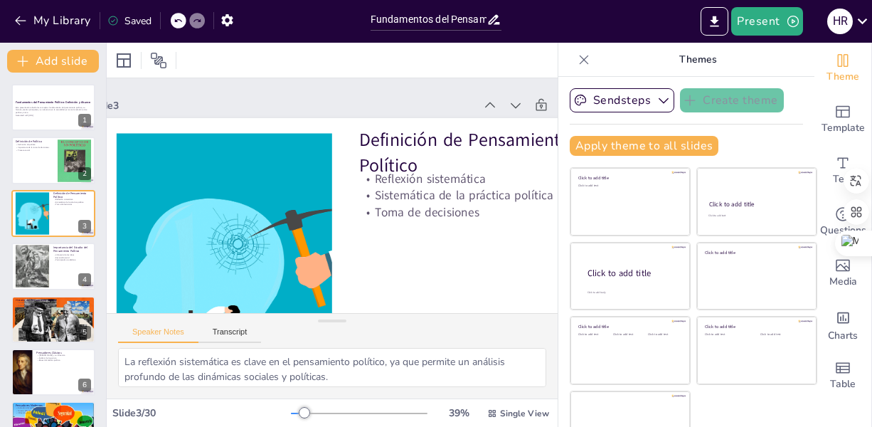
scroll to position [0, 85]
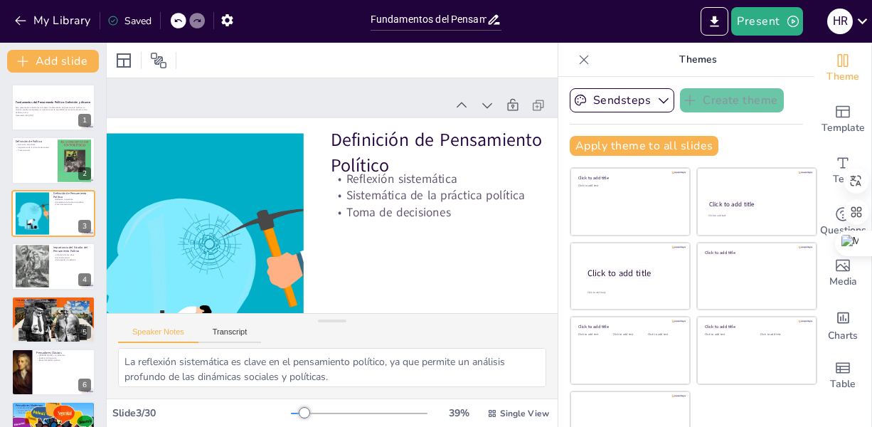
checkbox input "true"
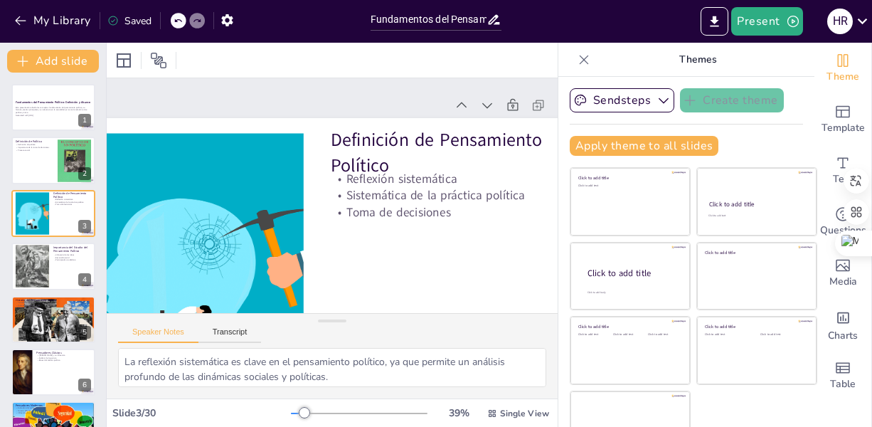
checkbox input "true"
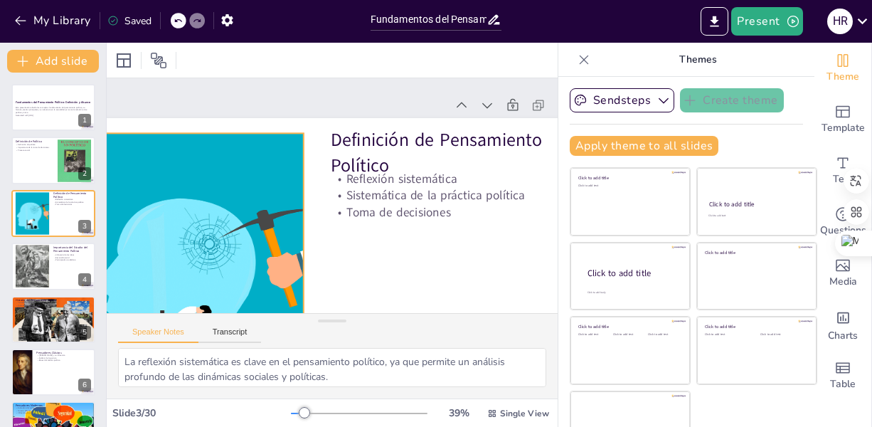
checkbox input "true"
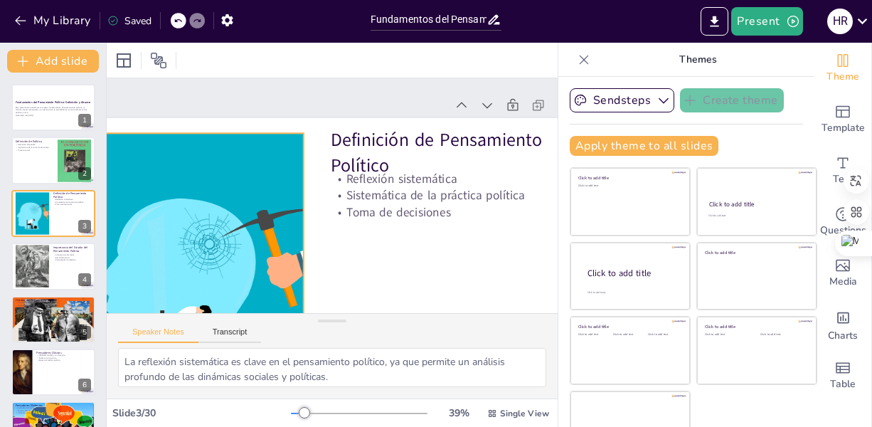
checkbox input "true"
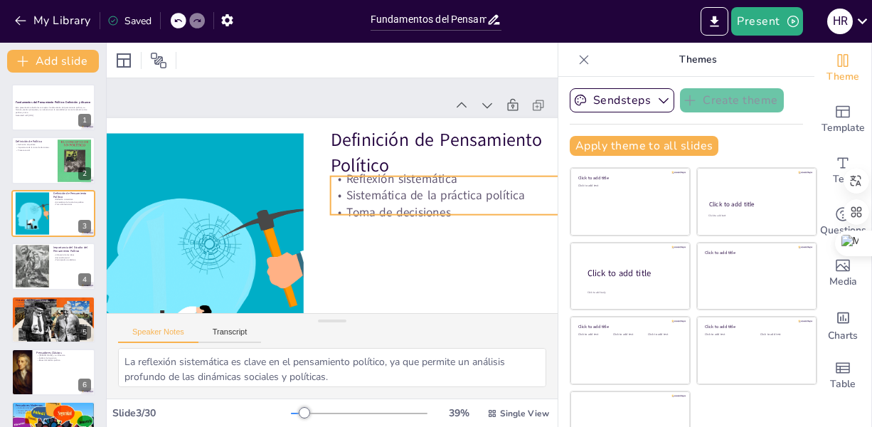
checkbox input "true"
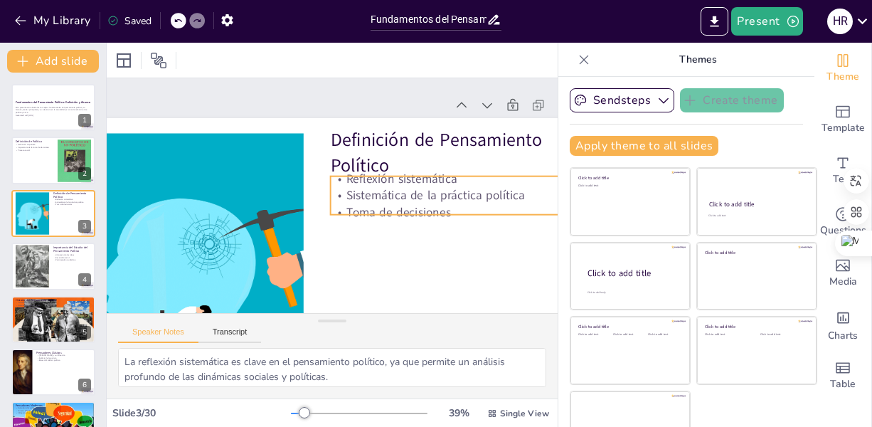
checkbox input "true"
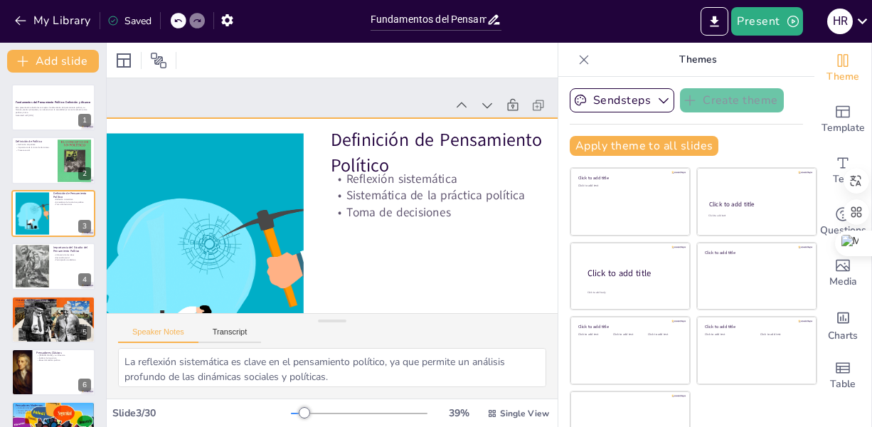
checkbox input "true"
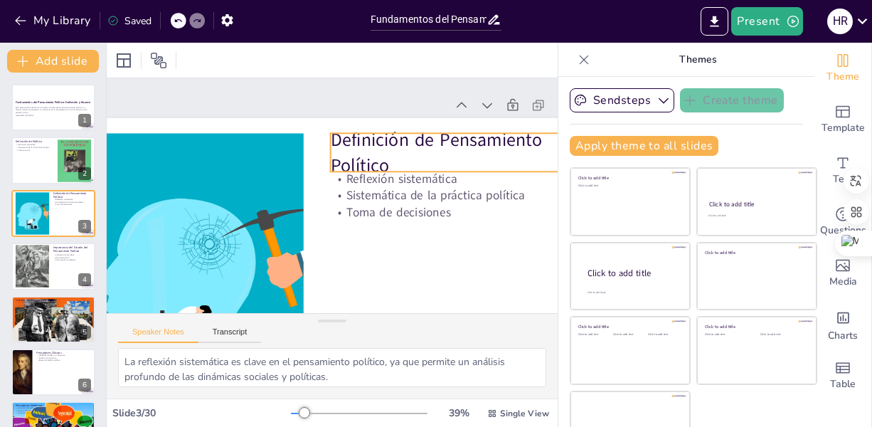
checkbox input "true"
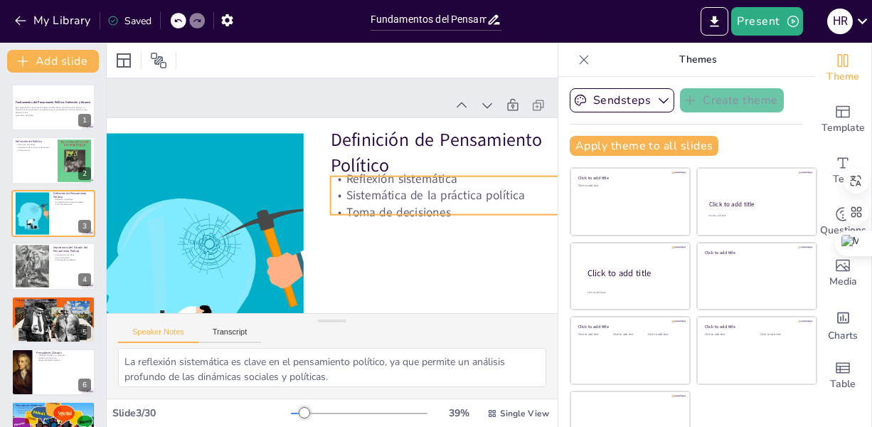
checkbox input "true"
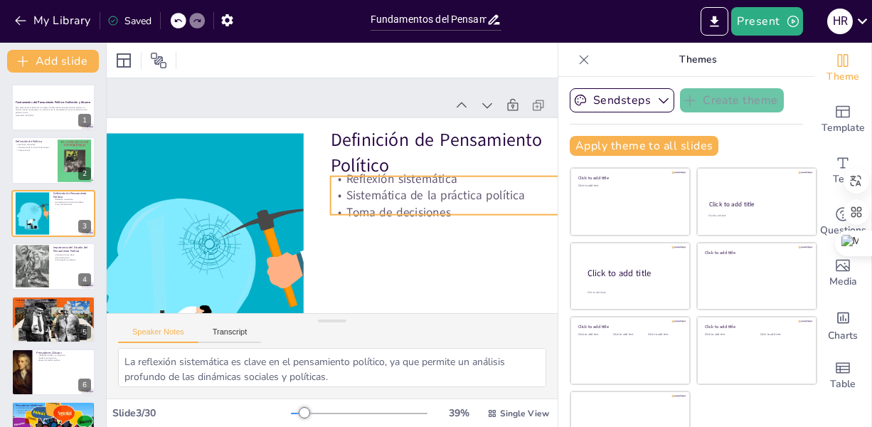
checkbox input "true"
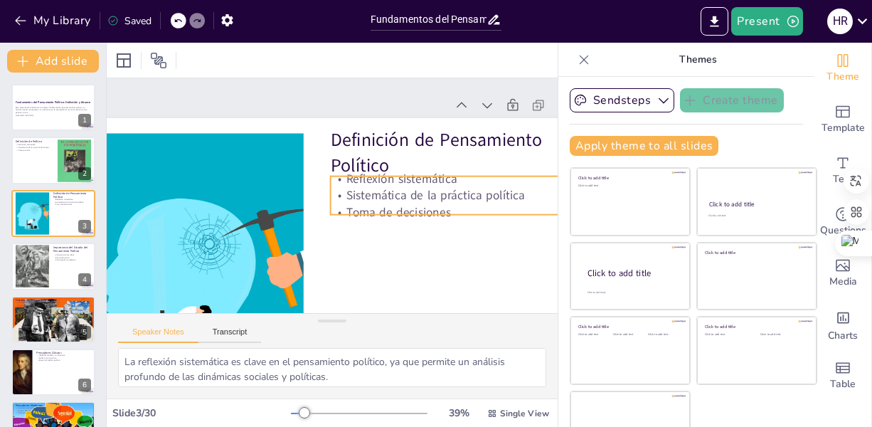
checkbox input "true"
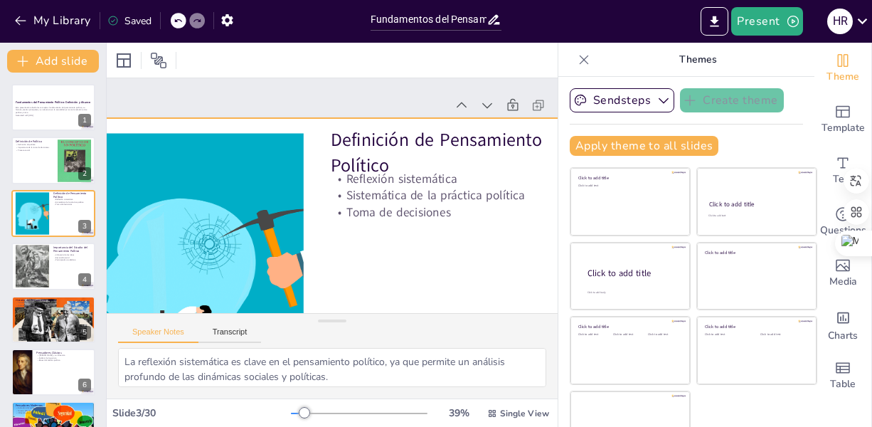
checkbox input "true"
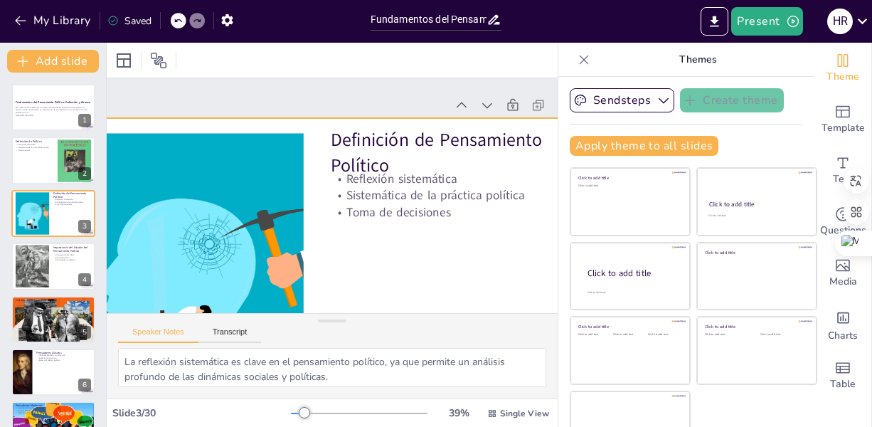
checkbox input "true"
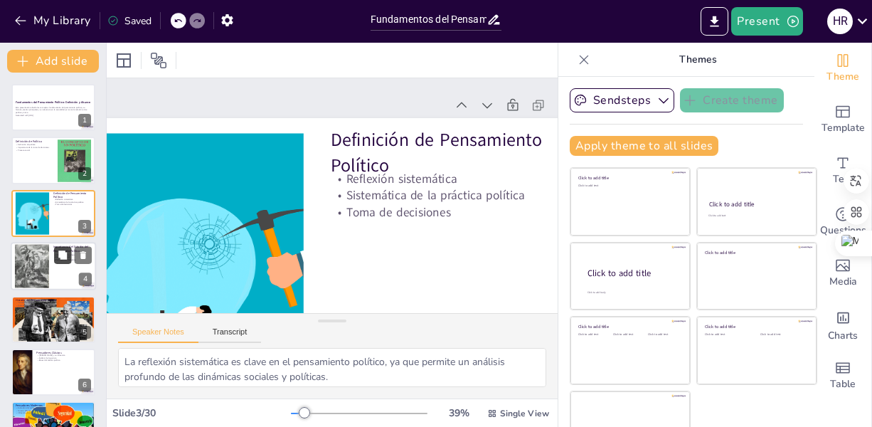
click at [64, 252] on icon at bounding box center [62, 254] width 9 height 9
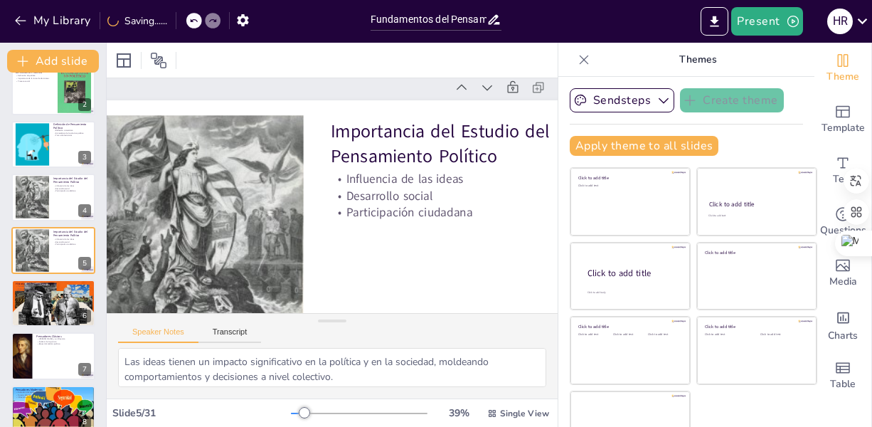
scroll to position [16, 85]
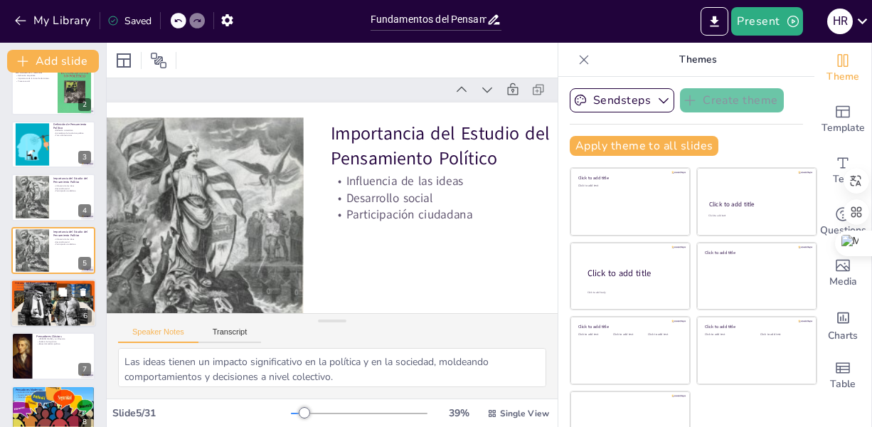
click at [51, 302] on div at bounding box center [53, 303] width 85 height 48
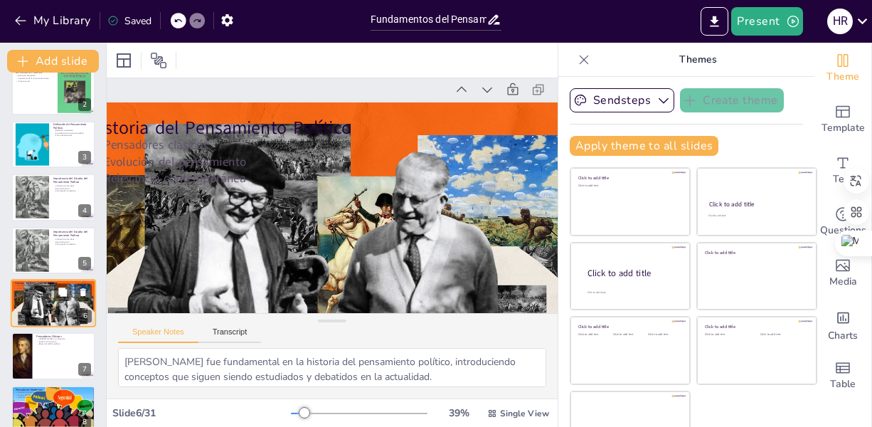
scroll to position [0, 85]
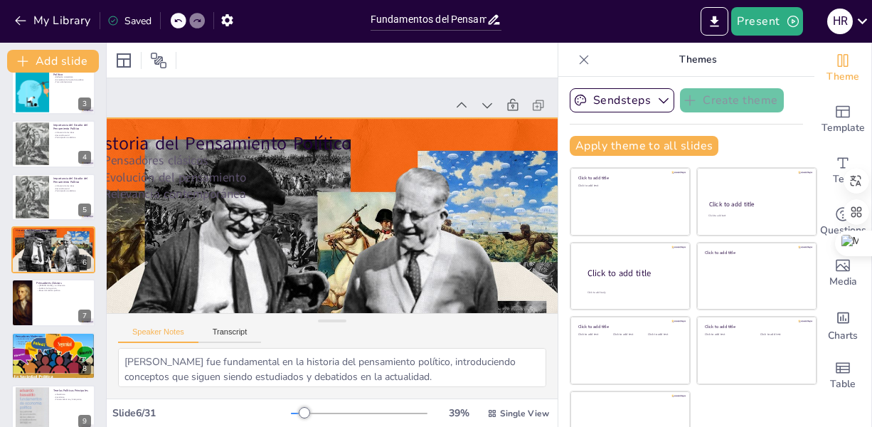
click at [356, 232] on div at bounding box center [330, 269] width 538 height 303
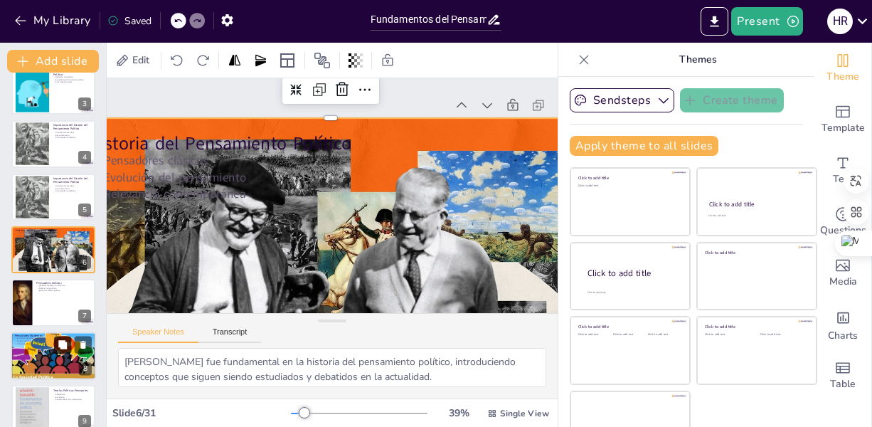
click at [58, 345] on icon at bounding box center [63, 344] width 10 height 10
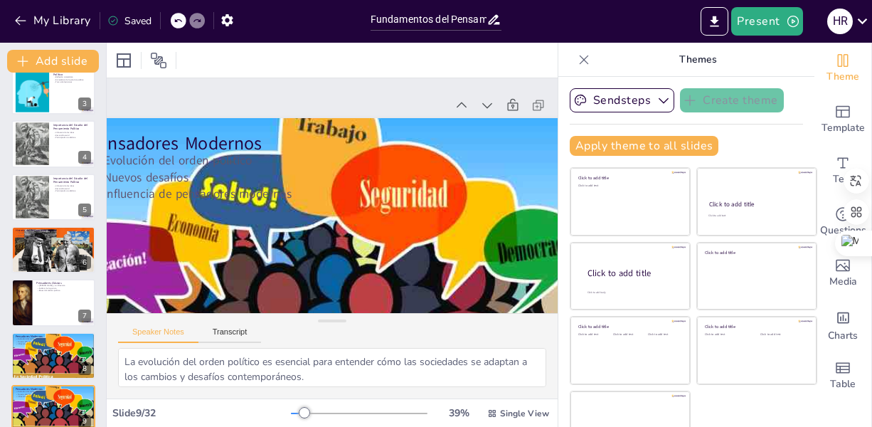
scroll to position [74, 85]
